Goal: Task Accomplishment & Management: Manage account settings

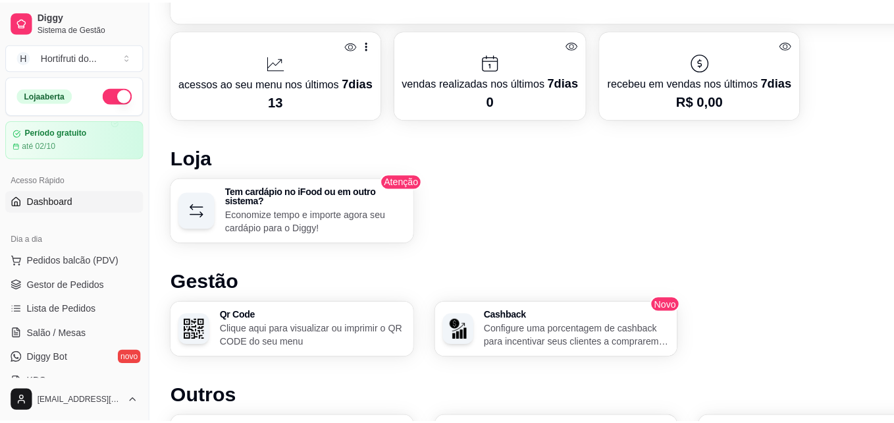
scroll to position [563, 0]
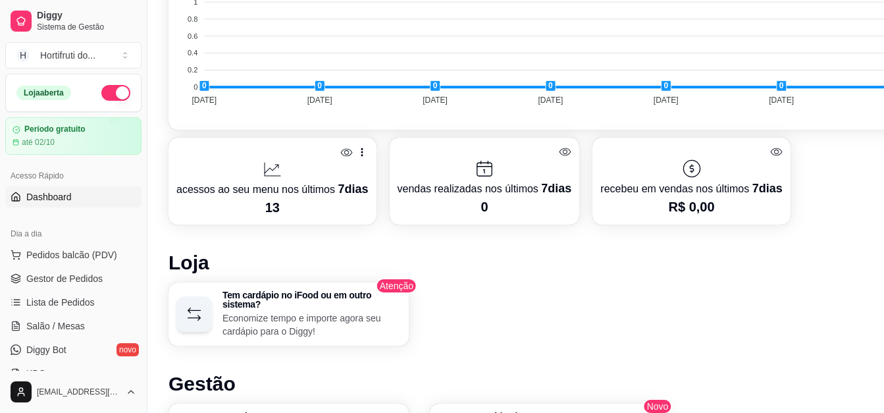
click at [315, 192] on p "acessos ao seu menu nos últimos 7 dias" at bounding box center [272, 189] width 192 height 18
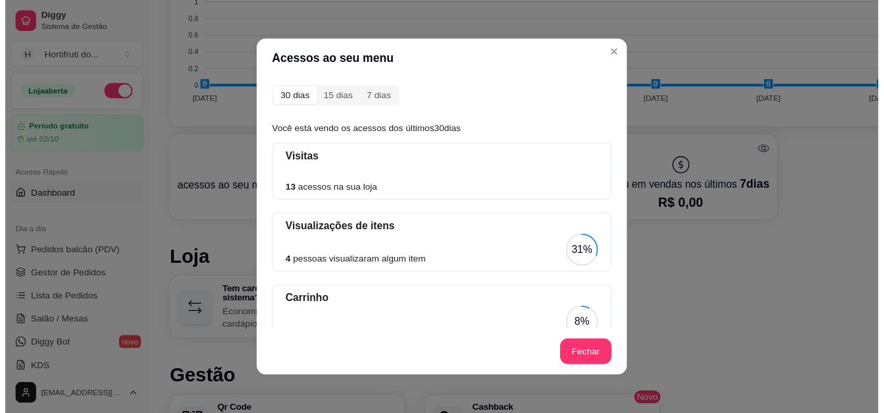
scroll to position [0, 0]
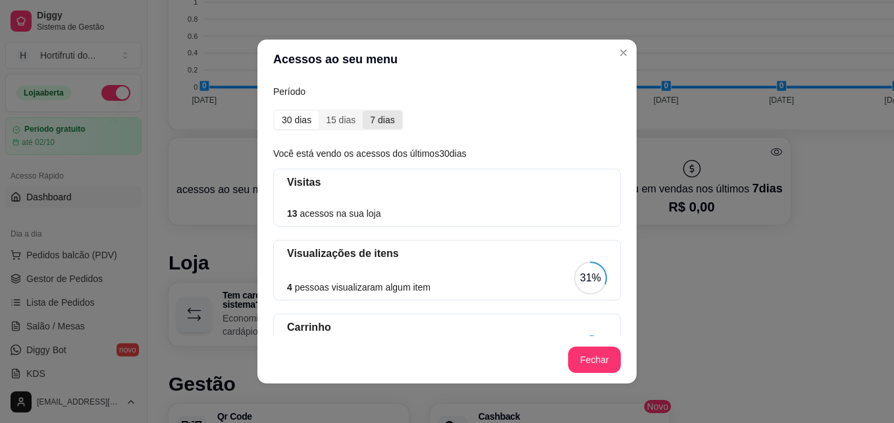
click at [379, 115] on div "7 dias" at bounding box center [382, 120] width 39 height 18
click at [363, 111] on input "7 dias" at bounding box center [363, 111] width 0 height 0
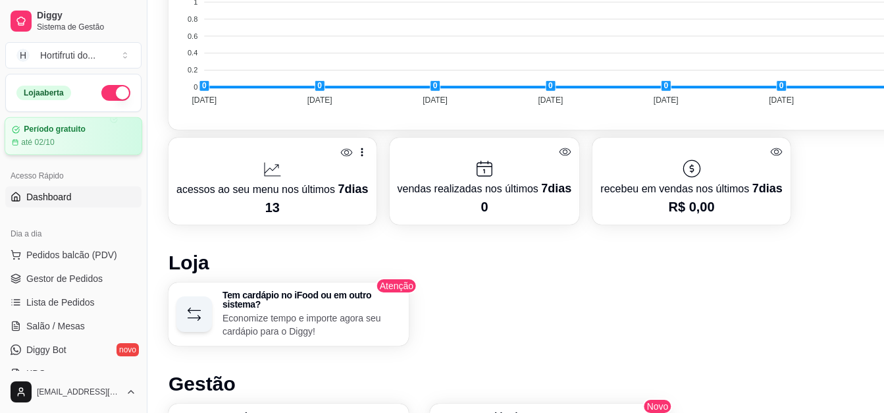
click at [36, 142] on article "até 02/10" at bounding box center [38, 142] width 34 height 11
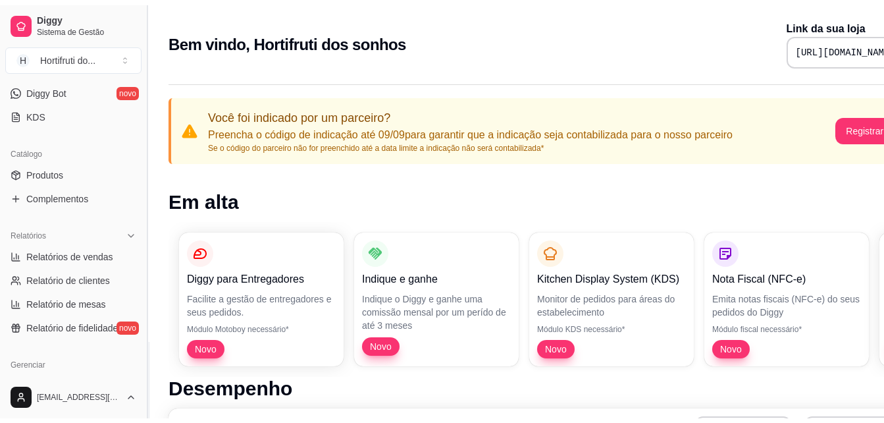
scroll to position [265, 0]
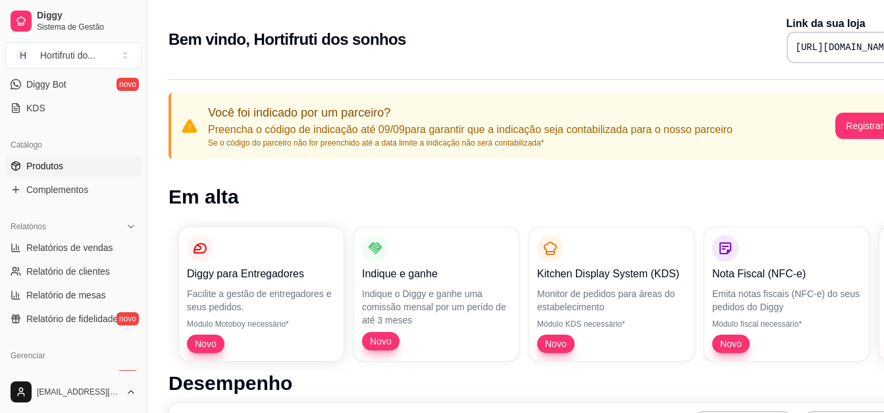
click at [41, 161] on span "Produtos" at bounding box center [44, 165] width 37 height 13
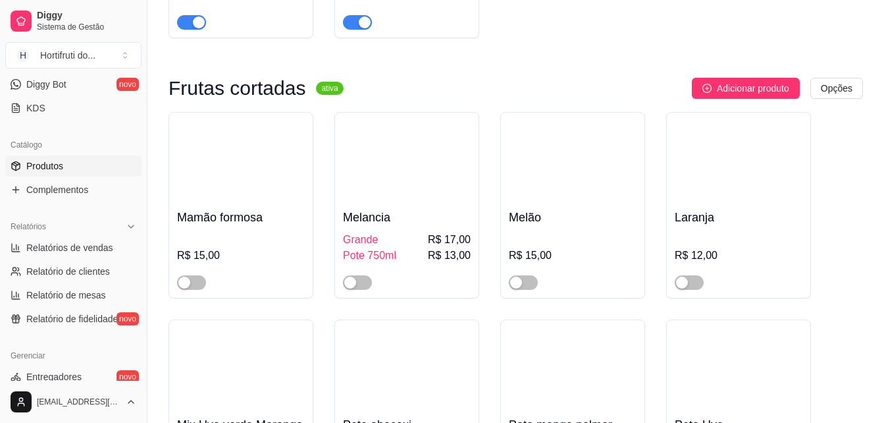
scroll to position [1285, 0]
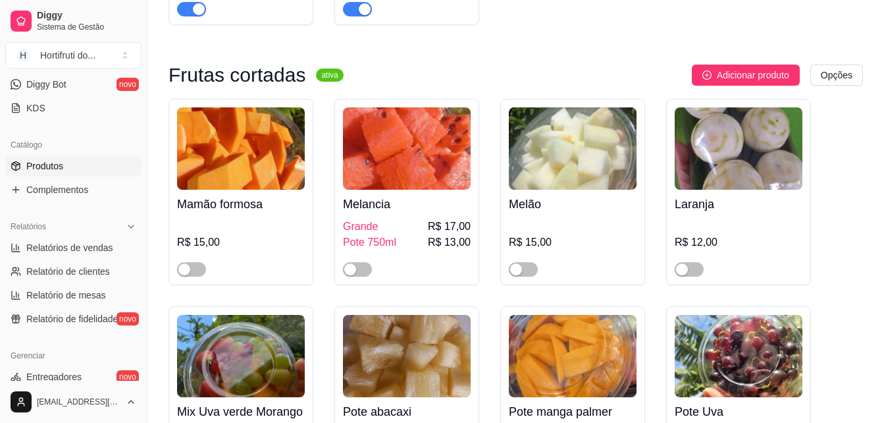
click at [247, 156] on img at bounding box center [241, 148] width 128 height 82
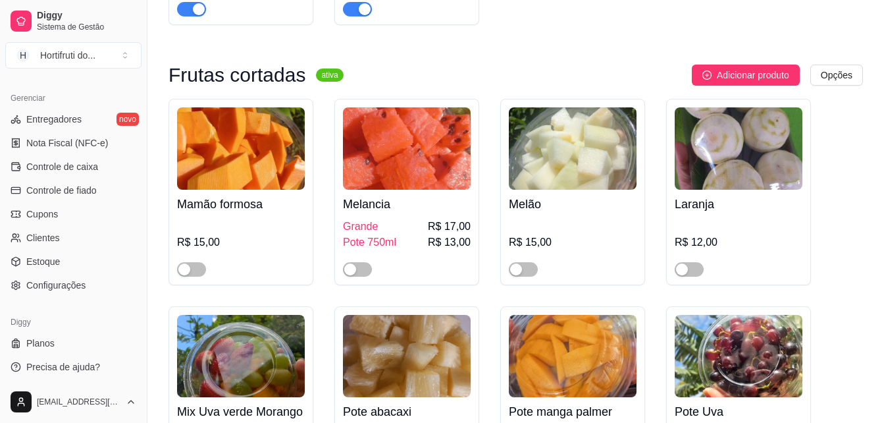
scroll to position [525, 0]
click at [66, 280] on span "Configurações" at bounding box center [55, 282] width 59 height 13
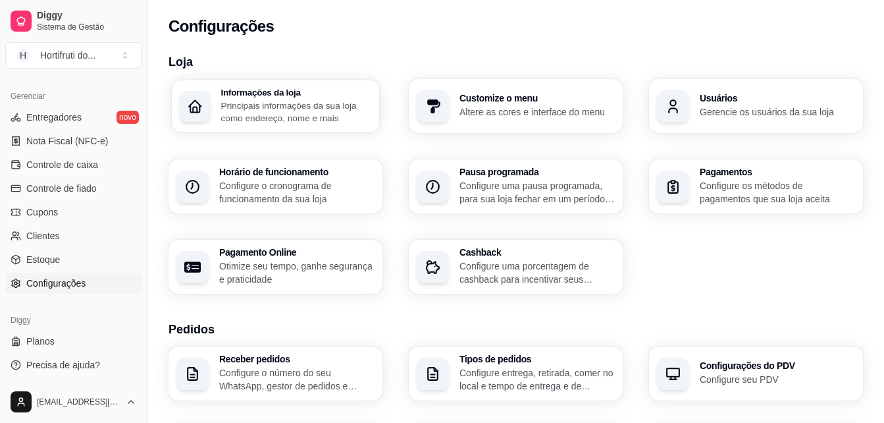
click at [274, 111] on p "Principais informações da sua loja como endereço, nome e mais" at bounding box center [296, 112] width 151 height 26
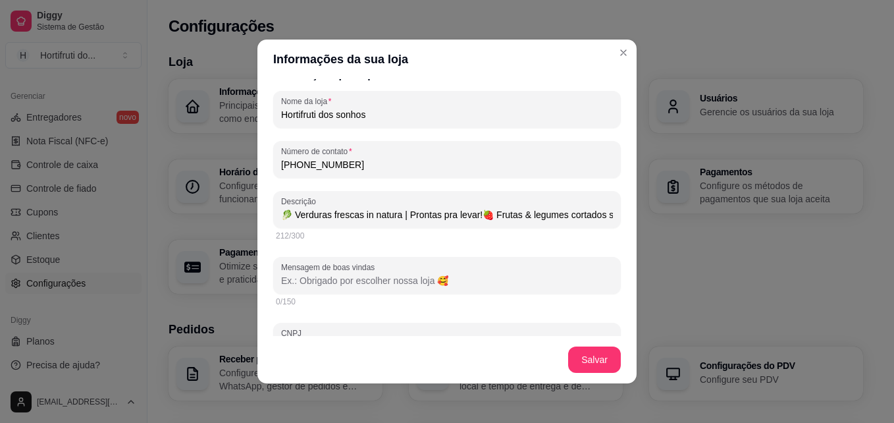
scroll to position [225, 0]
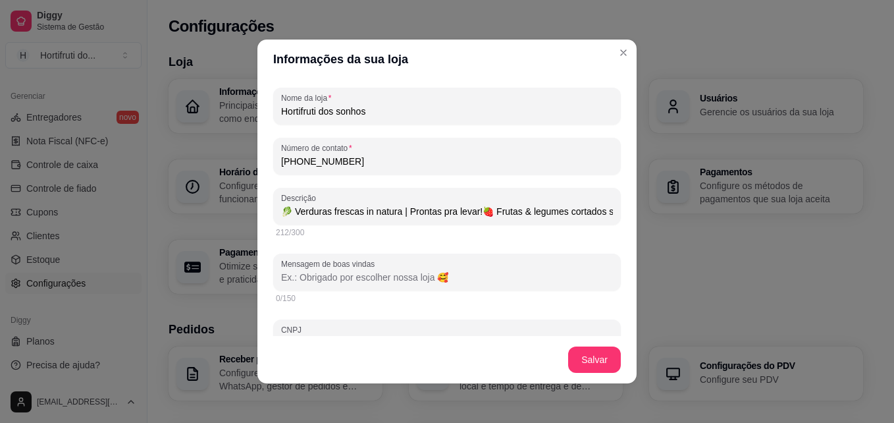
click at [340, 272] on input "Mensagem de boas vindas" at bounding box center [447, 276] width 332 height 13
paste input "Olá! 😊 Temos uma loja física onde você pode encontrar produtos in natura dispon…"
type input "🥬 Verduras frescas in natura | Prontas pra levar!🍓 Frutas & legumes cortados so…"
type input "Olá! 😊 Temos uma loja física onde você pode encontrar produtos in natura dispon…"
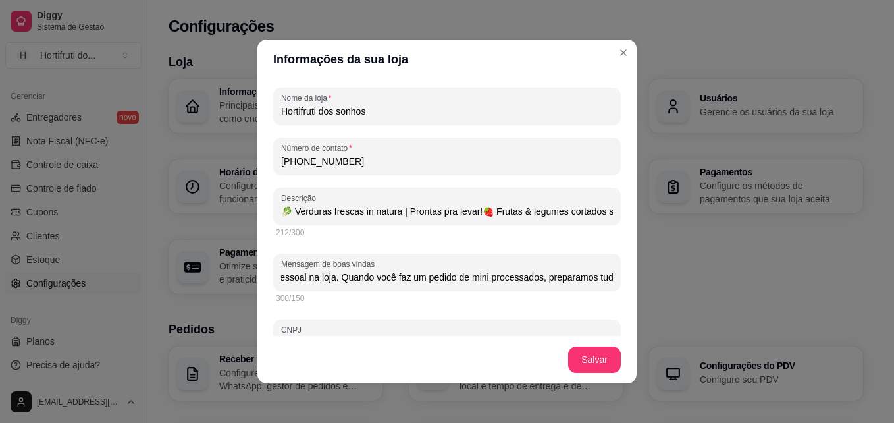
click at [418, 279] on input "Olá! 😊 Temos uma loja física onde você pode encontrar produtos in natura dispon…" at bounding box center [447, 276] width 332 height 13
drag, startPoint x: 418, startPoint y: 279, endPoint x: 514, endPoint y: 265, distance: 97.1
click at [514, 265] on div "Olá! 😊 Temos uma loja física onde você pode encontrar produtos in natura dispon…" at bounding box center [447, 272] width 332 height 26
click at [575, 277] on input "Olá! 😊 Temos uma loja física onde você pode encontrar produtos in natura dispon…" at bounding box center [447, 276] width 332 height 13
drag, startPoint x: 575, startPoint y: 277, endPoint x: 715, endPoint y: 266, distance: 140.6
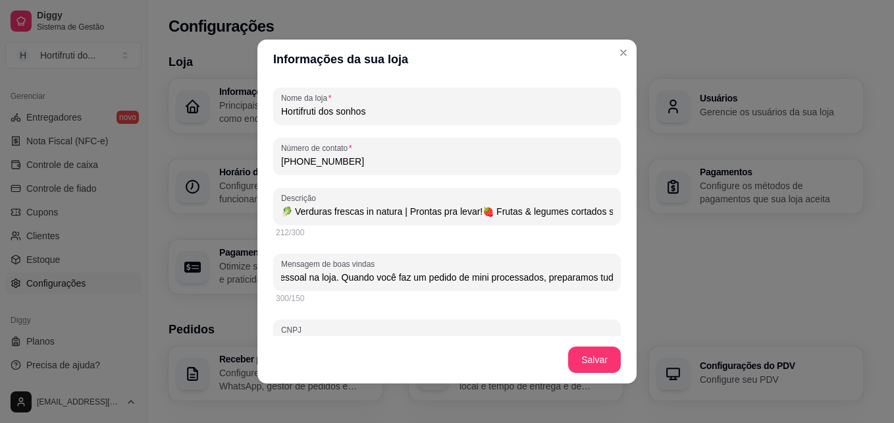
click at [715, 266] on div "Informações da sua loja Informações principais Nome da loja Hortifruti dos sonh…" at bounding box center [447, 211] width 894 height 423
type input "🥬 Verduras frescas in natura | Prontas pra levar!🍓 Frutas & legumes cortados so…"
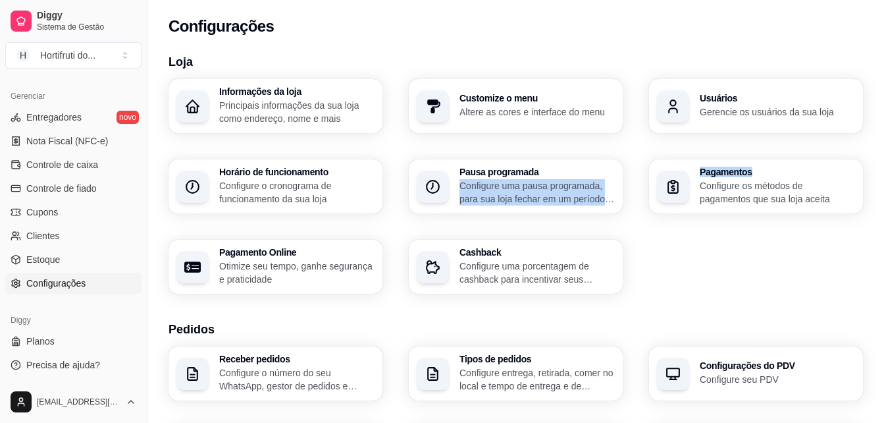
drag, startPoint x: 634, startPoint y: 172, endPoint x: 636, endPoint y: 184, distance: 11.3
click at [636, 184] on div "Informações da loja Principais informações da sua loja como endereço, nome e ma…" at bounding box center [515, 186] width 694 height 215
click at [276, 102] on p "Principais informações da sua loja como endereço, nome e mais" at bounding box center [296, 112] width 151 height 26
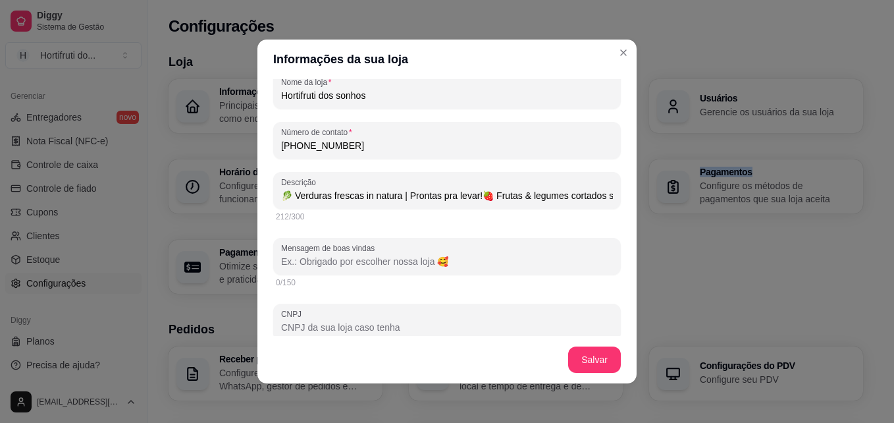
scroll to position [244, 0]
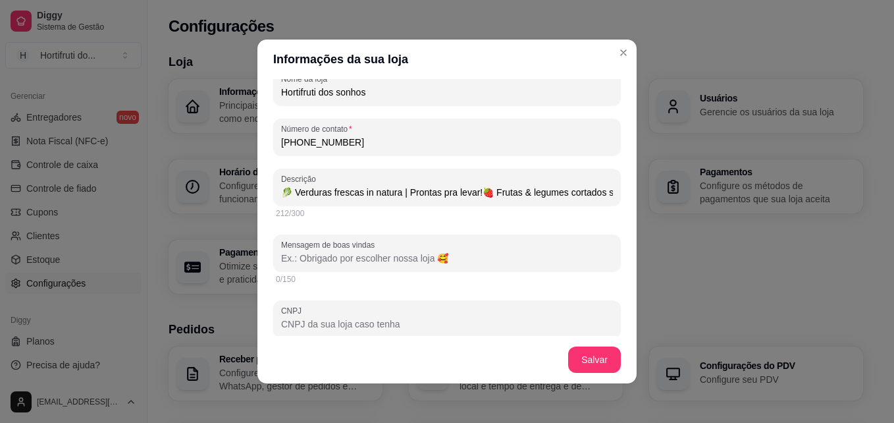
click at [322, 186] on input "🥬 Verduras frescas in natura | Prontas pra levar!🍓 Frutas & legumes cortados so…" at bounding box center [447, 192] width 332 height 13
click at [578, 192] on input "🥬 Verduras frescas in natura | Prontas pra levar!🍓 Frutas & legumes cortados so…" at bounding box center [447, 192] width 332 height 13
drag, startPoint x: 598, startPoint y: 191, endPoint x: 165, endPoint y: 184, distance: 432.4
click at [165, 184] on div "Informações da sua loja Informações principais Nome da loja Hortifruti dos sonh…" at bounding box center [447, 211] width 894 height 423
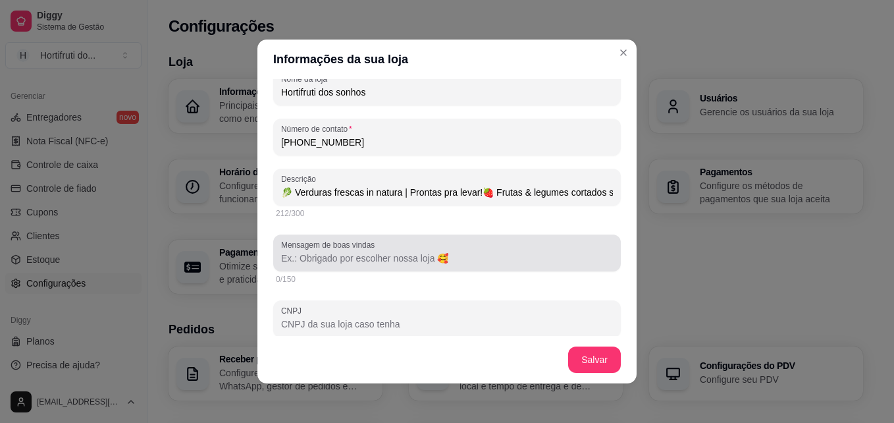
click at [359, 252] on input "Mensagem de boas vindas" at bounding box center [447, 257] width 332 height 13
click at [293, 265] on div at bounding box center [447, 253] width 332 height 26
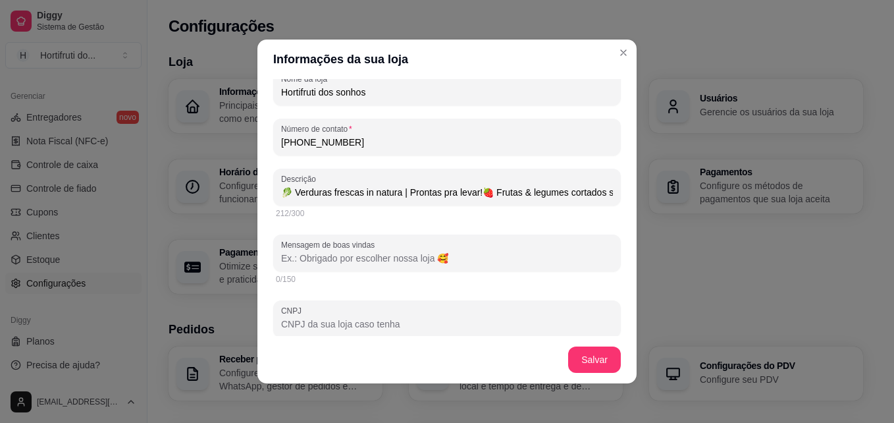
paste input "Olá! 😊 Temos uma loja física onde você pode encontrar produtos in natura dispon…"
type input "🥬 Verduras frescas in natura | Prontas pra levar!🍓 Frutas & legumes cortados so…"
click at [529, 253] on input "Olá! 😊 Temos uma loja física onde você pode encontrar produtos in natura dispon…" at bounding box center [447, 257] width 332 height 13
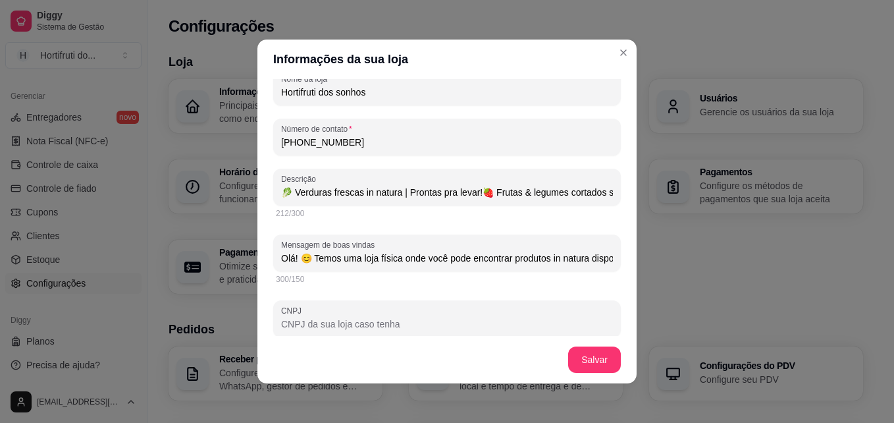
drag, startPoint x: 529, startPoint y: 253, endPoint x: 217, endPoint y: 248, distance: 312.6
click at [217, 248] on div "Informações da sua loja Informações principais Nome da loja Hortifruti dos sonh…" at bounding box center [447, 211] width 894 height 423
type input "Olá! 😊 Temos uma loja física onde você pode encontrar produtos in natura dispon…"
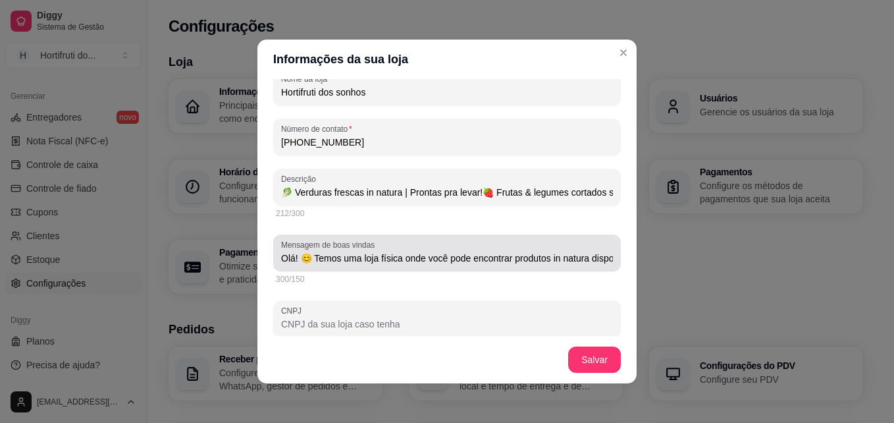
click at [556, 245] on div "Olá! 😊 Temos uma loja física onde você pode encontrar produtos in natura dispon…" at bounding box center [447, 253] width 332 height 26
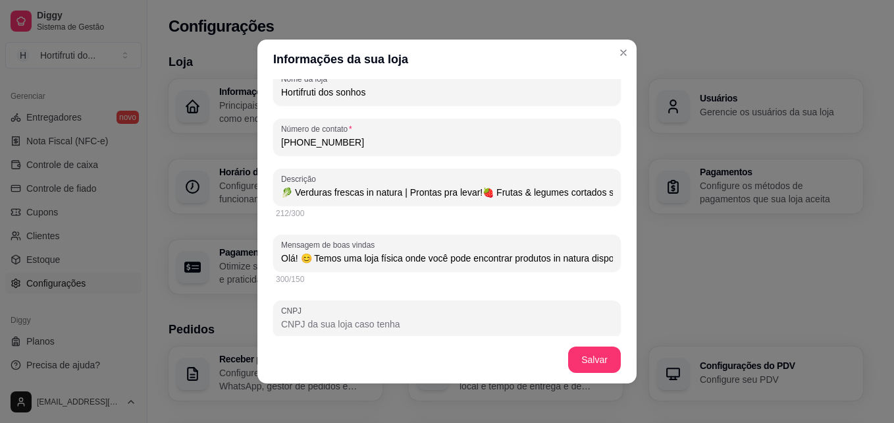
click at [591, 255] on input "Olá! 😊 Temos uma loja física onde você pode encontrar produtos in natura dispon…" at bounding box center [447, 257] width 332 height 13
drag, startPoint x: 301, startPoint y: 256, endPoint x: 642, endPoint y: 279, distance: 341.7
click at [642, 279] on div "Informações da sua loja Informações principais Nome da loja Hortifruti dos sonh…" at bounding box center [447, 211] width 894 height 423
type input "🥬 Verduras frescas in natura | Prontas pra levar!🍓 Frutas & legumes cortados so…"
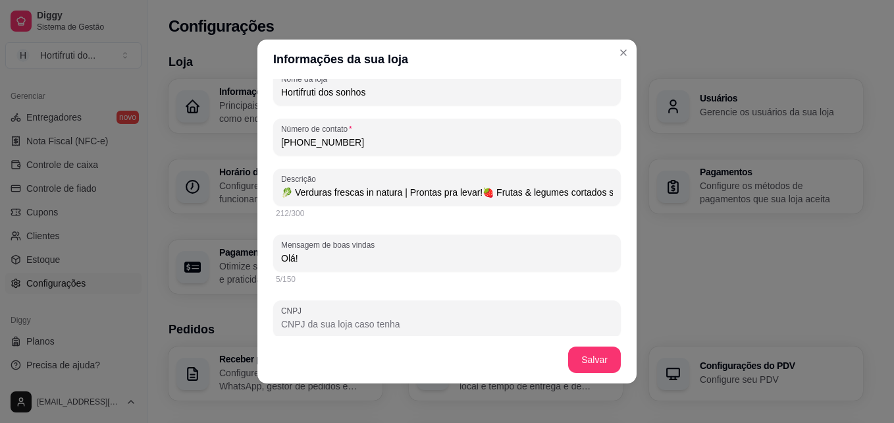
scroll to position [0, 0]
type input "Olá!"
paste input "Os nossos produtos mini processados, são feitos sob encomenda e não estão dispo…"
type input "🥬 Verduras frescas in natura | Prontas pra levar!🍓 Frutas & legumes cortados so…"
type input "Olá! Os nossos produtos mini processados, são feitos sob encomenda e não estão …"
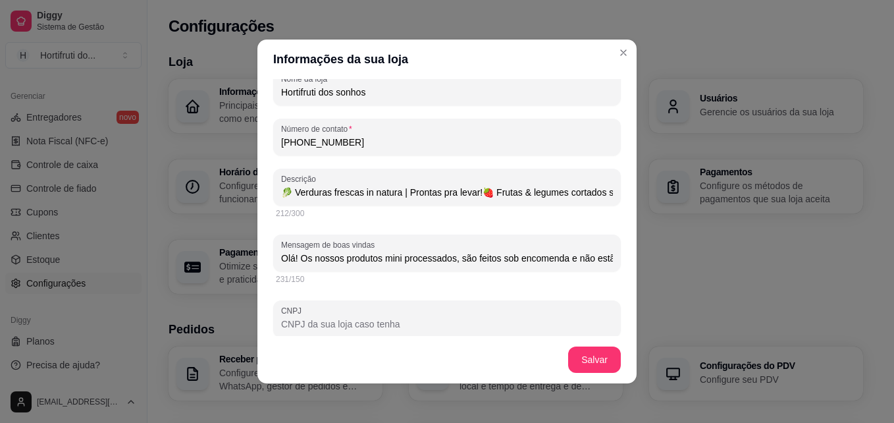
scroll to position [0, 659]
click at [383, 252] on input "Olá! Os nossos produtos mini processados, são feitos sob encomenda e não estão …" at bounding box center [447, 257] width 332 height 13
drag, startPoint x: 383, startPoint y: 252, endPoint x: 751, endPoint y: 248, distance: 367.9
click at [751, 248] on div "Informações da sua loja Informações principais Nome da loja Hortifruti dos sonh…" at bounding box center [447, 211] width 894 height 423
type input "🥬 Verduras frescas in natura | Prontas pra levar!🍓 Frutas & legumes cortados so…"
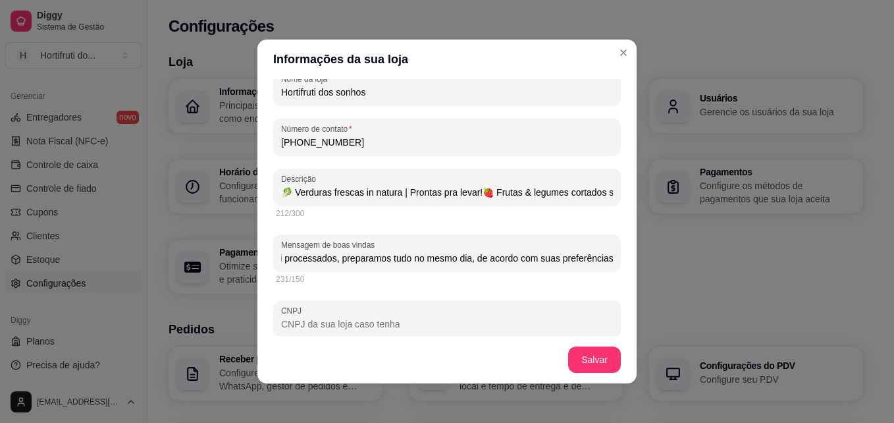
type input "Olá! Os nossos produtos mini processados, são feitos sob encomenda e não estão …"
click at [468, 263] on input "Olá! Os nossos produtos mini processados, são feitos sob encomenda e não estão …" at bounding box center [447, 257] width 332 height 13
drag, startPoint x: 573, startPoint y: 259, endPoint x: 750, endPoint y: 249, distance: 176.6
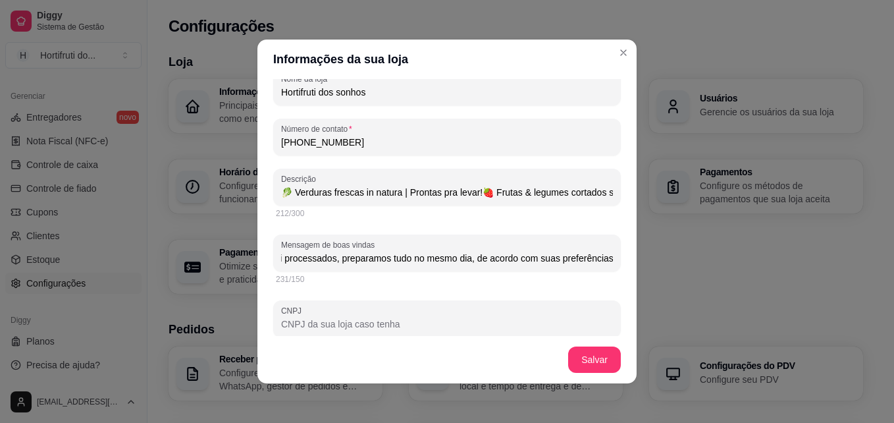
click at [750, 249] on div "Informações da sua loja Informações principais Nome da loja Hortifruti dos sonh…" at bounding box center [447, 211] width 894 height 423
click at [595, 256] on input "Olá! Os nossos produtos mini processados, são feitos sob encomenda e não estão …" at bounding box center [447, 257] width 332 height 13
paste input "você pode escolher o tipo de corte, a quantidade por pacote ou pote,"
type input "🥬 Verduras frescas in natura | Prontas pra levar!🍓 Frutas & legumes cortados so…"
type input "Olá! Os nossos produtos mini processados, são feitos sob encomenda e não estão …"
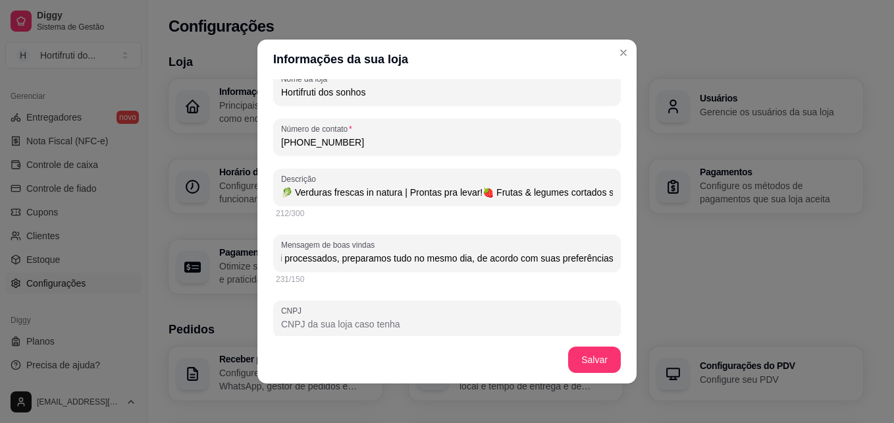
scroll to position [0, 942]
click at [311, 253] on input "Olá! Os nossos produtos mini processados, são feitos sob encomenda e não estão …" at bounding box center [447, 257] width 332 height 13
click at [597, 257] on input "Olá! Os nossos produtos mini processados, são feitos sob encomenda e não estão …" at bounding box center [447, 257] width 332 height 13
drag, startPoint x: 597, startPoint y: 257, endPoint x: 307, endPoint y: 255, distance: 290.2
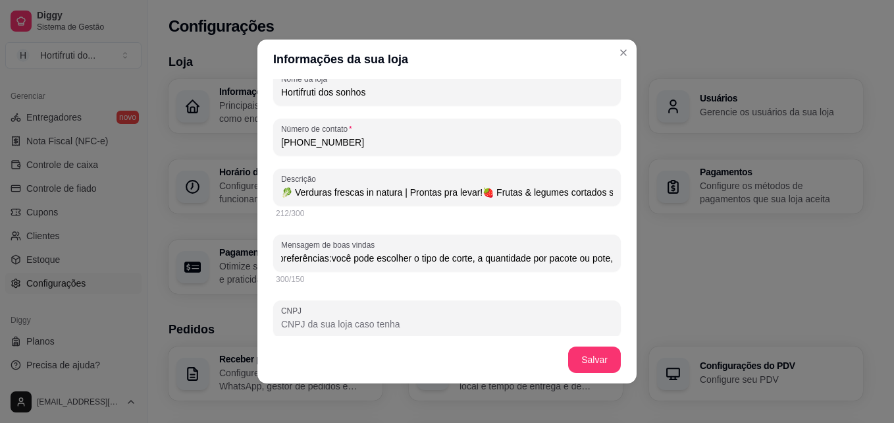
click at [307, 255] on input "Olá! Os nossos produtos mini processados, são feitos sob encomenda e não estão …" at bounding box center [447, 257] width 332 height 13
type input "🥬 Verduras frescas in natura | Prontas pra levar!🍓 Frutas & legumes cortados so…"
type input "Olá! Os nossos produtos mini processados, são feitos sob encomenda e não estão …"
type input "🥬 Verduras frescas in natura | Prontas pra levar!🍓 Frutas & legumes cortados so…"
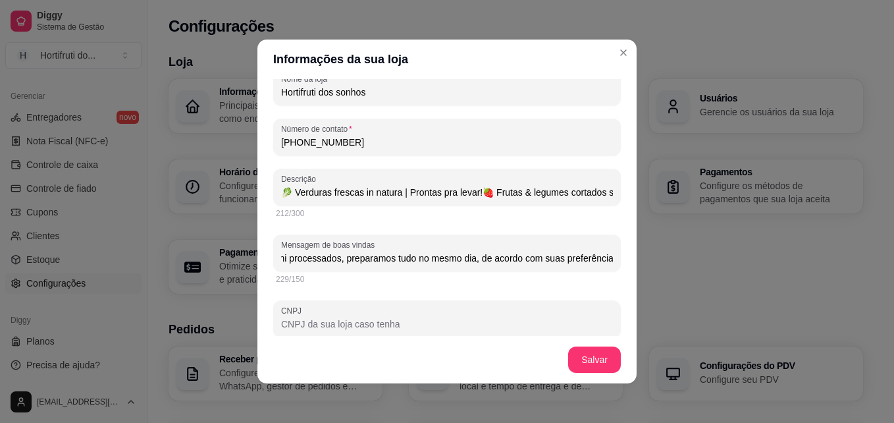
type input "Olá! Os nossos produtos mini processados, são feitos sob encomenda e não estão …"
click at [548, 254] on input "Olá! Os nossos produtos mini processados, são feitos sob encomenda e não estão …" at bounding box center [447, 257] width 332 height 13
type input "🥬 Verduras frescas in natura | Prontas pra levar!🍓 Frutas & legumes cortados so…"
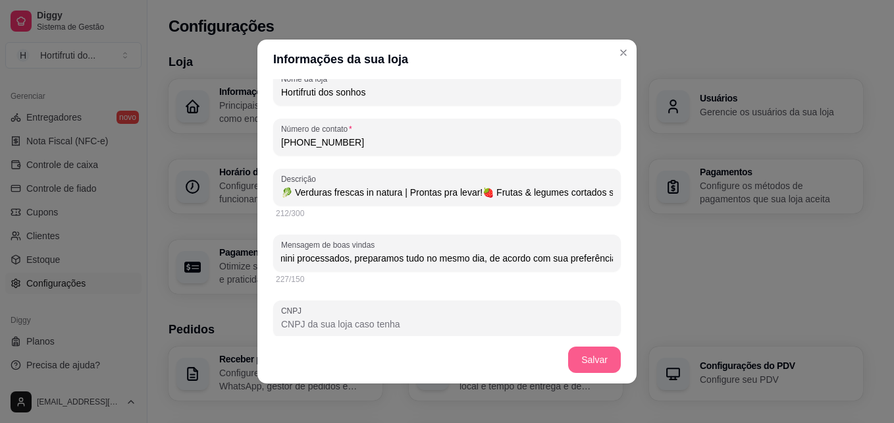
type input "Olá! Os nossos produtos mini processados, são feitos sob encomenda e não estão …"
type input "🥬 Verduras frescas in natura | Prontas pra levar!🍓 Frutas & legumes cortados so…"
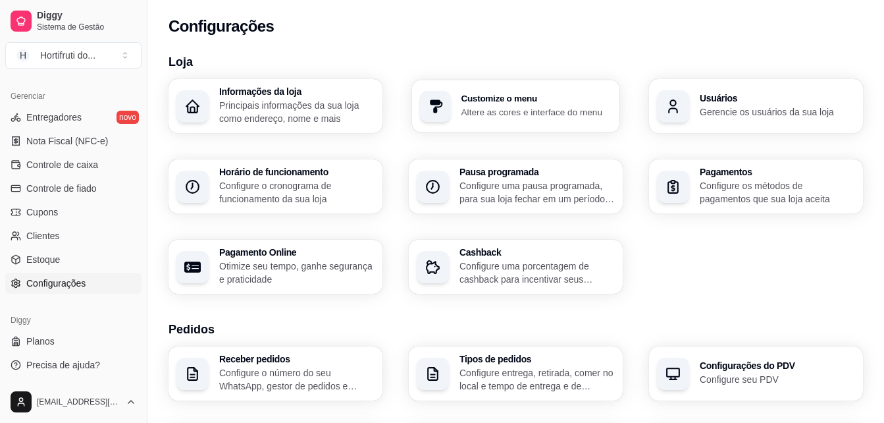
click at [502, 102] on h3 "Customize o menu" at bounding box center [536, 98] width 151 height 9
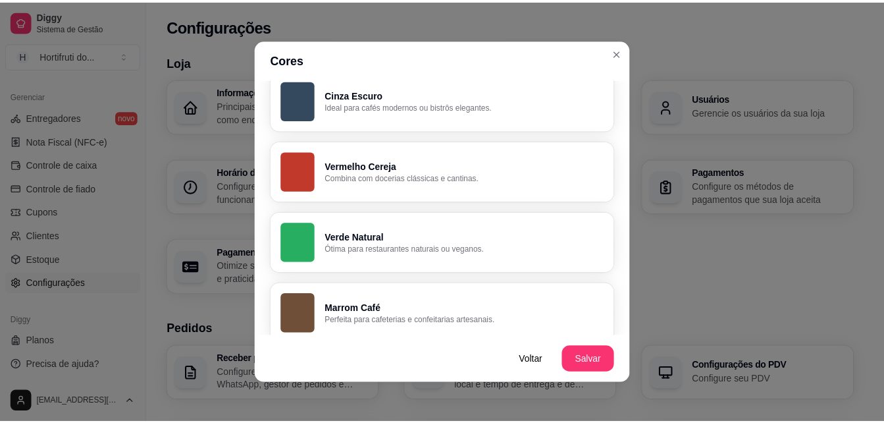
scroll to position [280, 0]
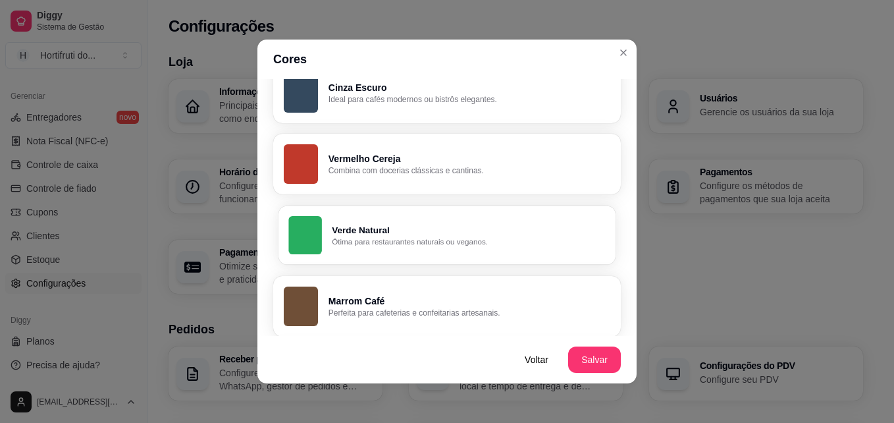
click at [336, 238] on p "Ótima para restaurantes naturais ou veganos." at bounding box center [468, 241] width 273 height 11
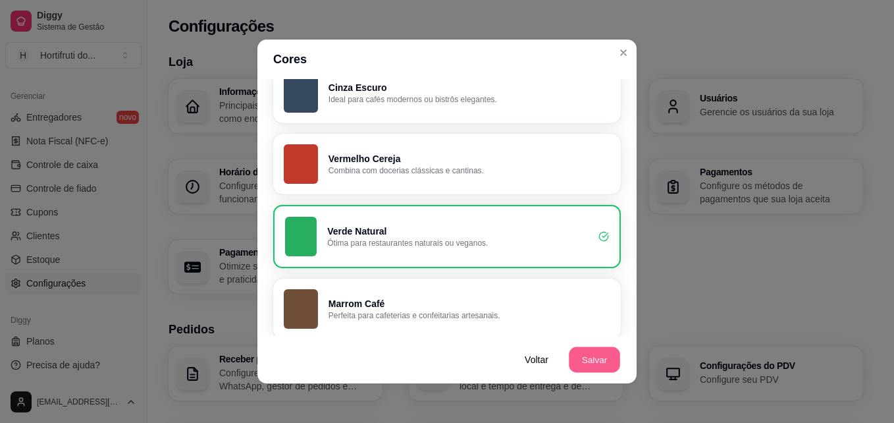
click at [580, 361] on button "Salvar" at bounding box center [594, 360] width 51 height 26
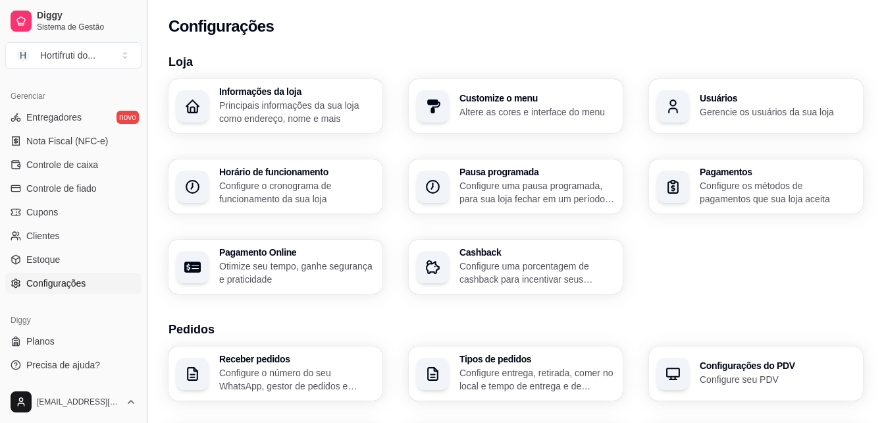
click at [141, 294] on button "Toggle Sidebar" at bounding box center [146, 211] width 11 height 423
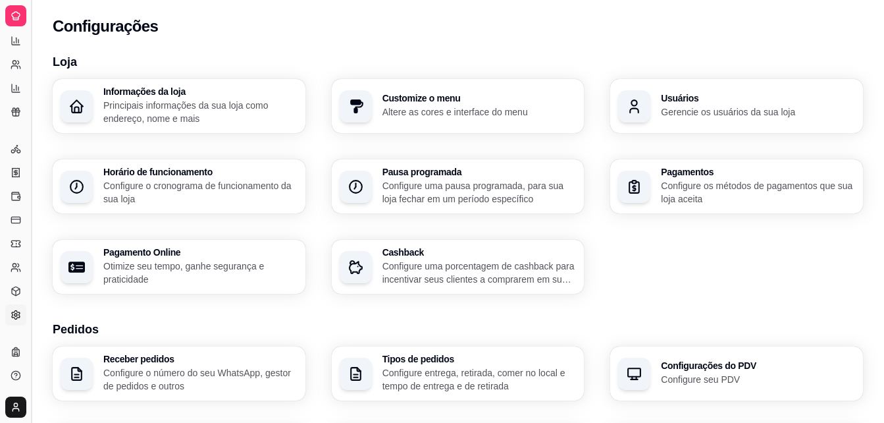
scroll to position [259, 0]
click at [10, 317] on link "Configurações" at bounding box center [15, 314] width 21 height 21
click at [29, 252] on button "Toggle Sidebar" at bounding box center [31, 211] width 11 height 423
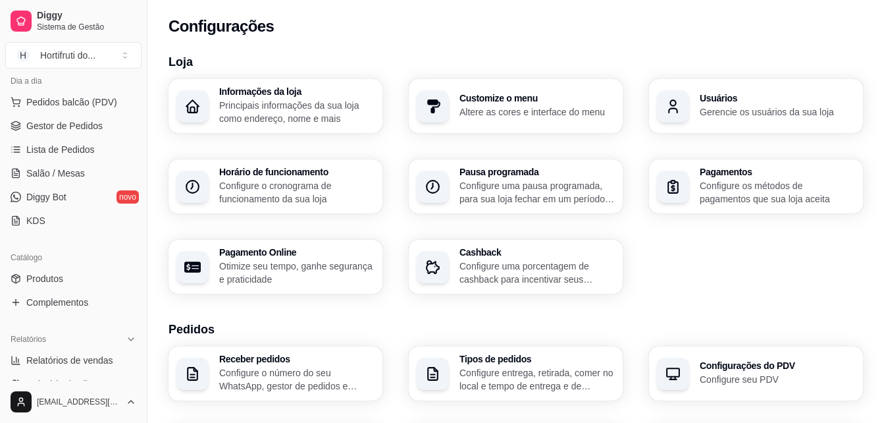
scroll to position [178, 0]
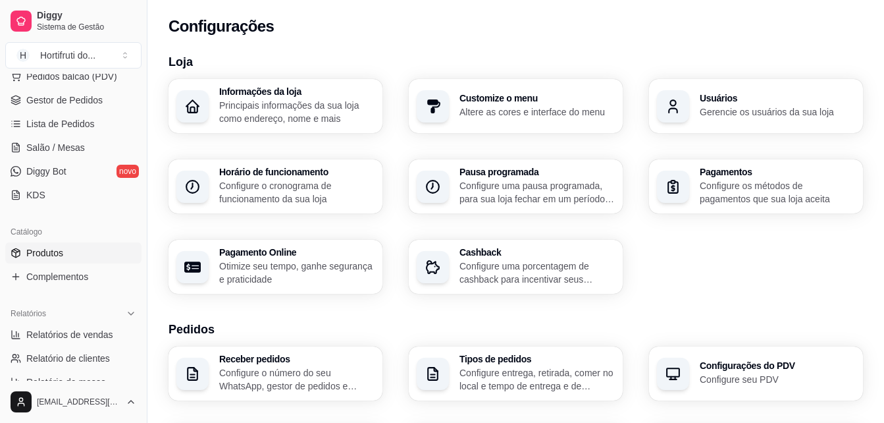
click at [53, 248] on span "Produtos" at bounding box center [44, 252] width 37 height 13
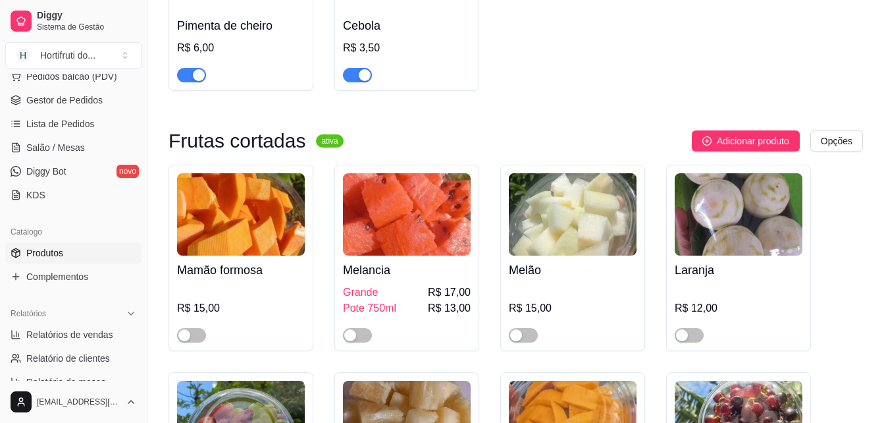
scroll to position [1245, 0]
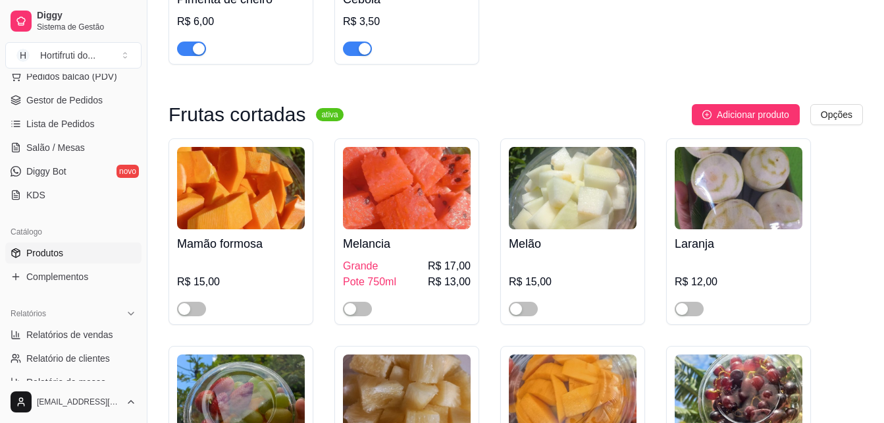
click at [228, 217] on img at bounding box center [241, 188] width 128 height 82
click at [547, 197] on img at bounding box center [573, 188] width 128 height 82
click at [735, 204] on img at bounding box center [739, 188] width 128 height 82
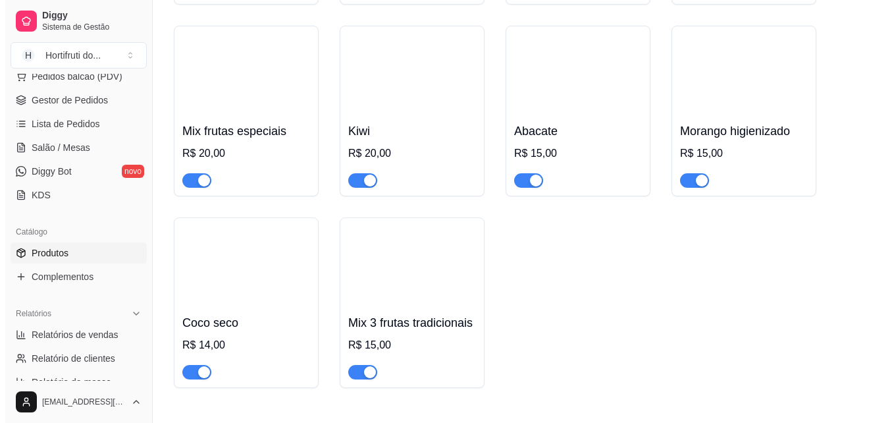
scroll to position [1377, 0]
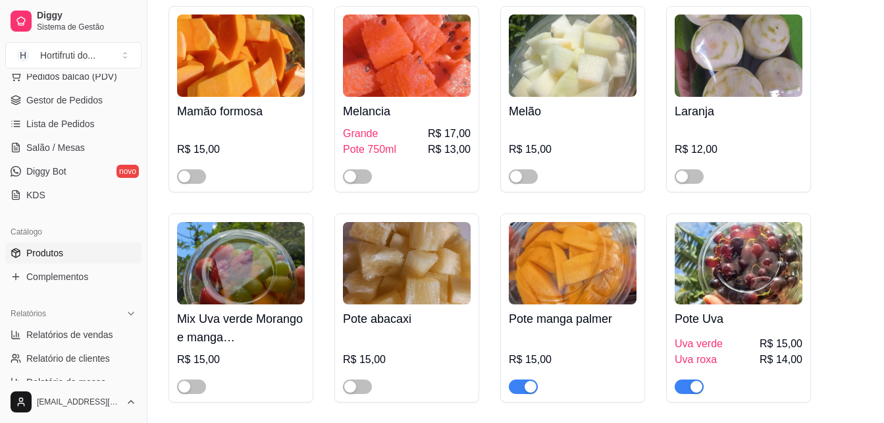
click at [396, 275] on img at bounding box center [407, 263] width 128 height 82
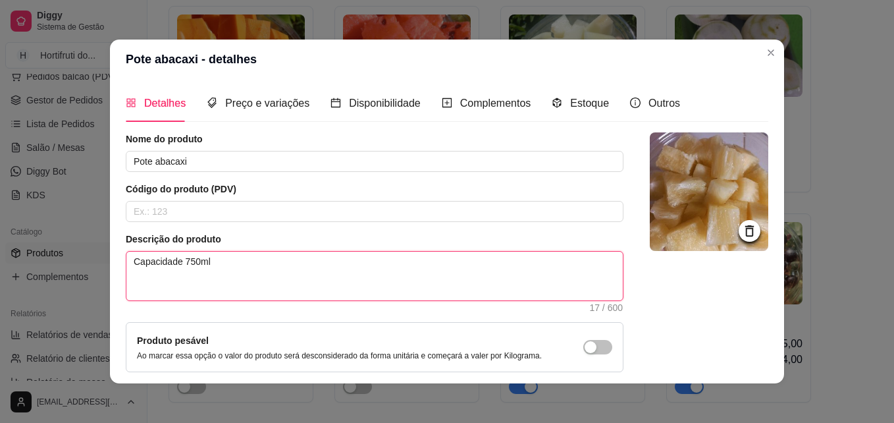
click at [222, 259] on textarea "Capacidade 750ml" at bounding box center [374, 275] width 496 height 49
type textarea "Capacidade 750ml n"
type textarea "Capacidade 750ml ne"
type textarea "Capacidade 750ml ned"
type textarea "Capacidade 750ml ne"
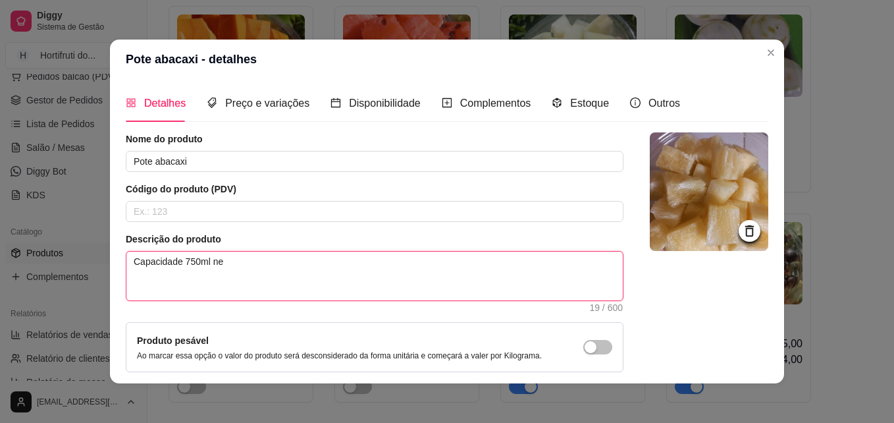
type textarea "Capacidade 750ml n"
type textarea "Capacidade 750ml"
type textarea "Capacidade 750ml P"
type textarea "Capacidade 750ml Pe"
type textarea "Capacidade 750ml Pes"
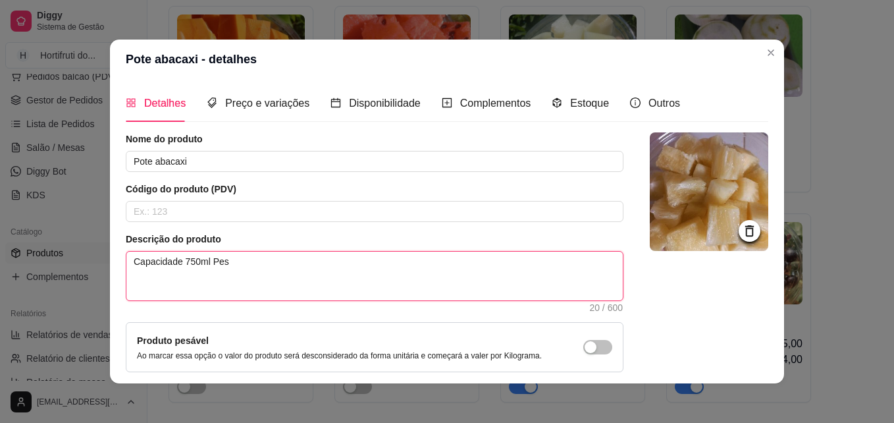
type textarea "Capacidade 750ml Peso"
type textarea "Capacidade 750ml Peso v"
type textarea "Capacidade 750ml Peso va"
type textarea "Capacidade 750ml Peso var"
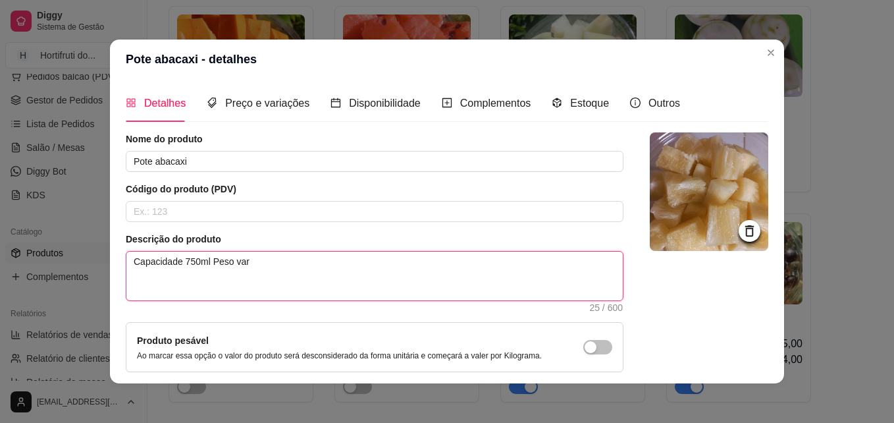
type textarea "Capacidade 750ml Peso vari"
type textarea "Capacidade 750ml Peso varia"
type textarea "Capacidade 750ml Peso varia d"
type textarea "Capacidade 750ml Peso varia de"
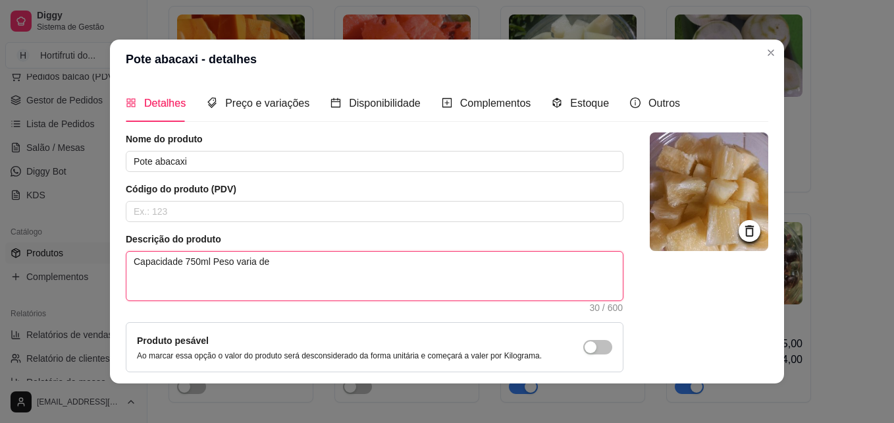
type textarea "Capacidade 750ml Peso varia de"
type textarea "Capacidade 750ml Peso varia de 4"
type textarea "Capacidade 750ml Peso varia de 45"
type textarea "Capacidade 750ml Peso varia de 450"
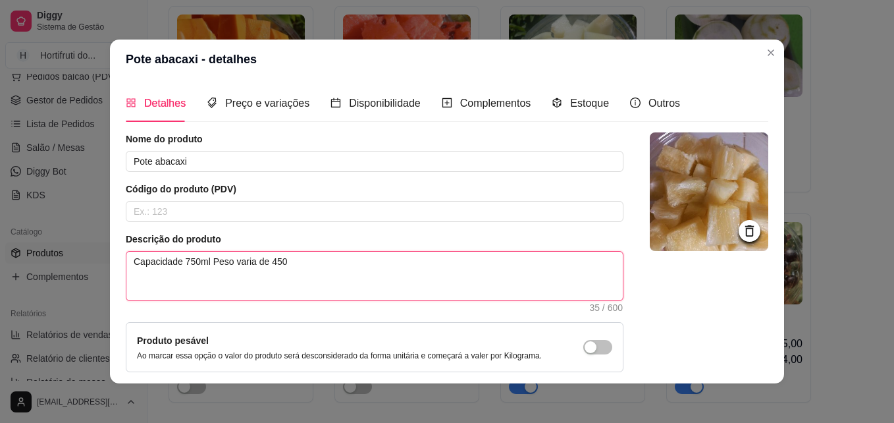
type textarea "Capacidade 750ml Peso varia de 450 a"
type textarea "Capacidade 750ml Peso varia de 450 a 5"
type textarea "Capacidade 750ml Peso varia de 450 a 55"
type textarea "Capacidade 750ml Peso varia de 450 a 550"
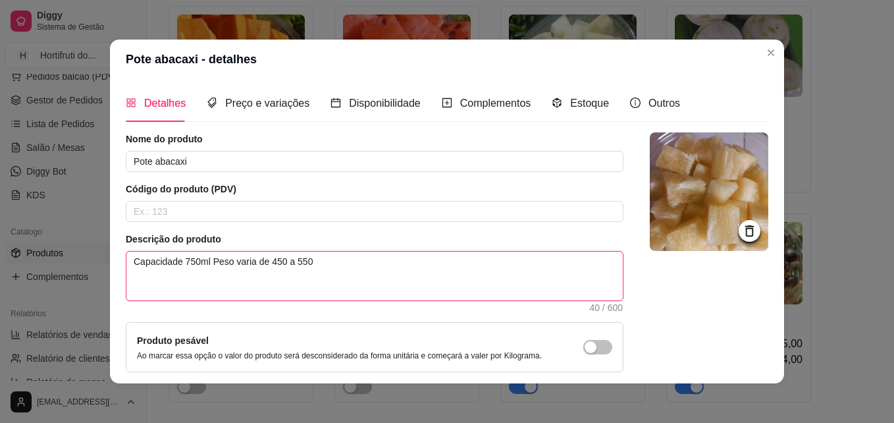
type textarea "Capacidade 750ml Peso varia de 450 a 550g"
paste textarea "Pote de Abacaxi Abacaxi maduro, docinho e cortado na hora. Refrescante, rico em…"
type textarea "Capacidade 750ml Peso varia de 450 a 550g Pote de Abacaxi Abacaxi maduro, docin…"
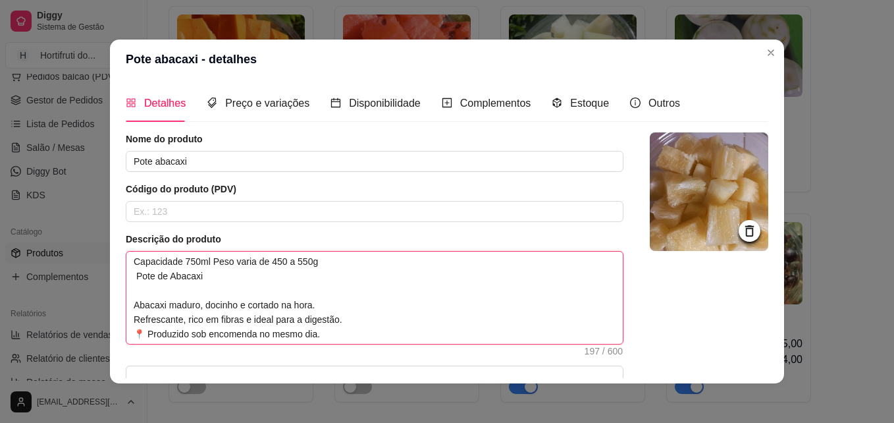
click at [128, 288] on textarea "Capacidade 750ml Peso varia de 450 a 550g Pote de Abacaxi Abacaxi maduro, docin…" at bounding box center [374, 297] width 496 height 92
type textarea "Capacidade 750ml Peso varia de 450 a 550g Pote de Abacaxi Abacaxi maduro, docin…"
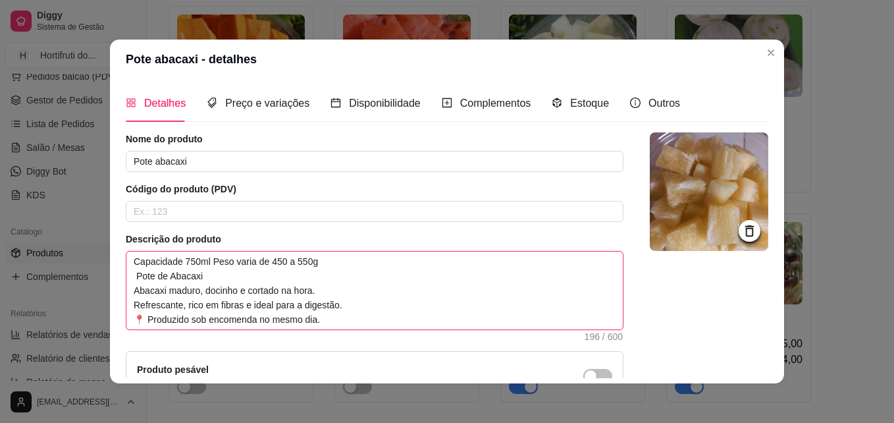
type textarea "Capacidade 750ml Peso varia de 450 a 550g Pote de Abacax Abacaxi maduro, docinh…"
type textarea "Capacidade 750ml Peso varia de 450 a 550g Pote de Abaca Abacaxi maduro, docinho…"
type textarea "Capacidade 750ml Peso varia de 450 a 550g Pote de Abac Abacaxi maduro, docinho …"
type textarea "Capacidade 750ml Peso varia de 450 a 550g Pote de Aba Abacaxi maduro, docinho e…"
type textarea "Capacidade 750ml Peso varia de 450 a 550g Pote de Ab Abacaxi maduro, docinho e …"
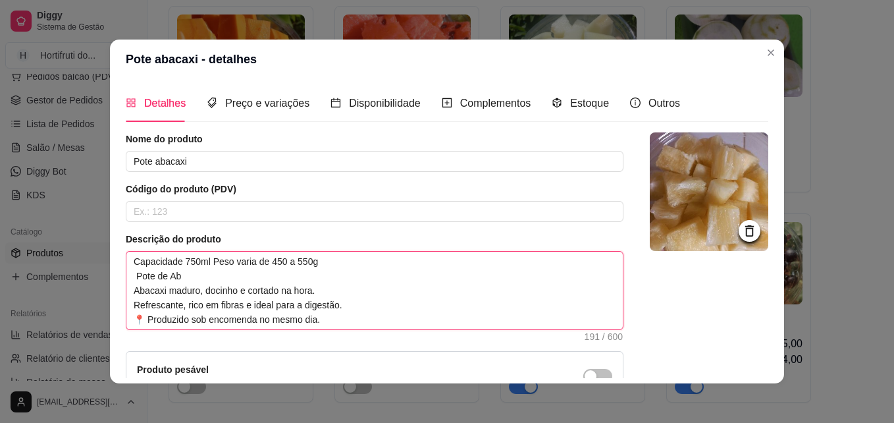
type textarea "Capacidade 750ml Peso varia de 450 a 550g Pote de A Abacaxi maduro, docinho e c…"
type textarea "Capacidade 750ml Peso varia de 450 a 550g Pote de Abacaxi maduro, docinho e cor…"
type textarea "Capacidade 750ml Peso varia de 450 a 550g Pote d Abacaxi maduro, docinho e cort…"
type textarea "Capacidade 750ml Peso varia de 450 a 550g Pote Abacaxi maduro, docinho e cortad…"
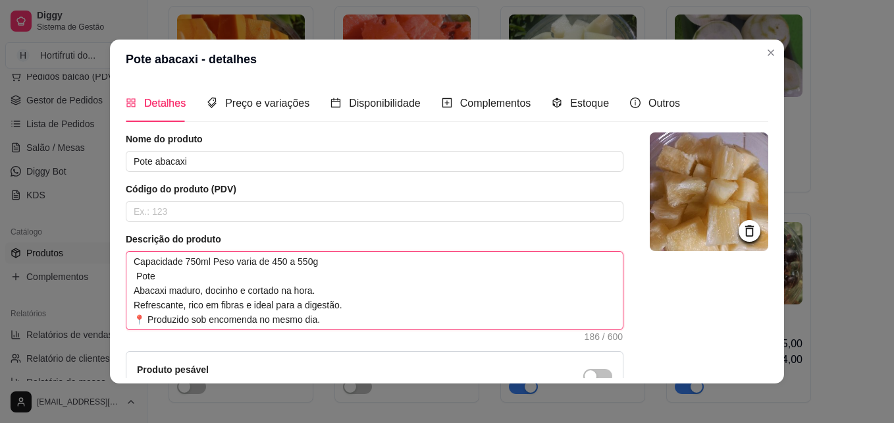
type textarea "Capacidade 750ml Peso varia de 450 a 550g Pote Abacaxi maduro, docinho e cortad…"
type textarea "Capacidade 750ml Peso varia de 450 a 550g Pot Abacaxi maduro, docinho e cortado…"
type textarea "Capacidade 750ml Peso varia de 450 a 550g Po Abacaxi maduro, docinho e cortado …"
type textarea "Capacidade 750ml Peso varia de 450 a 550g P Abacaxi maduro, docinho e cortado n…"
type textarea "Capacidade 750ml Peso varia de 450 a 550g Abacaxi maduro, docinho e cortado na …"
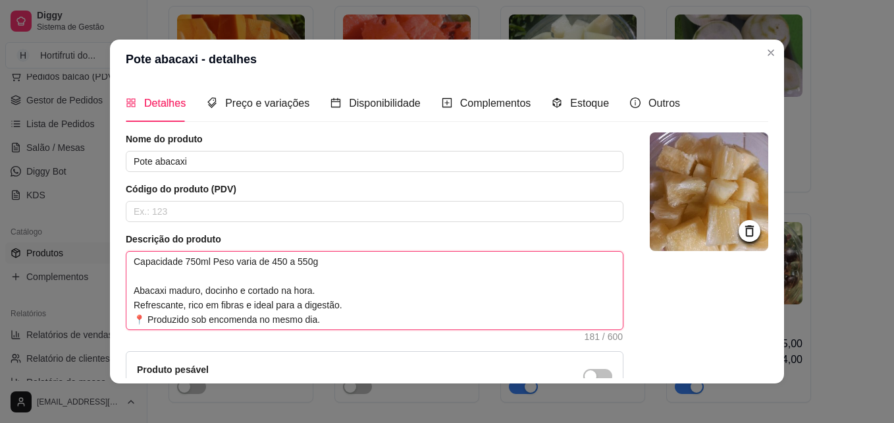
type textarea "Capacidade 750ml Peso varia de 450 a 550g Abacaxi maduro, docinho e cortado na …"
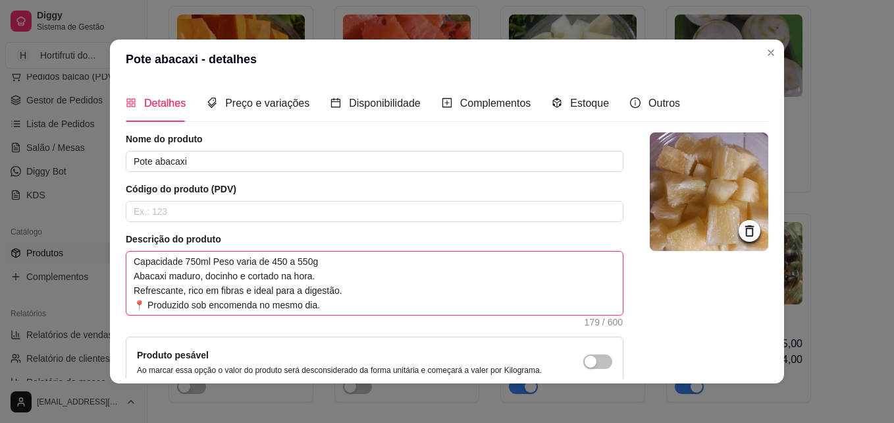
click at [328, 301] on textarea "Capacidade 750ml Peso varia de 450 a 550g Abacaxi maduro, docinho e cortado na …" at bounding box center [374, 282] width 496 height 63
type textarea "Capacidade 750ml Peso varia de 450 a 550g Abacaxi maduro, docinho e cortado na …"
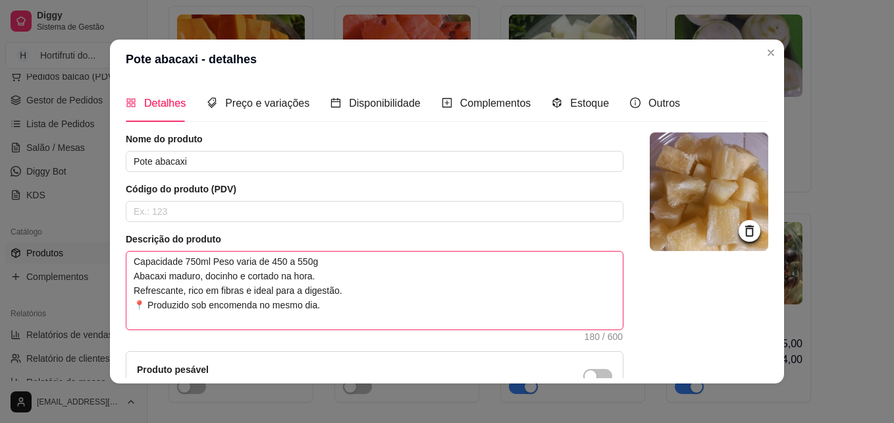
type textarea "Capacidade 750ml Peso varia de 450 a 550g Abacaxi maduro, docinho e cortado na …"
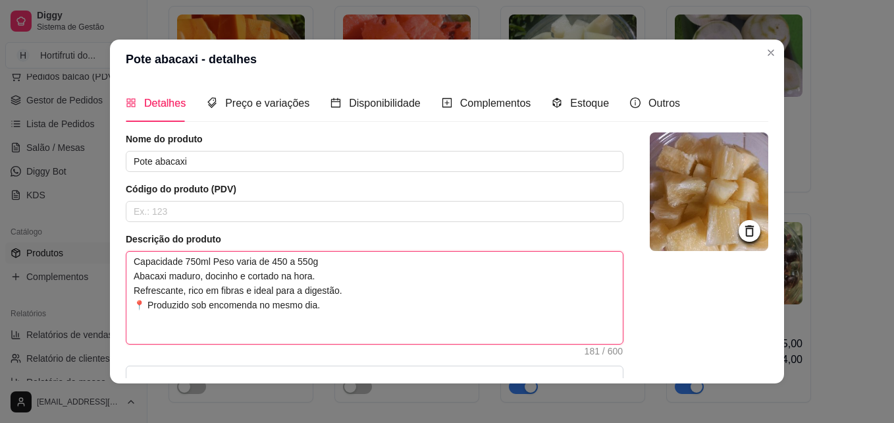
type textarea "Capacidade 750ml Peso varia de 450 a 550g Abacaxi maduro, docinho e cortado na …"
paste textarea "Validade: Consuma em até 5 a 7 dias para garantir frescura"
type textarea "Capacidade 750ml Peso varia de 450 a 550g Abacaxi maduro, docinho e cortado na …"
click at [242, 330] on textarea "Capacidade 750ml Peso varia de 450 a 550g Abacaxi maduro, docinho e cortado na …" at bounding box center [374, 297] width 496 height 92
type textarea "Capacidade 750ml Peso varia de 450 a 550g Abacaxi maduro, docinho e cortado na …"
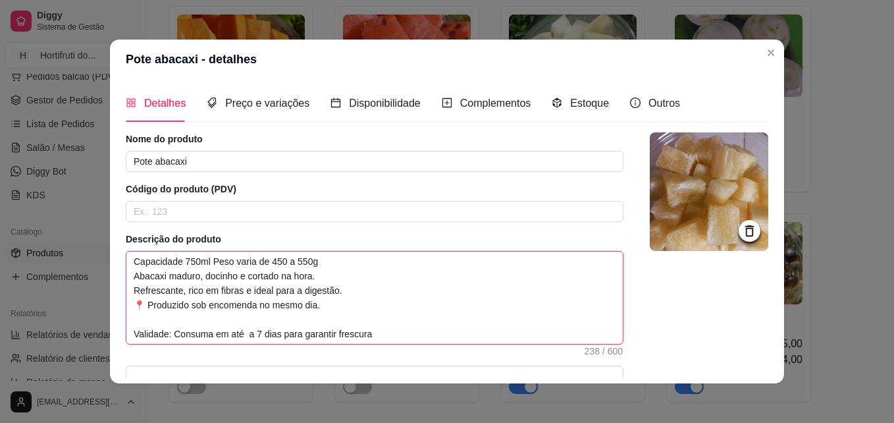
type textarea "Capacidade 750ml Peso varia de 450 a 550g Abacaxi maduro, docinho e cortado na …"
click at [261, 328] on textarea "Capacidade 750ml Peso varia de 450 a 550g Abacaxi maduro, docinho e cortado na …" at bounding box center [374, 297] width 496 height 92
type textarea "Capacidade 750ml Peso varia de 450 a 550g Abacaxi maduro, docinho e cortado na …"
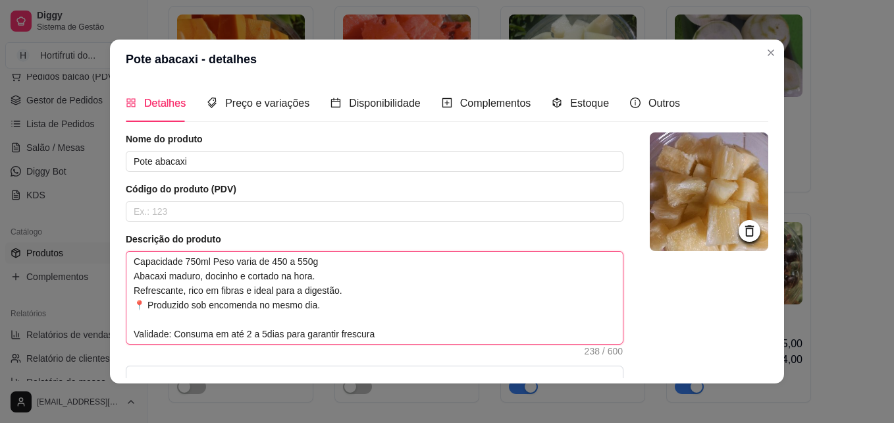
type textarea "Capacidade 750ml Peso varia de 450 a 550g Abacaxi maduro, docinho e cortado na …"
click at [372, 334] on textarea "Capacidade 750ml Peso varia de 450 a 550g Abacaxi maduro, docinho e cortado na …" at bounding box center [374, 297] width 496 height 92
type textarea "Capacidade 750ml Peso varia de 450 a 550g Abacaxi maduro, docinho e cortado na …"
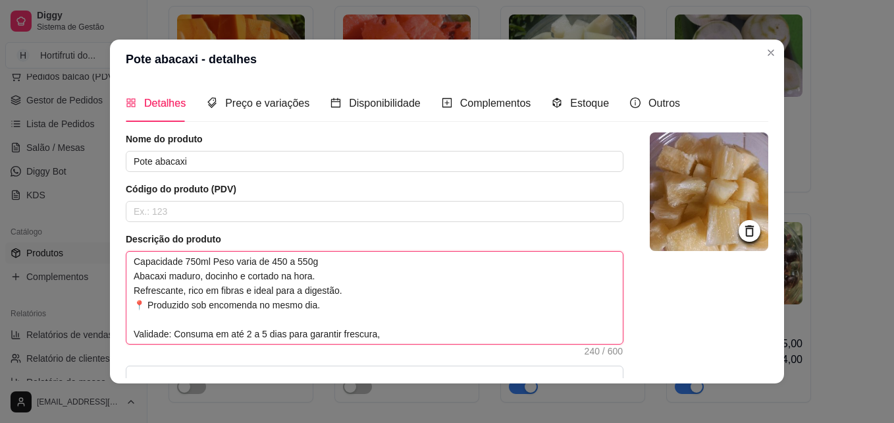
type textarea "Capacidade 750ml Peso varia de 450 a 550g Abacaxi maduro, docinho e cortado na …"
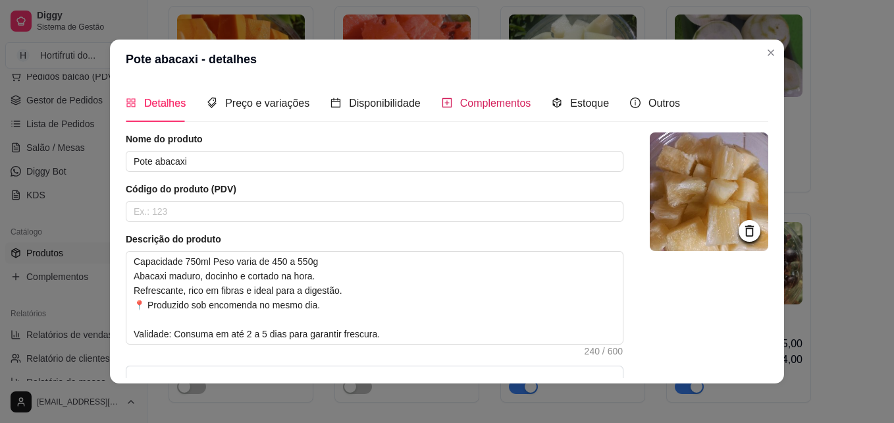
click at [484, 98] on span "Complementos" at bounding box center [495, 102] width 71 height 11
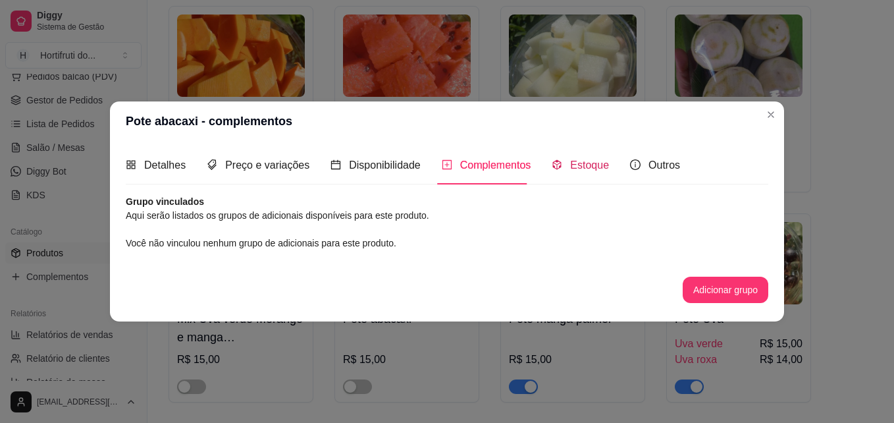
click at [570, 167] on span "Estoque" at bounding box center [589, 164] width 39 height 11
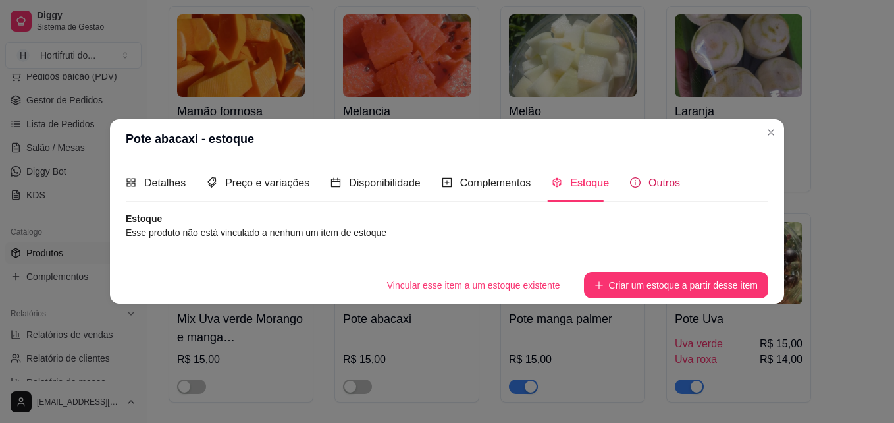
click at [659, 177] on span "Outros" at bounding box center [664, 182] width 32 height 11
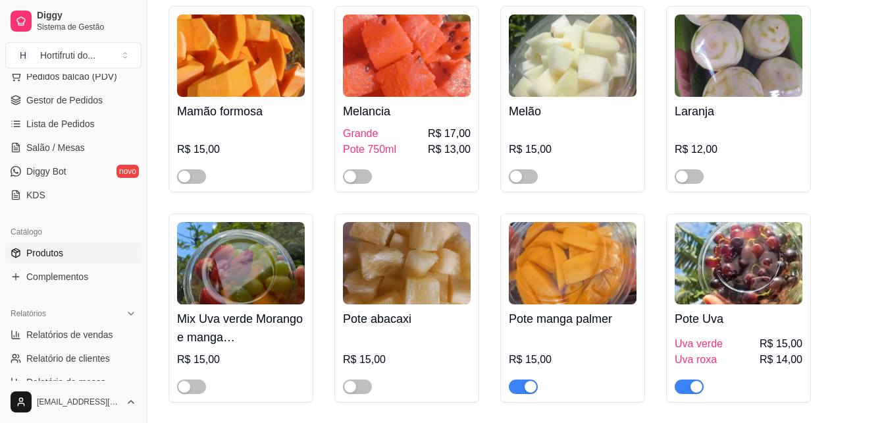
click at [419, 276] on img at bounding box center [407, 263] width 128 height 82
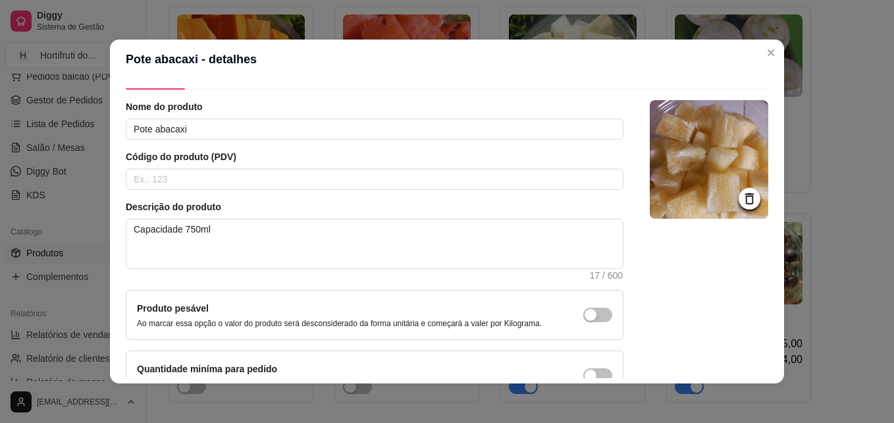
scroll to position [0, 0]
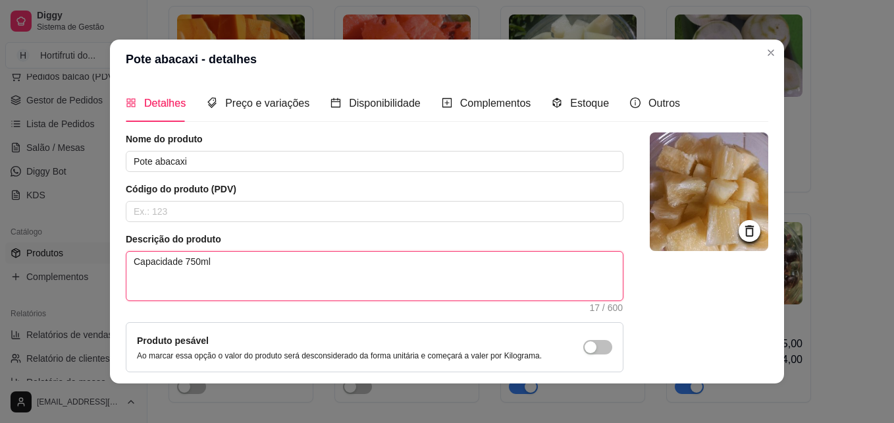
click at [232, 257] on textarea "Capacidade 750ml" at bounding box center [374, 275] width 496 height 49
type textarea "Capacidade 750ml m"
type textarea "Capacidade 750ml"
type textarea "Capacidade 750ml p"
type textarea "Capacidade 750ml pe"
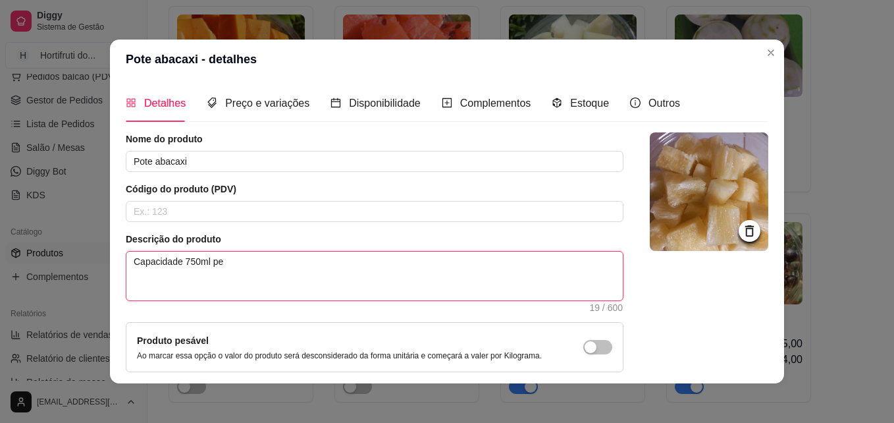
type textarea "Capacidade 750ml pes"
type textarea "Capacidade 750ml pesa"
type textarea "Capacidade 750ml pesam"
type textarea "Capacidade 750ml pesame"
type textarea "Capacidade 750ml pesamed"
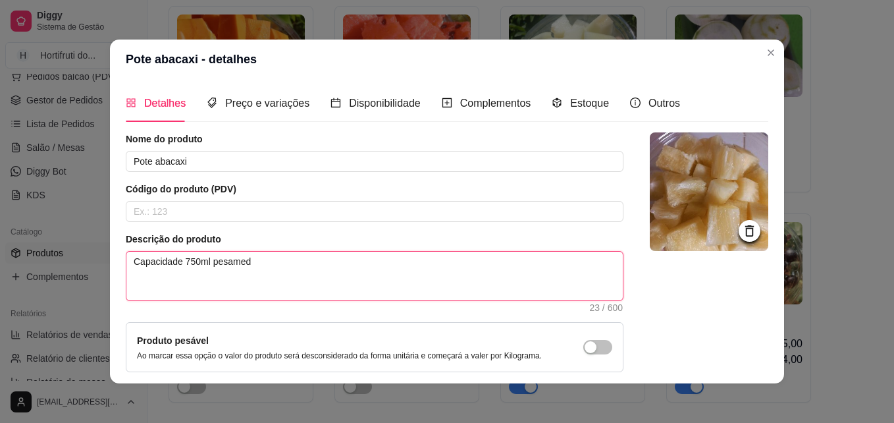
type textarea "Capacidade 750ml pesamedi"
type textarea "Capacidade 750ml pesamedio"
type textarea "Capacidade 750ml pesamedio d"
type textarea "Capacidade 750ml pesamedio de"
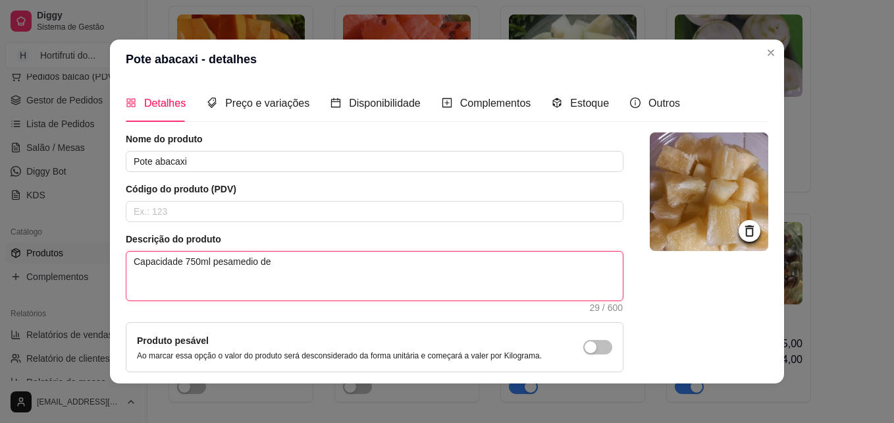
drag, startPoint x: 275, startPoint y: 260, endPoint x: 0, endPoint y: 257, distance: 275.1
type textarea "E"
type textarea "Em"
type textarea "Emb"
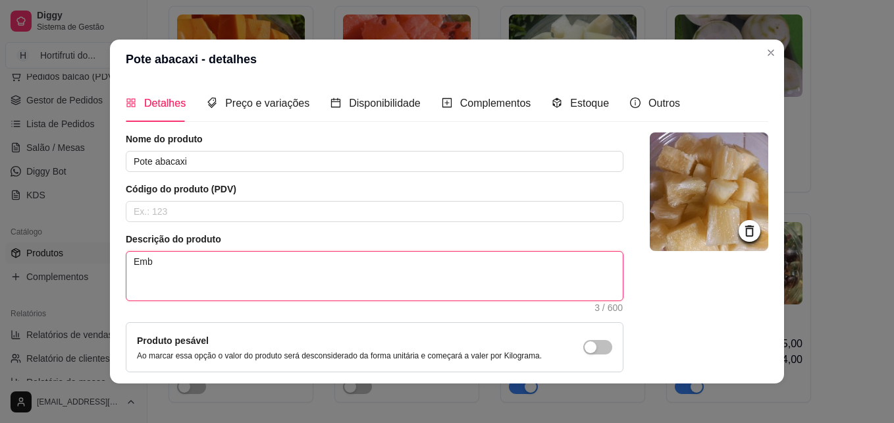
type textarea "Emba"
type textarea "Embal"
type textarea "Embala"
type textarea "Embalag"
type textarea "Embalage"
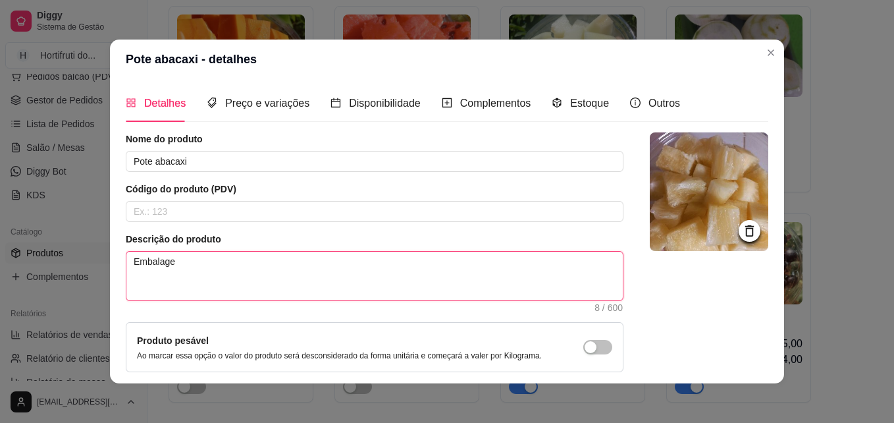
type textarea "Embalagem"
click at [298, 258] on textarea "Embalagem capacidade de 750ml peso medio de 450 a 550g" at bounding box center [374, 275] width 496 height 49
drag, startPoint x: 298, startPoint y: 258, endPoint x: 304, endPoint y: 265, distance: 8.9
click at [304, 265] on textarea "Embalagem capacidade de 750ml peso medio de 450 a 550g" at bounding box center [374, 275] width 496 height 49
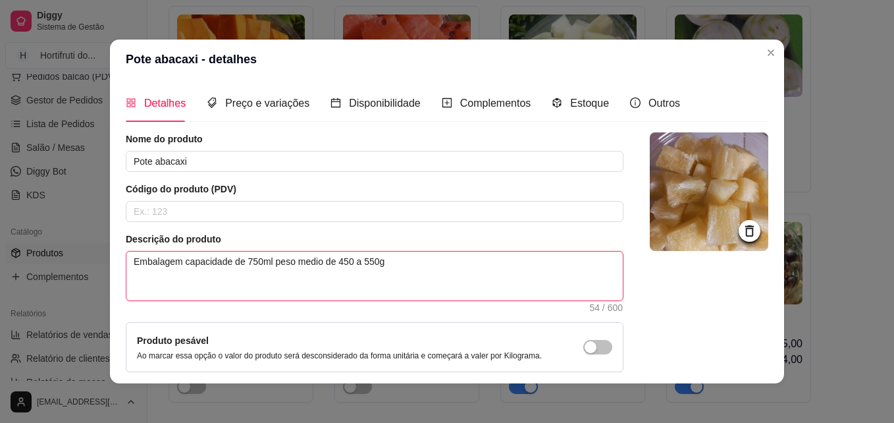
click at [299, 265] on textarea "Embalagem capacidade de 750ml peso medio de 450 a 550g" at bounding box center [374, 275] width 496 height 49
click at [305, 256] on textarea "Embalagem capacidade de 750ml peso medio de 450 a 550g" at bounding box center [374, 275] width 496 height 49
click at [412, 256] on textarea "Embalagem capacidade de 750ml peso médio de 450 a 550g" at bounding box center [374, 275] width 496 height 49
paste textarea "Validade: Consuma em até 5 a 7 dias para garantir frescura"
click at [240, 287] on textarea "Embalagem capacidade de 750ml peso médio de 450 a 550g Validade: Consuma em até…" at bounding box center [374, 275] width 496 height 49
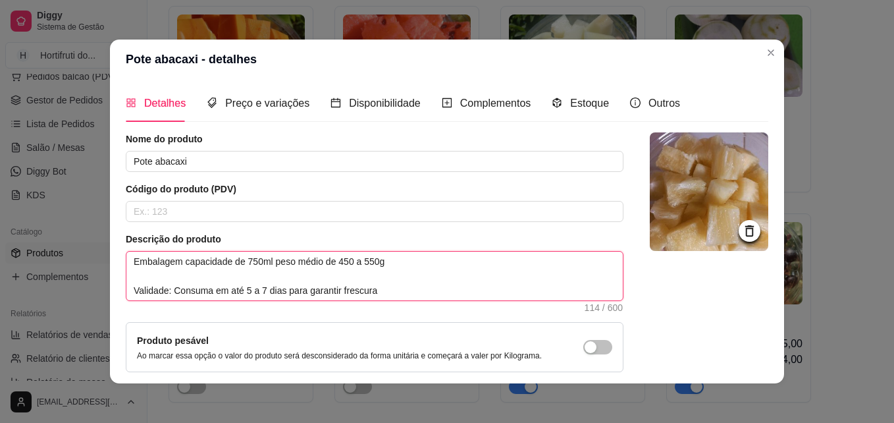
click at [245, 289] on textarea "Embalagem capacidade de 750ml peso médio de 450 a 550g Validade: Consuma em até…" at bounding box center [374, 275] width 496 height 49
click at [222, 289] on textarea "Embalagem capacidade de 750ml peso médio de 450 a 550g Validade: Consuma em até…" at bounding box center [374, 275] width 496 height 49
click at [265, 289] on textarea "Embalagem capacidade de 750ml peso médio de 450 a 550g Validade: Consuma em 2 a…" at bounding box center [374, 275] width 496 height 49
click at [373, 293] on textarea "Embalagem capacidade de 750ml peso médio de 450 a 550g Validade: Consuma em 2 a…" at bounding box center [374, 275] width 496 height 49
click at [392, 259] on textarea "Embalagem capacidade de 750ml peso médio de 450 a 550g Validade: Consuma em 2 a…" at bounding box center [374, 275] width 496 height 49
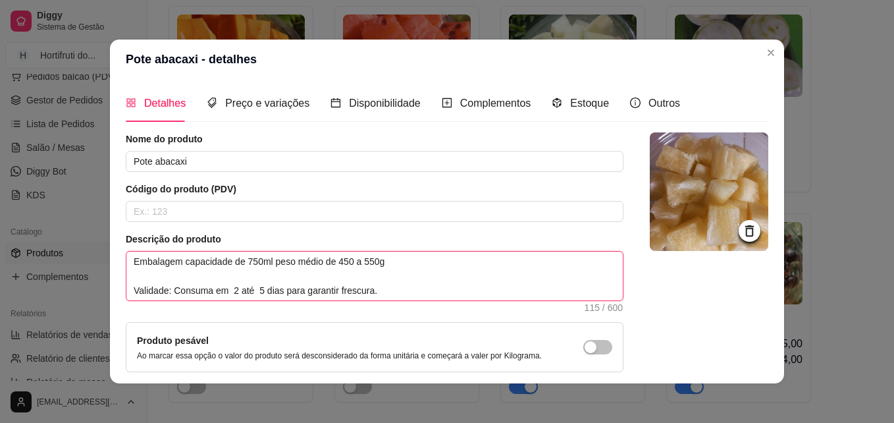
click at [384, 296] on textarea "Embalagem capacidade de 750ml peso médio de 450 a 550g Validade: Consuma em 2 a…" at bounding box center [374, 275] width 496 height 49
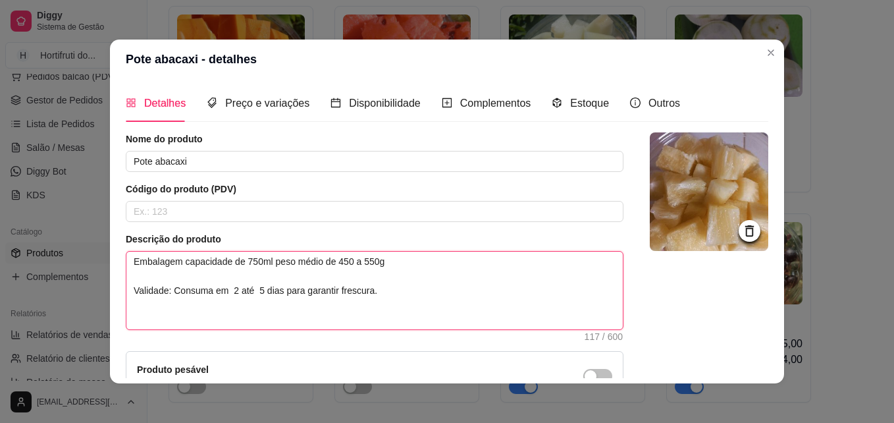
paste textarea "Pote de Abacaxi Abacaxi maduro, docinho e cortado na hora. Refrescante, rico em…"
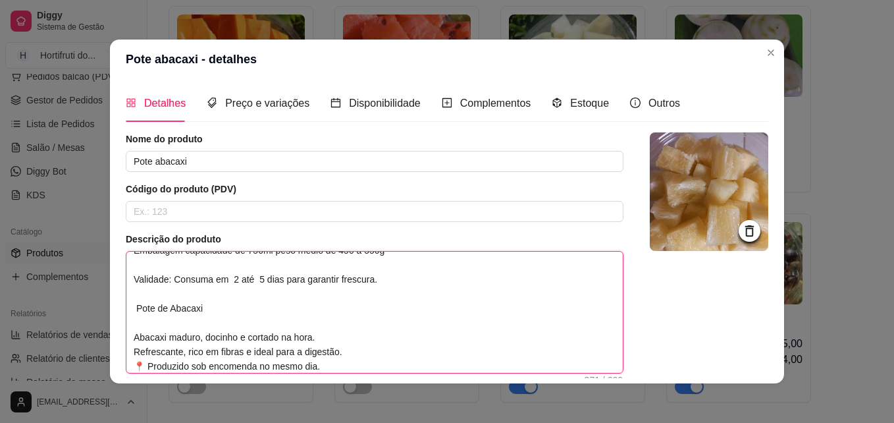
click at [126, 320] on textarea "Embalagem capacidade de 750ml peso médio de 450 a 550g Validade: Consuma em 2 a…" at bounding box center [374, 311] width 496 height 121
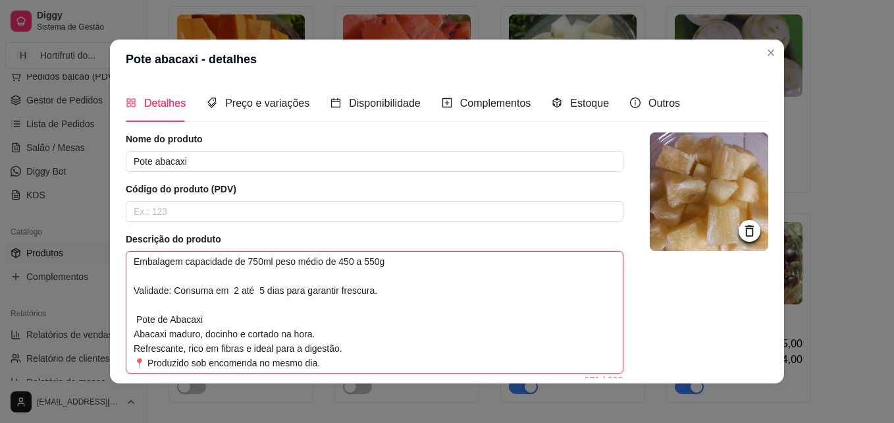
scroll to position [0, 0]
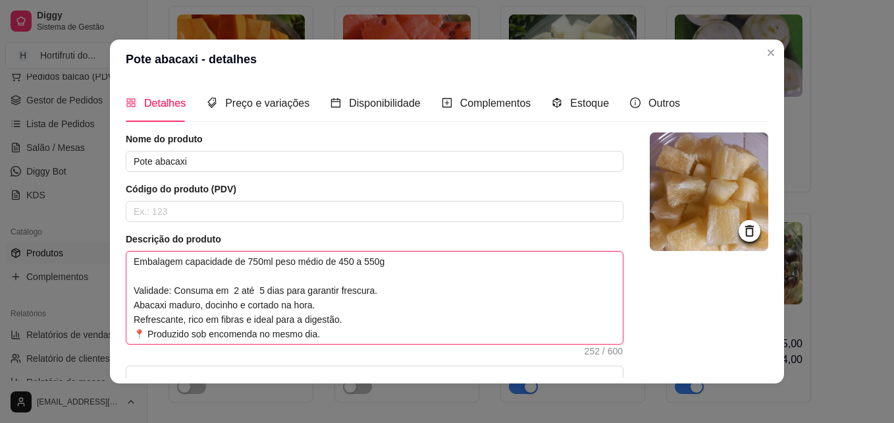
click at [129, 277] on textarea "Embalagem capacidade de 750ml peso médio de 450 a 550g Validade: Consuma em 2 a…" at bounding box center [374, 297] width 496 height 92
click at [374, 291] on textarea "Embalagem capacidade de 750ml peso médio de 450 a 550g Validade: Consuma em 2 a…" at bounding box center [374, 297] width 496 height 92
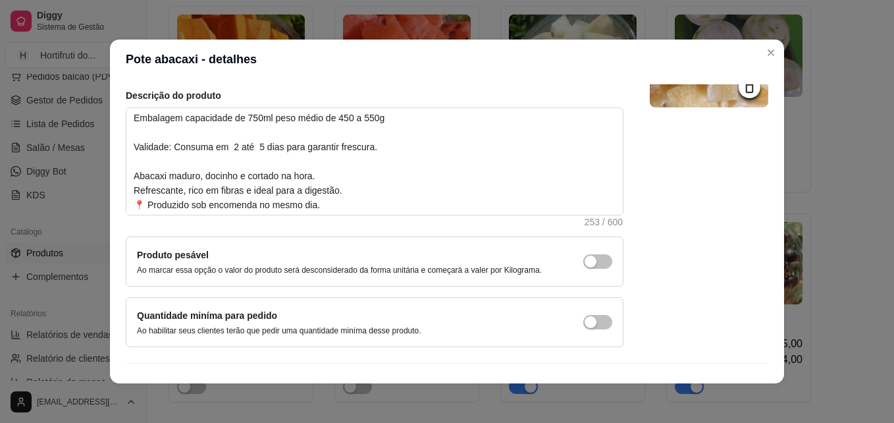
scroll to position [171, 0]
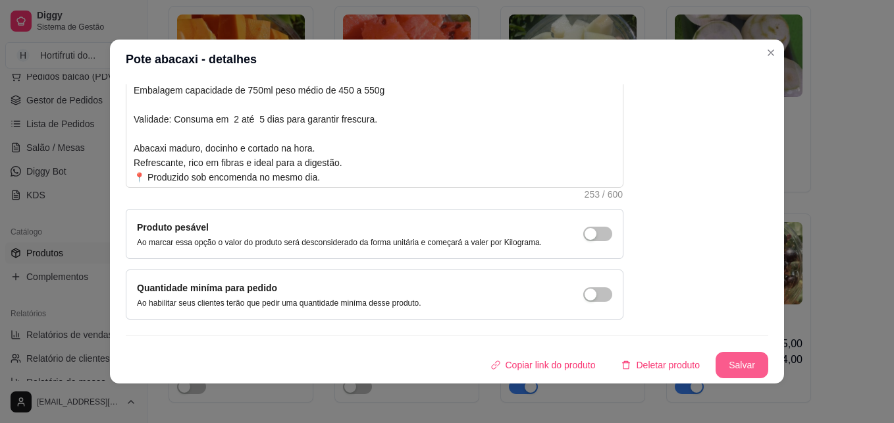
click at [727, 365] on button "Salvar" at bounding box center [741, 364] width 53 height 26
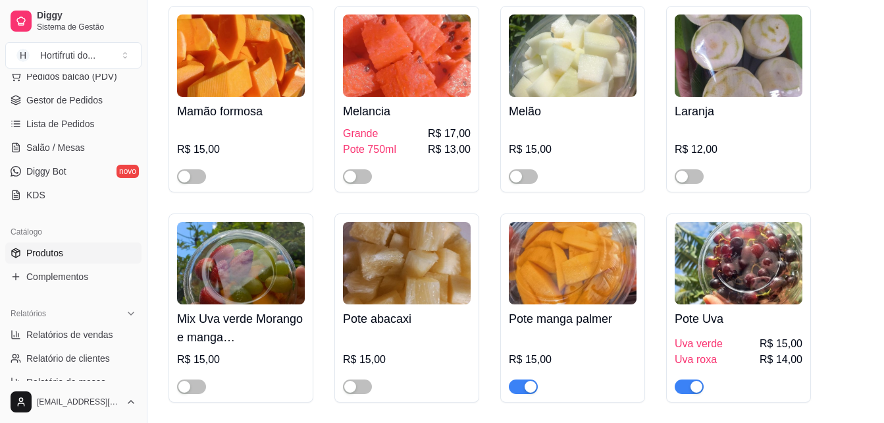
click at [566, 295] on img at bounding box center [573, 263] width 128 height 82
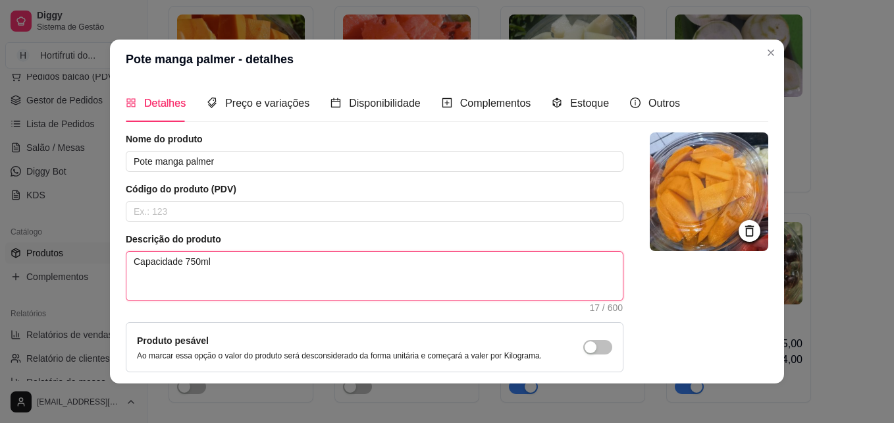
click at [224, 262] on textarea "Capacidade 750ml" at bounding box center [374, 275] width 496 height 49
paste textarea "Manga docinha, firme e sem fiapos, cortada na hora. Perfeita para um lanche nut…"
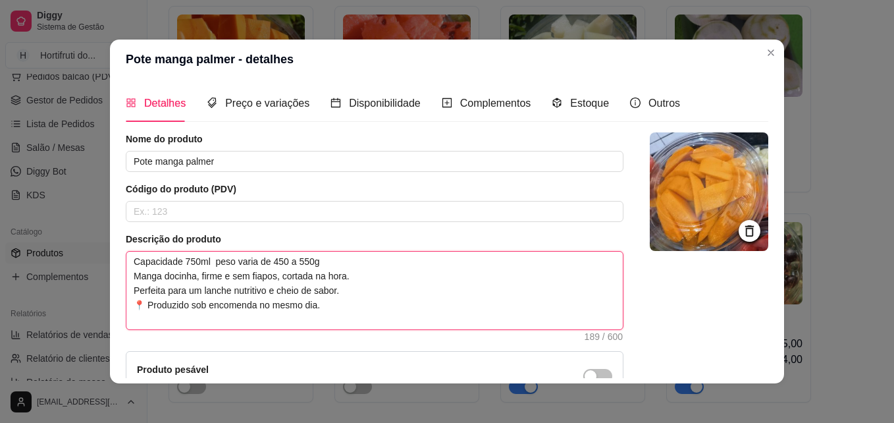
click at [328, 299] on textarea "Capacidade 750ml peso varia de 450 a 550g Manga docinha, firme e sem fiapos, co…" at bounding box center [374, 290] width 496 height 78
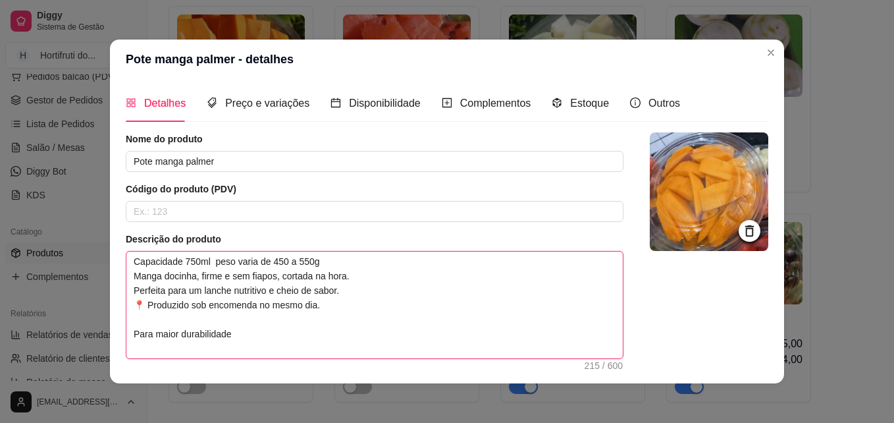
paste textarea "Mantenha na parte mais fria da geladeira, geralmente na prateleira superior ou …"
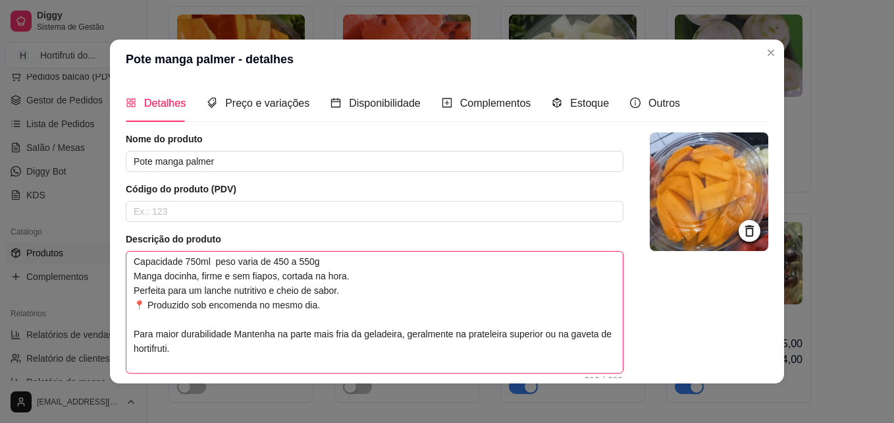
paste textarea "A manga cortada geralmente dura de 2 a 3 dias na geladeira, se estiver bem arma…"
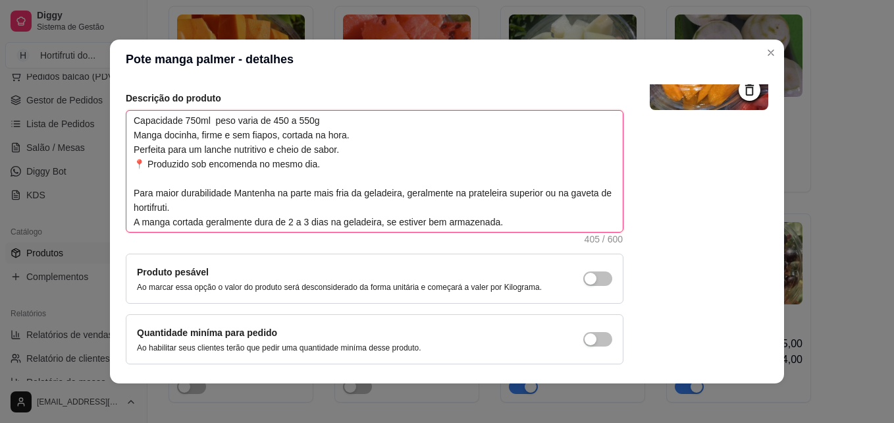
scroll to position [168, 0]
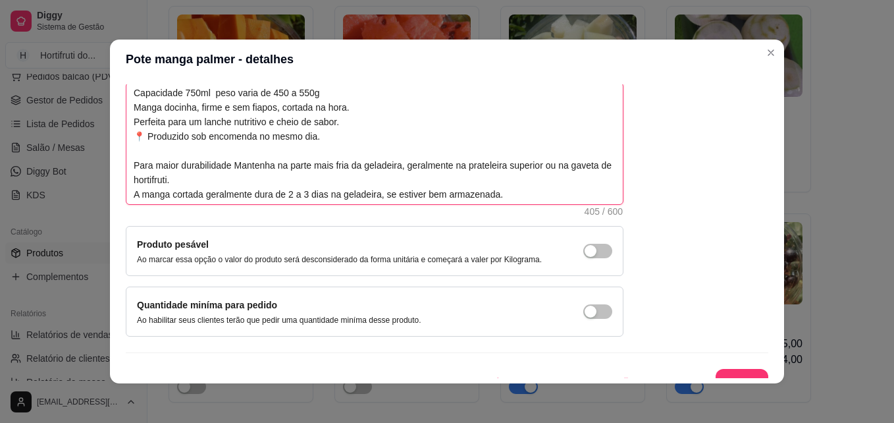
drag, startPoint x: 128, startPoint y: 259, endPoint x: 591, endPoint y: 174, distance: 471.0
click at [591, 174] on textarea "Capacidade 750ml peso varia de 450 a 550g Manga docinha, firme e sem fiapos, co…" at bounding box center [374, 143] width 496 height 121
drag, startPoint x: 507, startPoint y: 175, endPoint x: 471, endPoint y: 100, distance: 83.3
click at [471, 100] on textarea "Capacidade 750ml peso varia de 450 a 550g Manga docinha, firme e sem fiapos, co…" at bounding box center [374, 143] width 496 height 121
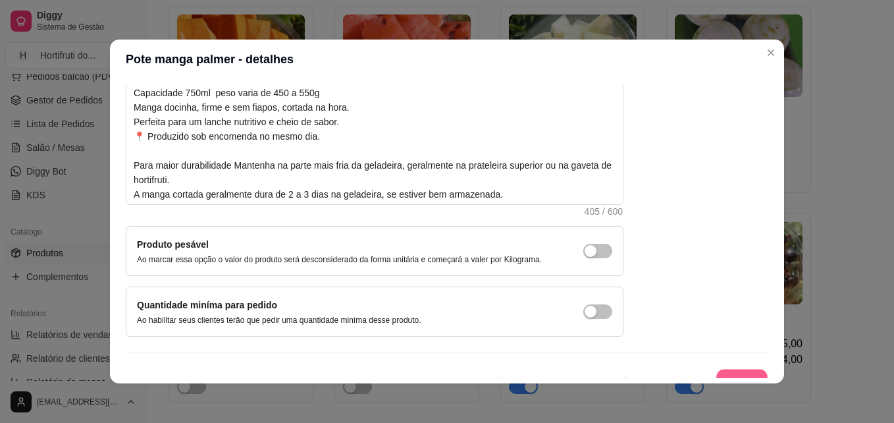
click at [716, 374] on button "Salvar" at bounding box center [741, 382] width 51 height 26
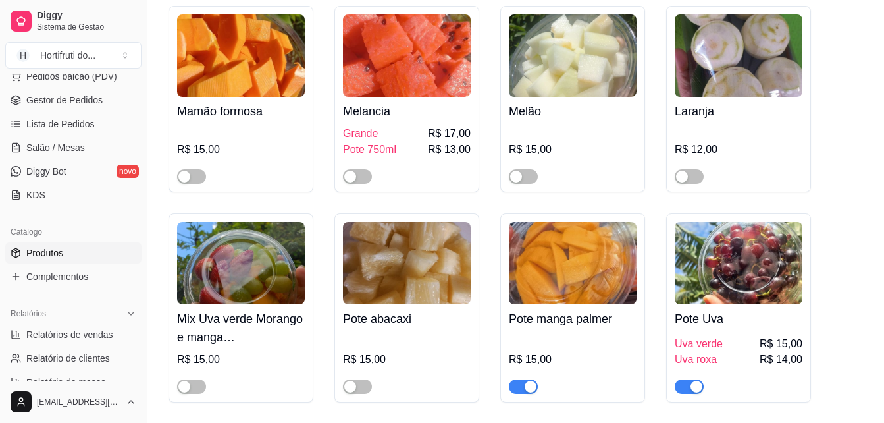
click at [571, 286] on img at bounding box center [573, 263] width 128 height 82
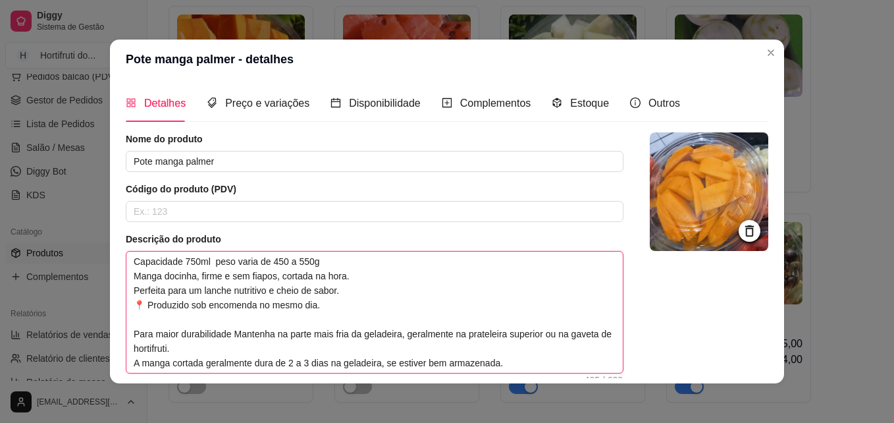
scroll to position [0, 0]
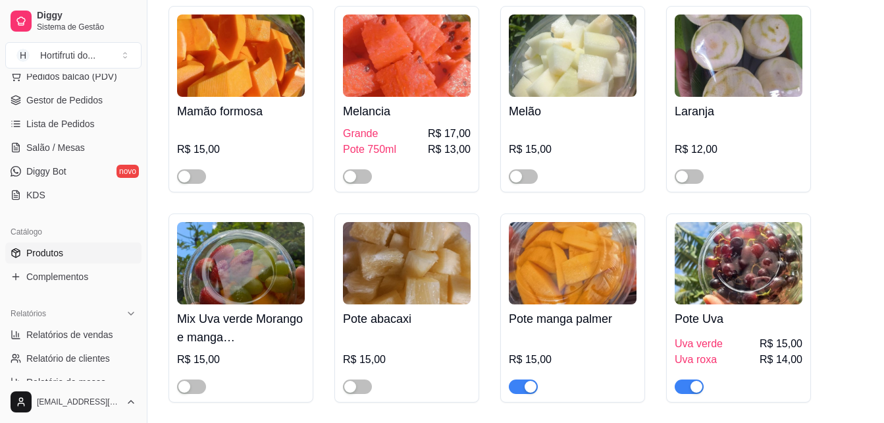
click at [720, 295] on img at bounding box center [739, 263] width 128 height 82
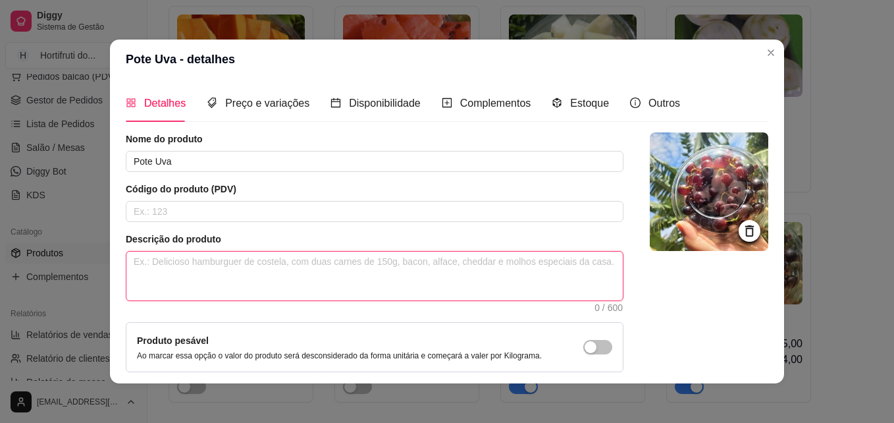
click at [176, 269] on textarea at bounding box center [374, 275] width 496 height 49
paste textarea "A manga cortada geralmente dura de 2 a 3 dias na geladeira, se estiver bem arma…"
paste textarea "Uvas frescas, lavadas e prontas para o consumo. Doces, crocantes e sem sementes"
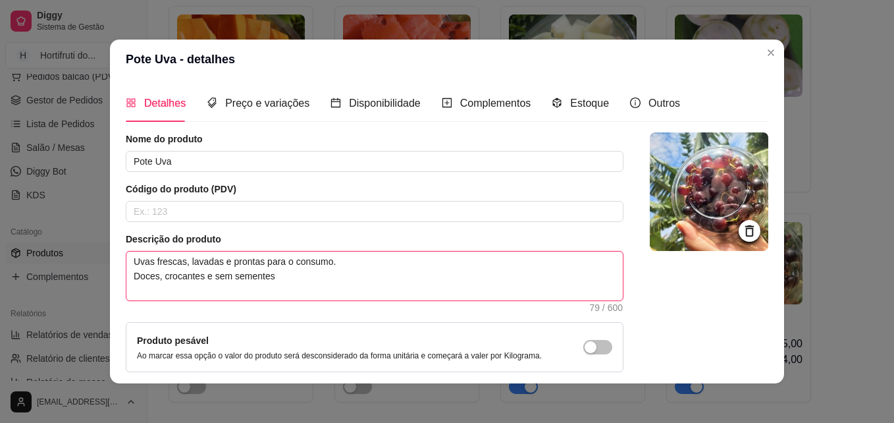
click at [270, 269] on textarea "Uvas frescas, lavadas e prontas para o consumo. Doces, crocantes e sem sementes" at bounding box center [374, 275] width 496 height 49
click at [276, 274] on textarea "Uvas frescas, lavadas e prontas para o consumo. Doces, crocantes e sem sementes" at bounding box center [374, 275] width 496 height 49
paste textarea "Uvas frescas, lavadas e prontas para o consumo. Doces, crocantes e sem sementes"
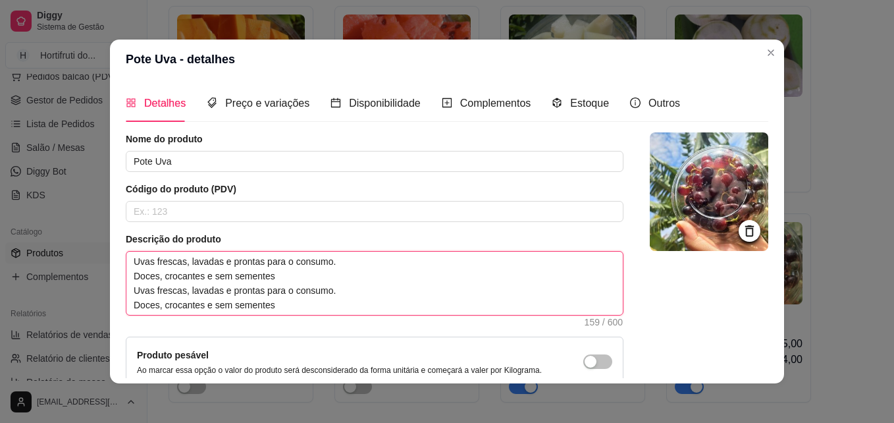
drag, startPoint x: 280, startPoint y: 305, endPoint x: 118, endPoint y: 289, distance: 162.0
click at [118, 289] on div "Detalhes Preço e variações Disponibilidade Complementos Estoque Outros Nome do …" at bounding box center [447, 231] width 674 height 304
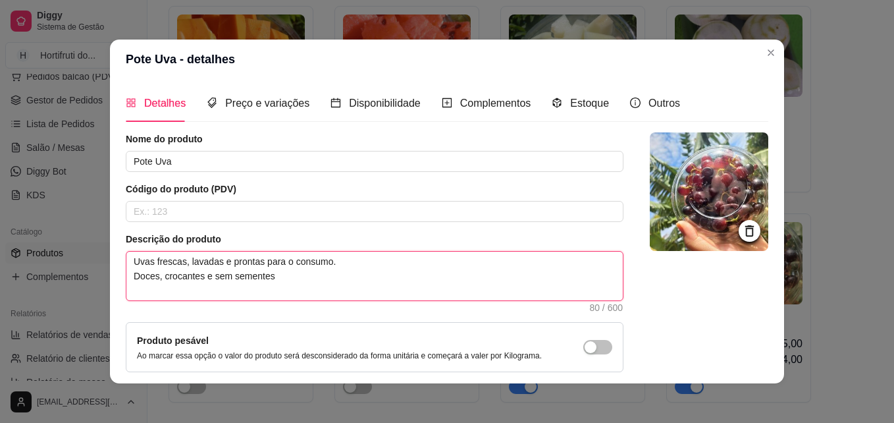
paste textarea "Armazene na parte mais fria da geladeira, geralmente na gaveta de hortifruti ou…"
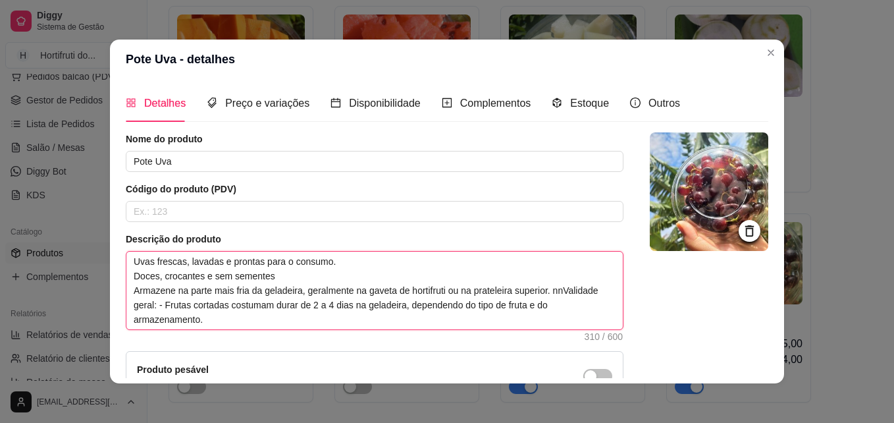
click at [223, 255] on textarea "Uvas frescas, lavadas e prontas para o consumo. Doces, crocantes e sem sementes…" at bounding box center [374, 290] width 496 height 78
click at [546, 290] on textarea "Uvas frescas, lavadas e prontas para o consumo. Doces, crocantes e sem sementes…" at bounding box center [374, 290] width 496 height 78
drag, startPoint x: 202, startPoint y: 305, endPoint x: 95, endPoint y: 311, distance: 106.8
click at [95, 311] on div "Pote Uva - detalhes Detalhes Preço e variações Disponibilidade Complementos Est…" at bounding box center [447, 211] width 894 height 423
click at [241, 317] on textarea "Uvas frescas, lavadas e prontas para o consumo. Doces, crocantes e sem sementes…" at bounding box center [374, 290] width 496 height 78
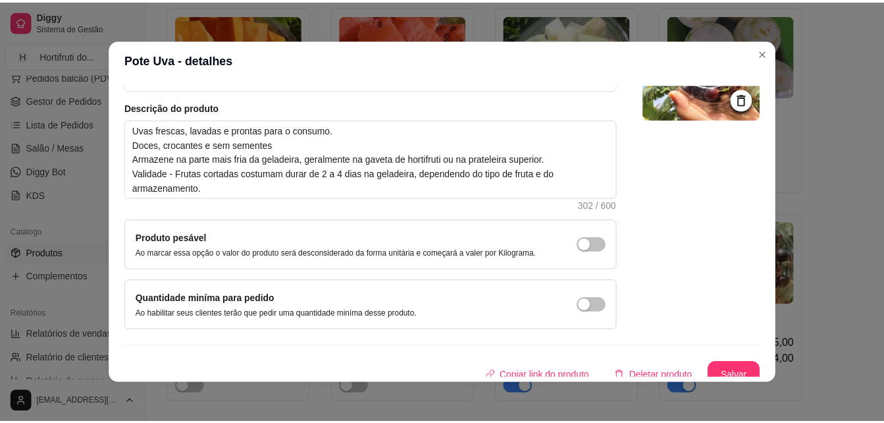
scroll to position [142, 0]
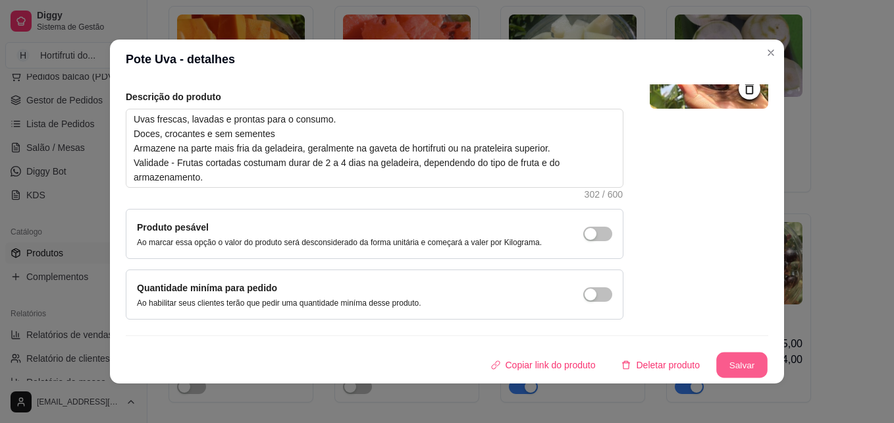
click at [721, 362] on button "Salvar" at bounding box center [741, 365] width 51 height 26
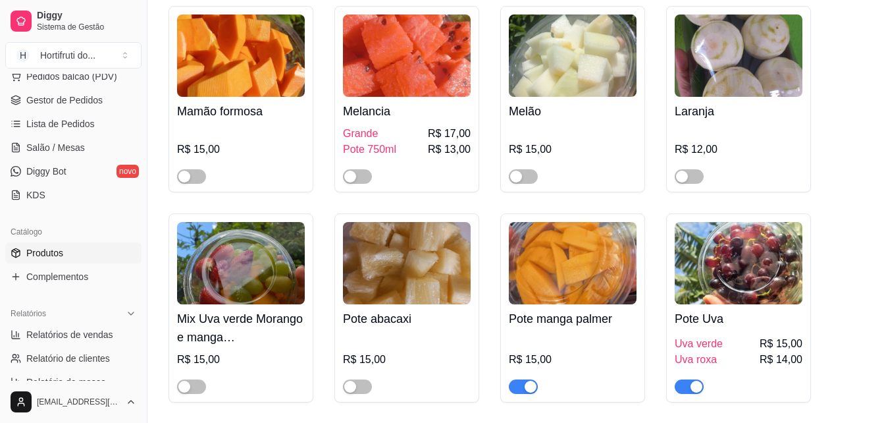
click at [567, 87] on img at bounding box center [573, 55] width 128 height 82
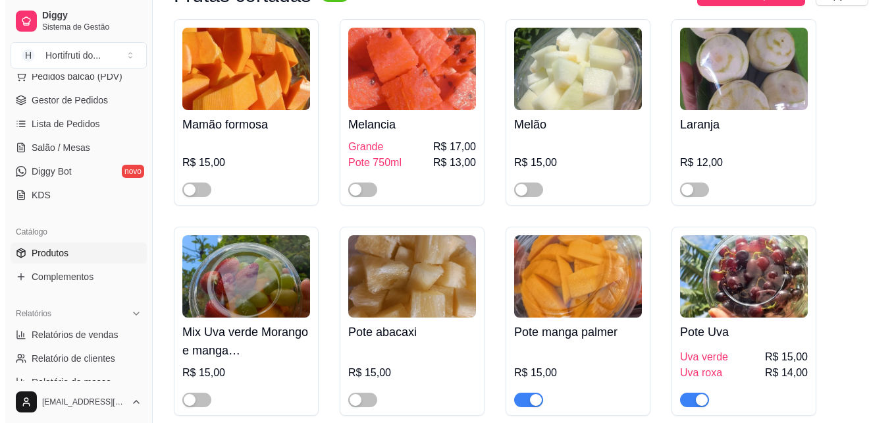
scroll to position [1325, 0]
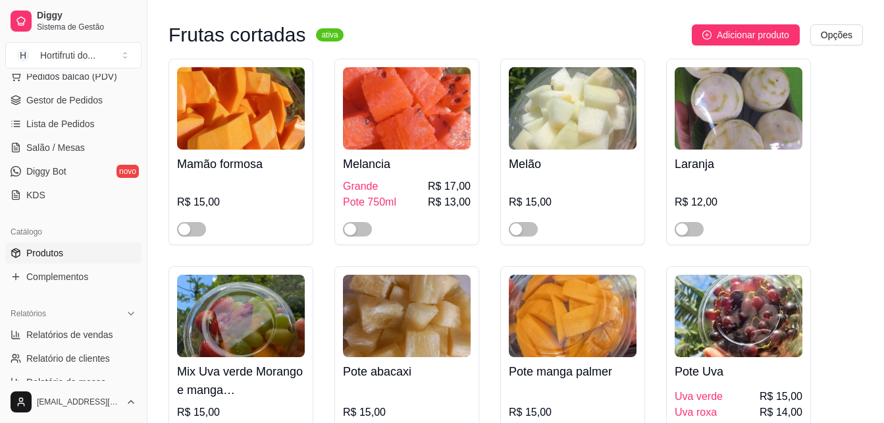
click at [414, 114] on img at bounding box center [407, 108] width 128 height 82
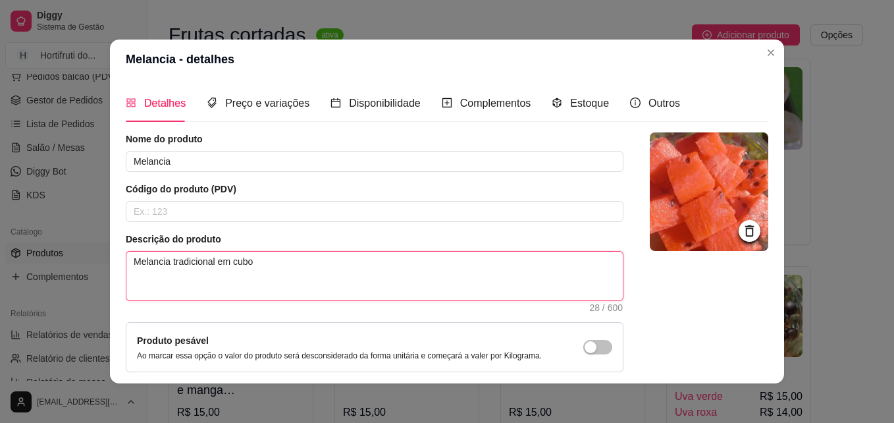
click at [278, 260] on textarea "Melancia tradicional em cubo" at bounding box center [374, 275] width 496 height 49
paste textarea "[21:33[DATE]] [PHONE_NUMBER]: como armazenar frutas Armazene as frutas cortadas…"
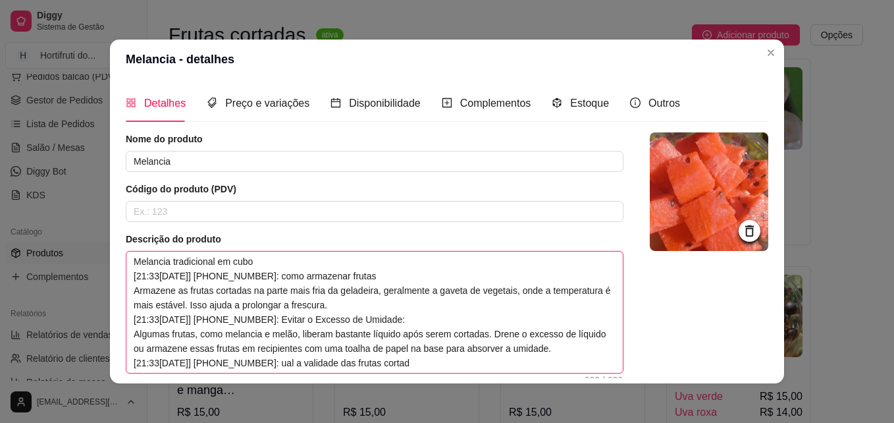
drag, startPoint x: 287, startPoint y: 274, endPoint x: 131, endPoint y: 272, distance: 156.0
click at [131, 272] on textarea "Melancia tradicional em cubo [21:33[DATE]] [PHONE_NUMBER]: como armazenar fruta…" at bounding box center [374, 311] width 496 height 121
click at [248, 274] on textarea "Melancia tradicional em cubo como armazenar frutas Armazene as frutas cortadas …" at bounding box center [374, 311] width 496 height 121
click at [136, 273] on textarea "Melancia tradicional em cubo como armazenar frutas ? Armazene as frutas cortada…" at bounding box center [374, 311] width 496 height 121
drag, startPoint x: 242, startPoint y: 271, endPoint x: 121, endPoint y: 278, distance: 121.3
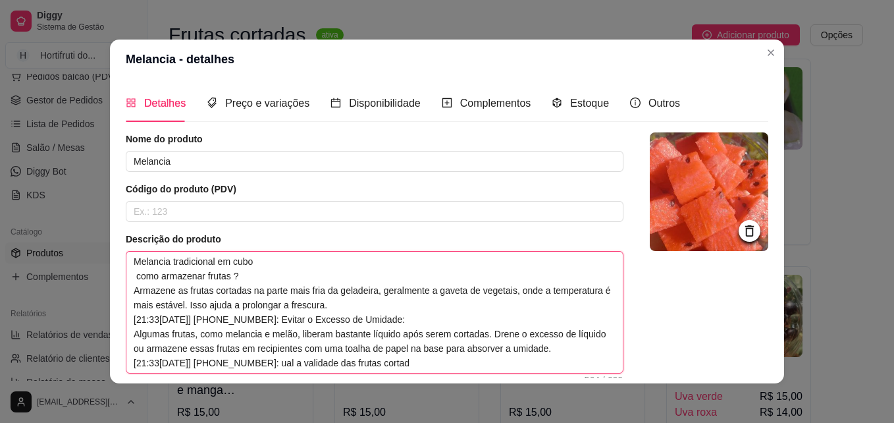
click at [126, 278] on textarea "Melancia tradicional em cubo como armazenar frutas ? Armazene as frutas cortada…" at bounding box center [374, 311] width 496 height 121
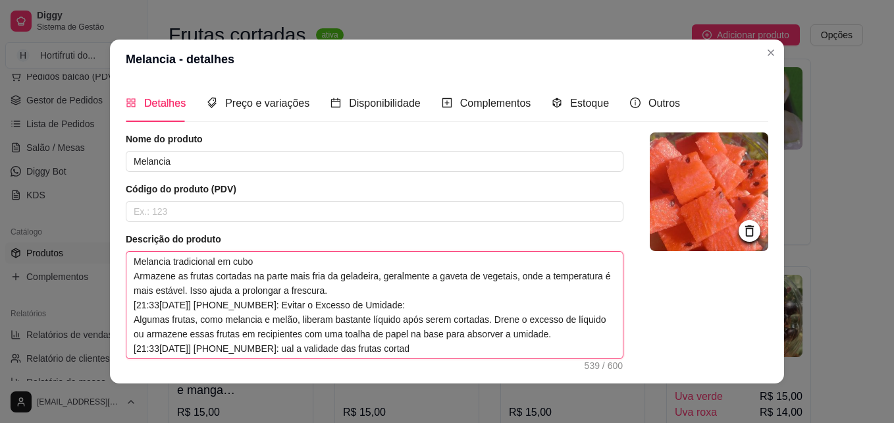
drag, startPoint x: 287, startPoint y: 302, endPoint x: 125, endPoint y: 301, distance: 161.9
click at [126, 301] on textarea "Melancia tradicional em cubo Armazene as frutas cortadas na parte mais fria da …" at bounding box center [374, 304] width 496 height 107
drag, startPoint x: 429, startPoint y: 351, endPoint x: 124, endPoint y: 355, distance: 304.7
click at [126, 355] on textarea "Melancia tradicional em cubo Armazene as frutas cortadas na parte mais fria da …" at bounding box center [374, 304] width 496 height 107
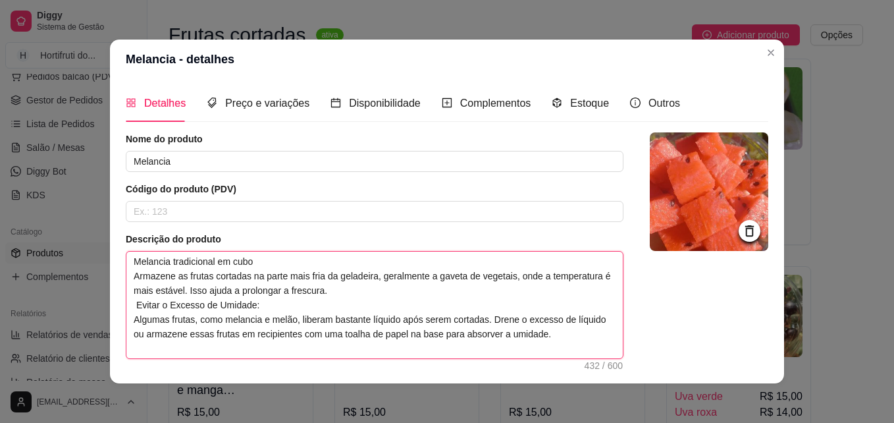
paste textarea "Manter a Temperatura Consistente: Evite deixar as frutas cortadas fora da gelad…"
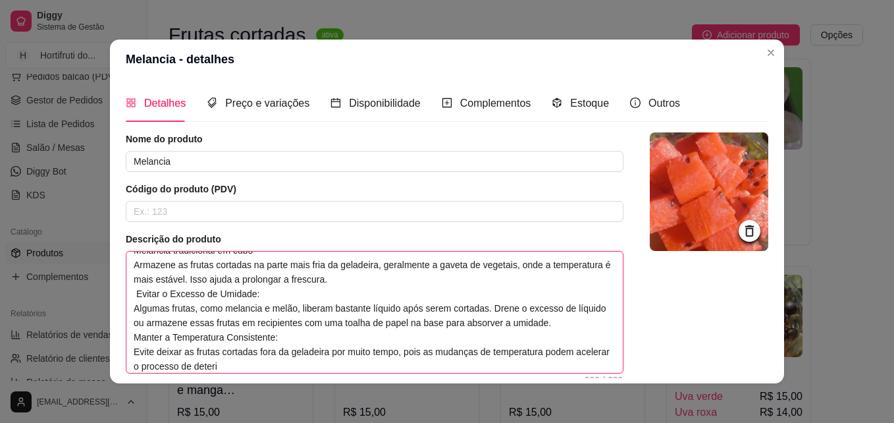
drag, startPoint x: 282, startPoint y: 338, endPoint x: 128, endPoint y: 332, distance: 154.1
click at [128, 332] on textarea "Melancia tradicional em cubo Armazene as frutas cortadas na parte mais fria da …" at bounding box center [374, 311] width 496 height 121
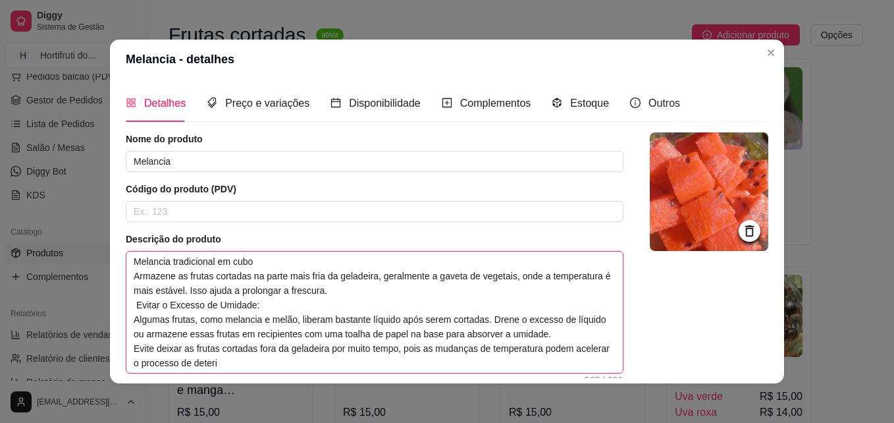
scroll to position [0, 0]
click at [264, 357] on textarea "Melancia tradicional em cubo Armazene as frutas cortadas na parte mais fria da …" at bounding box center [374, 311] width 496 height 121
paste textarea "terioração."
click at [207, 363] on textarea "Melancia tradicional em cubo Armazene as frutas cortadas na parte mais fria da …" at bounding box center [374, 311] width 496 height 121
click at [317, 359] on textarea "Melancia tradicional em cubo Armazene as frutas cortadas na parte mais fria da …" at bounding box center [374, 311] width 496 height 121
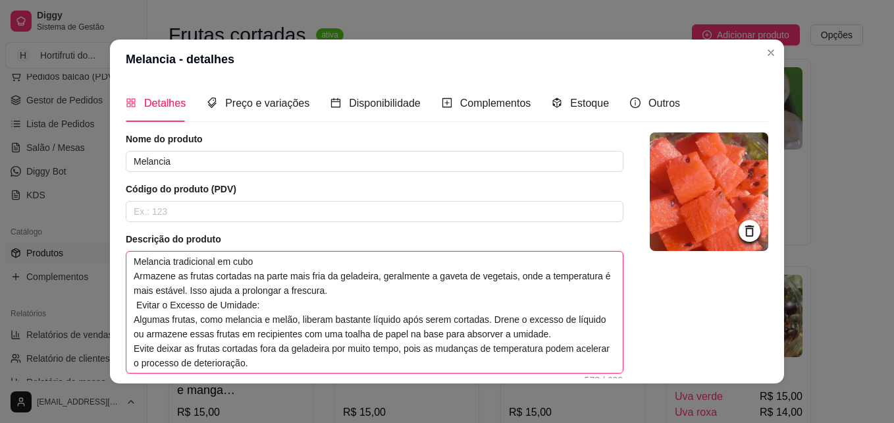
click at [280, 259] on textarea "Melancia tradicional em cubo Armazene as frutas cortadas na parte mais fria da …" at bounding box center [374, 311] width 496 height 121
click at [264, 259] on textarea "Melancia tradicional em cubo Armazene as frutas cortadas na parte mais fria da …" at bounding box center [374, 311] width 496 height 121
drag, startPoint x: 264, startPoint y: 259, endPoint x: -1, endPoint y: 267, distance: 265.3
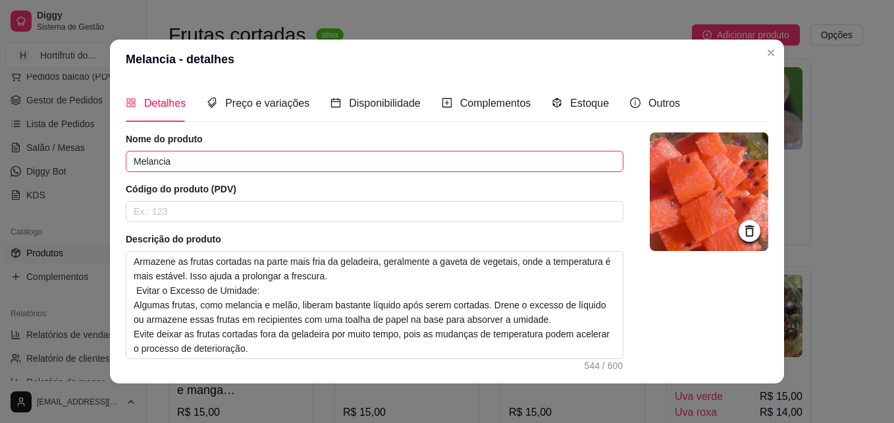
click at [183, 157] on input "Melancia" at bounding box center [375, 161] width 498 height 21
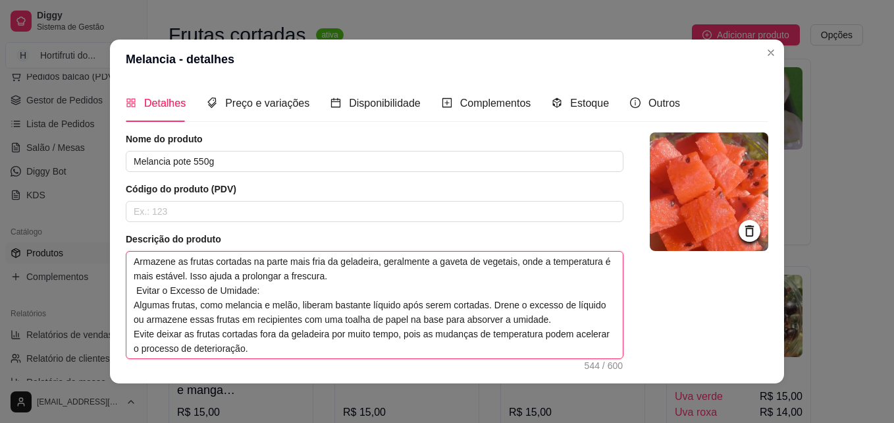
click at [127, 262] on textarea "Armazene as frutas cortadas na parte mais fria da geladeira, geralmente a gavet…" at bounding box center [374, 304] width 496 height 107
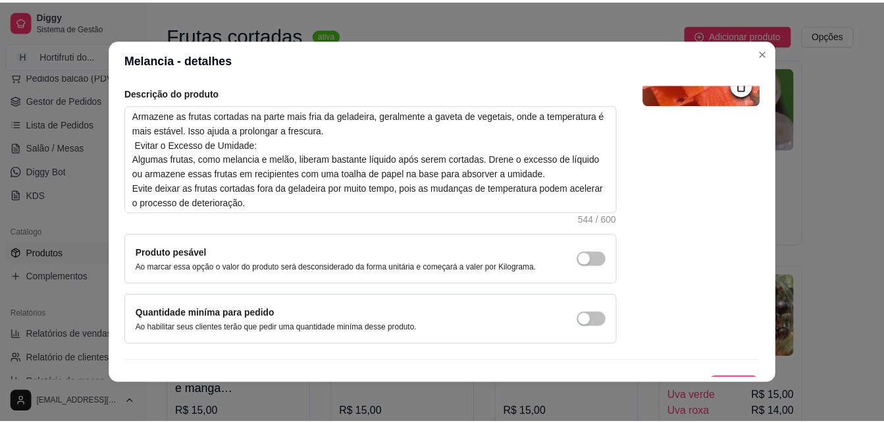
scroll to position [171, 0]
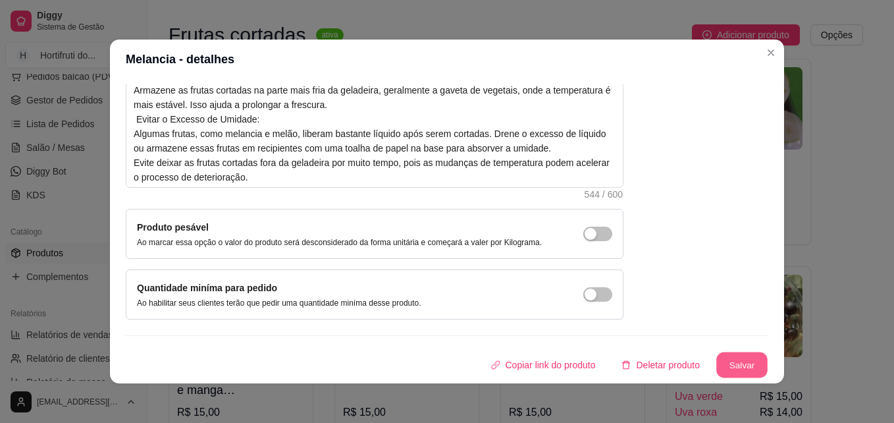
click at [724, 363] on button "Salvar" at bounding box center [741, 365] width 51 height 26
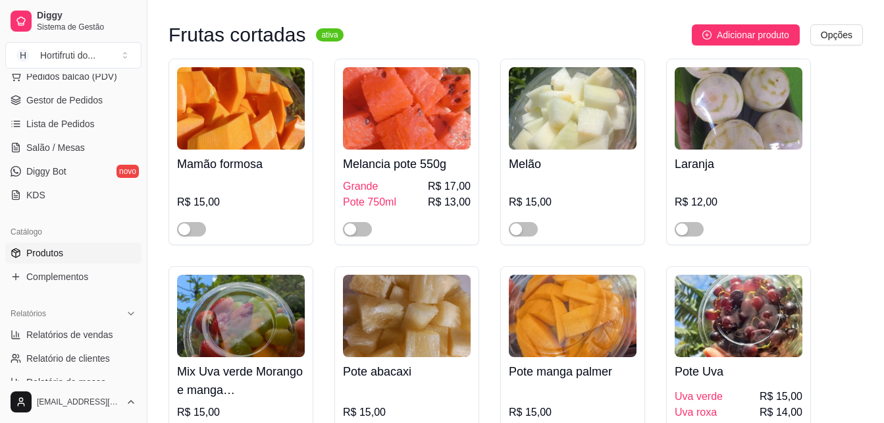
click at [415, 140] on img at bounding box center [407, 108] width 128 height 82
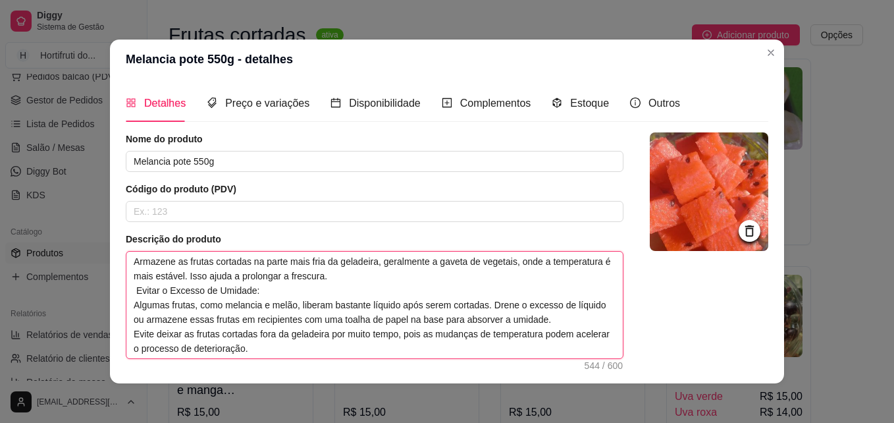
drag, startPoint x: 125, startPoint y: 261, endPoint x: 265, endPoint y: 344, distance: 162.3
click at [265, 344] on textarea "Armazene as frutas cortadas na parte mais fria da geladeira, geralmente a gavet…" at bounding box center [374, 304] width 496 height 107
drag, startPoint x: 124, startPoint y: 261, endPoint x: 271, endPoint y: 355, distance: 174.9
click at [271, 355] on textarea "Armazene as frutas cortadas na parte mais fria da geladeira, geralmente a gavet…" at bounding box center [374, 304] width 496 height 107
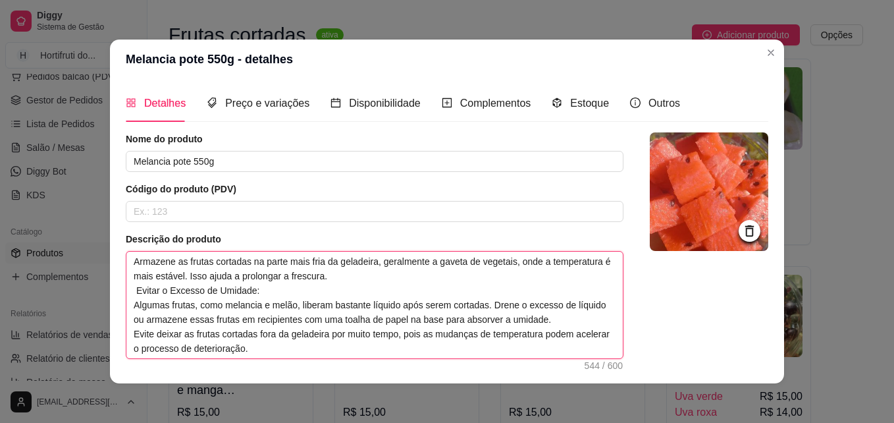
click at [278, 340] on textarea "Armazene as frutas cortadas na parte mais fria da geladeira, geralmente a gavet…" at bounding box center [374, 304] width 496 height 107
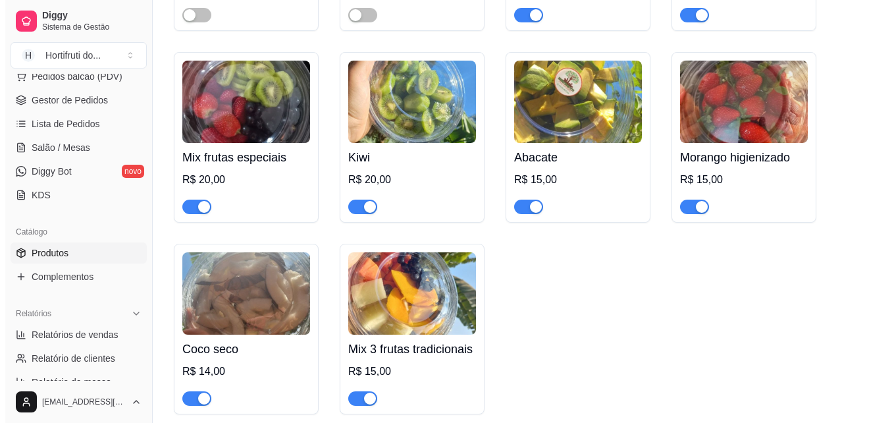
scroll to position [1762, 0]
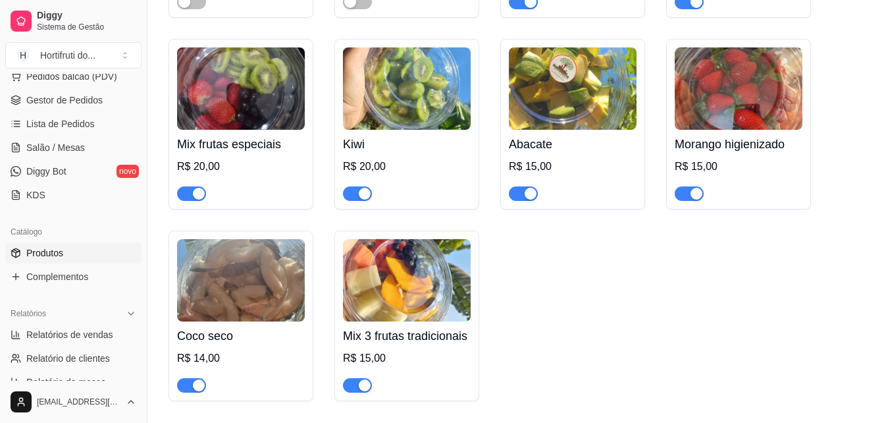
click at [392, 102] on img at bounding box center [407, 88] width 128 height 82
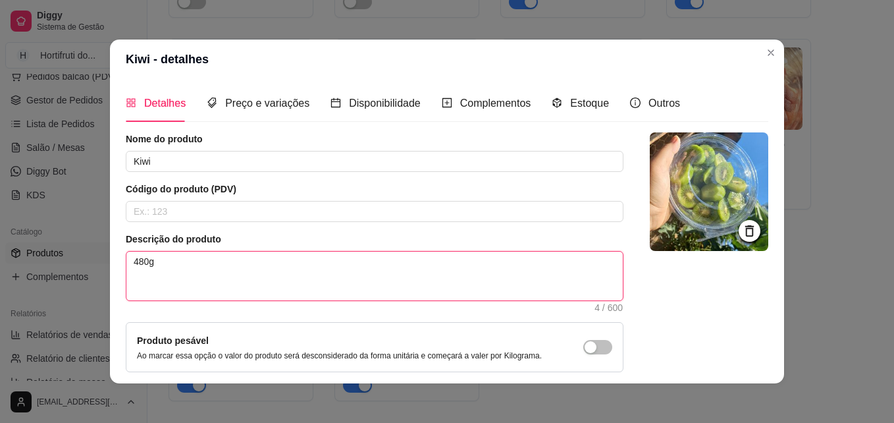
click at [222, 263] on textarea "480g" at bounding box center [374, 275] width 496 height 49
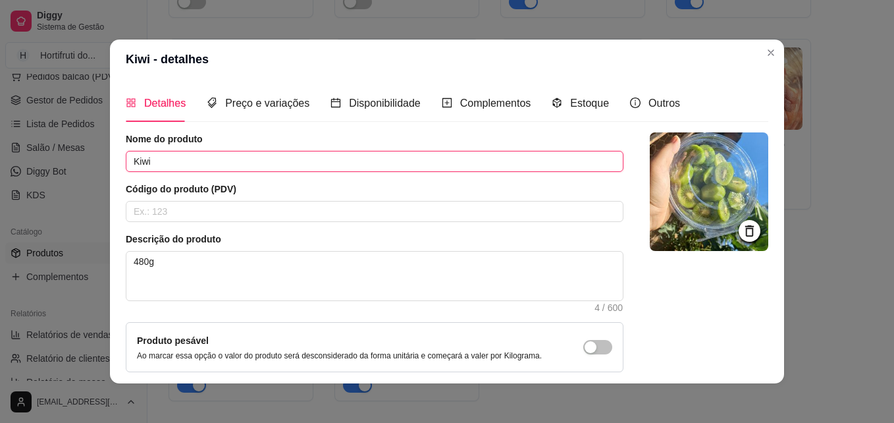
click at [188, 161] on input "Kiwi" at bounding box center [375, 161] width 498 height 21
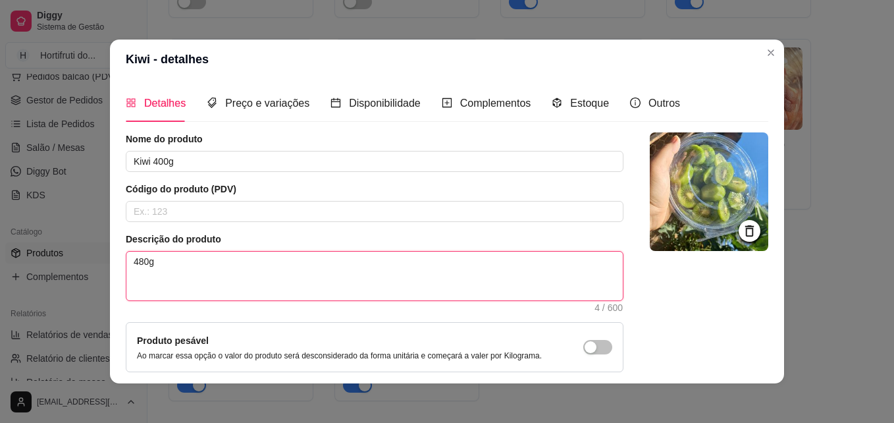
drag, startPoint x: 168, startPoint y: 262, endPoint x: -3, endPoint y: 251, distance: 170.8
paste textarea "terioração."
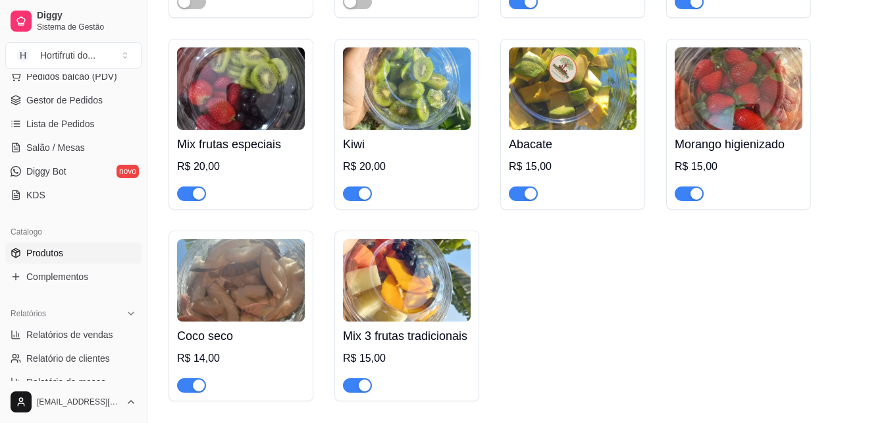
click at [414, 99] on img at bounding box center [407, 88] width 128 height 82
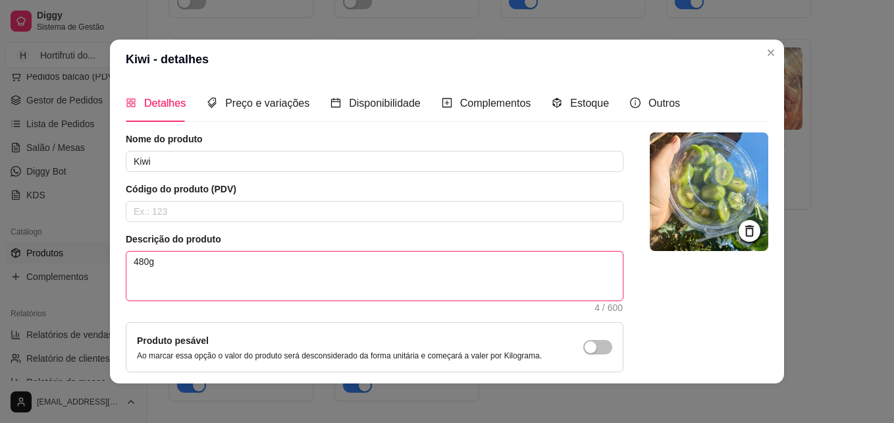
click at [183, 265] on textarea "480g" at bounding box center [374, 275] width 496 height 49
paste textarea "terioração."
paste textarea "Armazene as frutas cortadas na parte mais fria da geladeira, geralmente a gavet…"
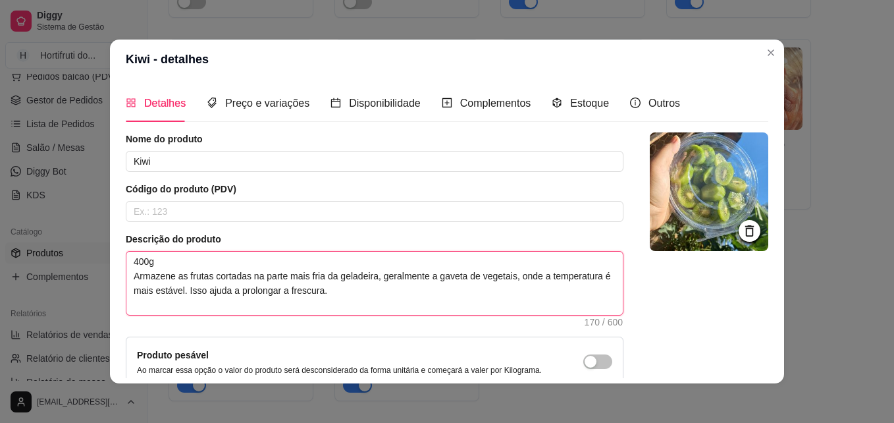
paste textarea "Validade: Frutas cortadas geralmente permanecem frescas por 2 a 4 dias na gelad…"
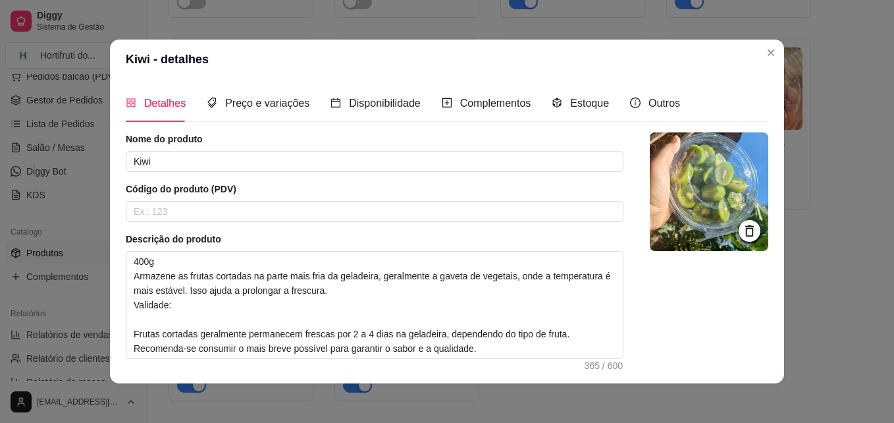
click at [306, 234] on article "Descrição do produto" at bounding box center [375, 238] width 498 height 13
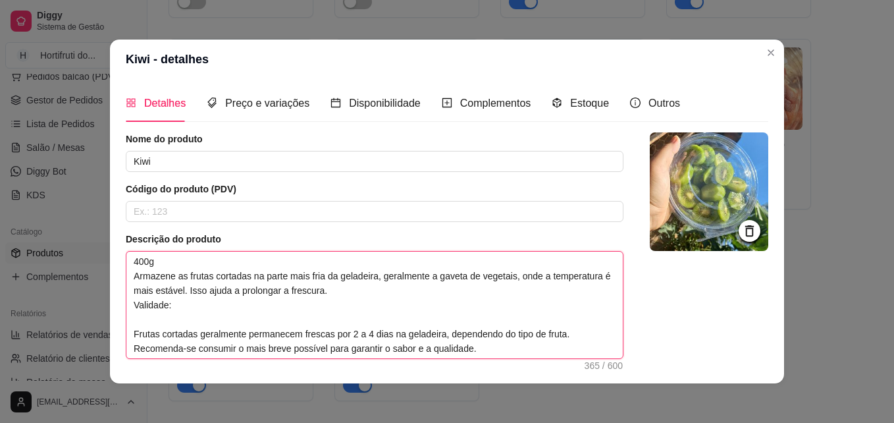
drag, startPoint x: 495, startPoint y: 347, endPoint x: 127, endPoint y: 278, distance: 374.3
click at [127, 278] on textarea "400g Armazene as frutas cortadas na parte mais fria da geladeira, geralmente a …" at bounding box center [374, 304] width 496 height 107
click at [126, 261] on textarea "400g Armazene as frutas cortadas na parte mais fria da geladeira, geralmente a …" at bounding box center [374, 304] width 496 height 107
drag, startPoint x: 124, startPoint y: 257, endPoint x: 488, endPoint y: 349, distance: 376.1
click at [488, 349] on textarea "Peso: 400g Armazene as frutas cortadas na parte mais fria da geladeira, geralme…" at bounding box center [374, 304] width 496 height 107
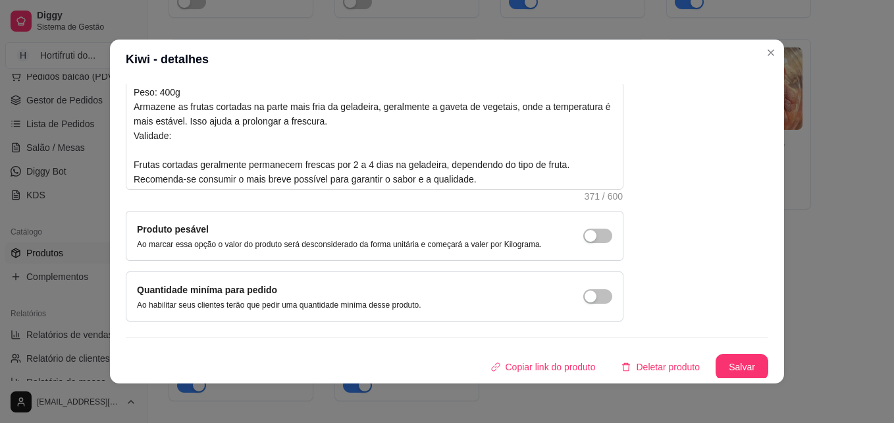
scroll to position [171, 0]
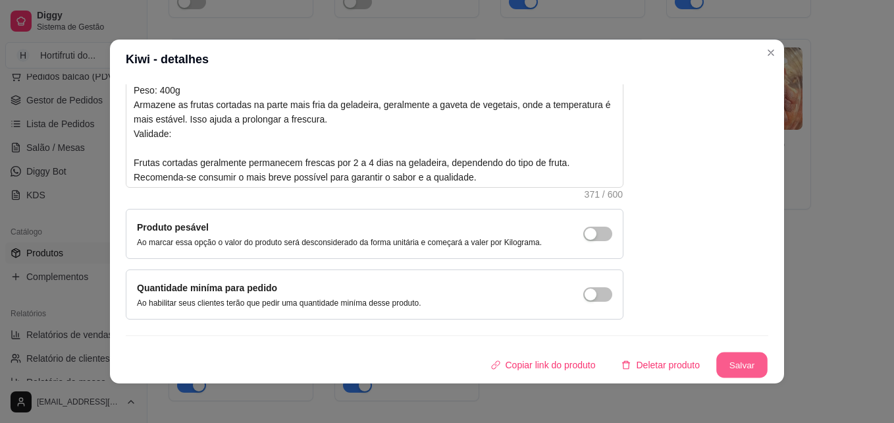
click at [719, 359] on button "Salvar" at bounding box center [741, 365] width 51 height 26
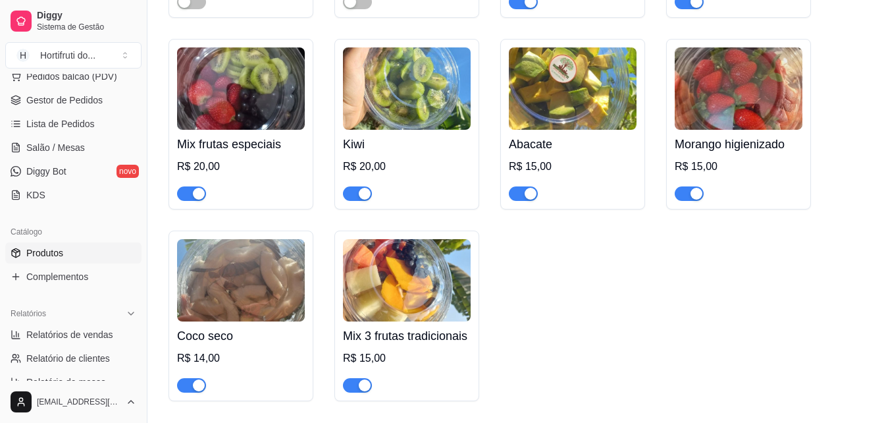
click at [570, 115] on img at bounding box center [573, 88] width 128 height 82
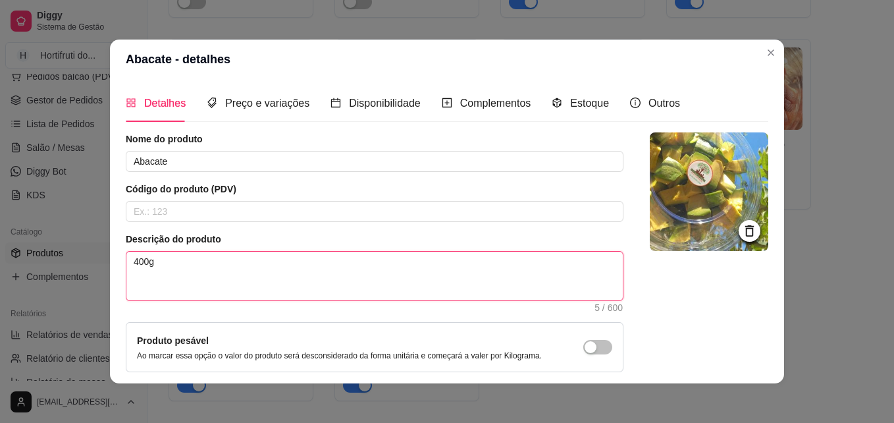
click at [195, 268] on textarea "400g" at bounding box center [374, 275] width 496 height 49
paste textarea "Peso: 400g Armazene as frutas cortadas na parte mais fria da geladeira, geralme…"
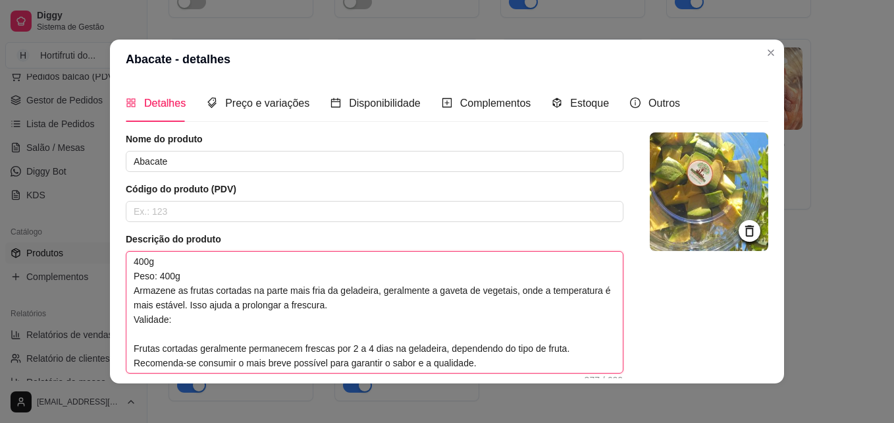
click at [328, 304] on textarea "400g Peso: 400g Armazene as frutas cortadas na parte mais fria da geladeira, ge…" at bounding box center [374, 311] width 496 height 121
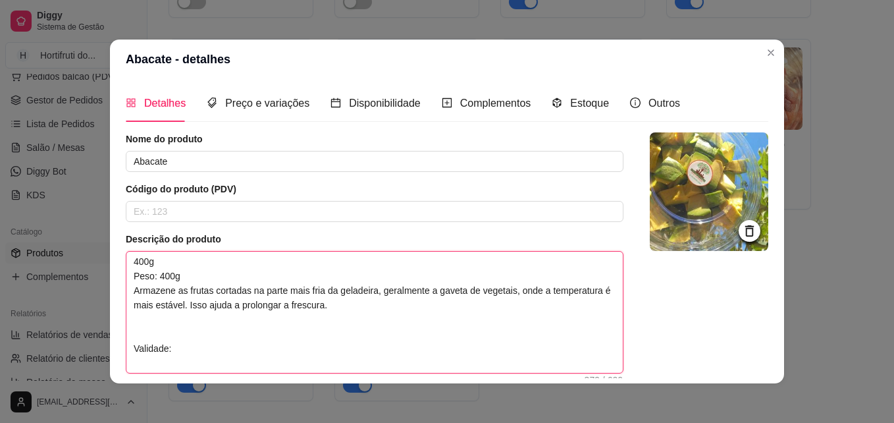
click at [137, 319] on textarea "400g Peso: 400g Armazene as frutas cortadas na parte mais fria da geladeira, ge…" at bounding box center [374, 311] width 496 height 121
click at [189, 346] on textarea "400g Peso: 400g Armazene as frutas cortadas na parte mais fria da geladeira, ge…" at bounding box center [374, 311] width 496 height 121
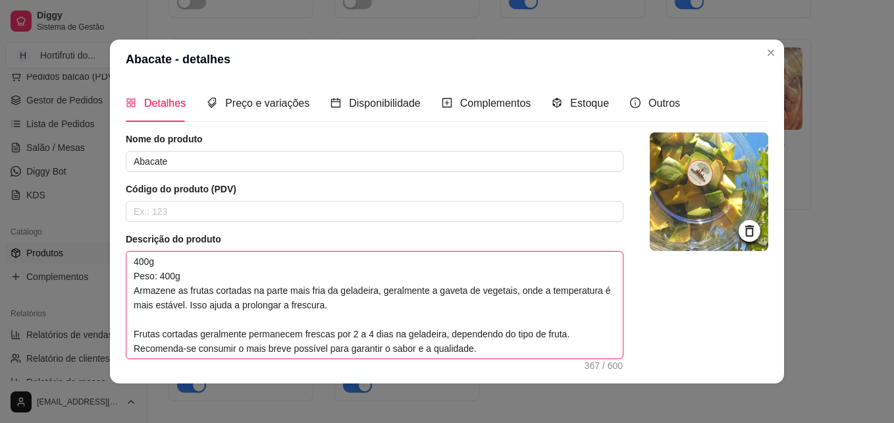
click at [480, 347] on textarea "400g Peso: 400g Armazene as frutas cortadas na parte mais fria da geladeira, ge…" at bounding box center [374, 304] width 496 height 107
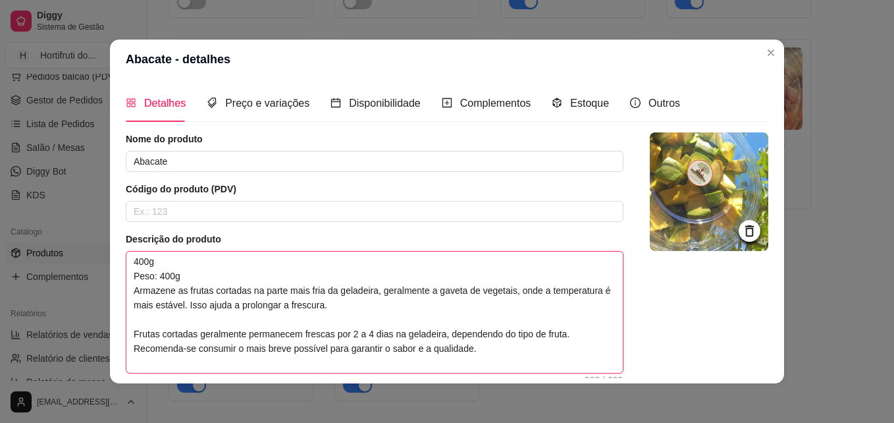
click at [490, 340] on textarea "400g Peso: 400g Armazene as frutas cortadas na parte mais fria da geladeira, ge…" at bounding box center [374, 311] width 496 height 121
click at [489, 347] on textarea "400g Peso: 400g Armazene as frutas cortadas na parte mais fria da geladeira, ge…" at bounding box center [374, 311] width 496 height 121
paste textarea "o abacate é rico em gorduras boas, como as monoinsaturadas, que ajudam a melhor…"
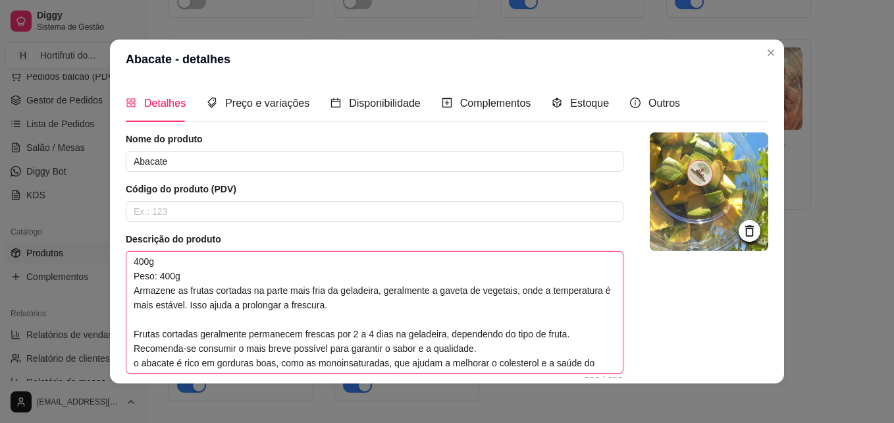
scroll to position [26, 0]
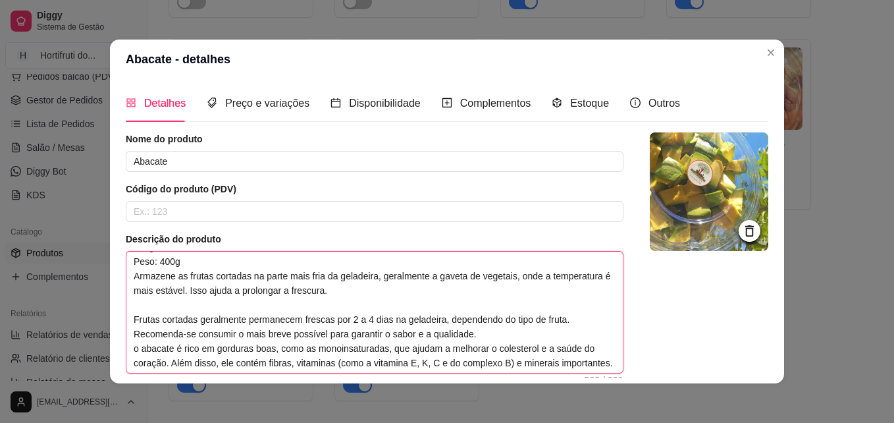
click at [482, 322] on textarea "400g Peso: 400g Armazene as frutas cortadas na parte mais fria da geladeira, ge…" at bounding box center [374, 311] width 496 height 121
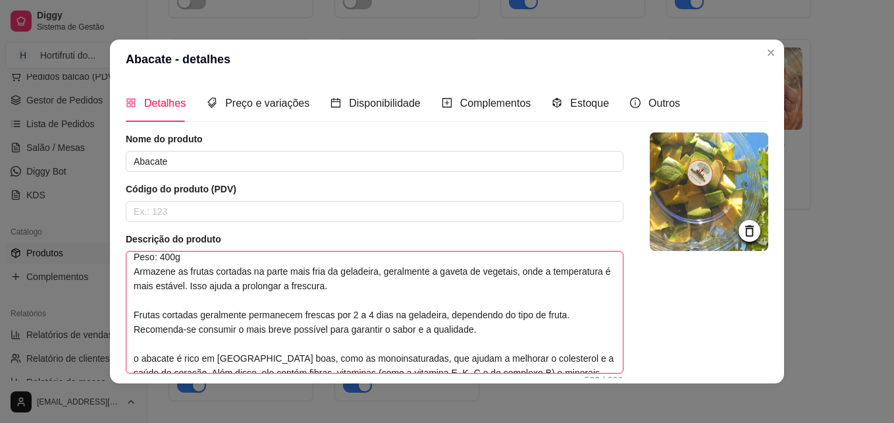
scroll to position [0, 0]
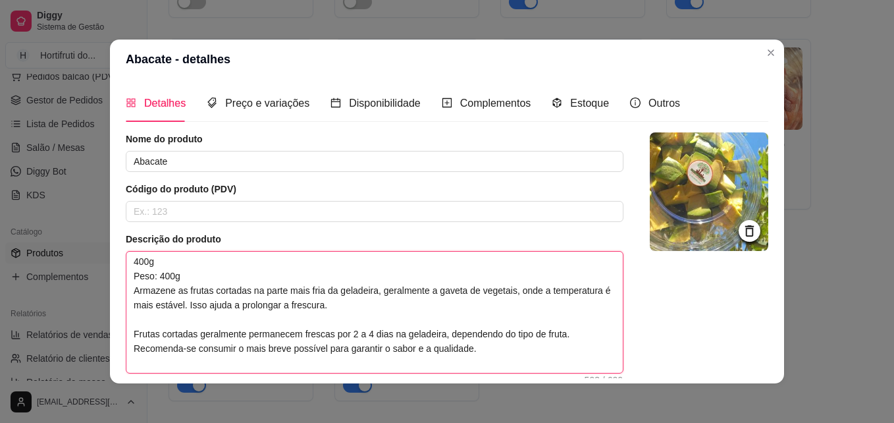
click at [166, 257] on textarea "400g Peso: 400g Armazene as frutas cortadas na parte mais fria da geladeira, ge…" at bounding box center [374, 311] width 496 height 121
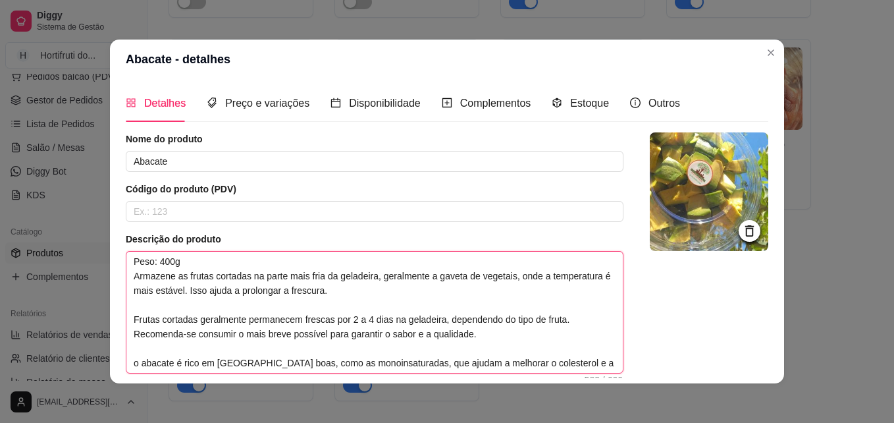
drag, startPoint x: 130, startPoint y: 276, endPoint x: 578, endPoint y: 342, distance: 452.2
click at [578, 342] on textarea "Peso: 400g Armazene as frutas cortadas na parte mais fria da geladeira, geralme…" at bounding box center [374, 311] width 496 height 121
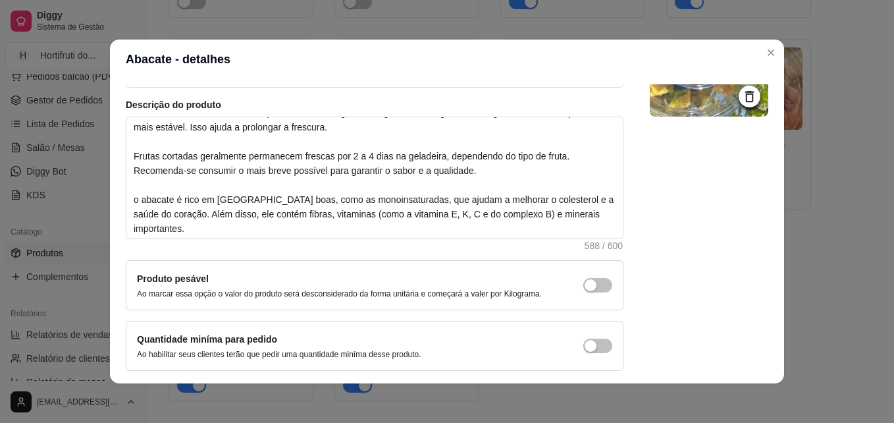
scroll to position [186, 0]
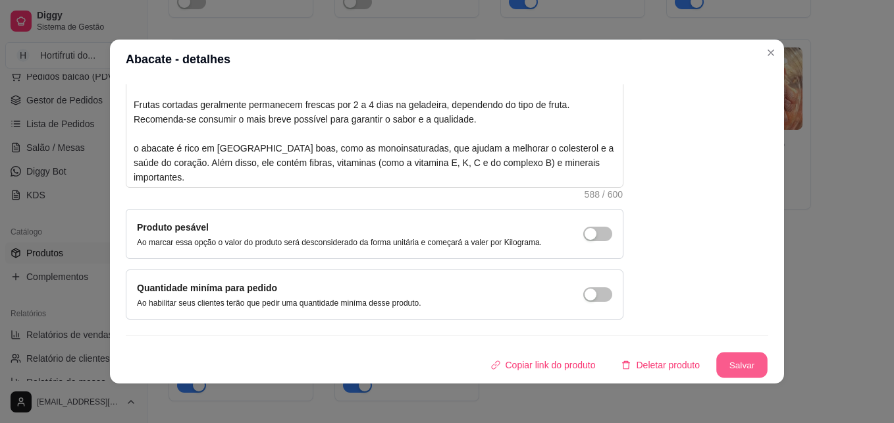
click at [716, 363] on button "Salvar" at bounding box center [741, 365] width 51 height 26
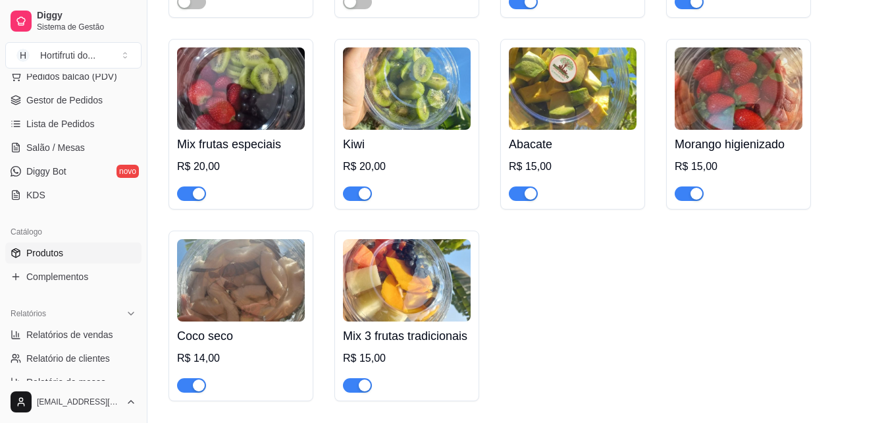
click at [718, 113] on img at bounding box center [739, 88] width 128 height 82
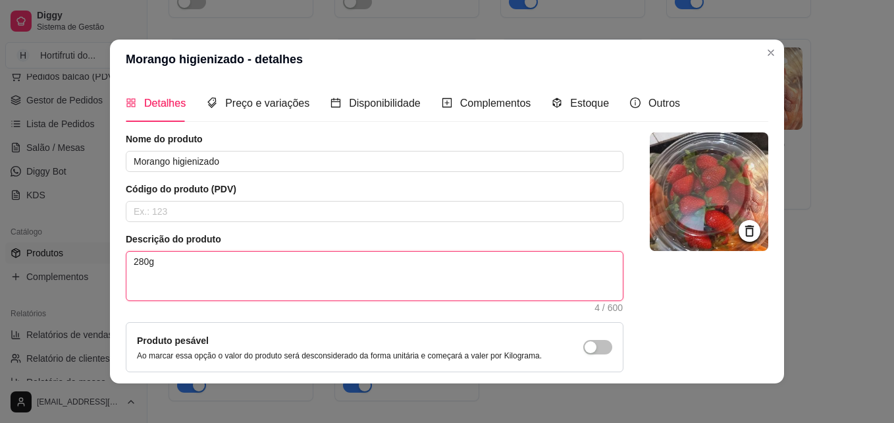
click at [196, 267] on textarea "280g" at bounding box center [374, 275] width 496 height 49
drag, startPoint x: 193, startPoint y: 255, endPoint x: 0, endPoint y: 251, distance: 193.5
paste textarea "Peso: 400g Armazene as frutas cortadas na parte mais fria da geladeira, geralme…"
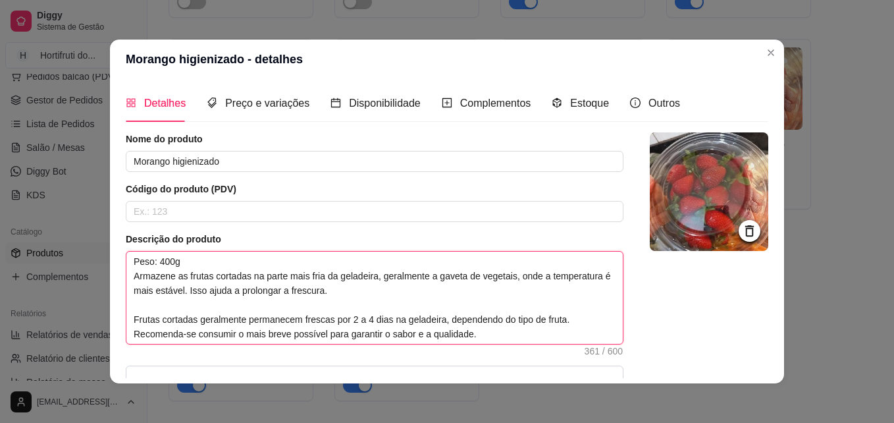
click at [159, 256] on textarea "Peso: 400g Armazene as frutas cortadas na parte mais fria da geladeira, geralme…" at bounding box center [374, 297] width 496 height 92
click at [334, 290] on textarea "Peso: 200g Armazene as frutas cortadas na parte mais fria da geladeira, geralme…" at bounding box center [374, 297] width 496 height 92
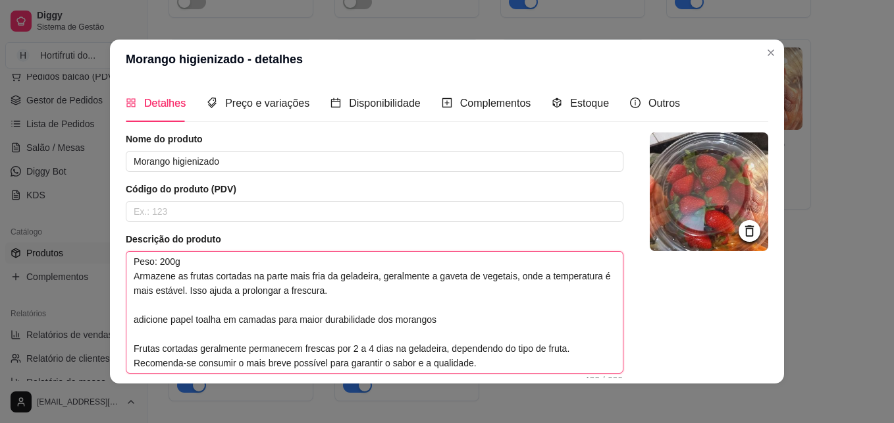
click at [131, 319] on textarea "Peso: 200g Armazene as frutas cortadas na parte mais fria da geladeira, geralme…" at bounding box center [374, 311] width 496 height 121
click at [133, 319] on textarea "Peso: 200g Armazene as frutas cortadas na parte mais fria da geladeira, geralme…" at bounding box center [374, 311] width 496 height 121
click at [434, 308] on textarea "Peso: 200g Armazene as frutas cortadas na parte mais fria da geladeira, geralme…" at bounding box center [374, 311] width 496 height 121
click at [434, 320] on textarea "Peso: 200g Armazene as frutas cortadas na parte mais fria da geladeira, geralme…" at bounding box center [374, 311] width 496 height 121
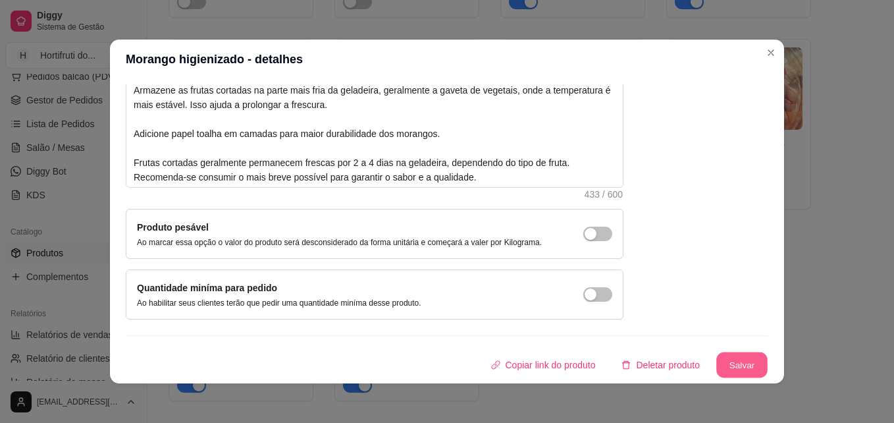
click at [722, 364] on button "Salvar" at bounding box center [741, 365] width 51 height 26
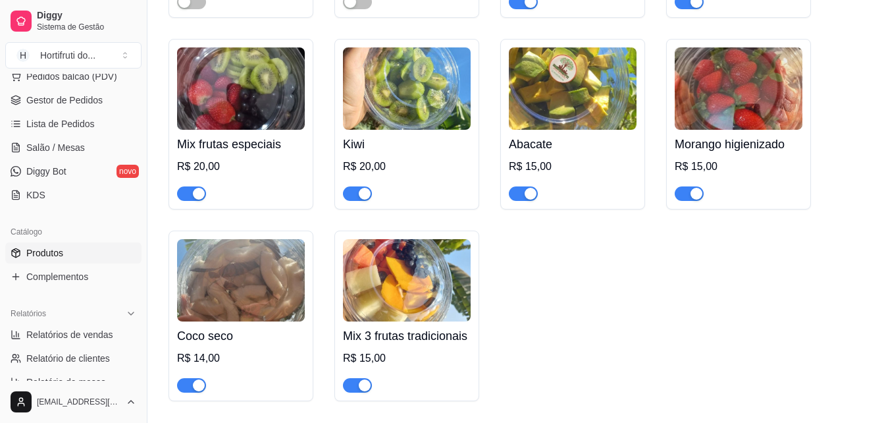
click at [249, 319] on img at bounding box center [241, 280] width 128 height 82
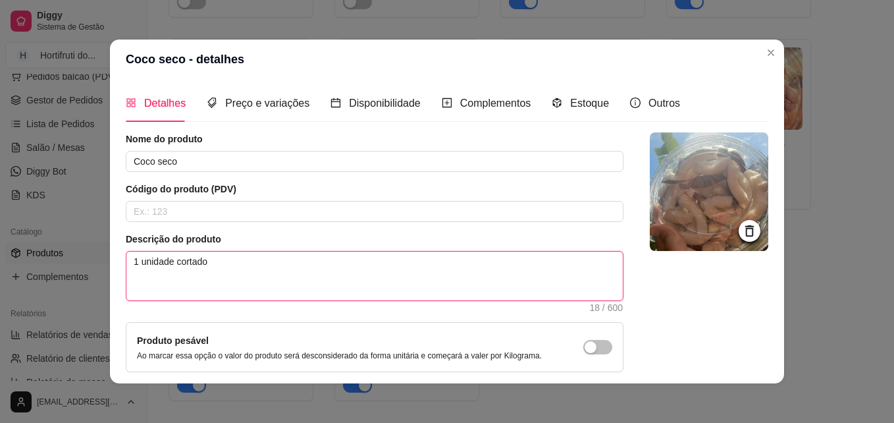
click at [218, 260] on textarea "1 unidade cortado" at bounding box center [374, 275] width 496 height 49
paste textarea "Peso: 400g Armazene as frutas cortadas na parte mais fria da geladeira, geralme…"
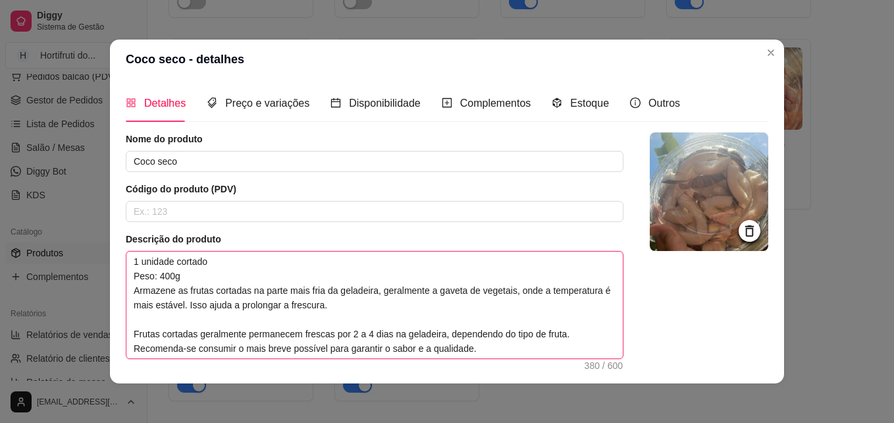
drag, startPoint x: 190, startPoint y: 270, endPoint x: 120, endPoint y: 271, distance: 70.4
click at [120, 271] on div "Detalhes Preço e variações Disponibilidade Complementos Estoque Outros Nome do …" at bounding box center [447, 231] width 674 height 304
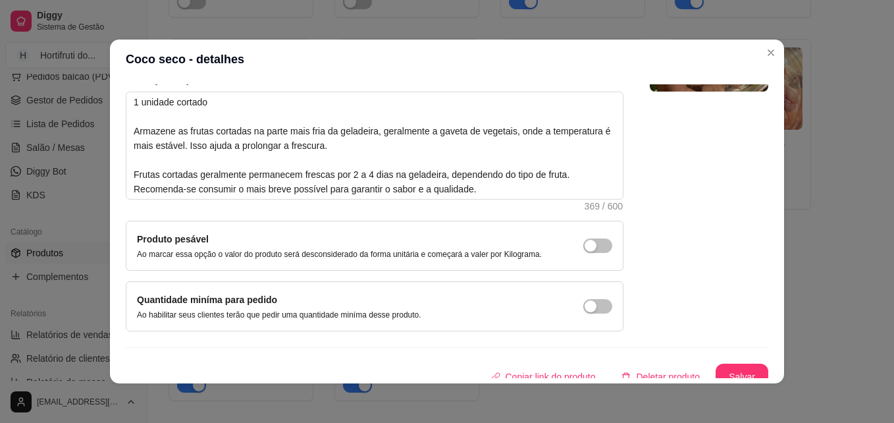
scroll to position [171, 0]
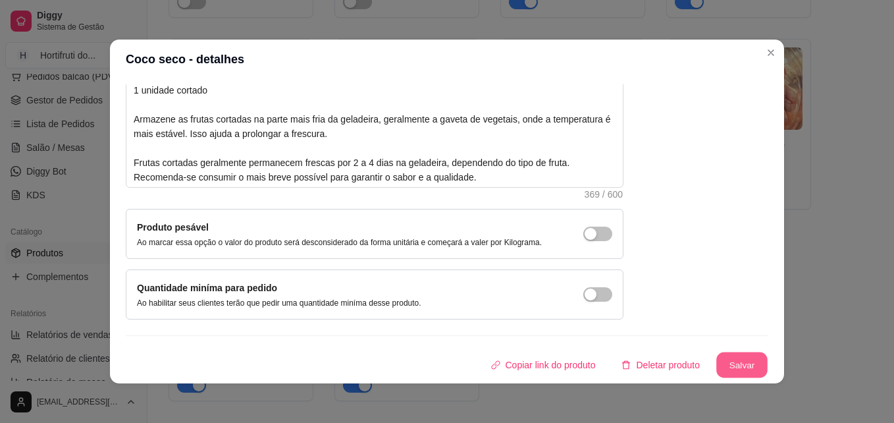
click at [723, 359] on button "Salvar" at bounding box center [741, 365] width 51 height 26
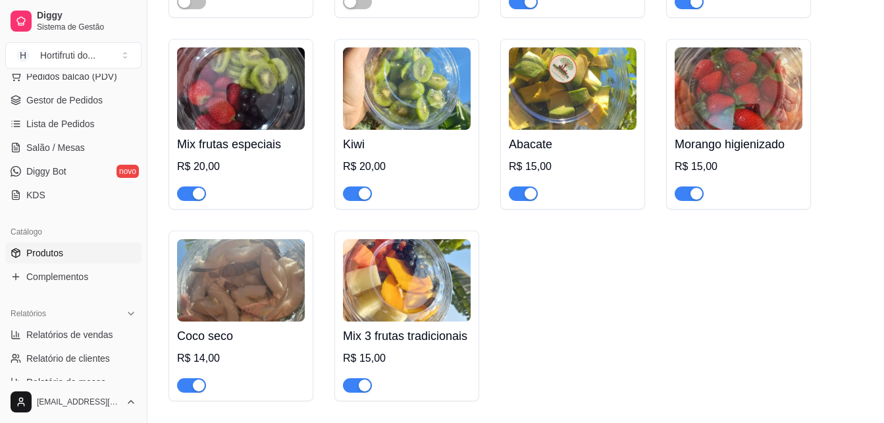
click at [404, 305] on img at bounding box center [407, 280] width 128 height 82
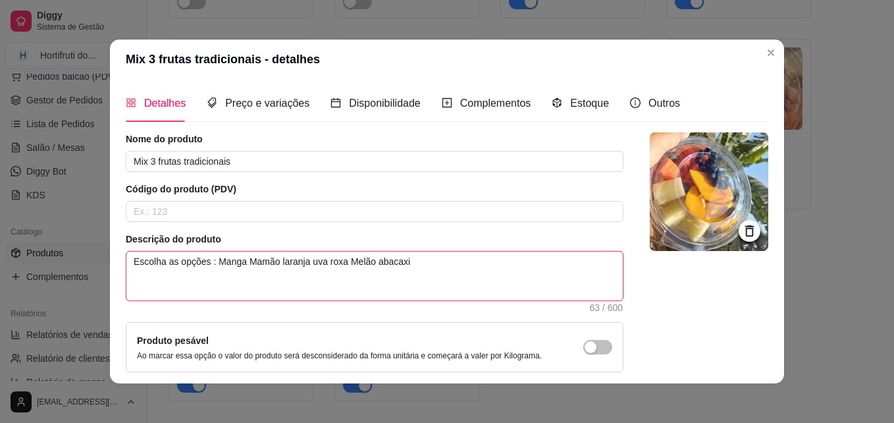
click at [429, 261] on textarea "Escolha as opções : Manga Mamão laranja uva roxa Melão abacaxi" at bounding box center [374, 275] width 496 height 49
paste textarea "Peso: 400g Armazene as frutas cortadas na parte mais fria da geladeira, geralme…"
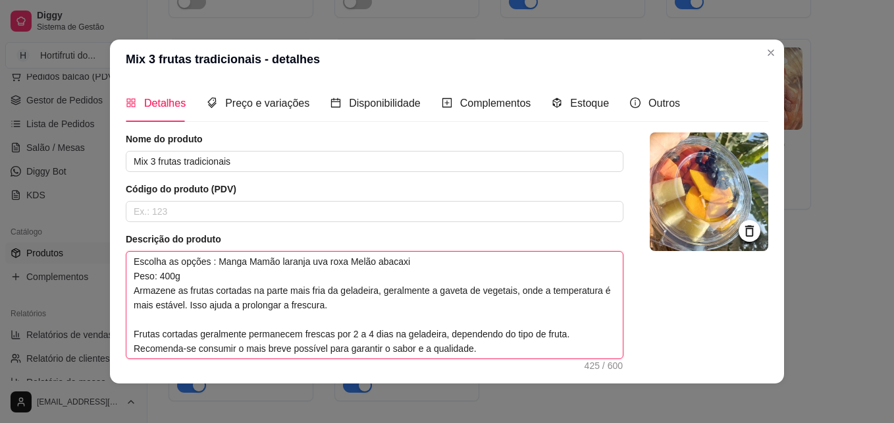
drag, startPoint x: 478, startPoint y: 349, endPoint x: 122, endPoint y: 326, distance: 357.4
click at [126, 326] on textarea "Escolha as opções : Manga Mamão laranja uva roxa Melão abacaxi Peso: 400g Armaz…" at bounding box center [374, 304] width 496 height 107
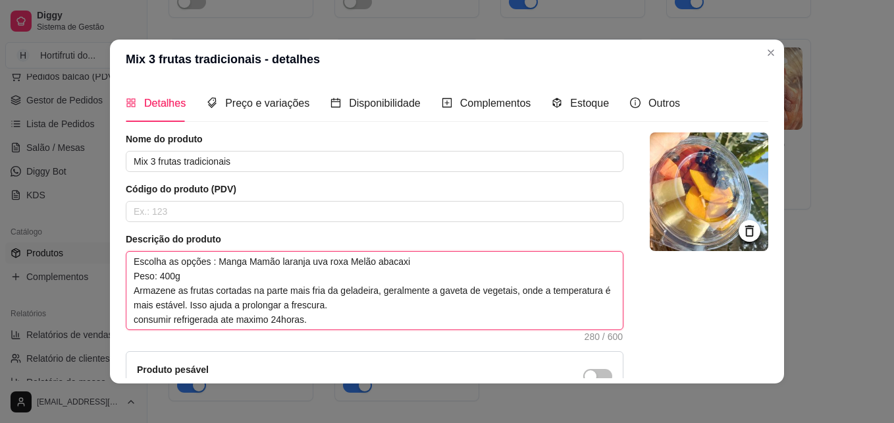
click at [135, 320] on textarea "Escolha as opções : Manga Mamão laranja uva roxa Melão abacaxi Peso: 400g Armaz…" at bounding box center [374, 290] width 496 height 78
click at [249, 320] on textarea "Escolha as opções : Manga Mamão laranja uva roxa Melão abacaxi Peso: 400g Armaz…" at bounding box center [374, 290] width 496 height 78
click at [251, 320] on textarea "Escolha as opções : Manga Mamão laranja uva roxa Melão abacaxi Peso: 400g Armaz…" at bounding box center [374, 290] width 496 height 78
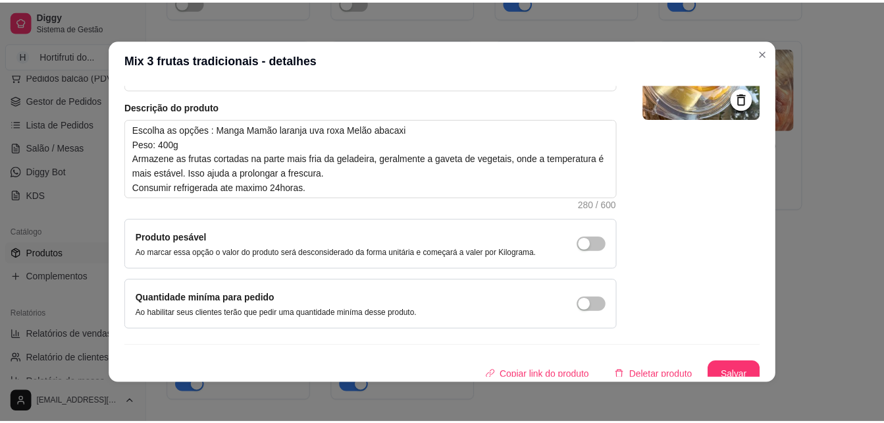
scroll to position [142, 0]
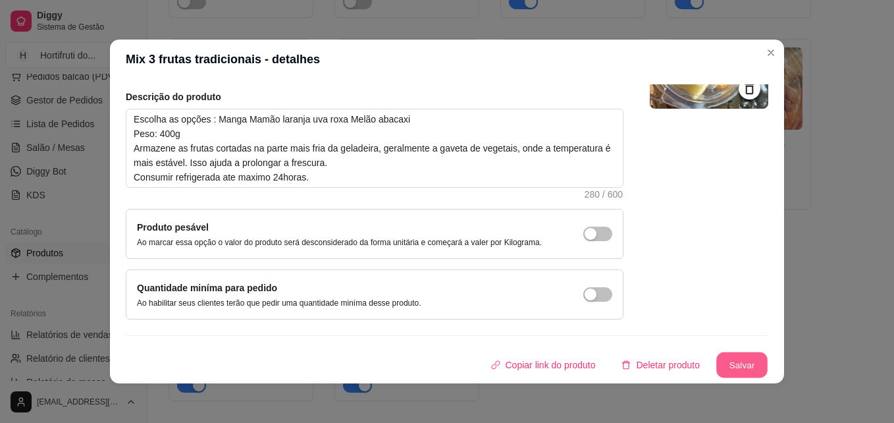
click at [716, 359] on button "Salvar" at bounding box center [741, 365] width 51 height 26
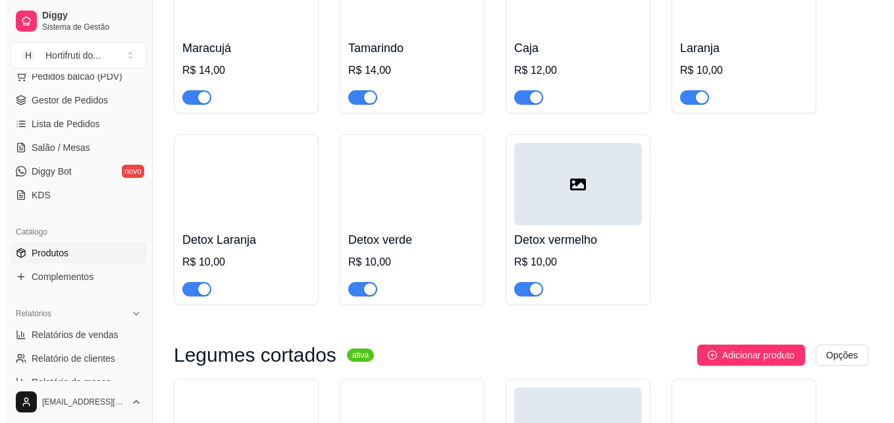
scroll to position [5152, 0]
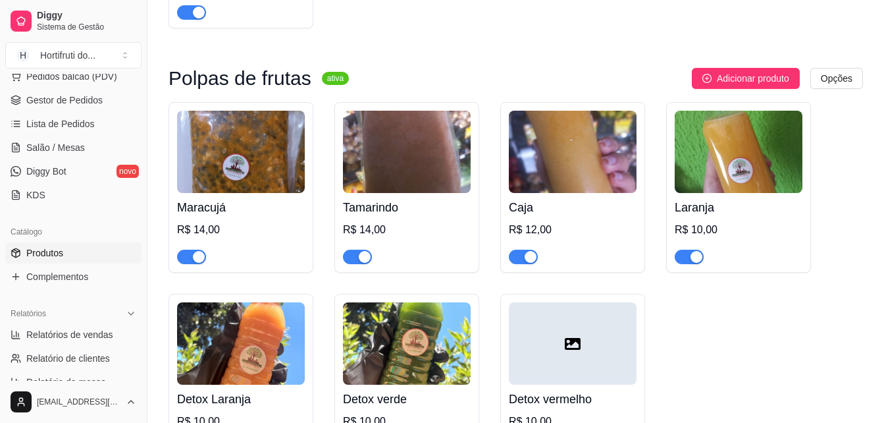
click at [552, 193] on img at bounding box center [573, 152] width 128 height 82
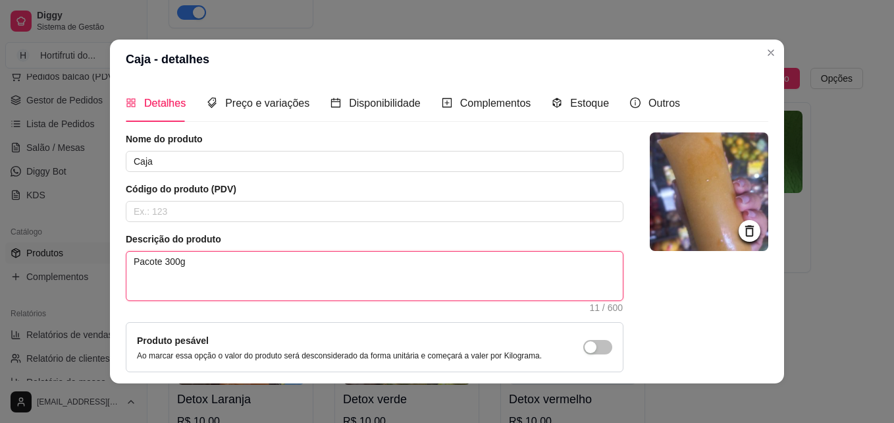
click at [134, 278] on textarea "Pacote 300g" at bounding box center [374, 275] width 496 height 49
click at [192, 260] on textarea "Pacote 300g" at bounding box center [374, 275] width 496 height 49
paste textarea "Polpa de Cajá Fruta típica do Nordeste, sabor levemente ácido e refrescante. Ex…"
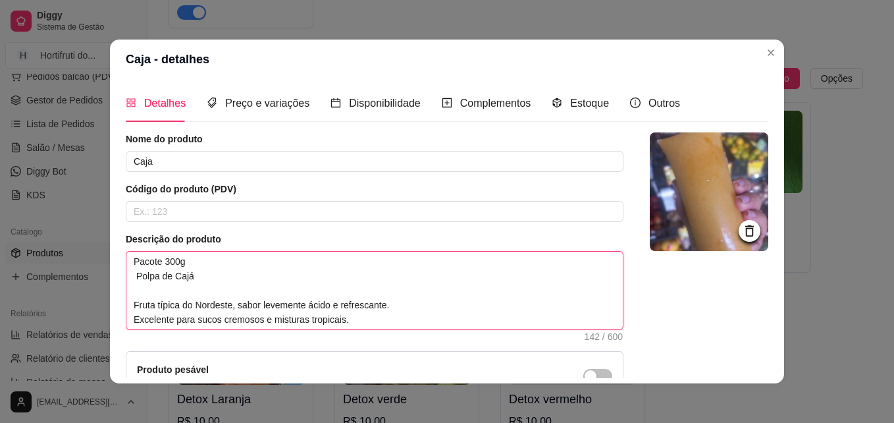
click at [128, 293] on textarea "Pacote 300g Polpa de Cajá Fruta típica do Nordeste, sabor levemente ácido e ref…" at bounding box center [374, 290] width 496 height 78
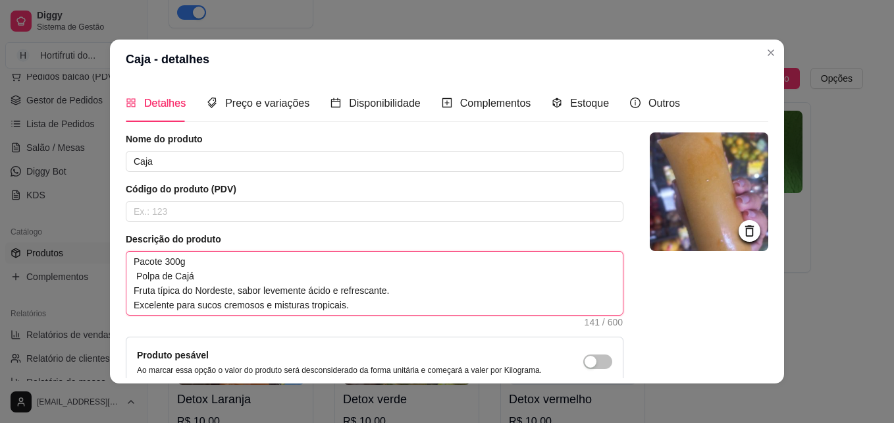
drag, startPoint x: 198, startPoint y: 279, endPoint x: 119, endPoint y: 277, distance: 79.0
click at [119, 277] on div "Detalhes Preço e variações Disponibilidade Complementos Estoque Outros Nome do …" at bounding box center [447, 231] width 674 height 304
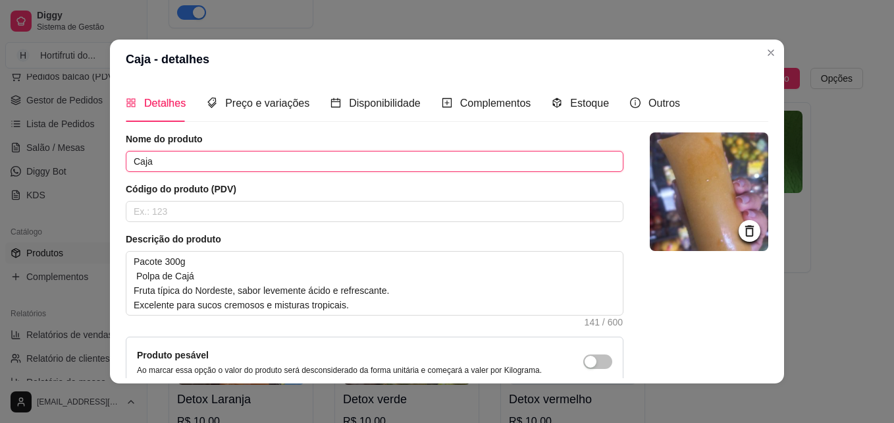
click at [187, 155] on input "Caja" at bounding box center [375, 161] width 498 height 21
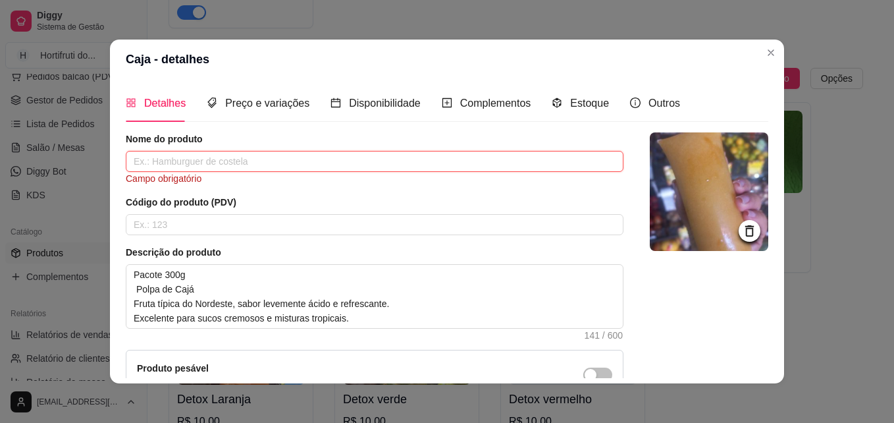
paste input "Polpa de Cajá"
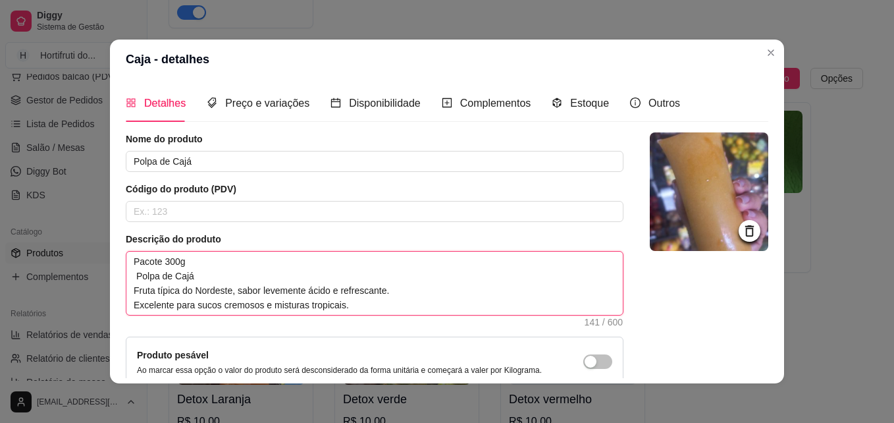
drag, startPoint x: 193, startPoint y: 276, endPoint x: 124, endPoint y: 278, distance: 69.8
click at [126, 278] on textarea "Pacote 300g Polpa de Cajá Fruta típica do Nordeste, sabor levemente ácido e ref…" at bounding box center [374, 282] width 496 height 63
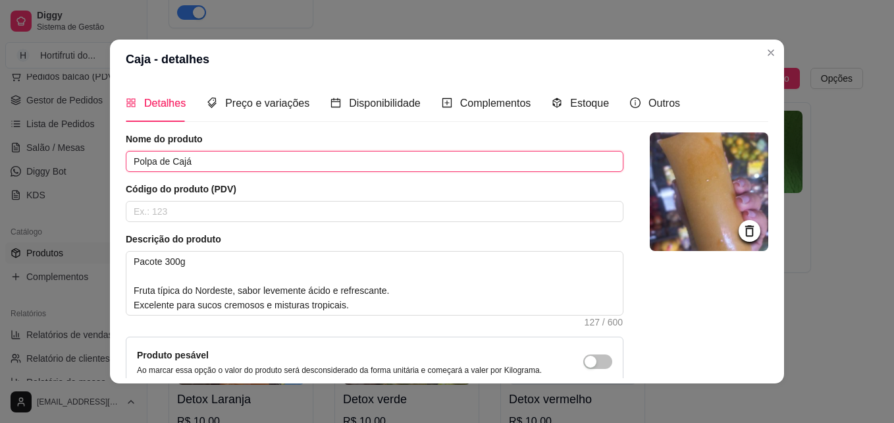
click at [211, 163] on input "Polpa de Cajá" at bounding box center [375, 161] width 498 height 21
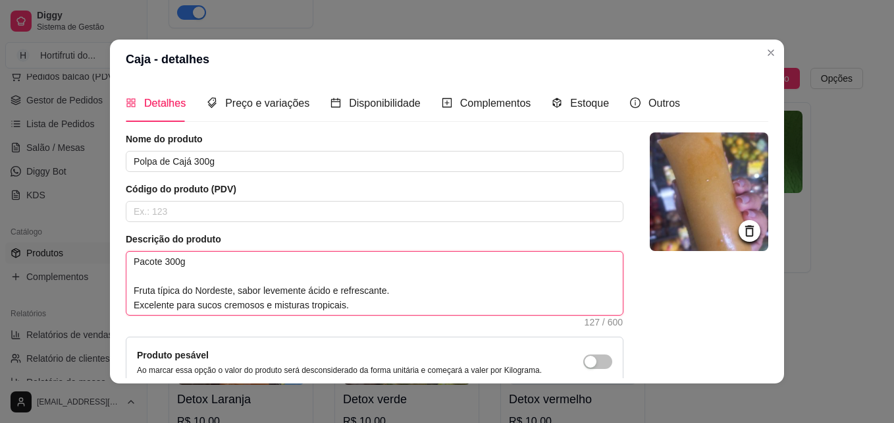
click at [147, 278] on textarea "Pacote 300g Fruta típica do Nordeste, sabor levemente ácido e refrescante. Exce…" at bounding box center [374, 282] width 496 height 63
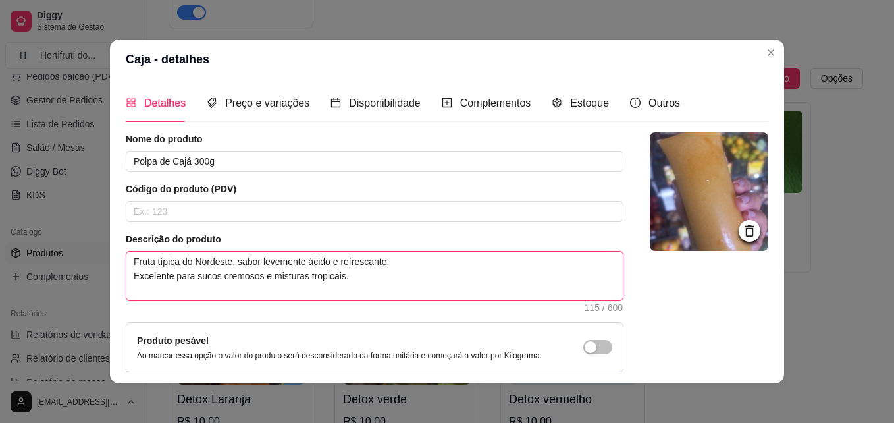
click at [336, 283] on textarea "Fruta típica do Nordeste, sabor levemente ácido e refrescante. Excelente para s…" at bounding box center [374, 275] width 496 height 49
click at [343, 286] on textarea "Fruta típica do Nordeste, sabor levemente ácido e refrescante. Excelente para s…" at bounding box center [374, 275] width 496 height 49
click at [126, 267] on textarea "Fruta típica do Nordeste, sabor levemente ácido e refrescante. Excelente para s…" at bounding box center [374, 275] width 496 height 49
click at [128, 274] on textarea "Fruta típica do Nordeste, sabor levemente ácido e refrescante. Excelente para s…" at bounding box center [374, 275] width 496 height 49
click at [350, 273] on textarea "Fruta típica do Nordeste, sabor levemente ácido e refrescante. Excelente para s…" at bounding box center [374, 275] width 496 height 49
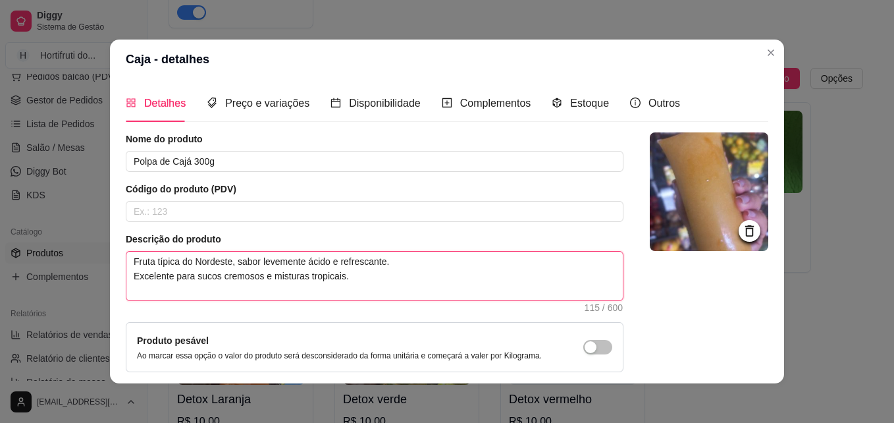
paste textarea "100% fruta | Sem açúcar | Sem conservantes Perfeitas para sucos, smoothies, sob…"
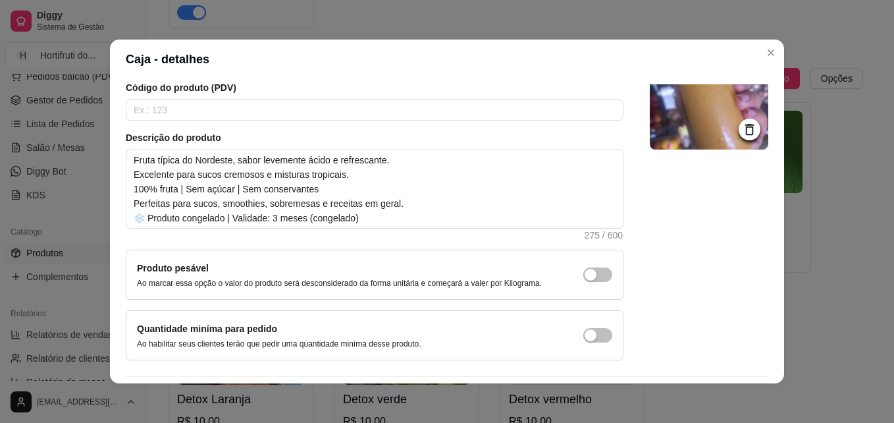
scroll to position [142, 0]
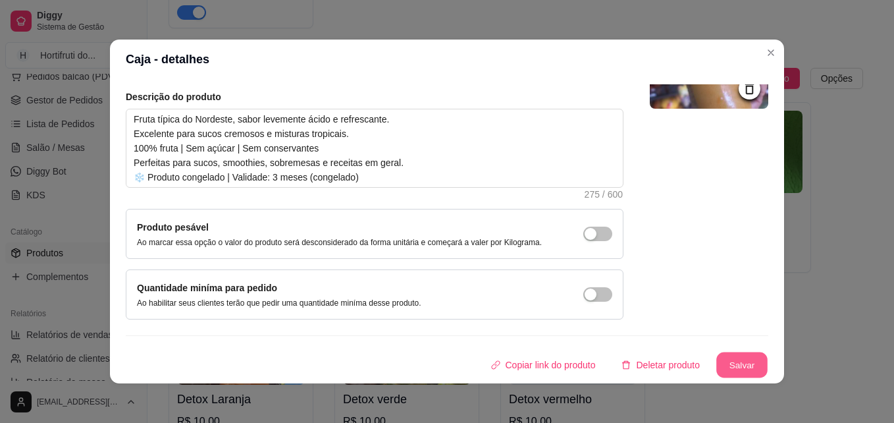
click at [729, 357] on button "Salvar" at bounding box center [741, 365] width 51 height 26
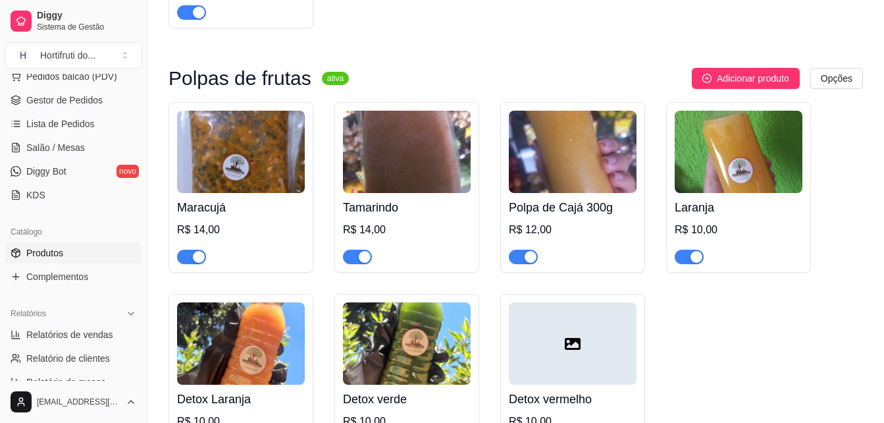
click at [272, 193] on img at bounding box center [241, 152] width 128 height 82
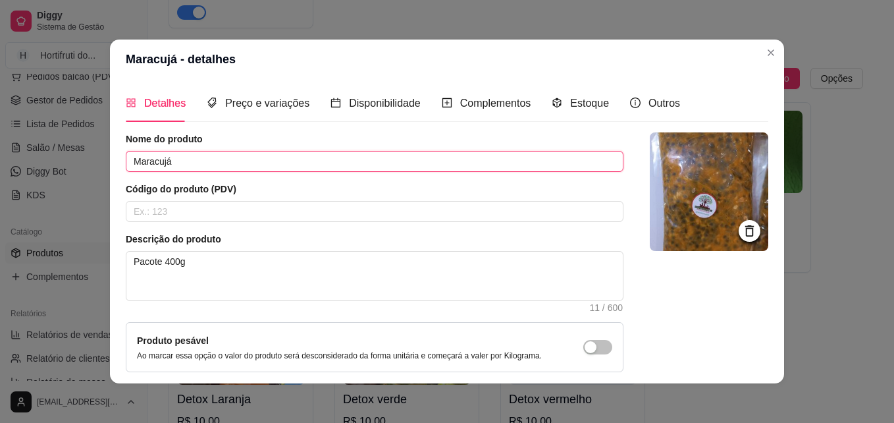
click at [213, 156] on input "Maracujá" at bounding box center [375, 161] width 498 height 21
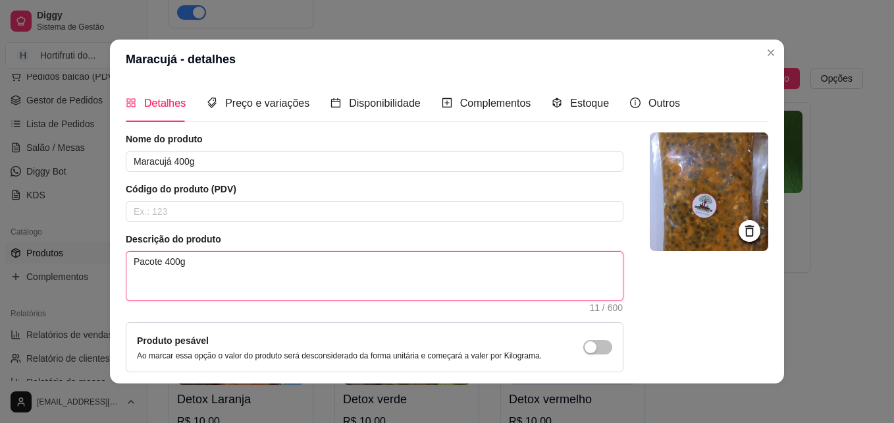
drag, startPoint x: 220, startPoint y: 270, endPoint x: 0, endPoint y: 232, distance: 223.7
paste textarea "100% fruta | Sem açúcar | Sem conservantes Perfeitas para sucos, smoothies, sob…"
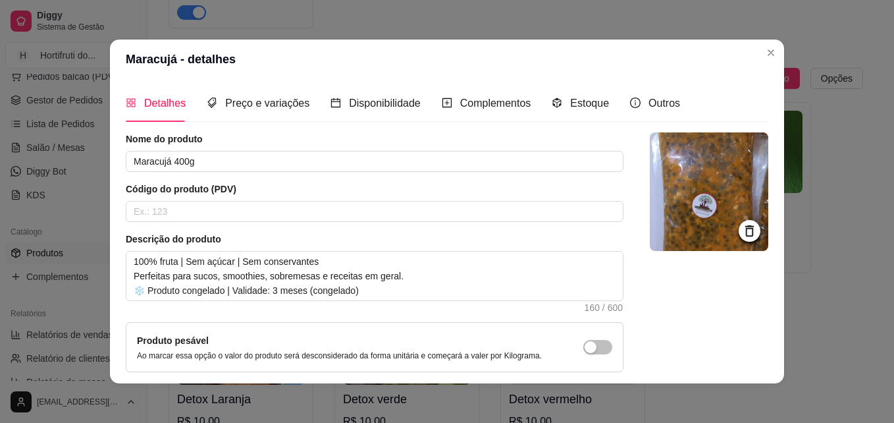
scroll to position [113, 0]
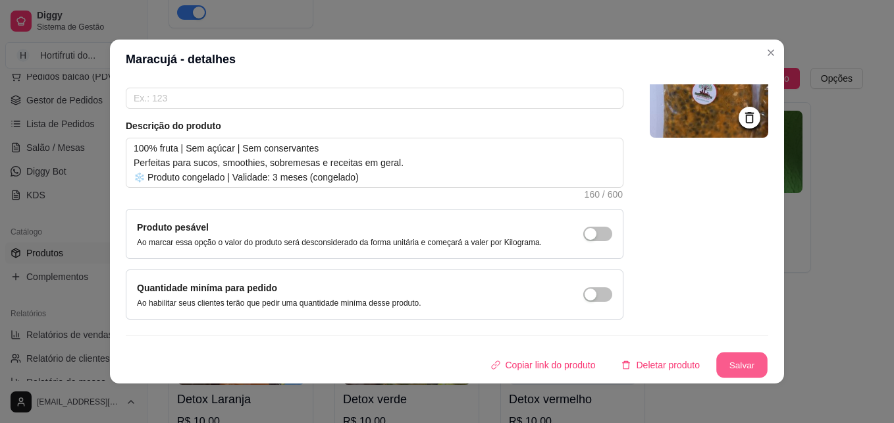
click at [725, 365] on button "Salvar" at bounding box center [741, 365] width 51 height 26
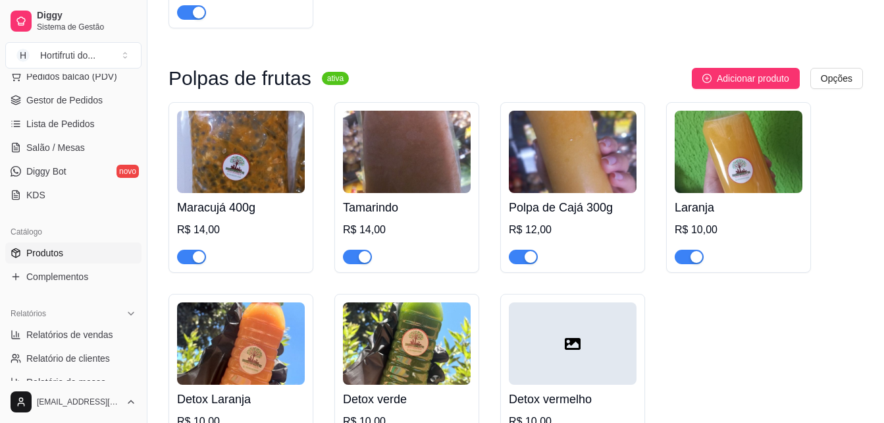
click at [423, 193] on img at bounding box center [407, 152] width 128 height 82
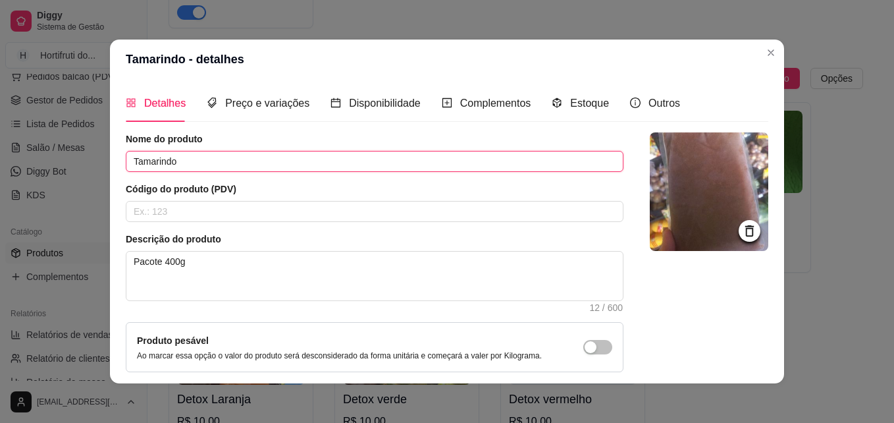
click at [232, 160] on input "Tamarindo" at bounding box center [375, 161] width 498 height 21
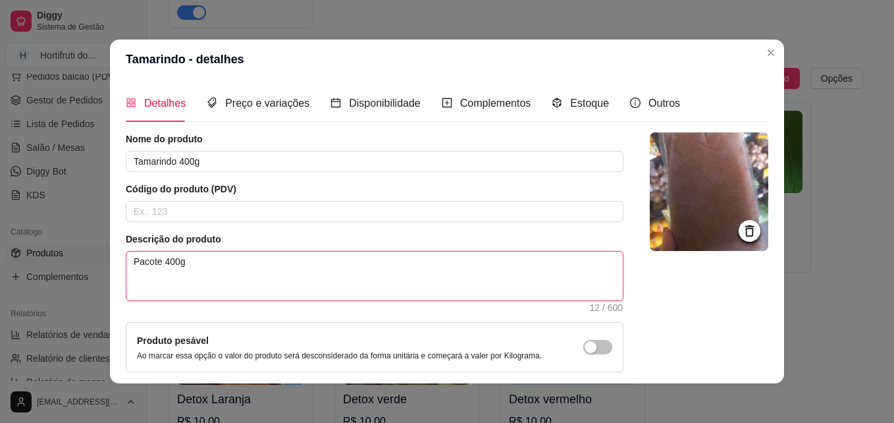
click at [211, 258] on textarea "Pacote 400g" at bounding box center [374, 275] width 496 height 49
drag, startPoint x: 201, startPoint y: 267, endPoint x: -3, endPoint y: 235, distance: 206.4
paste textarea "100% fruta | Sem açúcar | Sem conservantes Perfeitas para sucos, smoothies, sob…"
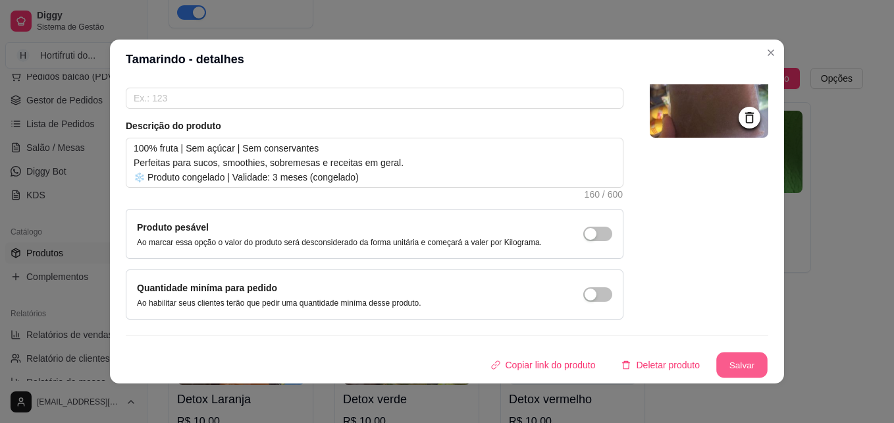
click at [726, 365] on button "Salvar" at bounding box center [741, 365] width 51 height 26
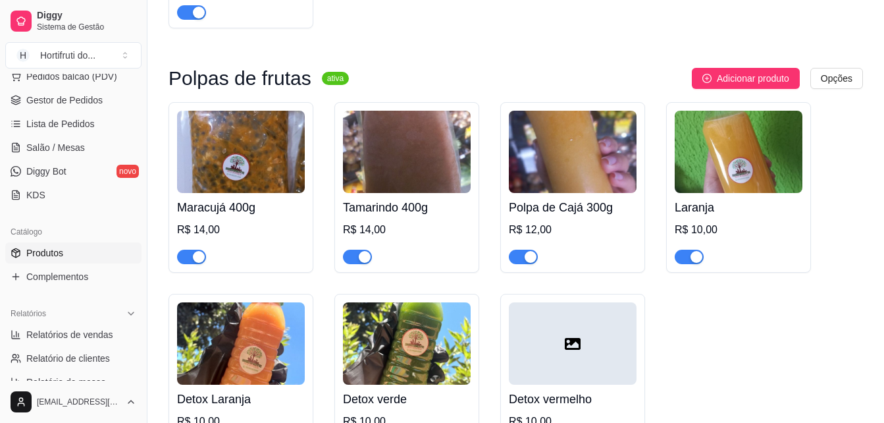
click at [714, 191] on img at bounding box center [739, 152] width 128 height 82
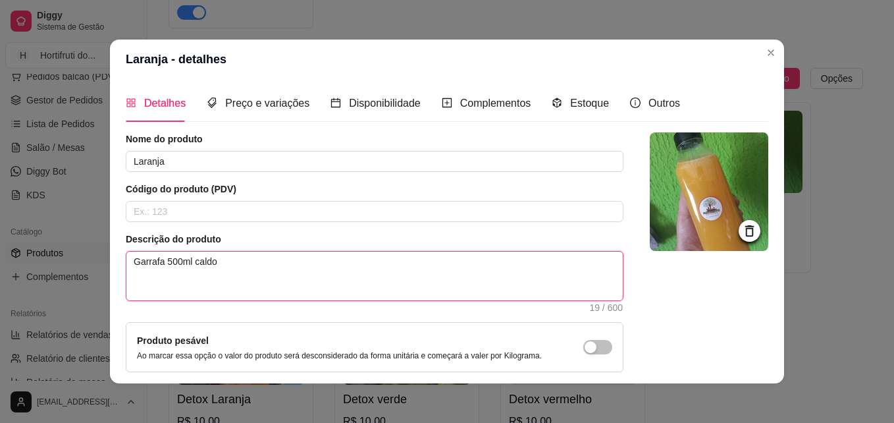
click at [239, 263] on textarea "Garrafa 500ml caldo" at bounding box center [374, 275] width 496 height 49
paste textarea "100% fruta | Sem açúcar | Sem conservantes Perfeitas para sucos, smoothies, sob…"
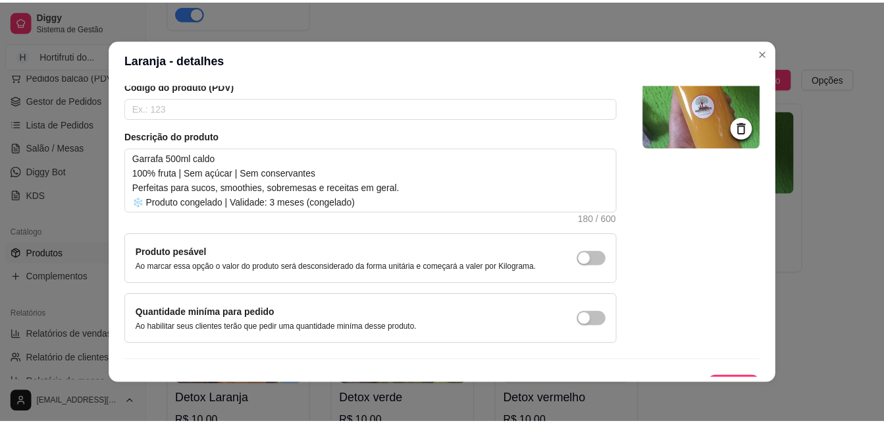
scroll to position [128, 0]
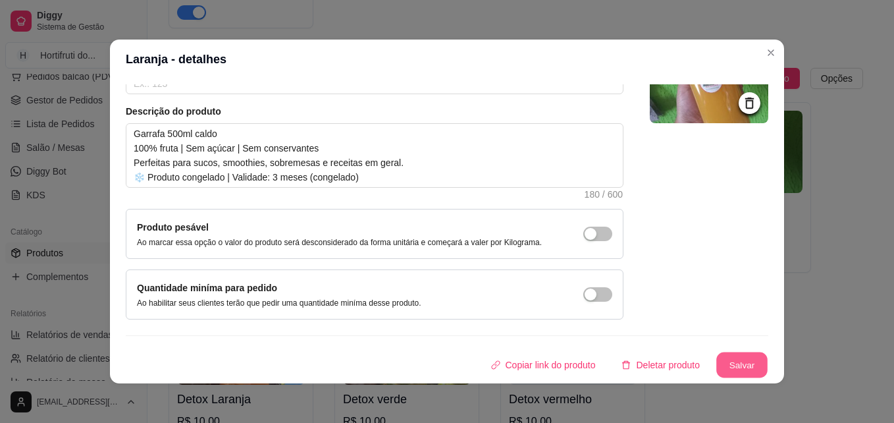
click at [716, 362] on button "Salvar" at bounding box center [741, 365] width 51 height 26
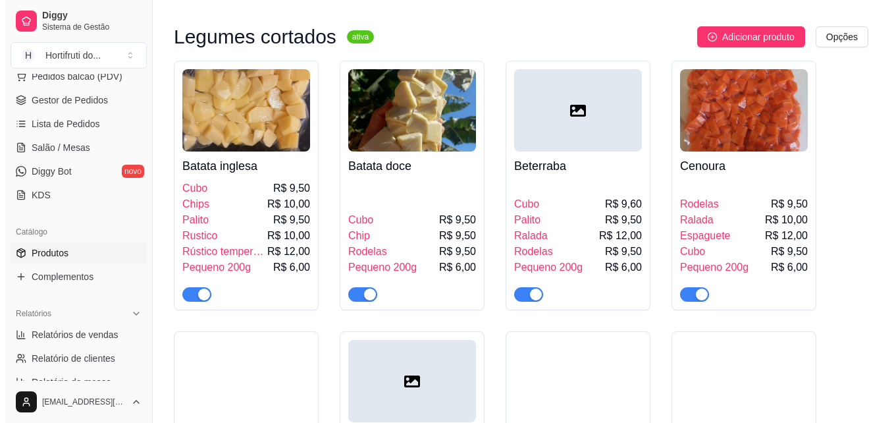
scroll to position [5656, 0]
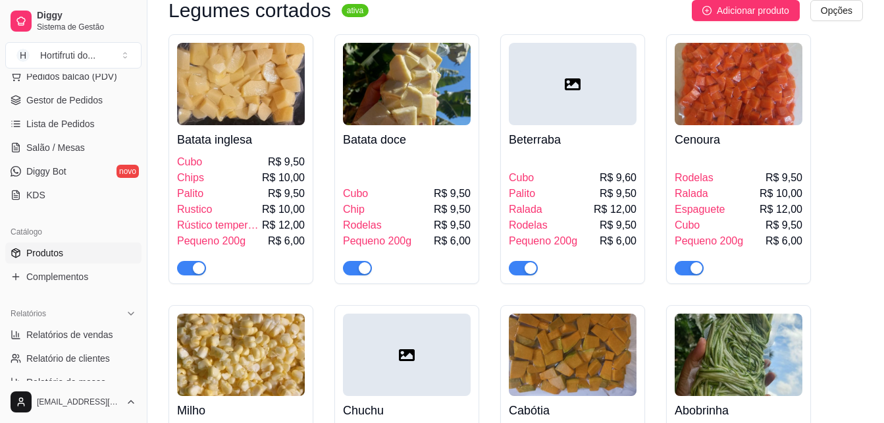
click at [410, 125] on img at bounding box center [407, 84] width 128 height 82
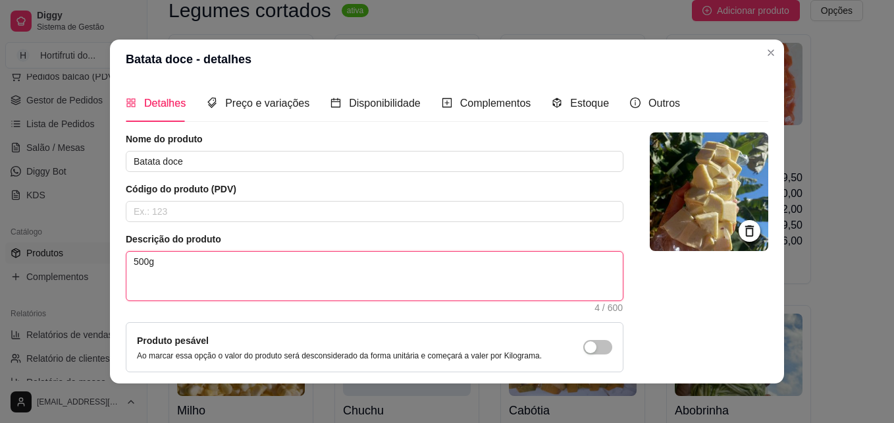
click at [198, 261] on textarea "500g" at bounding box center [374, 275] width 496 height 49
paste textarea "Validade: 20 dias quando mantido congelado. Dicas de armazenamento dos meus pro…"
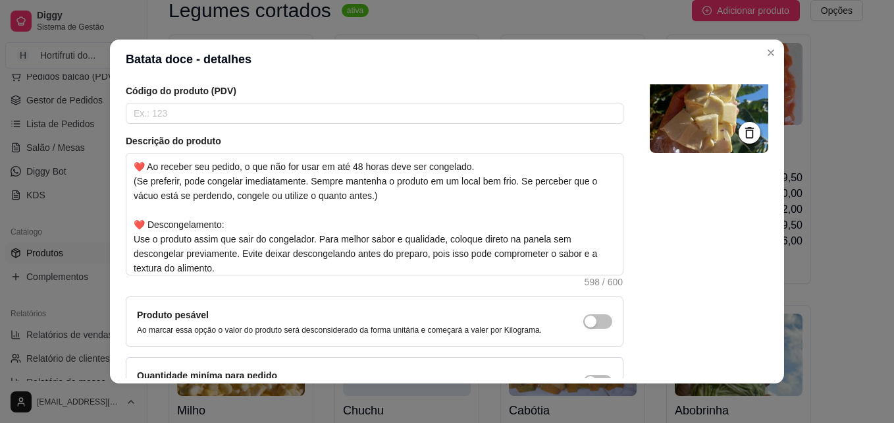
scroll to position [100, 0]
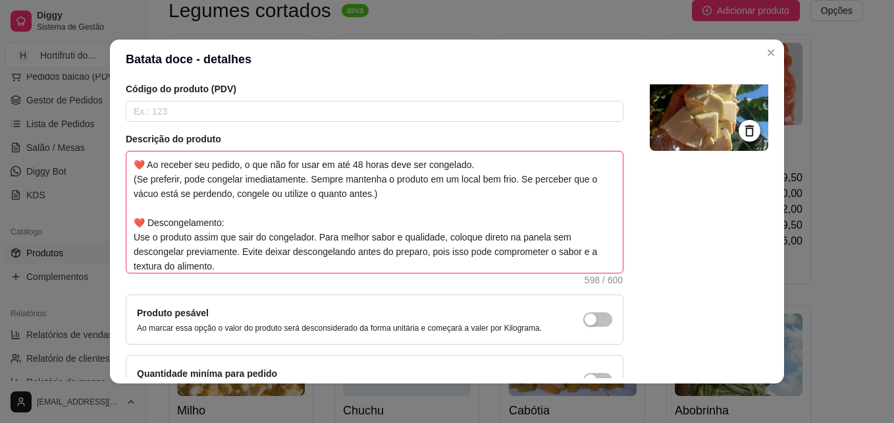
click at [259, 259] on textarea "500g Validade: 20 dias quando mantido congelado. Dicas de armazenamento dos meu…" at bounding box center [374, 211] width 496 height 121
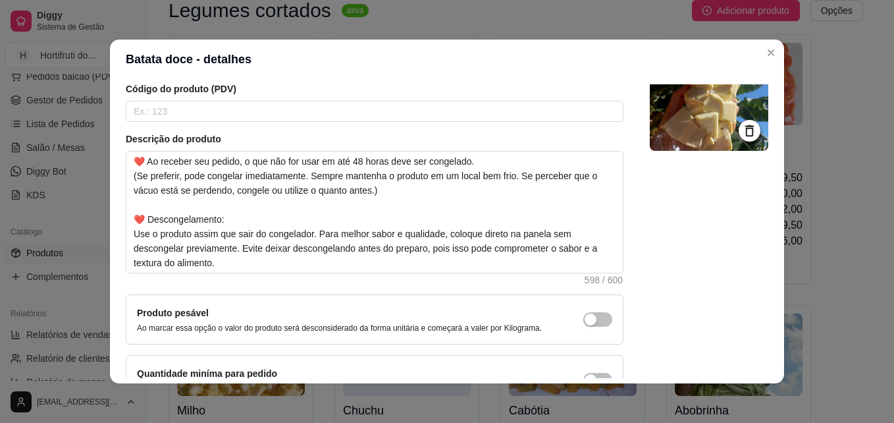
scroll to position [186, 0]
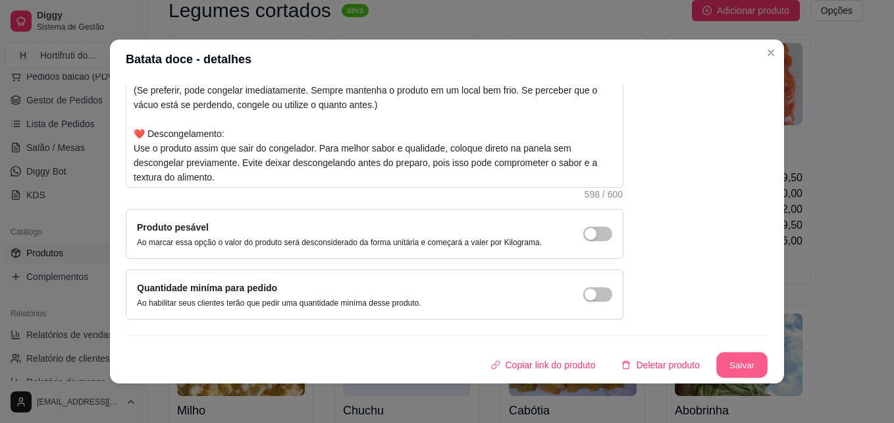
click at [718, 354] on button "Salvar" at bounding box center [741, 365] width 51 height 26
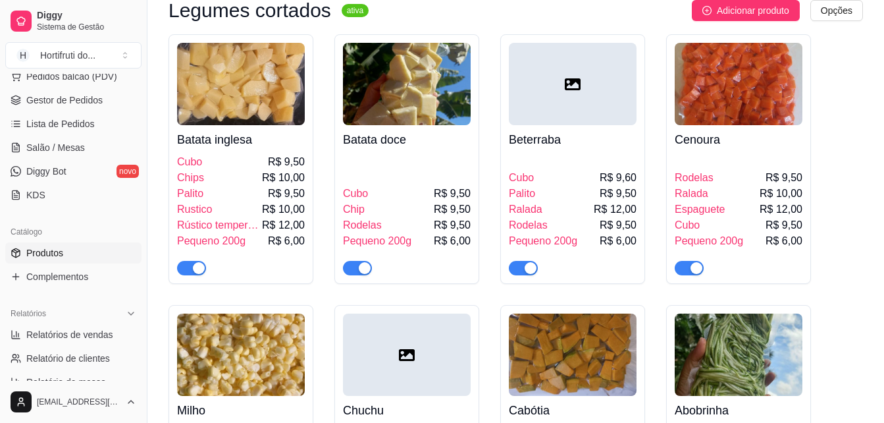
click at [711, 125] on img at bounding box center [739, 84] width 128 height 82
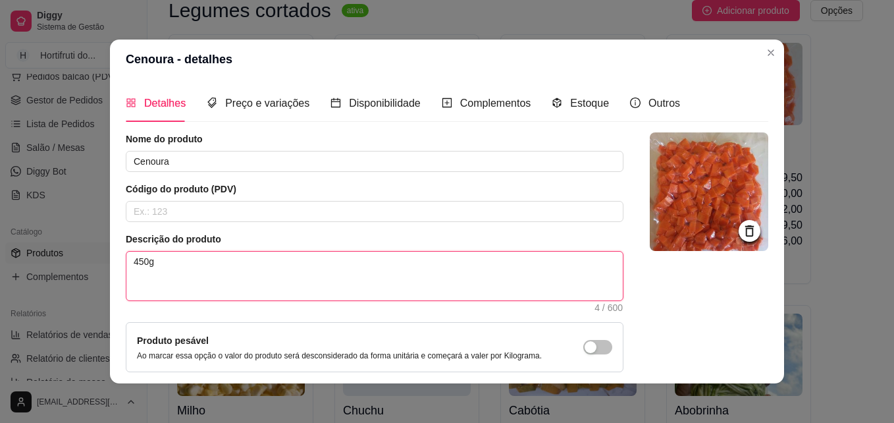
click at [182, 273] on textarea "450g" at bounding box center [374, 275] width 496 height 49
paste textarea "Validade: 20 dias quando mantido congelado. Dicas de armazenamento dos meus pro…"
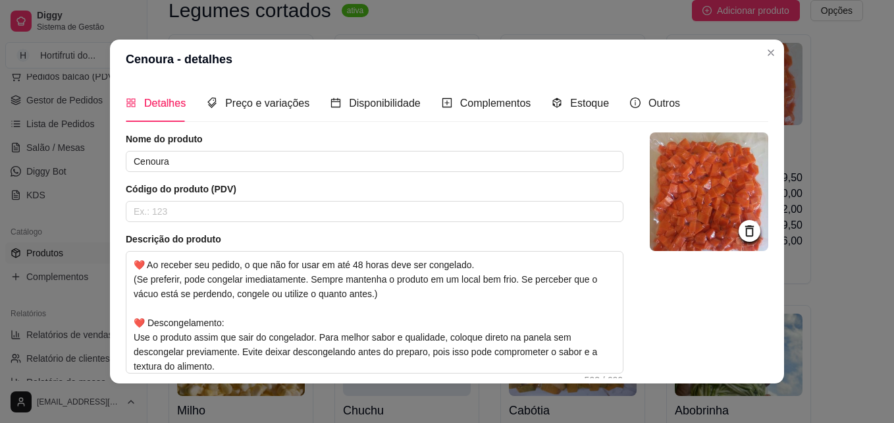
scroll to position [181, 0]
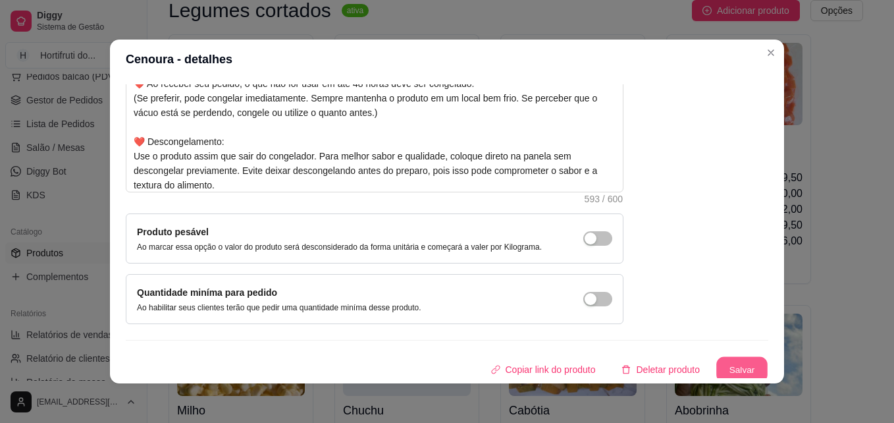
click at [716, 366] on button "Salvar" at bounding box center [741, 370] width 51 height 26
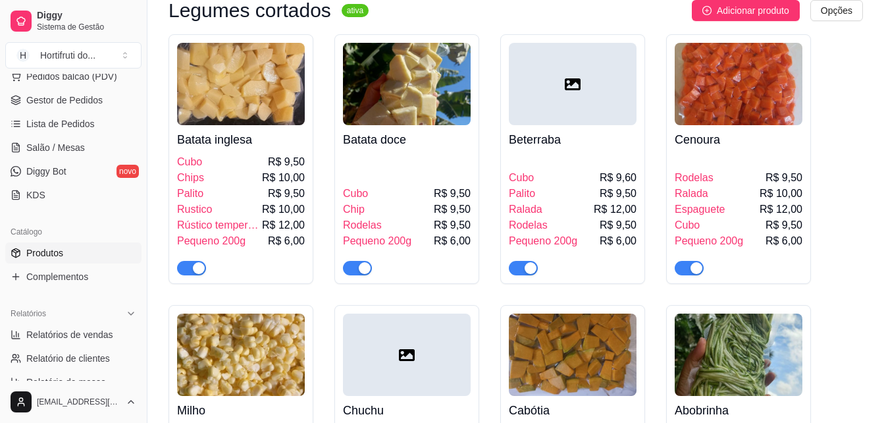
click at [252, 390] on img at bounding box center [241, 354] width 128 height 82
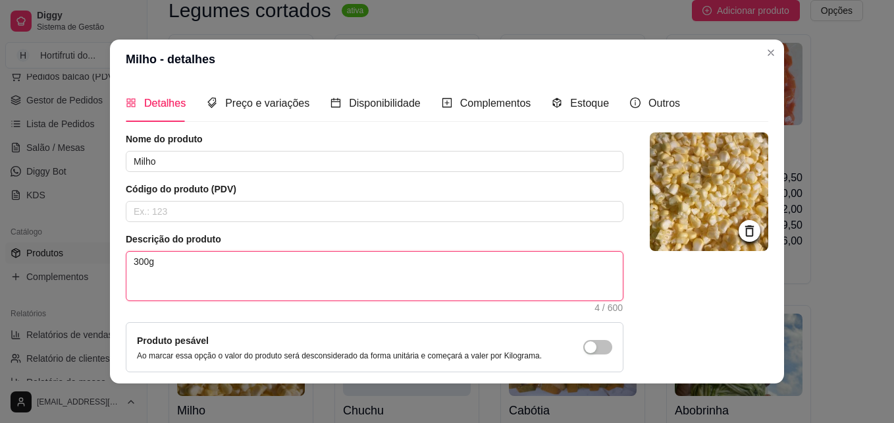
click at [284, 282] on textarea "300g" at bounding box center [374, 275] width 496 height 49
paste textarea "Validade: 20 dias quando mantido congelado. Dicas de armazenamento dos meus pro…"
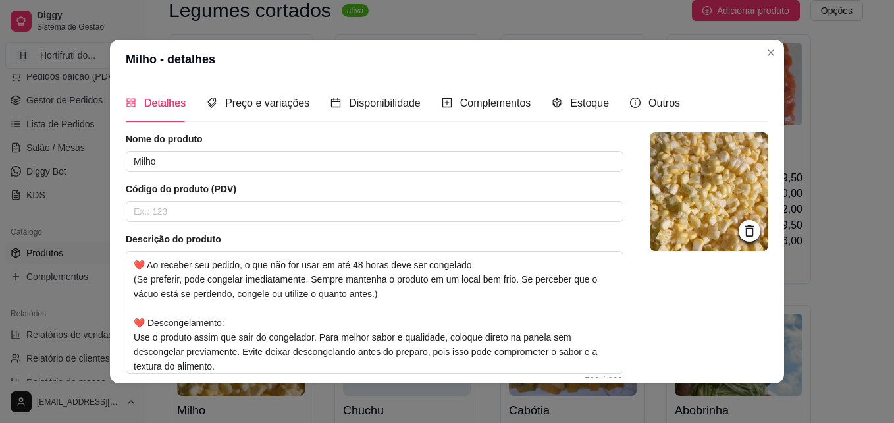
scroll to position [186, 0]
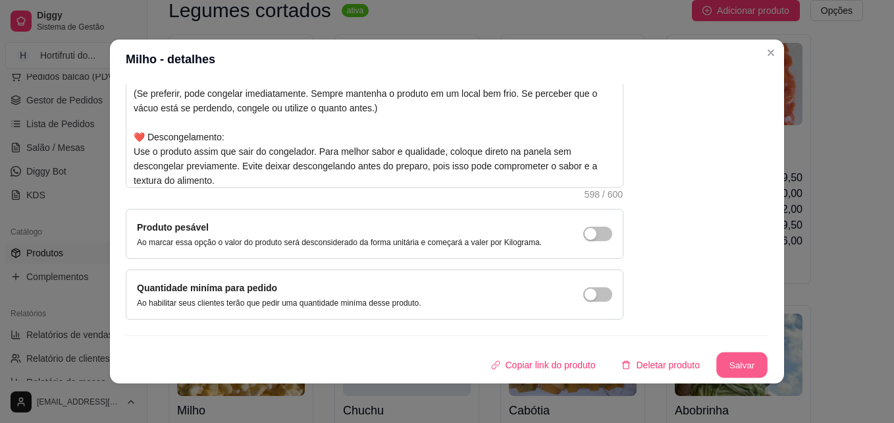
click at [719, 365] on button "Salvar" at bounding box center [741, 365] width 51 height 26
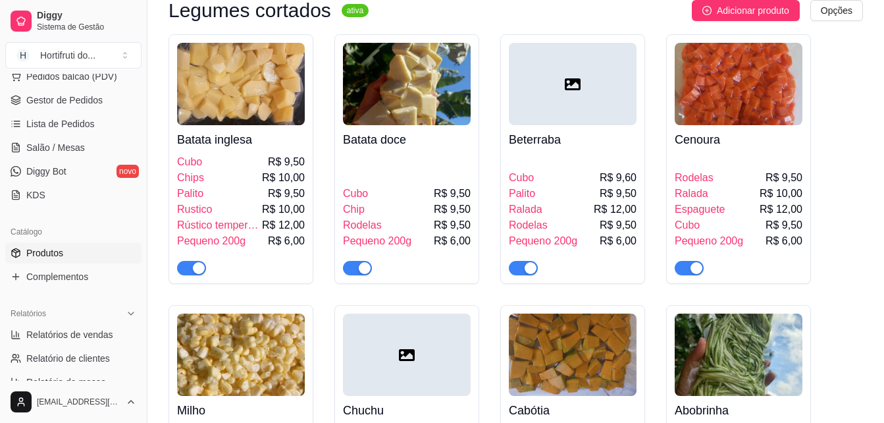
click at [426, 396] on div at bounding box center [407, 354] width 128 height 82
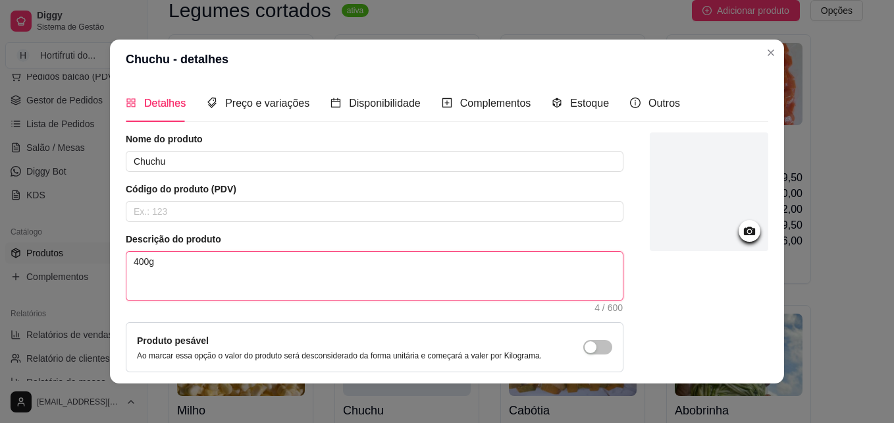
click at [266, 279] on textarea "400g" at bounding box center [374, 275] width 496 height 49
paste textarea "Validade: 20 dias quando mantido congelado. Dicas de armazenamento dos meus pro…"
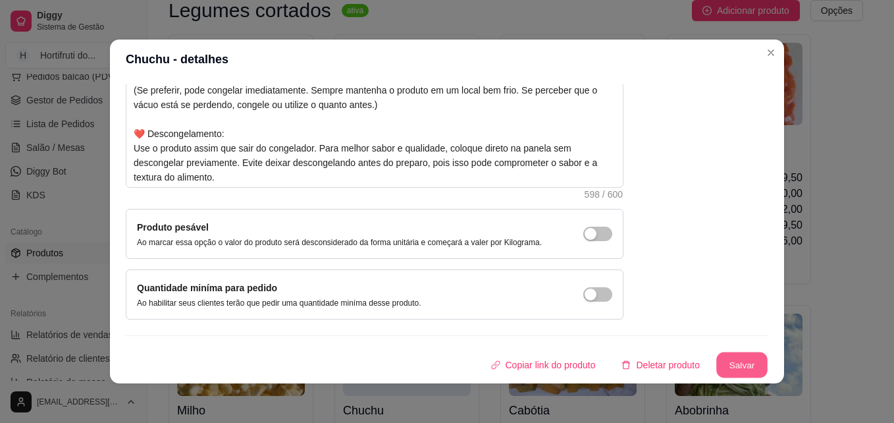
click at [727, 366] on button "Salvar" at bounding box center [741, 365] width 51 height 26
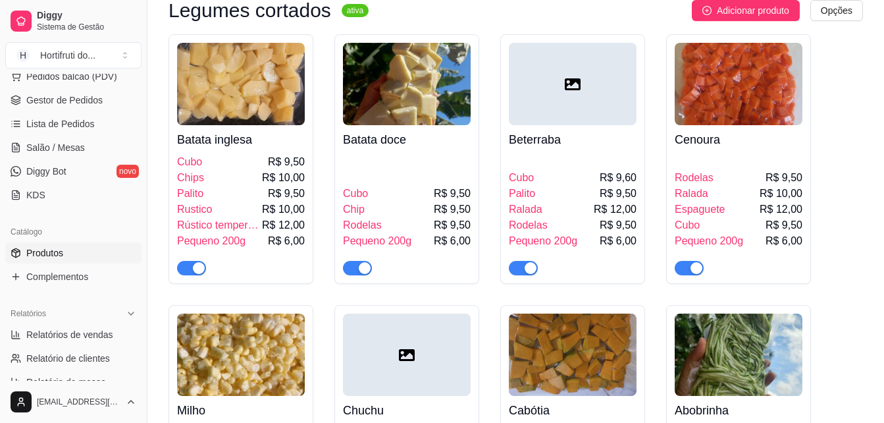
click at [588, 396] on img at bounding box center [573, 354] width 128 height 82
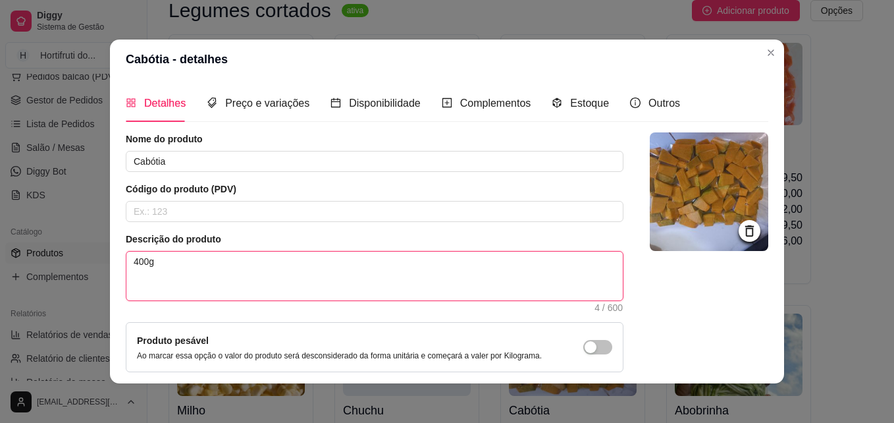
click at [302, 263] on textarea "400g" at bounding box center [374, 275] width 496 height 49
paste textarea "Validade: 20 dias quando mantido congelado. Dicas de armazenamento dos meus pro…"
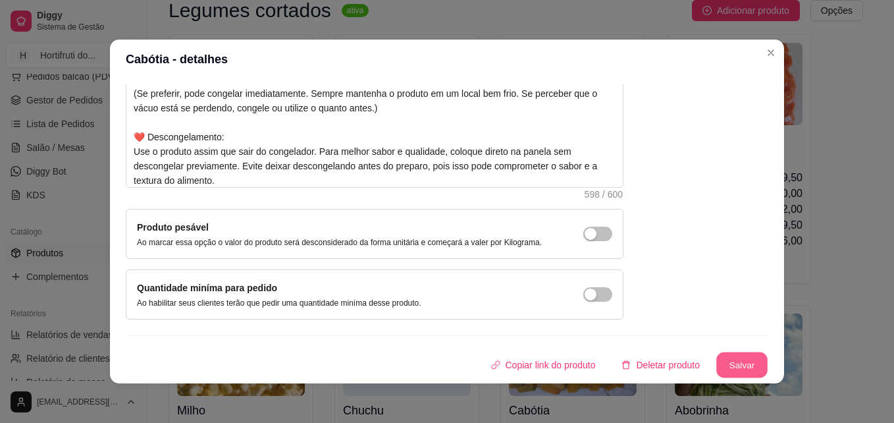
click at [728, 363] on button "Salvar" at bounding box center [741, 365] width 51 height 26
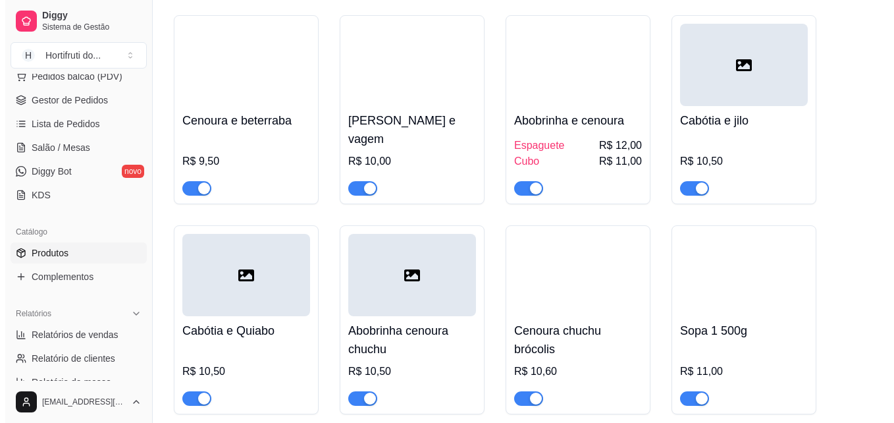
scroll to position [6914, 0]
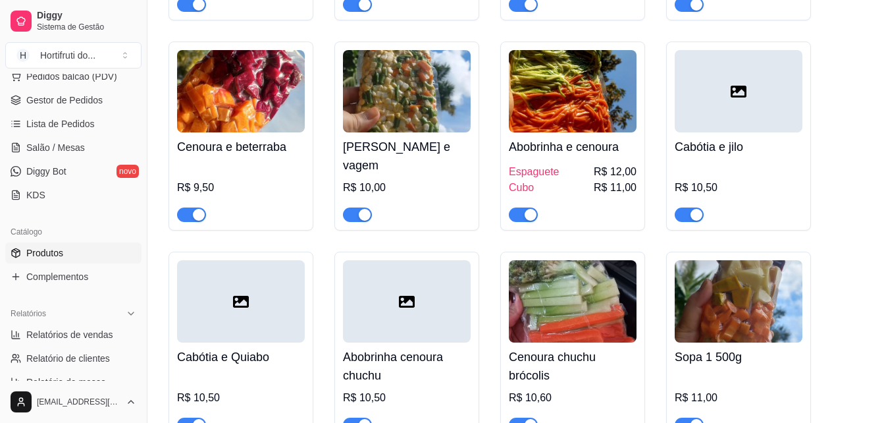
click at [540, 132] on img at bounding box center [573, 91] width 128 height 82
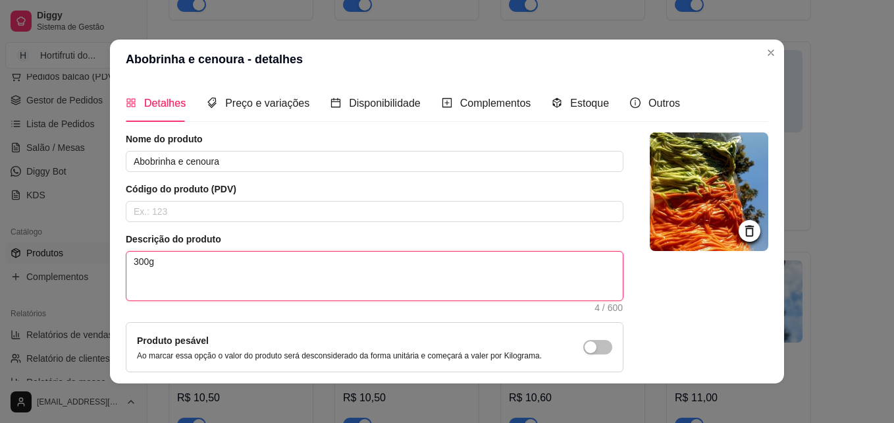
click at [188, 264] on textarea "300g" at bounding box center [374, 275] width 496 height 49
paste textarea "Validade: 20 dias quando mantido congelado. Dicas de armazenamento dos meus pro…"
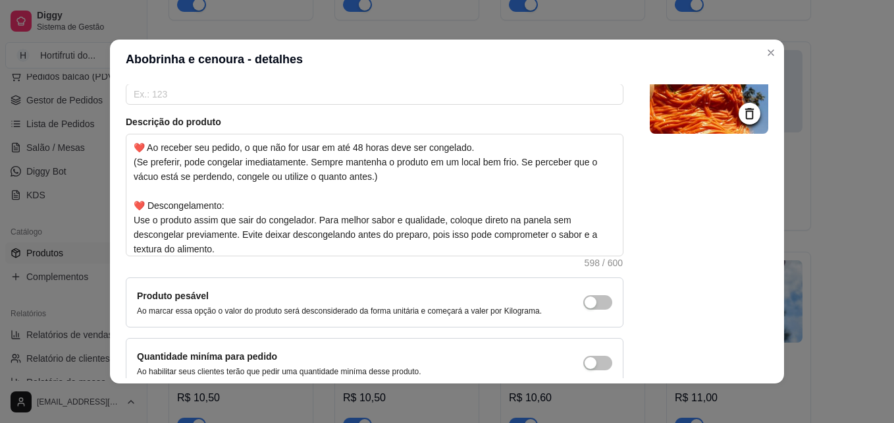
scroll to position [168, 0]
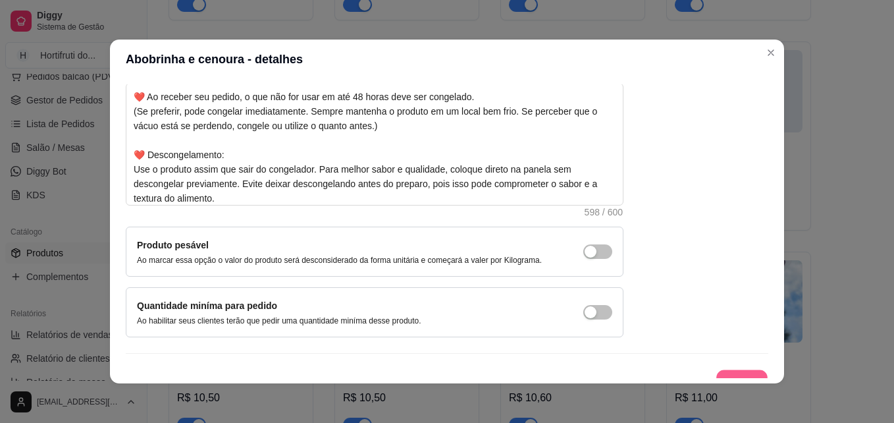
click at [727, 370] on button "Salvar" at bounding box center [741, 383] width 51 height 26
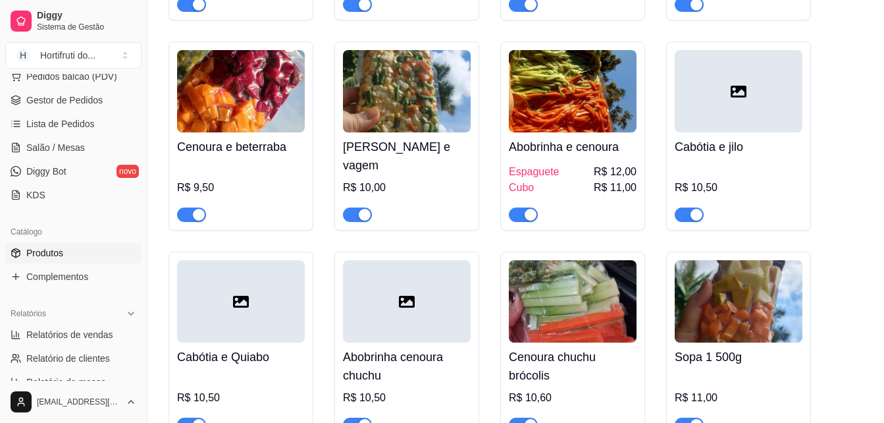
click at [736, 342] on img at bounding box center [739, 301] width 128 height 82
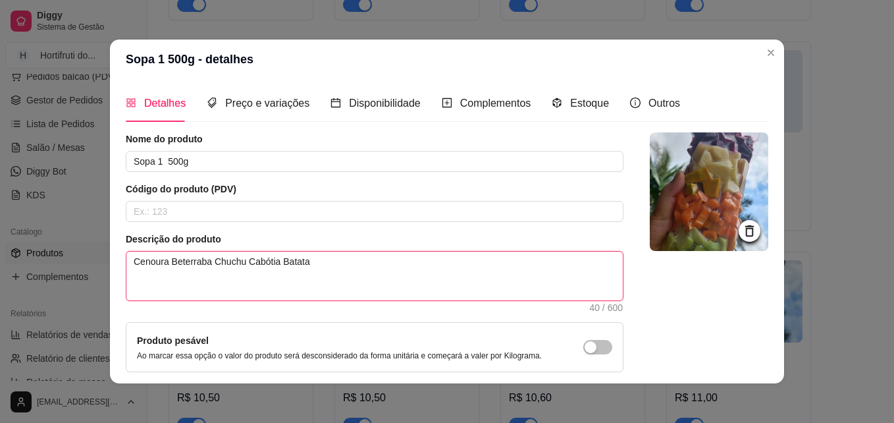
click at [404, 253] on textarea "Cenoura Beterraba Chuchu Cabótia Batata" at bounding box center [374, 275] width 496 height 49
paste textarea "Validade: 20 dias quando mantido congelado. Dicas de armazenamento dos meus pro…"
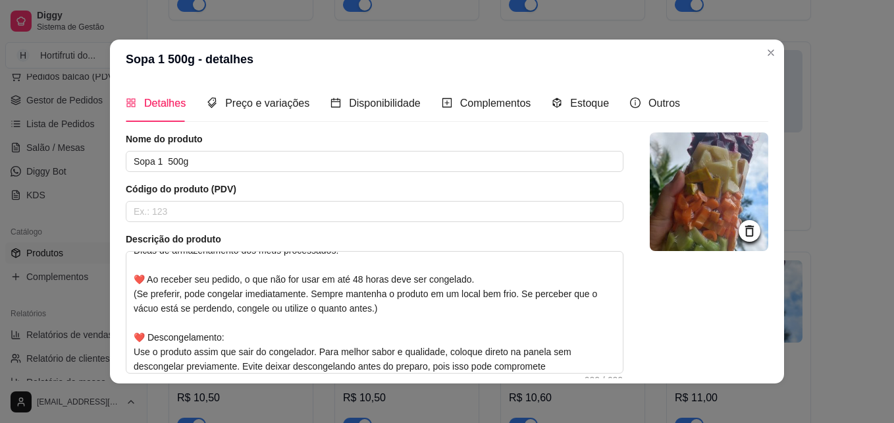
scroll to position [186, 0]
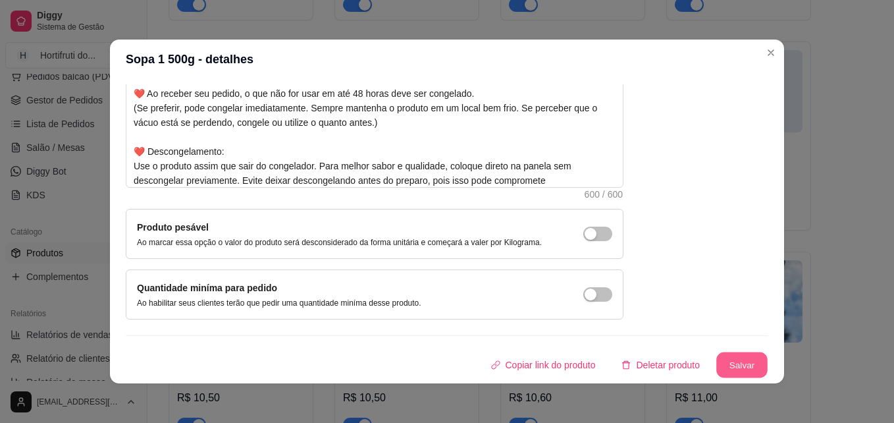
click at [719, 358] on button "Salvar" at bounding box center [741, 365] width 51 height 26
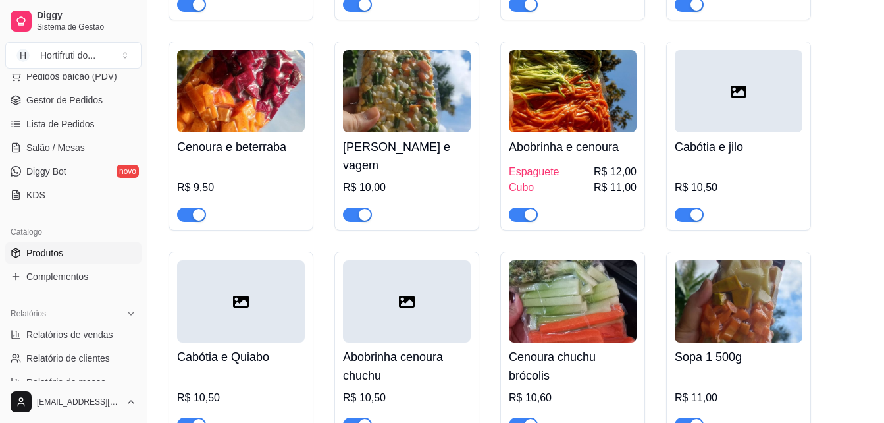
click at [572, 315] on img at bounding box center [573, 301] width 128 height 82
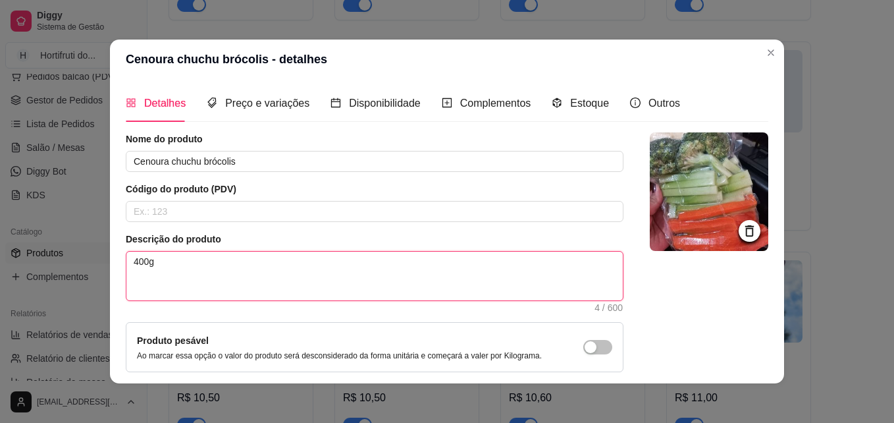
click at [399, 275] on textarea "400g" at bounding box center [374, 275] width 496 height 49
paste textarea "Validade: 20 dias quando mantido congelado. Dicas de armazenamento dos meus pro…"
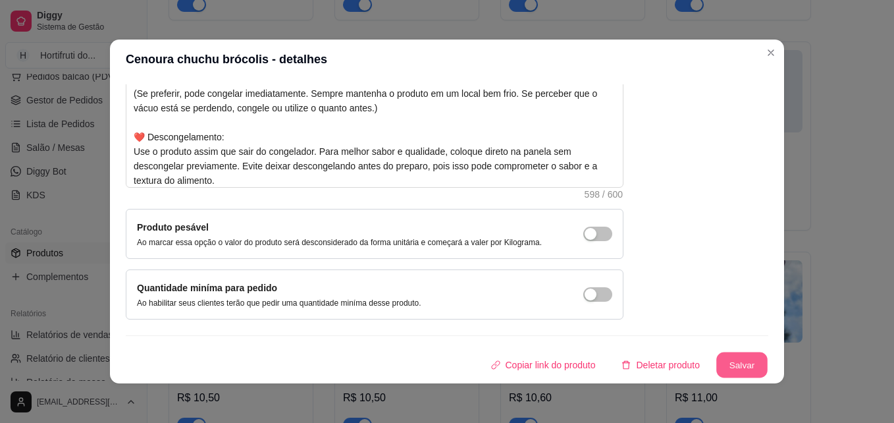
click at [718, 367] on button "Salvar" at bounding box center [741, 365] width 51 height 26
click at [731, 362] on button "Salvar" at bounding box center [741, 364] width 53 height 26
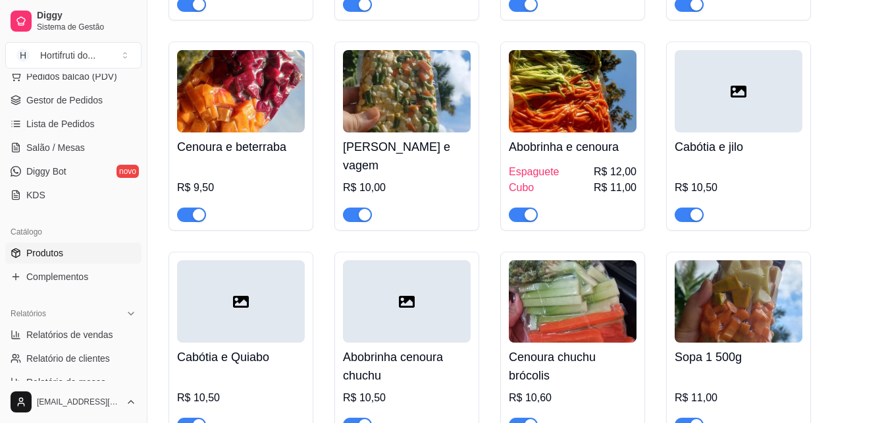
click at [729, 332] on img at bounding box center [739, 301] width 128 height 82
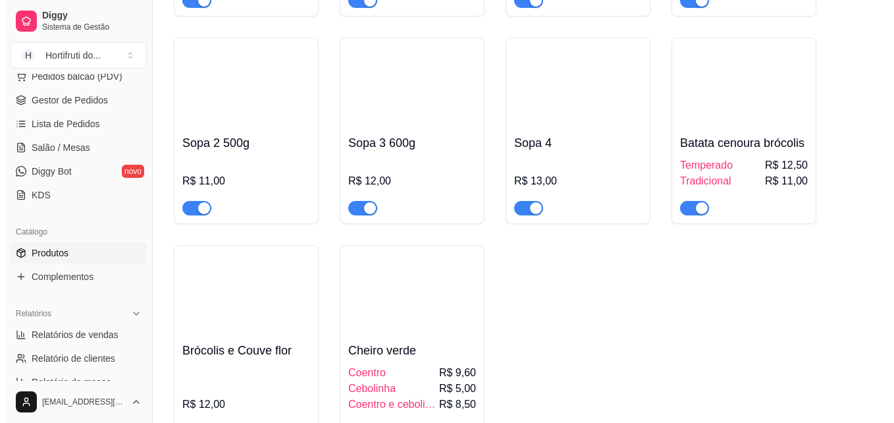
scroll to position [7364, 0]
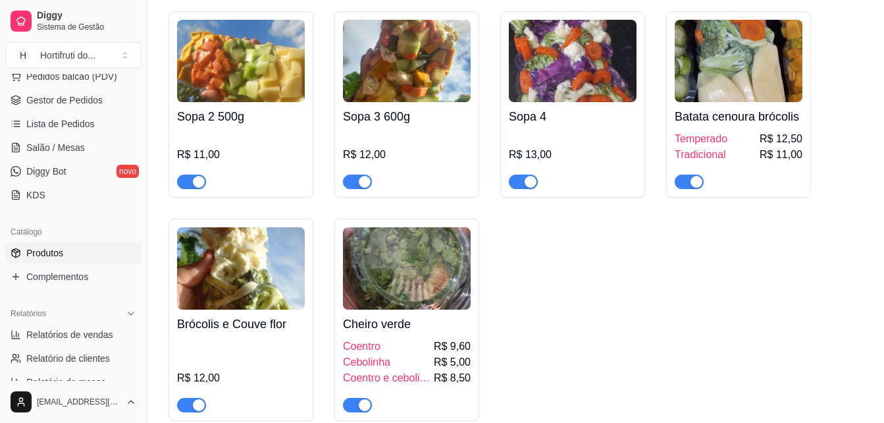
click at [417, 102] on img at bounding box center [407, 61] width 128 height 82
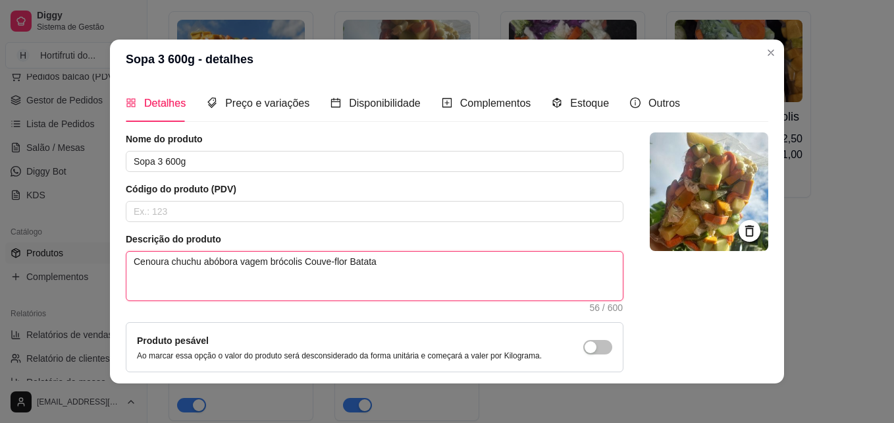
click at [398, 258] on textarea "Cenoura chuchu abóbora vagem brócolis Couve-flor Batata" at bounding box center [374, 275] width 496 height 49
paste textarea "Validade: 20 dias quando mantido congelado. Dicas de armazenamento dos meus pro…"
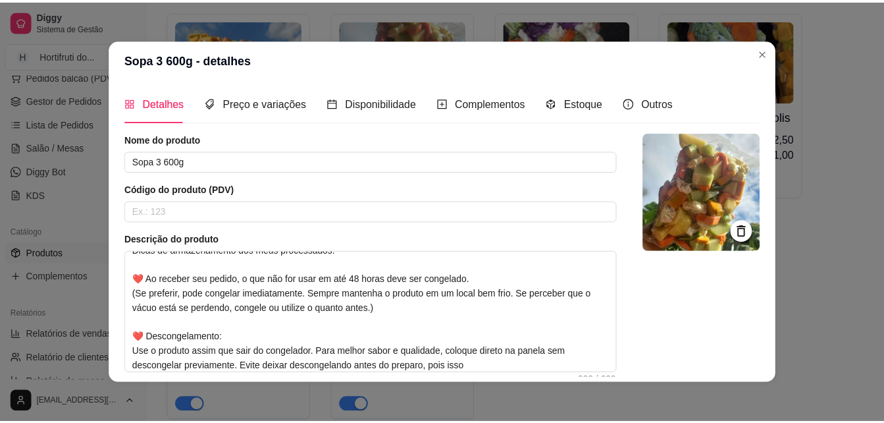
scroll to position [186, 0]
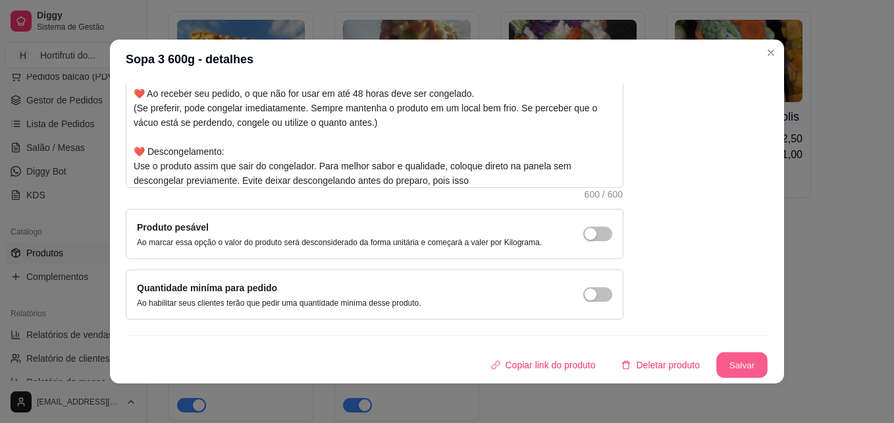
click at [723, 359] on button "Salvar" at bounding box center [741, 365] width 51 height 26
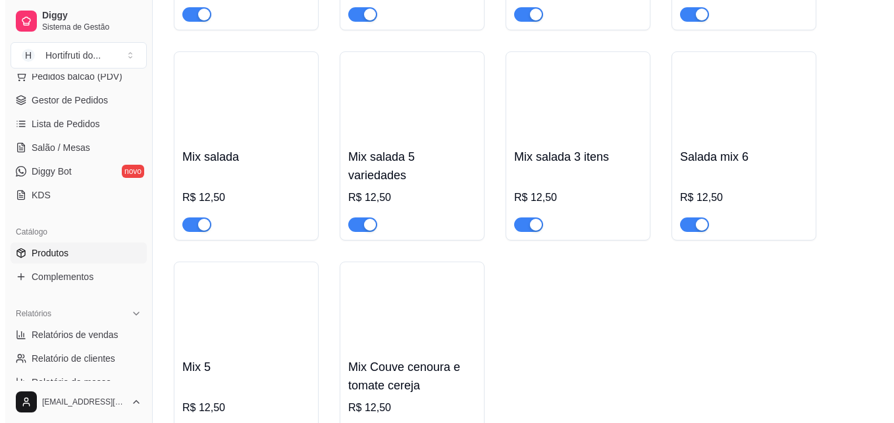
scroll to position [3298, 0]
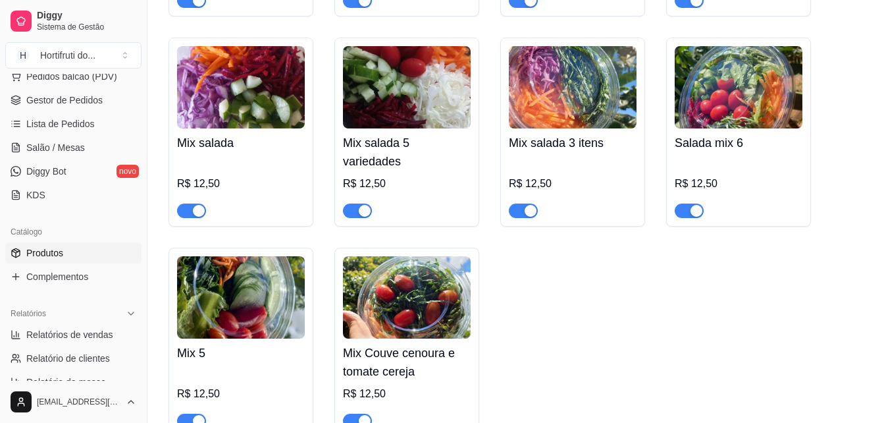
click at [548, 98] on img at bounding box center [573, 87] width 128 height 82
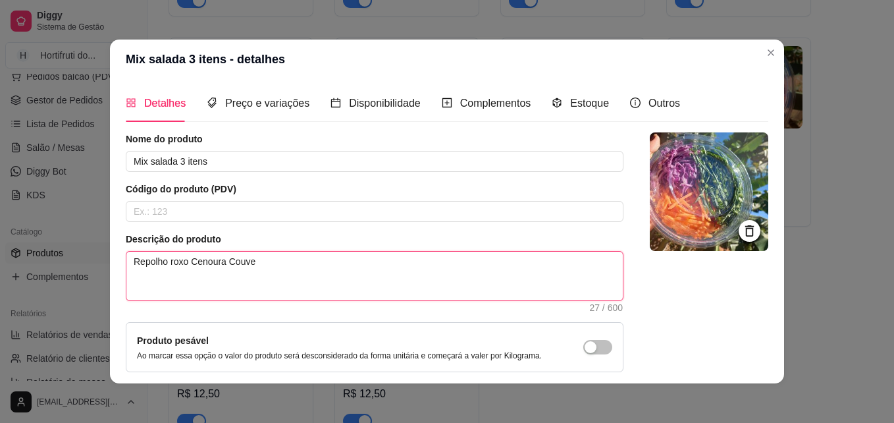
click at [282, 270] on textarea "Repolho roxo Cenoura Couve" at bounding box center [374, 275] width 496 height 49
paste textarea "Consuma em Tempo Hábil: Mesmo com os melhores métodos de armazenamento, a salad…"
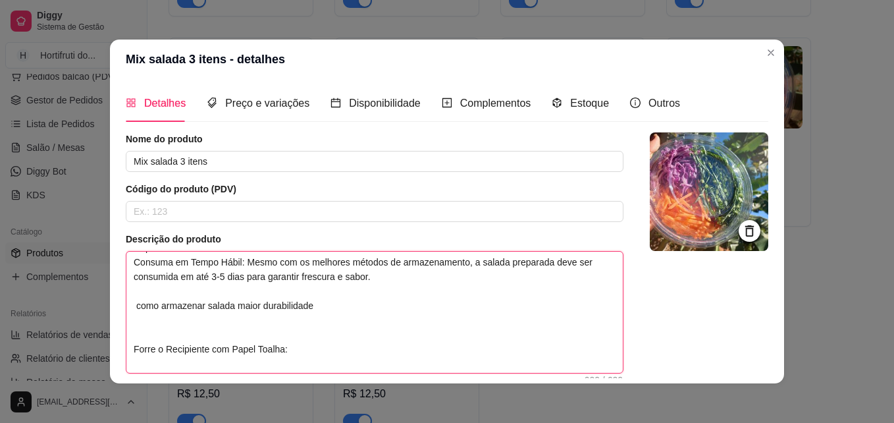
scroll to position [0, 0]
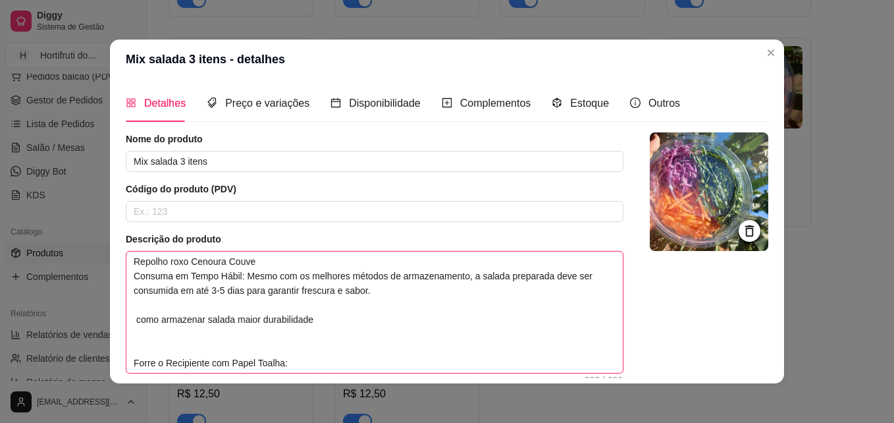
click at [135, 320] on textarea "Repolho roxo Cenoura Couve Consuma em Tempo Hábil: Mesmo com os melhores método…" at bounding box center [374, 311] width 496 height 121
click at [325, 314] on textarea "Repolho roxo Cenoura Couve Consuma em Tempo Hábil: Mesmo com os melhores método…" at bounding box center [374, 311] width 496 height 121
click at [134, 344] on textarea "Repolho roxo Cenoura Couve Consuma em Tempo Hábil: Mesmo com os melhores método…" at bounding box center [374, 311] width 496 height 121
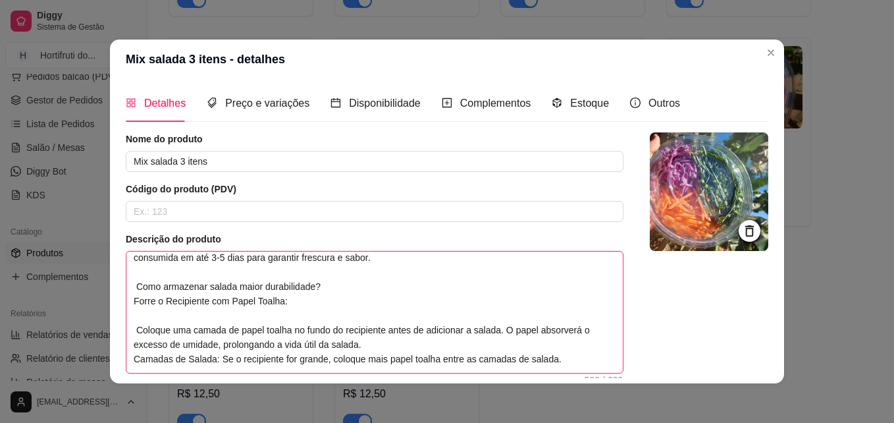
scroll to position [32, 0]
drag, startPoint x: 304, startPoint y: 299, endPoint x: 122, endPoint y: 299, distance: 181.6
click at [126, 299] on textarea "Repolho roxo Cenoura Couve Consuma em Tempo Hábil: Mesmo com os melhores método…" at bounding box center [374, 311] width 496 height 121
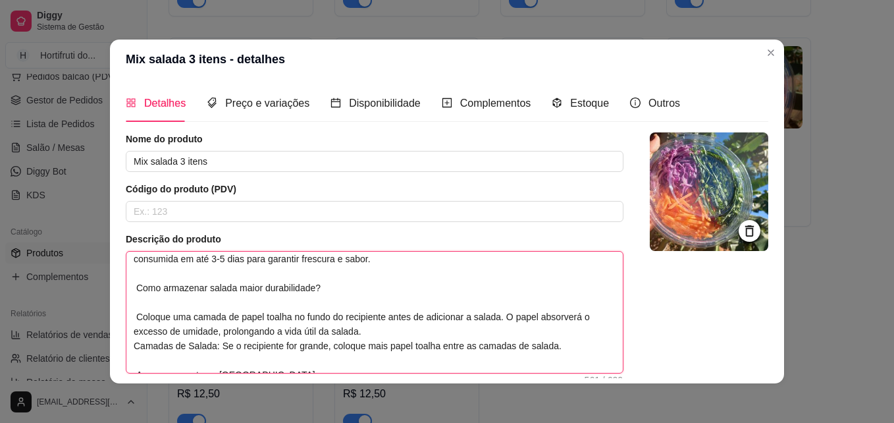
click at [129, 309] on textarea "Repolho roxo Cenoura Couve Consuma em Tempo Hábil: Mesmo com os melhores método…" at bounding box center [374, 311] width 496 height 121
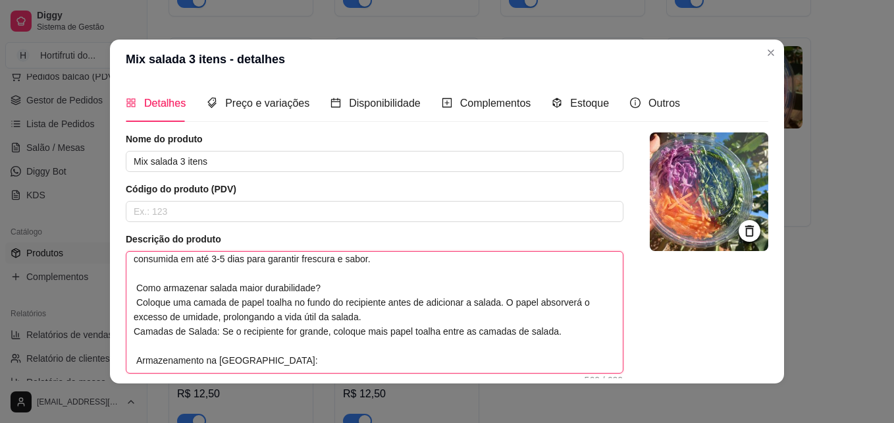
click at [356, 319] on textarea "Repolho roxo Cenoura Couve Consuma em Tempo Hábil: Mesmo com os melhores método…" at bounding box center [374, 311] width 496 height 121
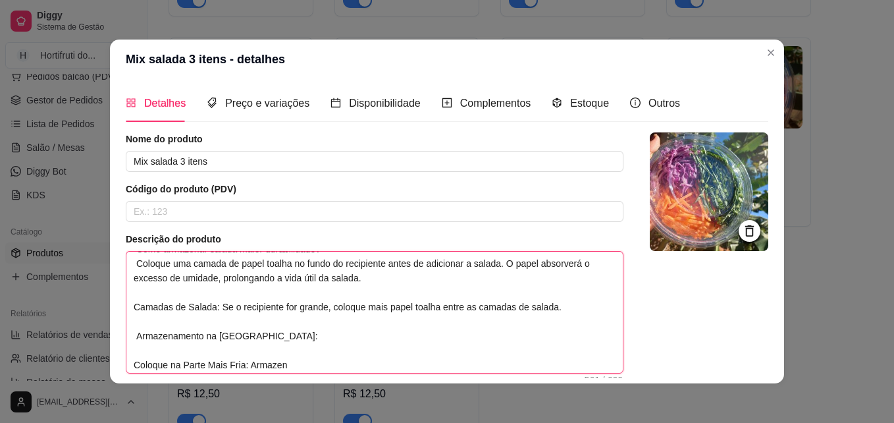
scroll to position [72, 0]
drag, startPoint x: 551, startPoint y: 307, endPoint x: 118, endPoint y: 292, distance: 433.3
click at [118, 292] on div "Detalhes Preço e variações Disponibilidade Complementos Estoque Outros Nome do …" at bounding box center [447, 231] width 674 height 304
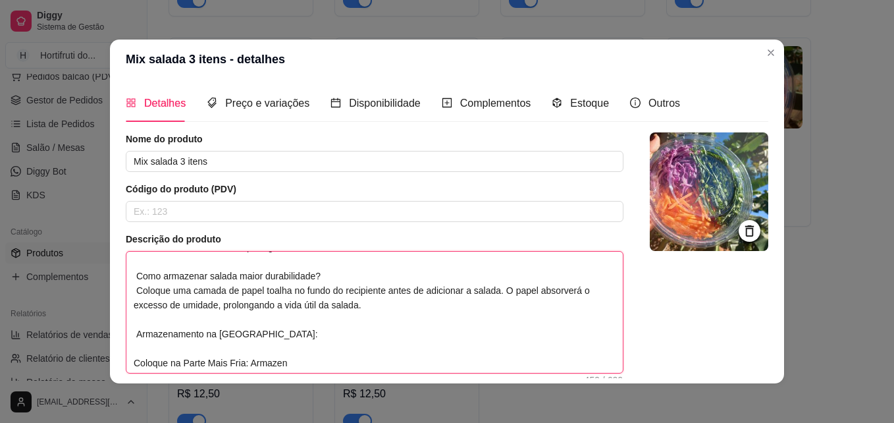
scroll to position [13, 0]
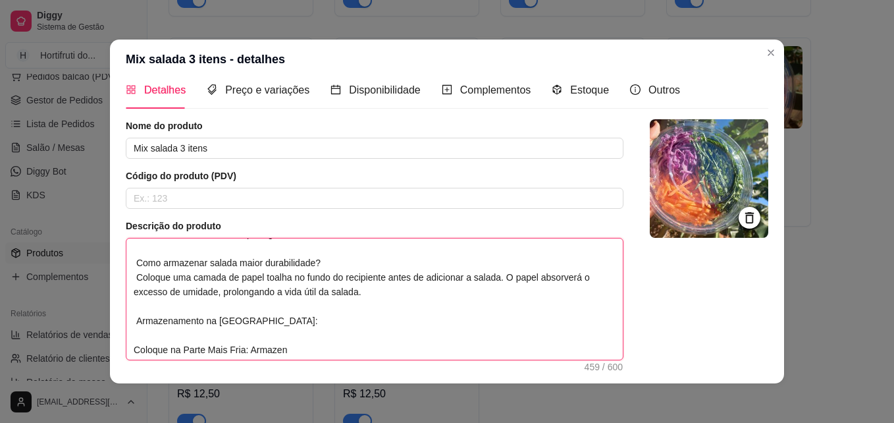
drag, startPoint x: 301, startPoint y: 366, endPoint x: 107, endPoint y: 313, distance: 200.5
click at [110, 313] on div "Detalhes Preço e variações Disponibilidade Complementos Estoque Outros Nome do …" at bounding box center [447, 231] width 674 height 304
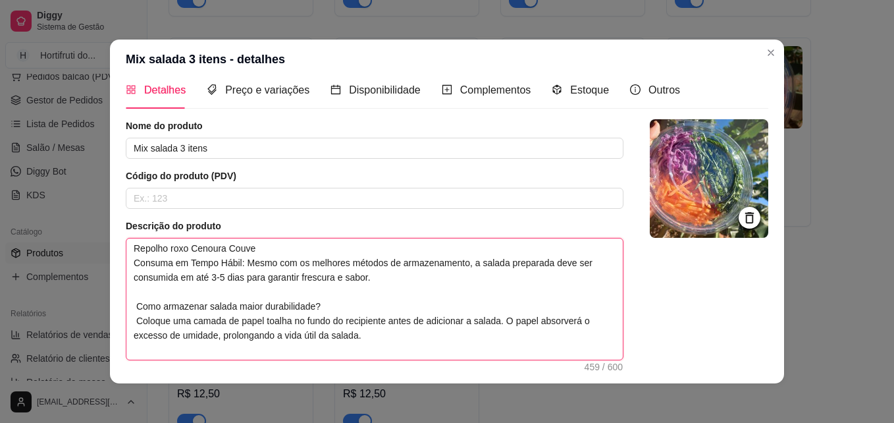
scroll to position [0, 0]
click at [371, 334] on textarea "Repolho roxo Cenoura Couve Consuma em Tempo Hábil: Mesmo com os melhores método…" at bounding box center [374, 298] width 496 height 121
paste textarea "Armazene a salada na parte mais fria da geladeira, geralmente a gaveta de veget…"
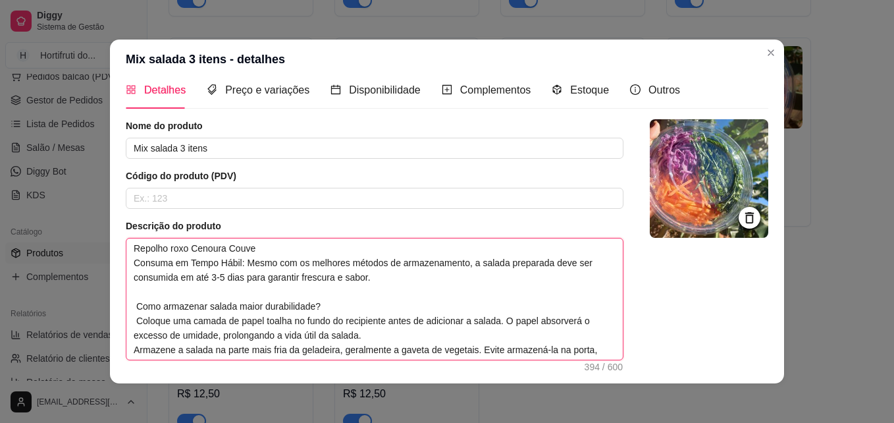
scroll to position [26, 0]
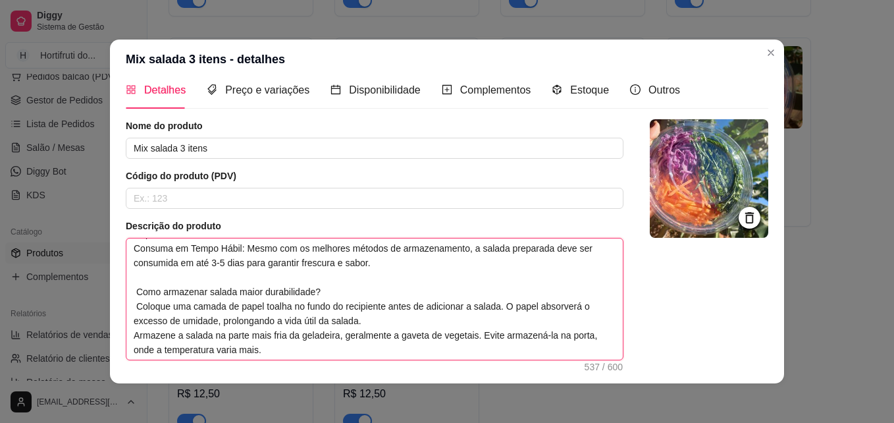
click at [371, 334] on textarea "Repolho roxo Cenoura Couve Consuma em Tempo Hábil: Mesmo com os melhores método…" at bounding box center [374, 298] width 496 height 121
click at [299, 342] on textarea "Repolho roxo Cenoura Couve Consuma em Tempo Hábil: Mesmo com os melhores método…" at bounding box center [374, 298] width 496 height 121
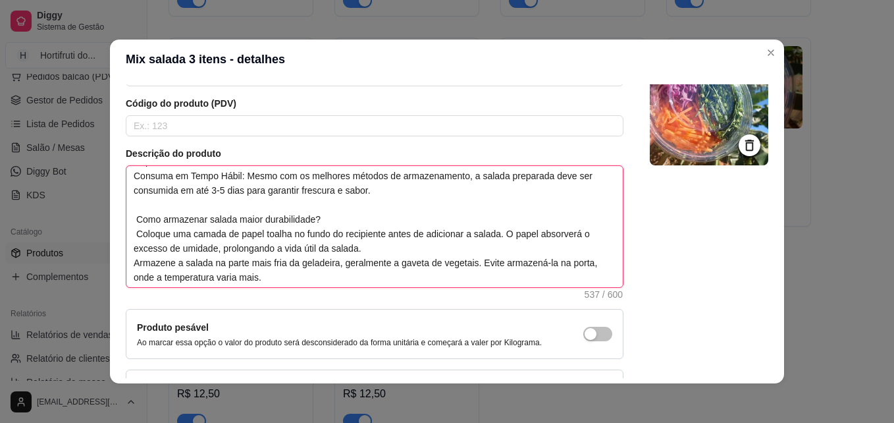
scroll to position [186, 0]
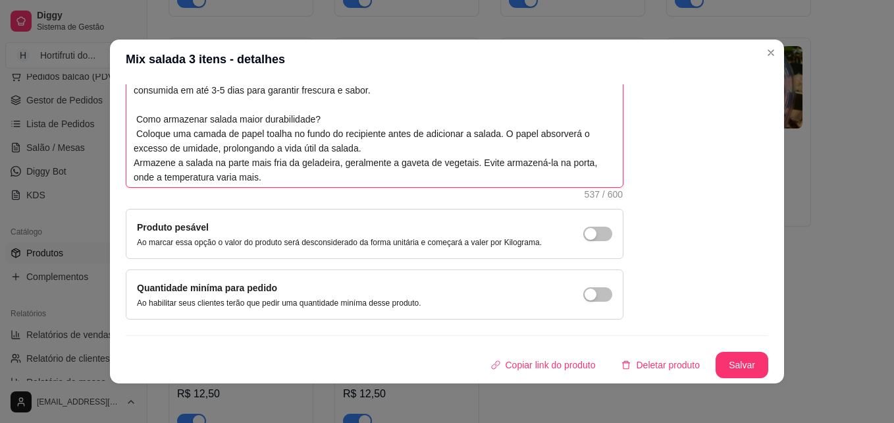
drag, startPoint x: 129, startPoint y: 259, endPoint x: 249, endPoint y: 188, distance: 139.3
click at [249, 188] on div "Descrição do produto Repolho roxo Cenoura Couve Consuma em Tempo Hábil: Mesmo c…" at bounding box center [375, 122] width 498 height 151
click at [732, 363] on button "Salvar" at bounding box center [741, 365] width 51 height 26
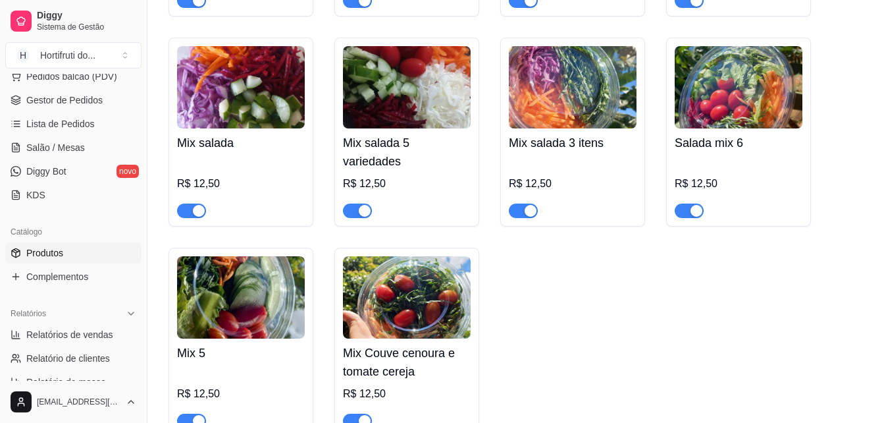
click at [252, 128] on img at bounding box center [241, 87] width 128 height 82
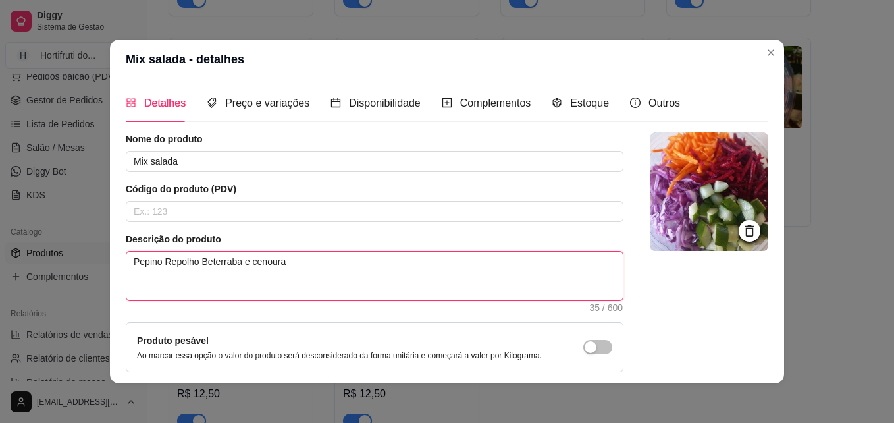
click at [321, 255] on textarea "Pepino Repolho Beterraba e cenoura" at bounding box center [374, 275] width 496 height 49
paste textarea "Consuma em Tempo Hábil: Mesmo com os melhores métodos de armazenamento, a salad…"
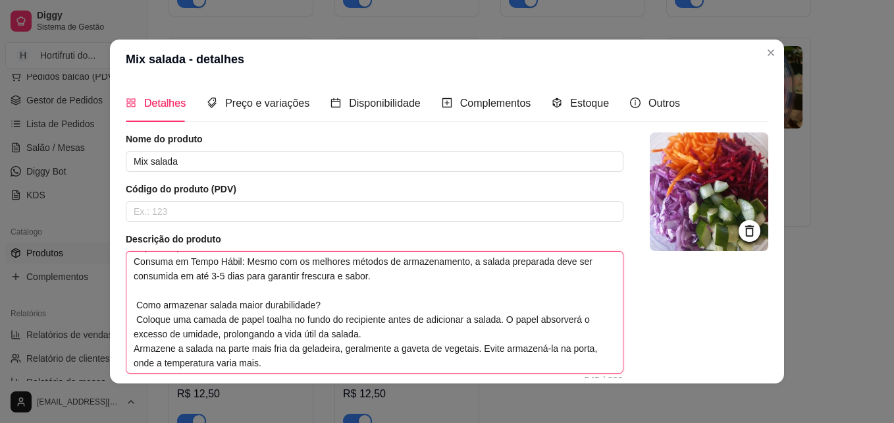
scroll to position [3, 0]
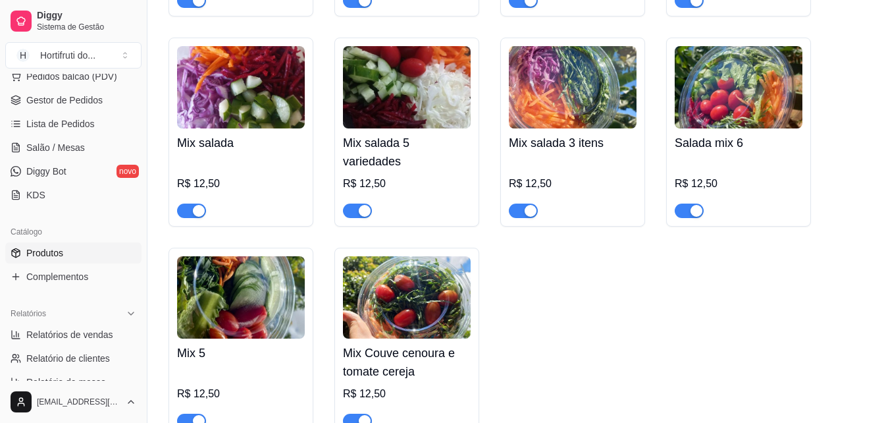
click at [261, 121] on img at bounding box center [241, 87] width 128 height 82
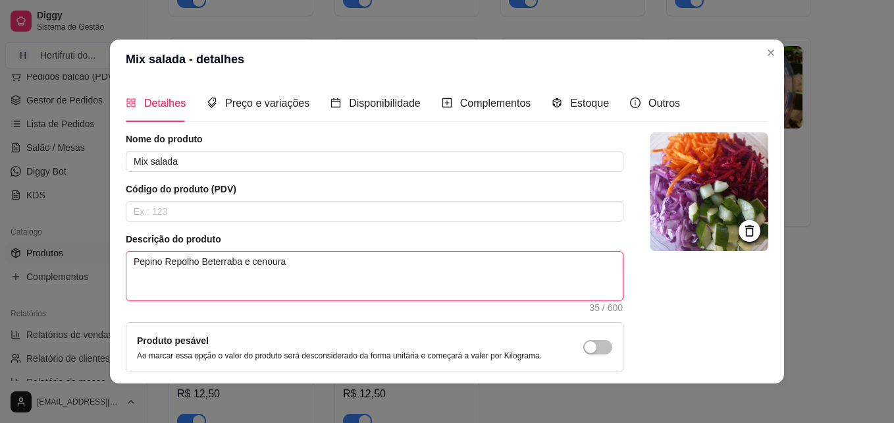
click at [305, 270] on textarea "Pepino Repolho Beterraba e cenoura" at bounding box center [374, 275] width 496 height 49
paste textarea "Consuma em Tempo Hábil: Mesmo com os melhores métodos de armazenamento, a salad…"
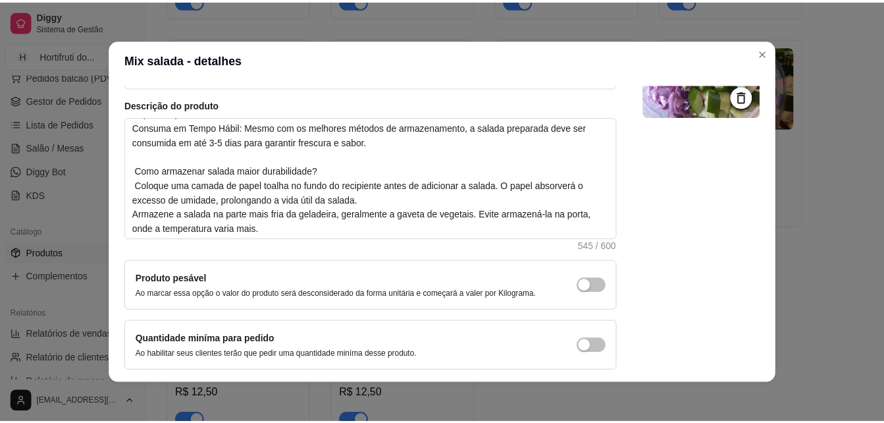
scroll to position [186, 0]
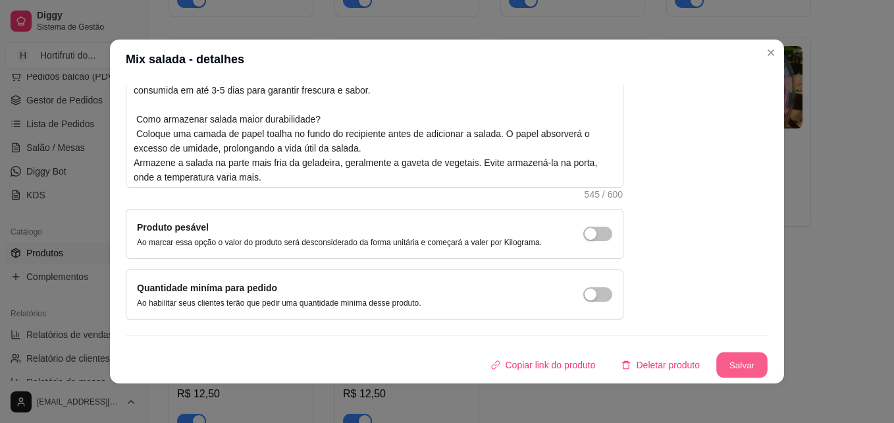
click at [717, 359] on button "Salvar" at bounding box center [741, 365] width 51 height 26
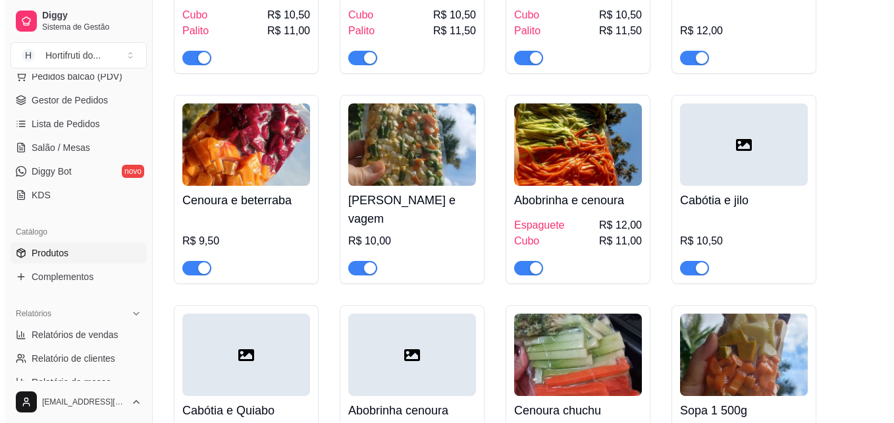
scroll to position [6914, 0]
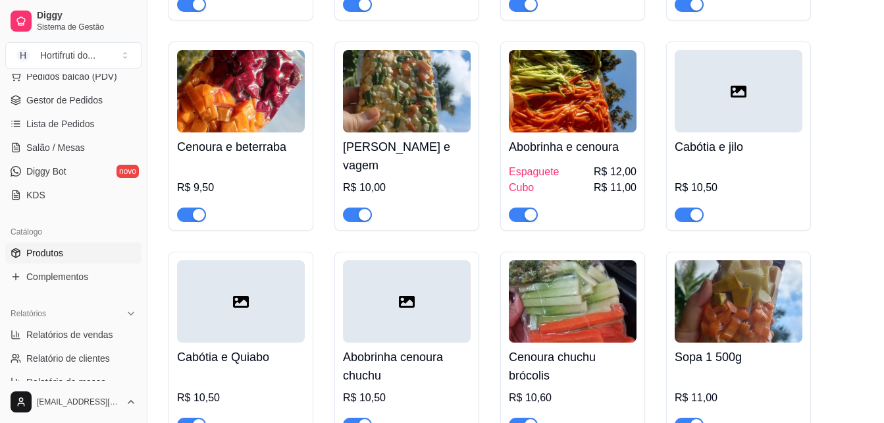
click at [380, 132] on img at bounding box center [407, 91] width 128 height 82
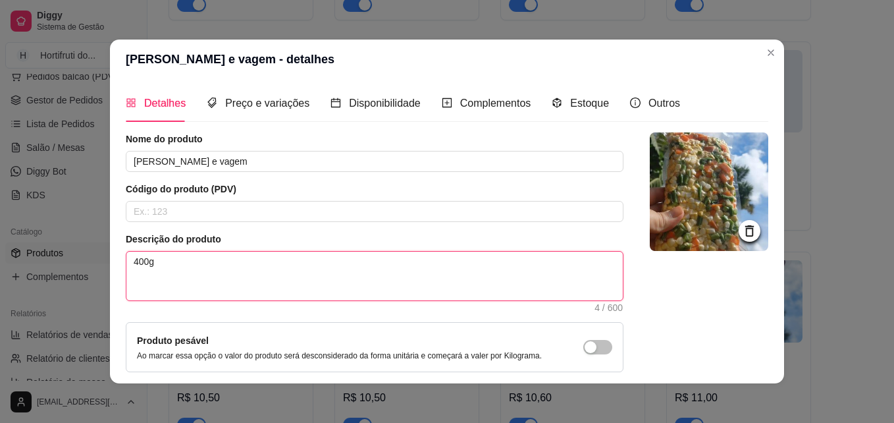
click at [189, 267] on textarea "400g" at bounding box center [374, 275] width 496 height 49
paste textarea "lá! Os benefícios do mix de legumes cortados a vácuo são ótimos para facilitar …"
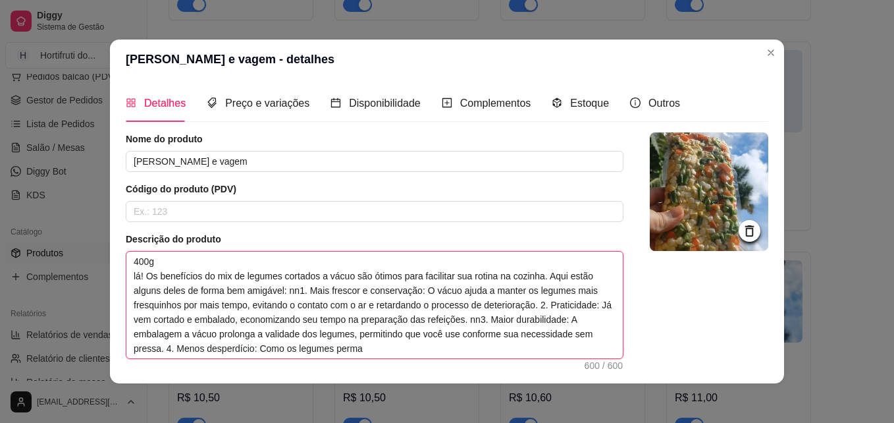
drag, startPoint x: 141, startPoint y: 272, endPoint x: 105, endPoint y: 268, distance: 36.4
click at [110, 268] on div "Detalhes Preço e variações Disponibilidade Complementos Estoque Outros Nome do …" at bounding box center [447, 231] width 674 height 304
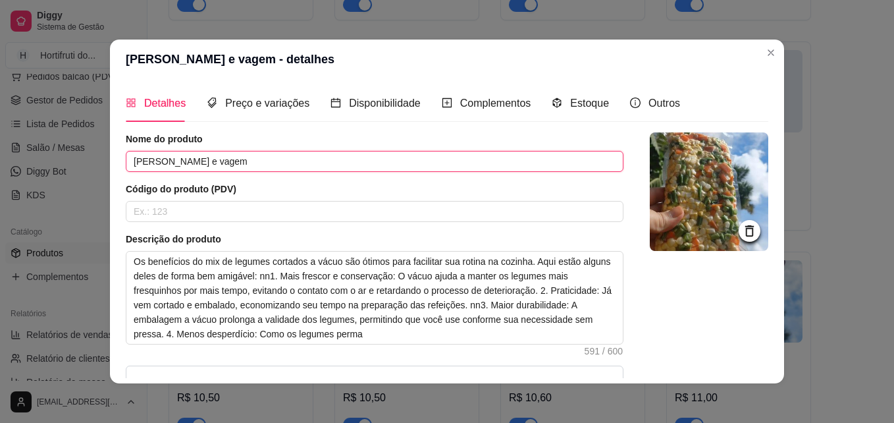
click at [297, 155] on input "[PERSON_NAME] e vagem" at bounding box center [375, 161] width 498 height 21
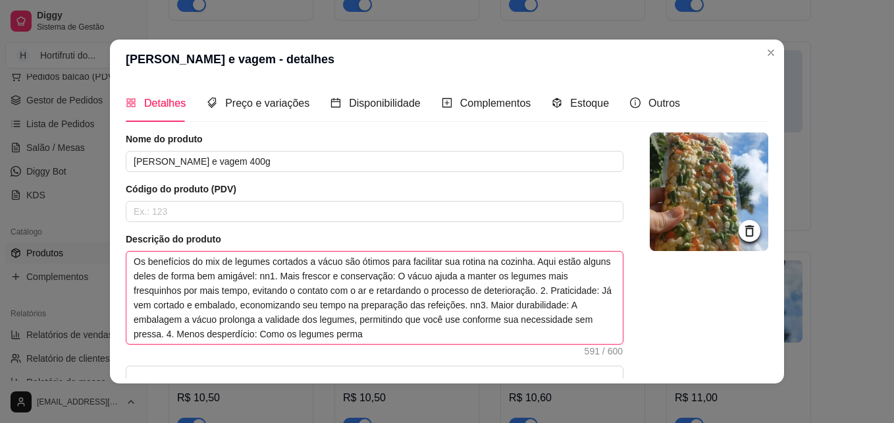
click at [372, 334] on textarea "Os benefícios do mix de legumes cortados a vácuo são ótimos para facilitar sua …" at bounding box center [374, 297] width 496 height 92
drag, startPoint x: 372, startPoint y: 334, endPoint x: 249, endPoint y: 334, distance: 123.1
click at [249, 334] on textarea "Os benefícios do mix de legumes cortados a vácuo são ótimos para facilitar sua …" at bounding box center [374, 297] width 496 height 92
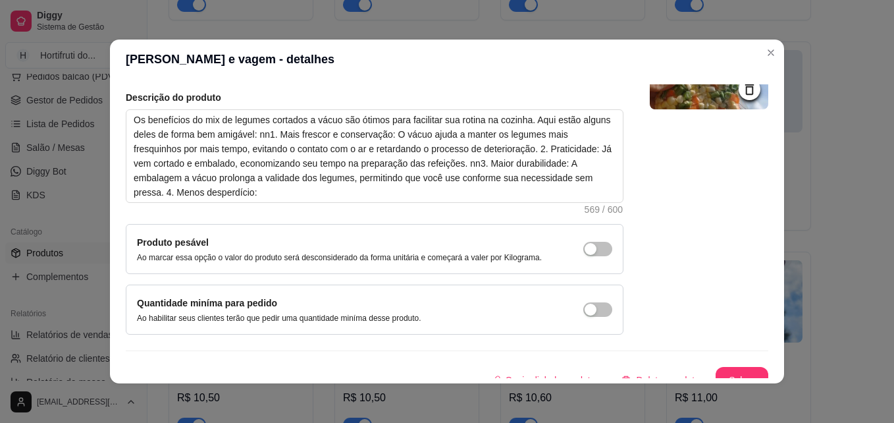
scroll to position [157, 0]
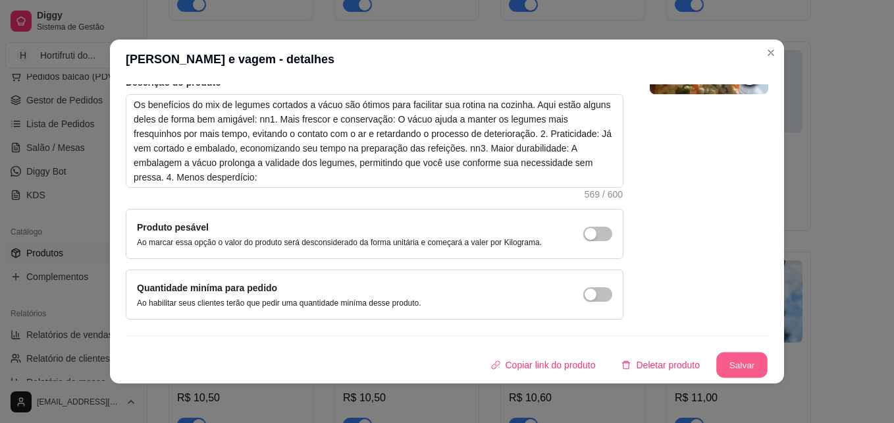
click at [727, 356] on button "Salvar" at bounding box center [741, 365] width 51 height 26
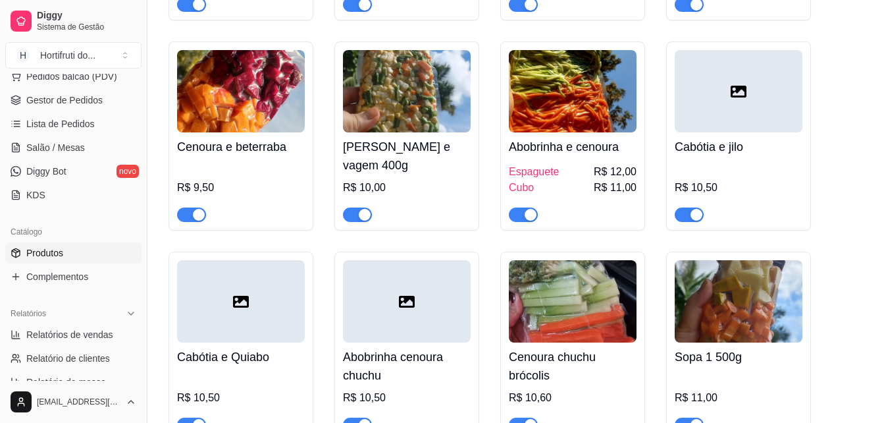
click at [594, 330] on img at bounding box center [573, 301] width 128 height 82
click at [749, 330] on img at bounding box center [739, 301] width 128 height 82
click at [258, 342] on div at bounding box center [241, 301] width 128 height 82
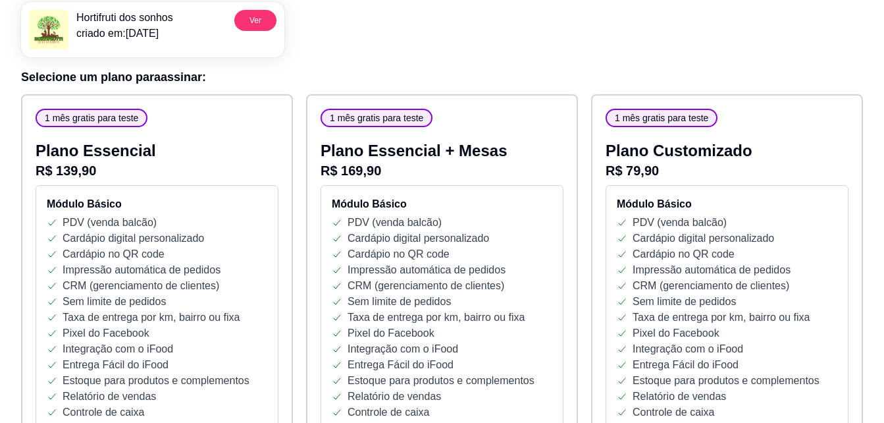
scroll to position [115, 0]
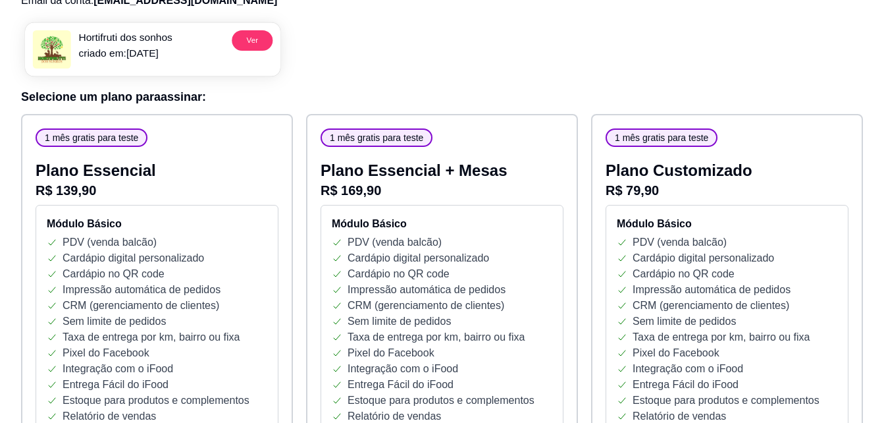
click at [148, 51] on p "criado em: 02/09/25" at bounding box center [124, 52] width 93 height 15
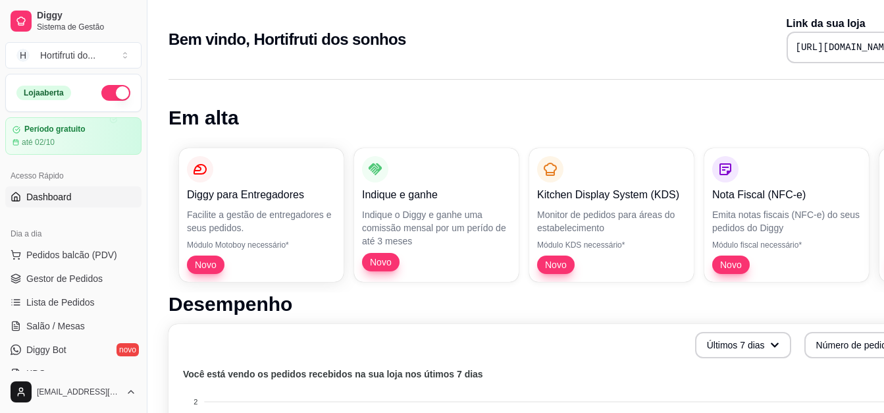
scroll to position [0, 64]
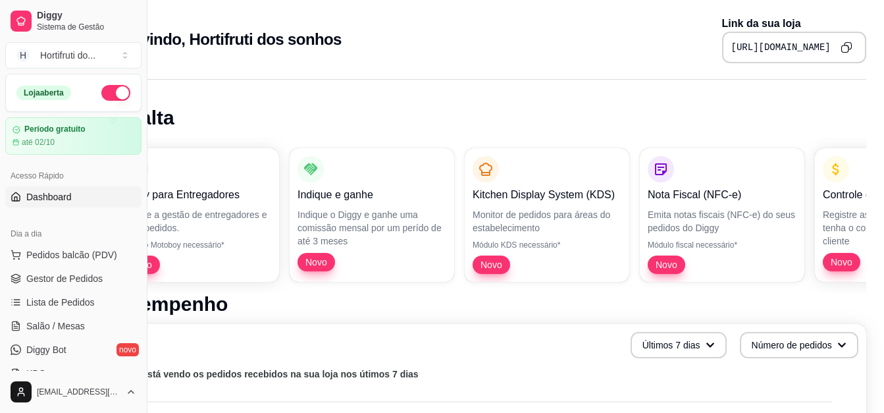
drag, startPoint x: 883, startPoint y: 54, endPoint x: 889, endPoint y: 89, distance: 35.4
click at [819, 89] on html "Diggy Sistema de Gestão H Hortifruti do ... Loja aberta Período gratuito até 02…" at bounding box center [378, 206] width 884 height 413
drag, startPoint x: 141, startPoint y: 158, endPoint x: 141, endPoint y: 165, distance: 6.6
click at [141, 165] on div "Diggy Sistema de Gestão H Hortifruti do ... Loja aberta Período gratuito até 02…" at bounding box center [73, 206] width 147 height 413
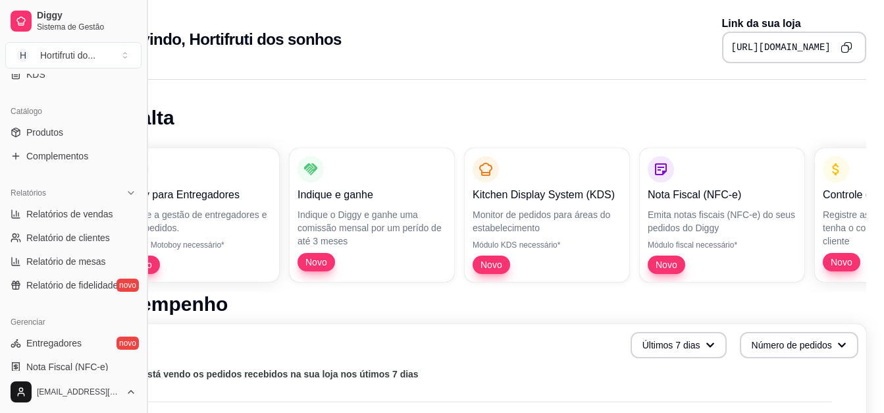
scroll to position [291, 0]
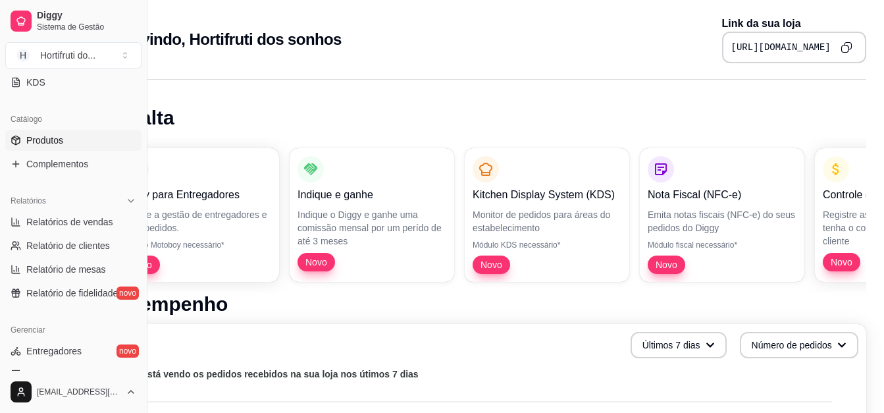
click at [35, 145] on span "Produtos" at bounding box center [44, 140] width 37 height 13
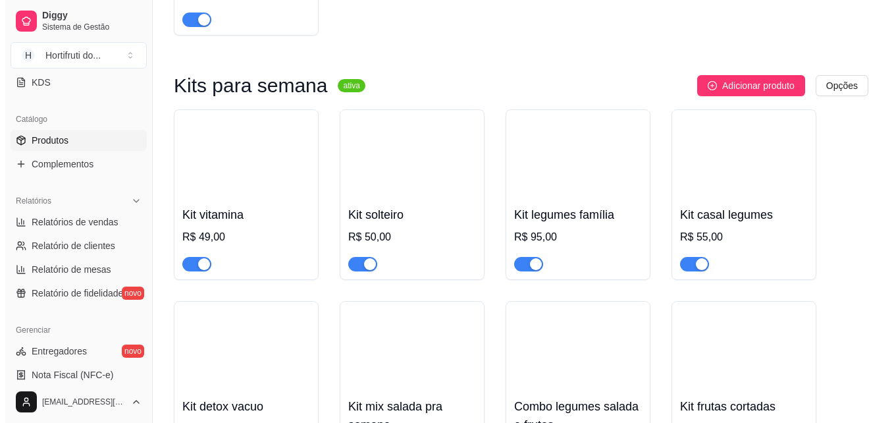
scroll to position [2384, 0]
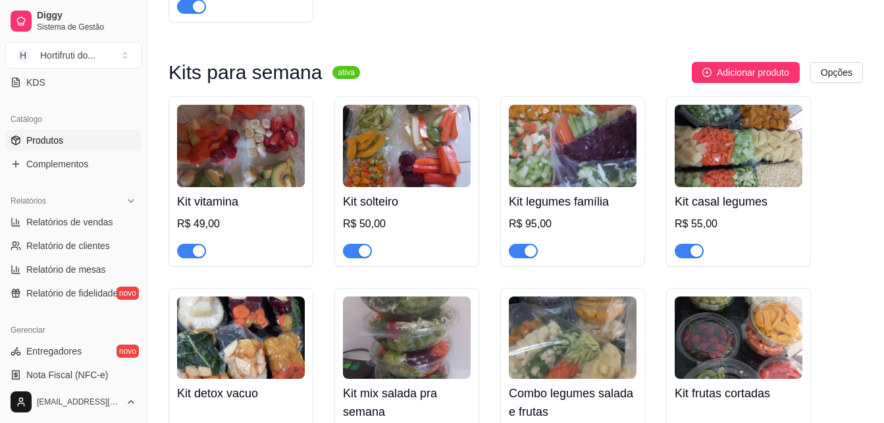
click at [398, 151] on img at bounding box center [407, 146] width 128 height 82
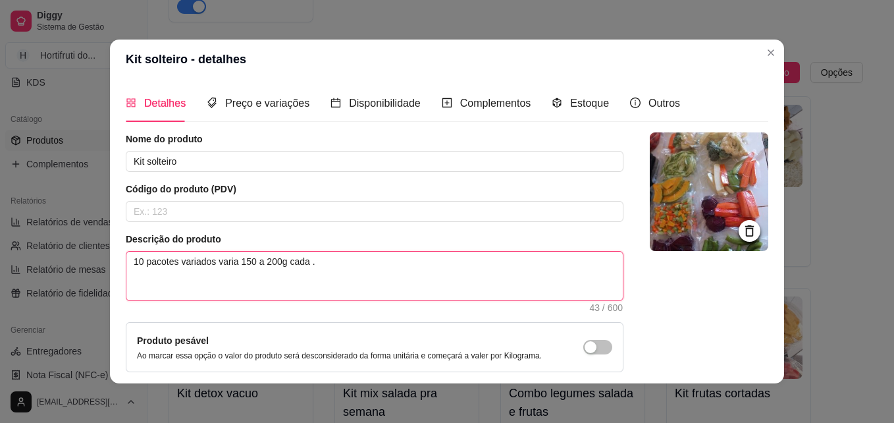
click at [330, 255] on textarea "10 pacotes variados varia 150 a 200g cada ." at bounding box center [374, 275] width 496 height 49
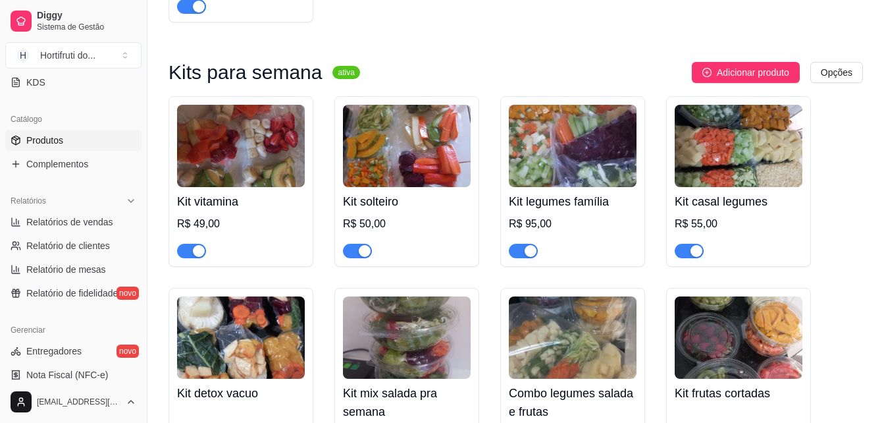
click at [211, 187] on img at bounding box center [241, 146] width 128 height 82
click at [193, 187] on img at bounding box center [241, 146] width 128 height 82
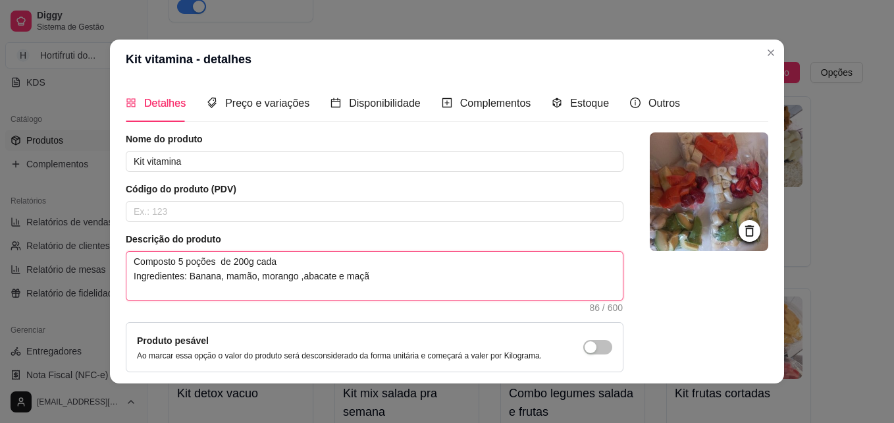
click at [384, 279] on textarea "Composto 5 poções de 200g cada Ingredientes: Banana, mamão, morango ,abacate e …" at bounding box center [374, 275] width 496 height 49
type textarea "Composto 5 poções de 200g cada Ingredientes: Banana, mamão, morango ,abacate e …"
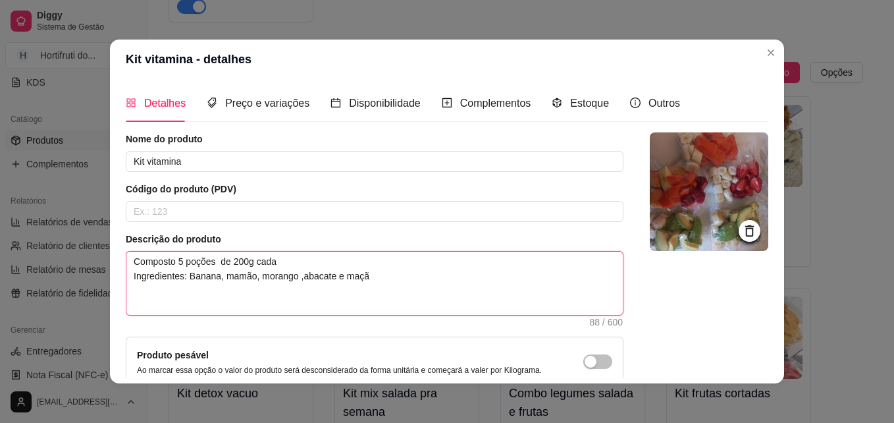
type textarea "Composto 5 poções de 200g cada Ingredientes: Banana, mamão, morango ,abacate e …"
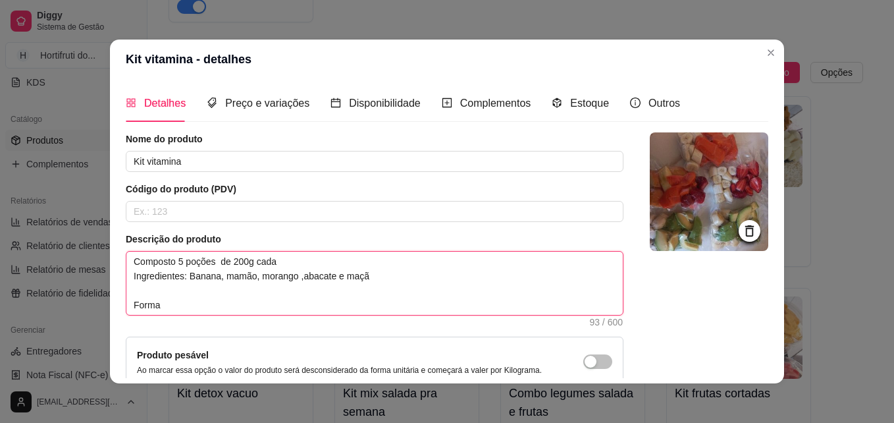
type textarea "Composto 5 poções de 200g cada Ingredientes: Banana, mamão, morango ,abacate e …"
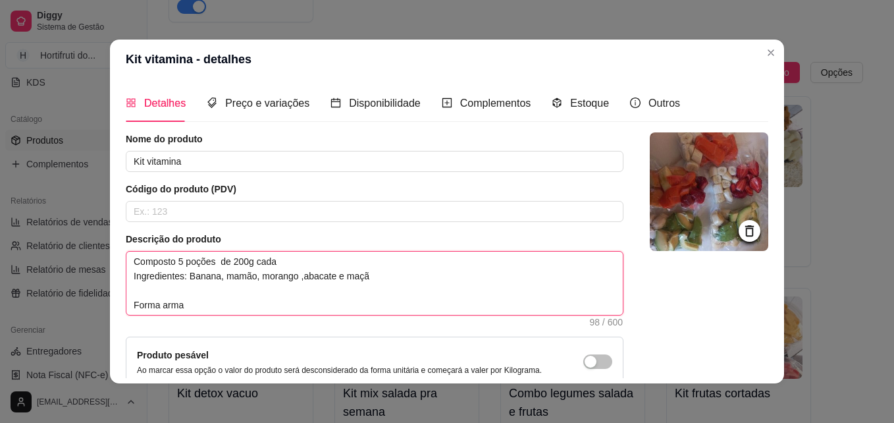
type textarea "Composto 5 poções de 200g cada Ingredientes: Banana, mamão, morango ,abacate e …"
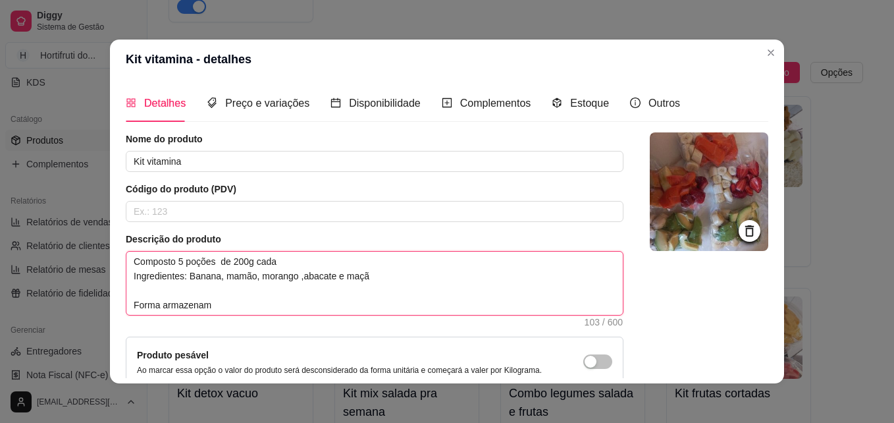
type textarea "Composto 5 poções de 200g cada Ingredientes: Banana, mamão, morango ,abacate e …"
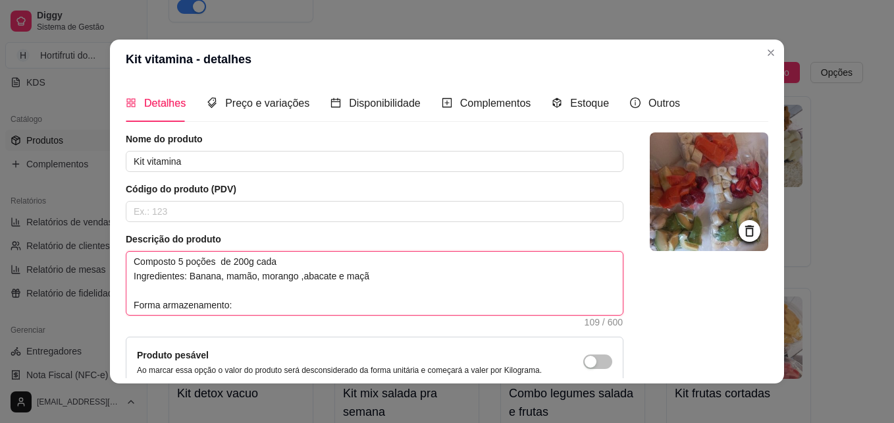
type textarea "Composto 5 poções de 200g cada Ingredientes: Banana, mamão, morango ,abacate e …"
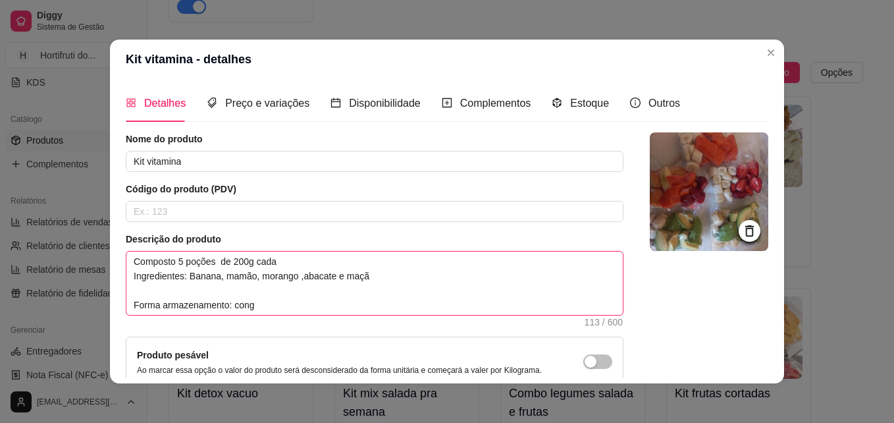
type textarea "Composto 5 poções de 200g cada Ingredientes: Banana, mamão, morango ,abacate e …"
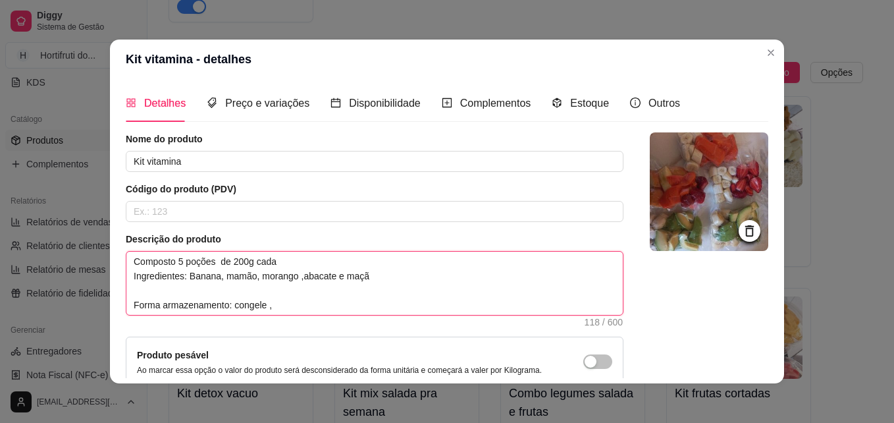
type textarea "Composto 5 poções de 200g cada Ingredientes: Banana, mamão, morango ,abacate e …"
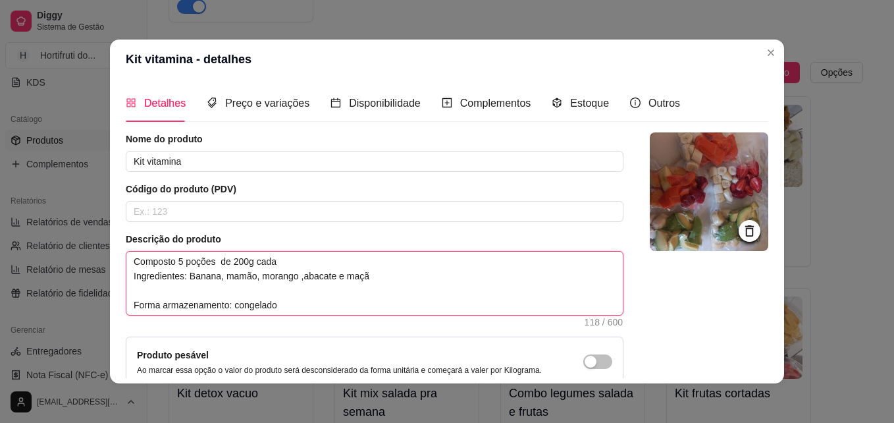
type textarea "Composto 5 poções de 200g cada Ingredientes: Banana, mamão, morango ,abacate e …"
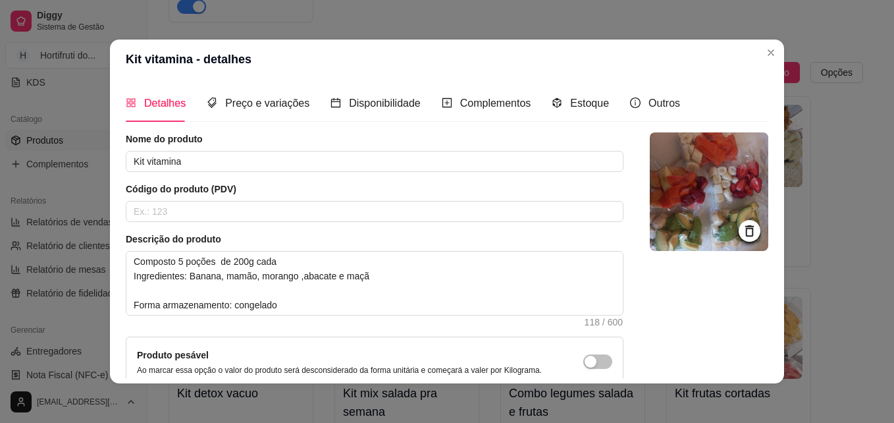
scroll to position [128, 0]
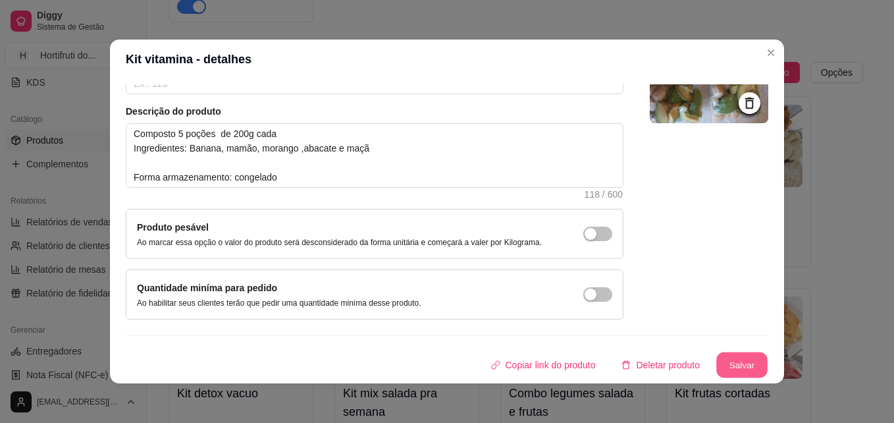
click at [716, 364] on button "Salvar" at bounding box center [741, 365] width 51 height 26
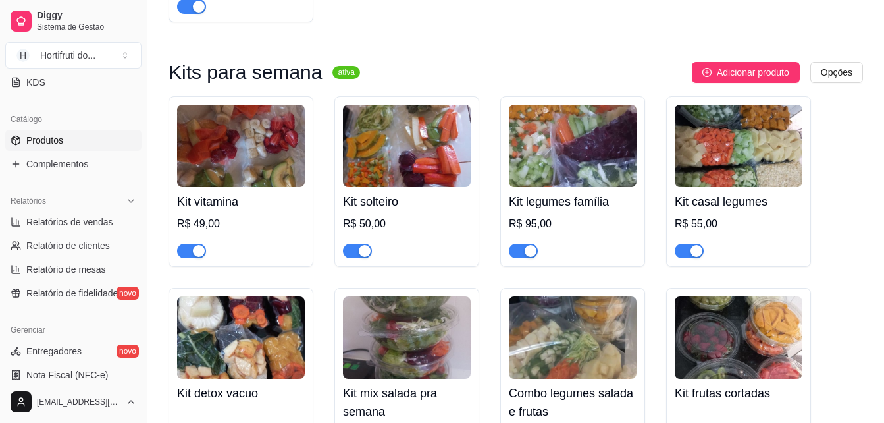
click at [376, 378] on img at bounding box center [407, 337] width 128 height 82
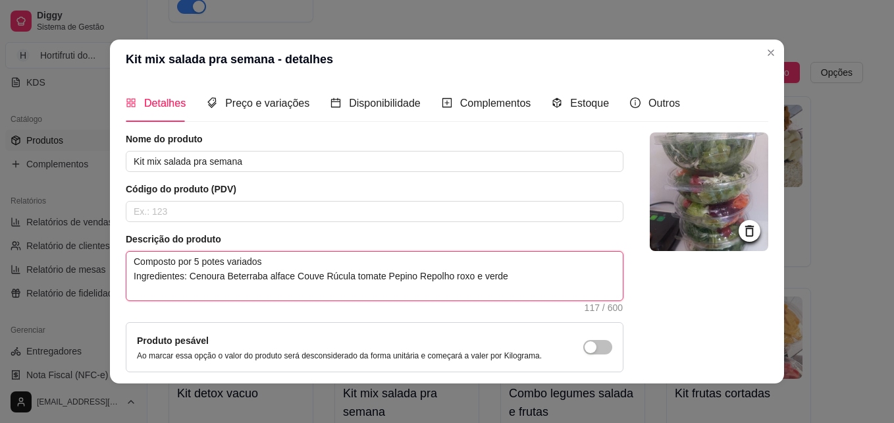
click at [513, 284] on textarea "Composto por 5 potes variados Ingredientes: Cenoura Beterraba alface Couve Rúcu…" at bounding box center [374, 275] width 496 height 49
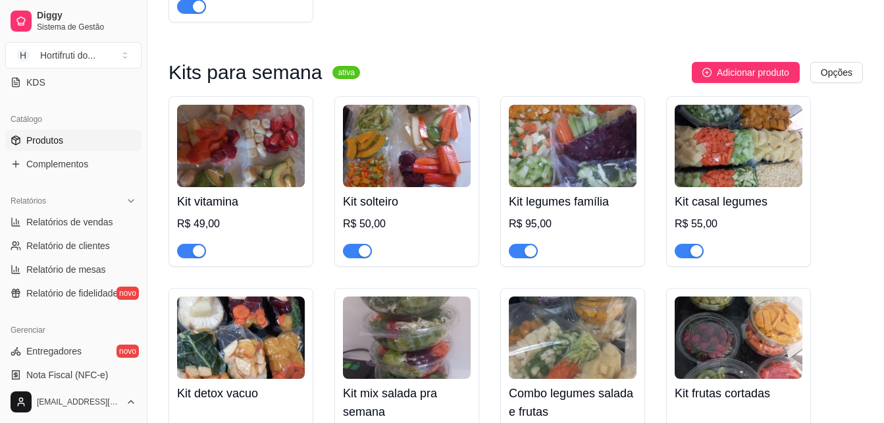
click at [553, 180] on img at bounding box center [573, 146] width 128 height 82
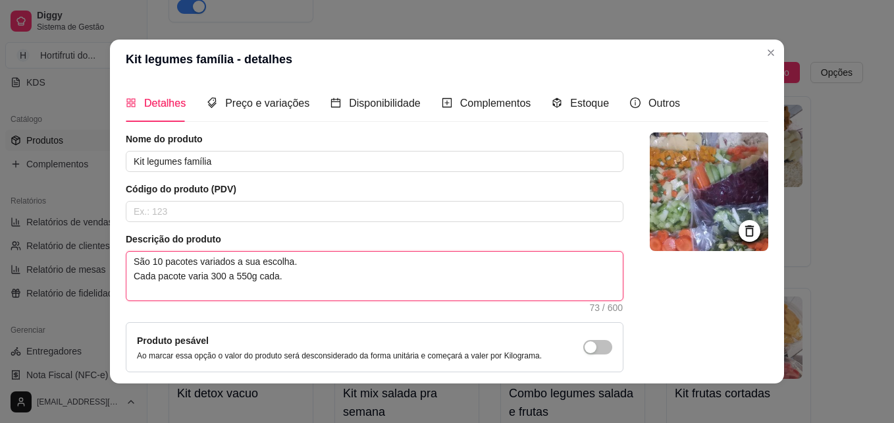
click at [312, 278] on textarea "São 10 pacotes variados a sua escolha. Cada pacote varia 300 a 550g cada." at bounding box center [374, 275] width 496 height 49
type textarea "São 10 pacotes variados a sua escolha. Cada pacote varia 300 a 550g cada."
paste textarea "A validade é 20 dias congelados . Dica do armazenamento dos mine processados: ❤…"
type textarea "São 10 pacotes variados a sua escolha. Cada pacote varia 300 a 550g cada. A val…"
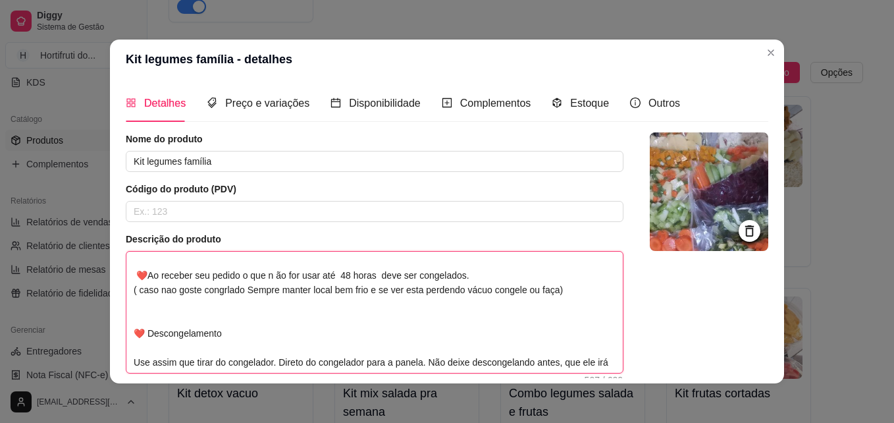
scroll to position [87, 0]
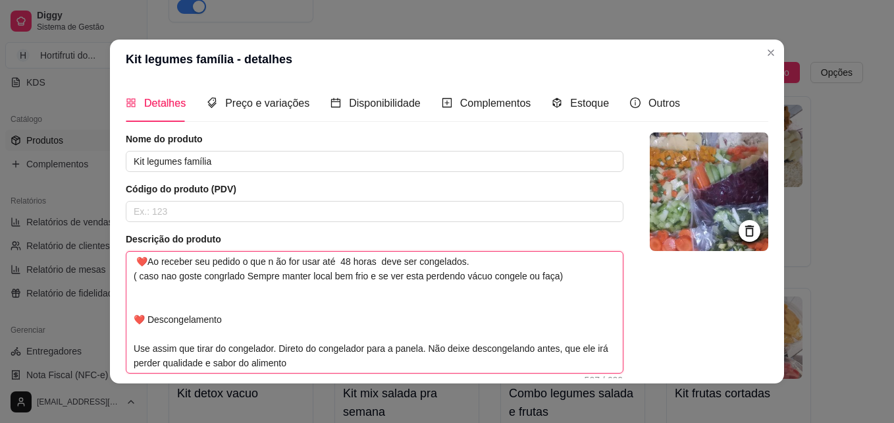
type textarea "São 10 pacotes variados a sua escolha. Cada pacote varia 300 a 550g cada. A val…"
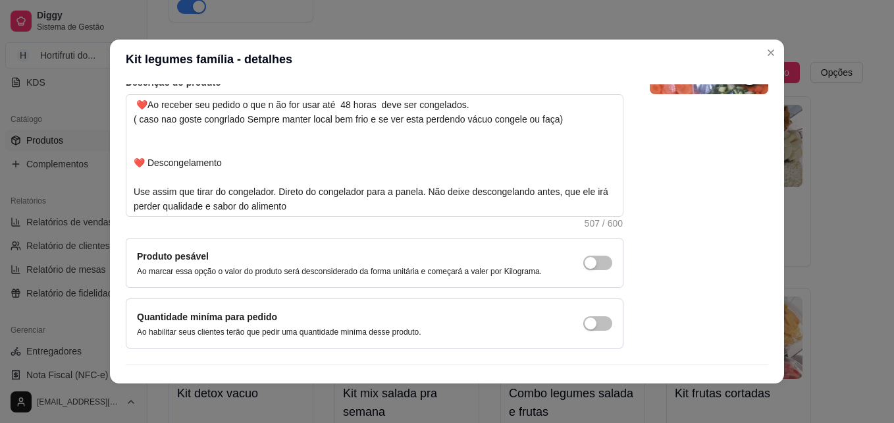
scroll to position [186, 0]
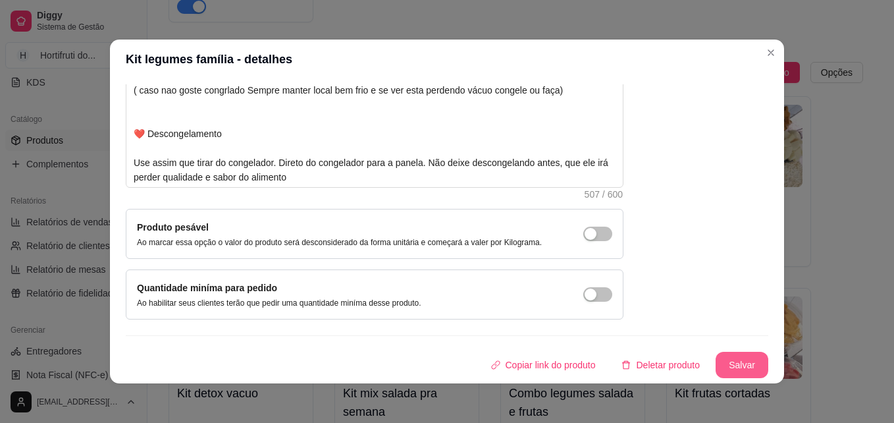
click at [733, 363] on button "Salvar" at bounding box center [741, 364] width 53 height 26
click at [733, 363] on button "Salvar" at bounding box center [741, 365] width 51 height 26
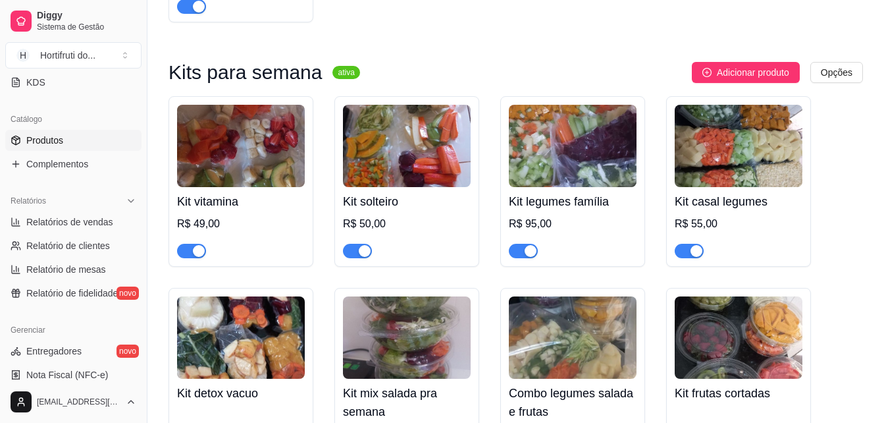
click at [727, 174] on img at bounding box center [739, 146] width 128 height 82
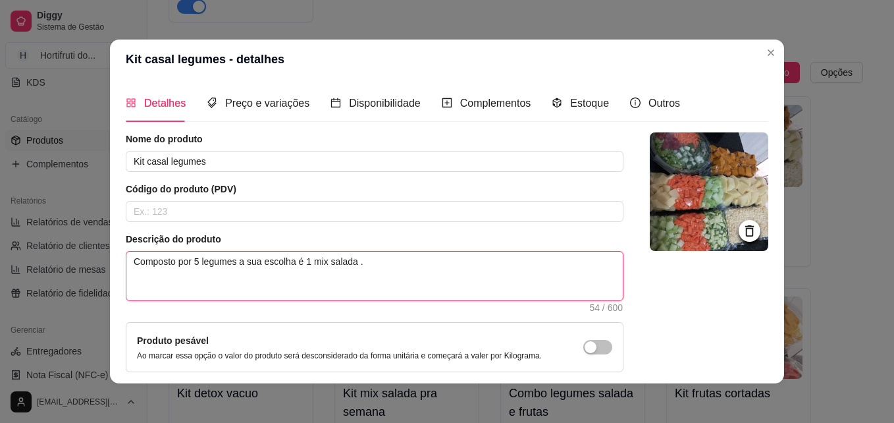
click at [393, 259] on textarea "Composto por 5 legumes a sua escolha é 1 mix salada ." at bounding box center [374, 275] width 496 height 49
type textarea "Composto por 5 legumes a sua escolha é 1 mix salada ."
paste textarea "A validade é 20 dias congelados . Dica do armazenamento dos mine processados: ❤…"
type textarea "Composto por 5 legumes a sua escolha é 1 mix salada . A validade é 20 dias cong…"
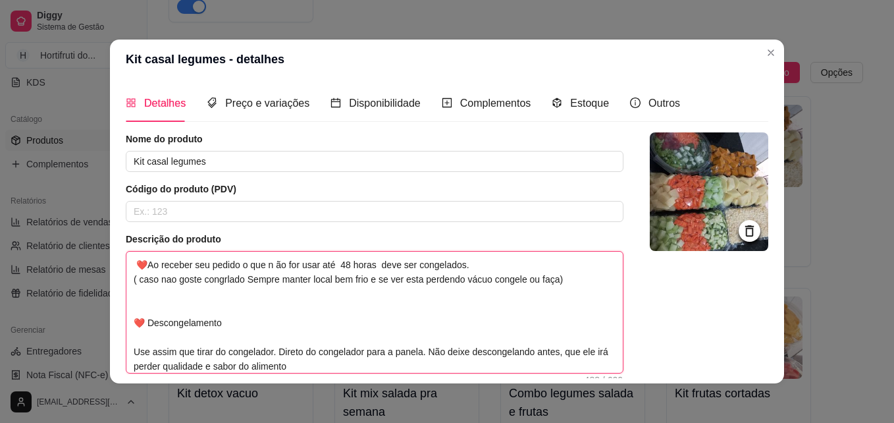
click at [136, 302] on textarea "Composto por 5 legumes a sua escolha é 1 mix salada . A validade é 20 dias cong…" at bounding box center [374, 311] width 496 height 121
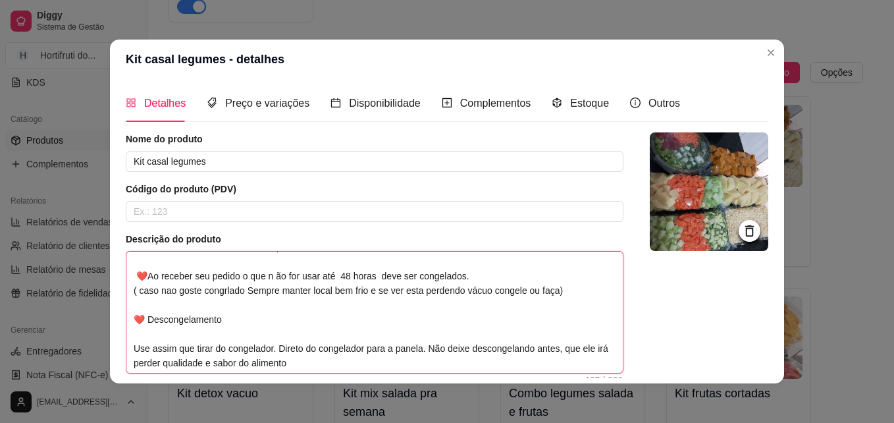
scroll to position [58, 0]
type textarea "Composto por 5 legumes a sua escolha é 1 mix salada . A validade é 20 dias cong…"
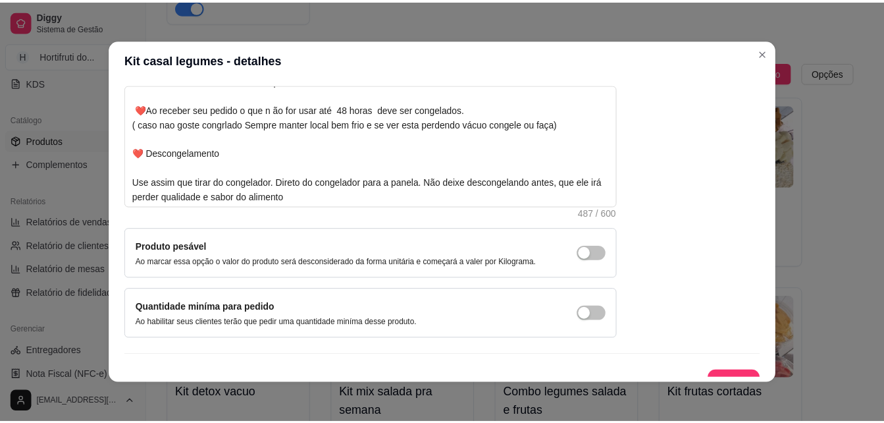
scroll to position [186, 0]
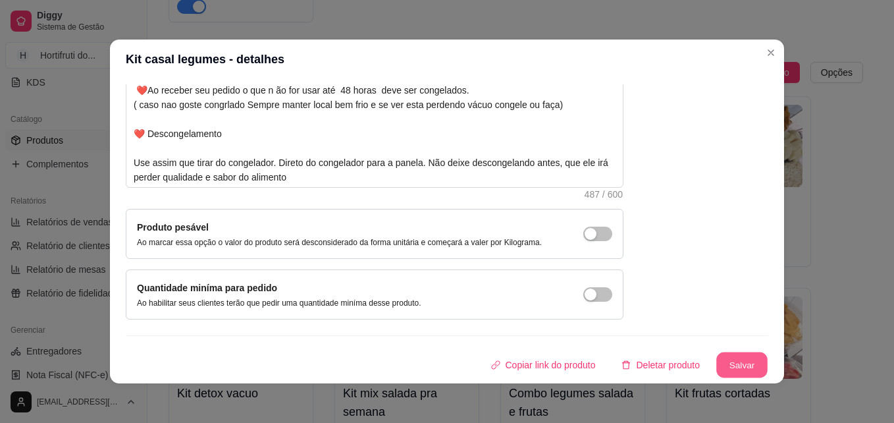
click at [723, 357] on button "Salvar" at bounding box center [741, 365] width 51 height 26
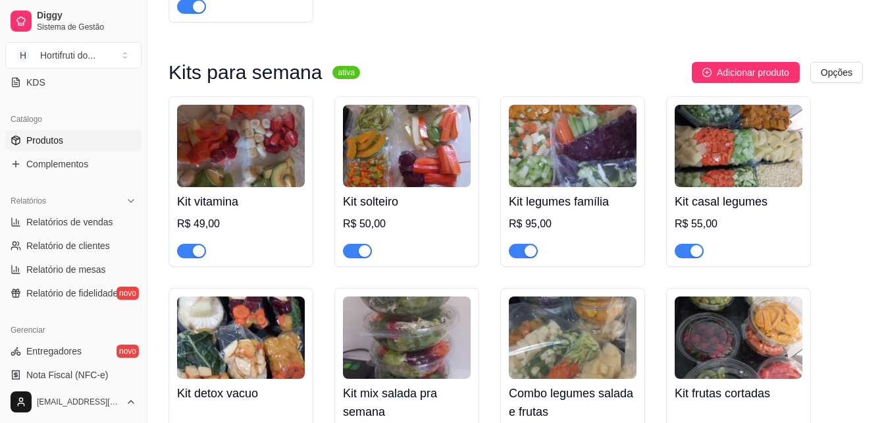
click at [563, 187] on img at bounding box center [573, 146] width 128 height 82
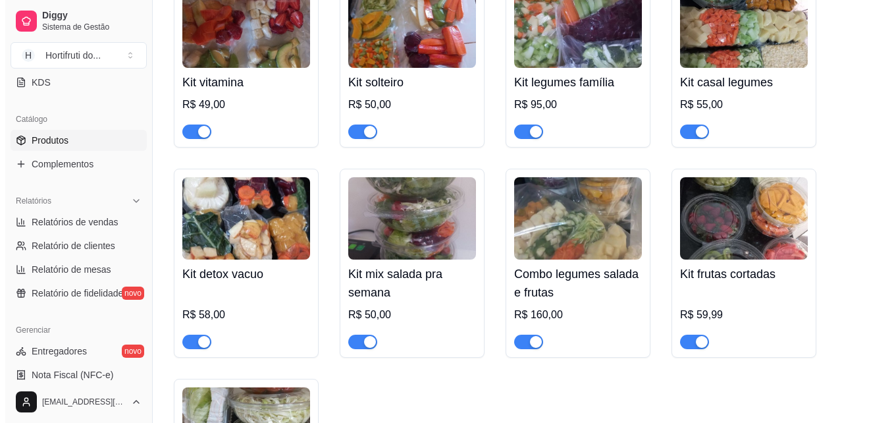
scroll to position [2490, 0]
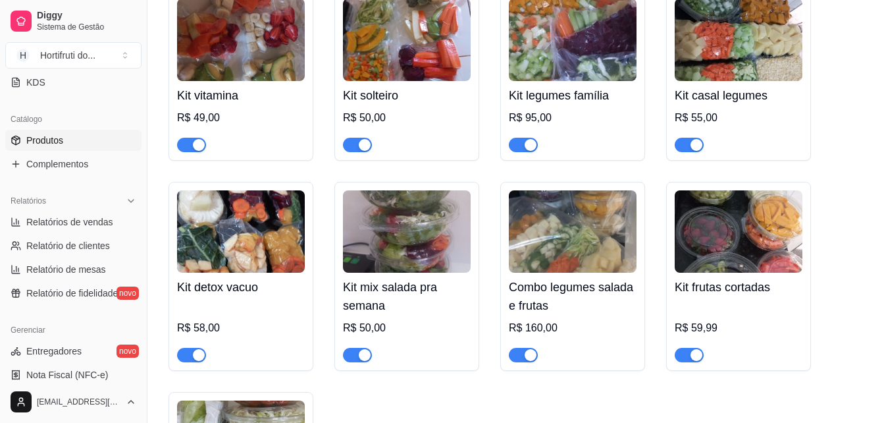
click at [237, 272] on img at bounding box center [241, 231] width 128 height 82
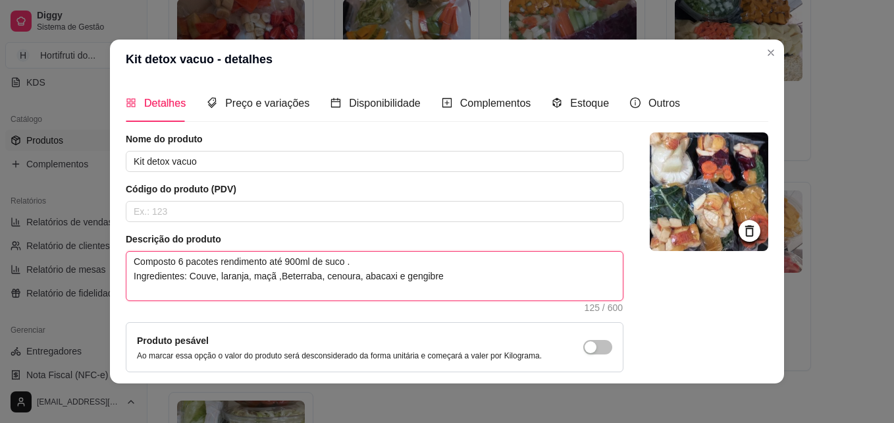
click at [453, 279] on textarea "Composto 6 pacotes rendimento até 900ml de suco . Ingredientes: Couve, laranja,…" at bounding box center [374, 275] width 496 height 49
type textarea "Composto 6 pacotes rendimento até 900ml de suco . Ingredientes: Couve, laranja,…"
paste textarea "A validade é 20 dias congelados . Dica do armazenamento dos mine processados: ❤…"
type textarea "Composto 6 pacotes rendimento até 900ml de suco . Ingredientes: Couve, laranja,…"
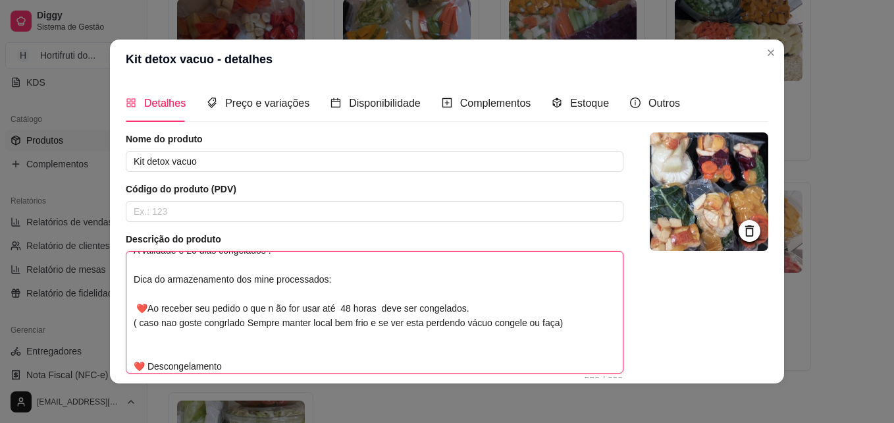
scroll to position [41, 0]
click at [220, 320] on textarea "Composto 6 pacotes rendimento até 900ml de suco . Ingredientes: Couve, laranja,…" at bounding box center [374, 311] width 496 height 121
drag, startPoint x: 128, startPoint y: 321, endPoint x: 609, endPoint y: 319, distance: 481.1
click at [609, 319] on div "Nome do produto Kit detox vacuo Código do produto (PDV) Descrição do produto Co…" at bounding box center [447, 318] width 642 height 372
type textarea "Composto 6 pacotes rendimento até 900ml de suco . Ingredientes: Couve, laranja,…"
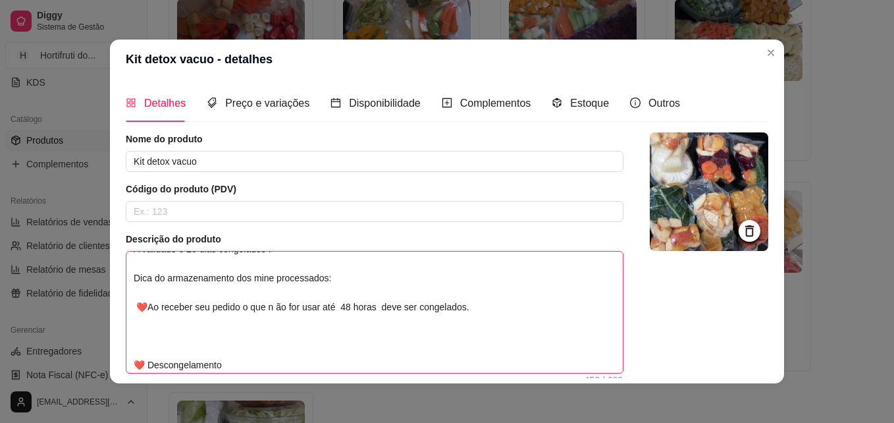
click at [272, 307] on textarea "Composto 6 pacotes rendimento até 900ml de suco . Ingredientes: Couve, laranja,…" at bounding box center [374, 311] width 496 height 121
type textarea "Composto 6 pacotes rendimento até 900ml de suco . Ingredientes: Couve, laranja,…"
click at [342, 305] on textarea "Composto 6 pacotes rendimento até 900ml de suco . Ingredientes: Couve, laranja,…" at bounding box center [374, 311] width 496 height 121
type textarea "Composto 6 pacotes rendimento até 900ml de suco . Ingredientes: Couve, laranja,…"
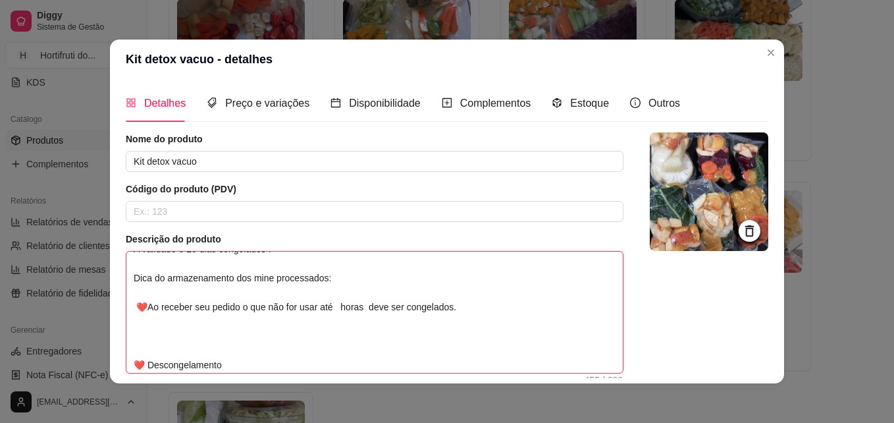
type textarea "Composto 6 pacotes rendimento até 900ml de suco . Ingredientes: Couve, laranja,…"
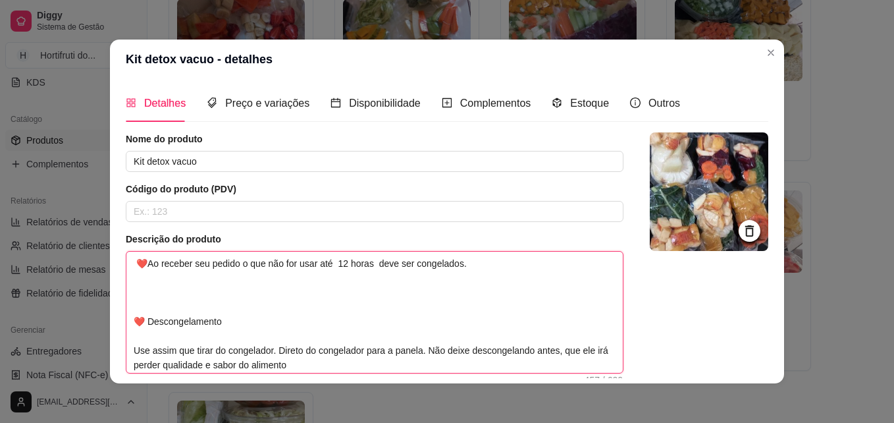
scroll to position [87, 0]
click at [126, 304] on textarea "Composto 6 pacotes rendimento até 900ml de suco . Ingredientes: Couve, laranja,…" at bounding box center [374, 311] width 496 height 121
type textarea "Composto 6 pacotes rendimento até 900ml de suco . Ingredientes: Couve, laranja,…"
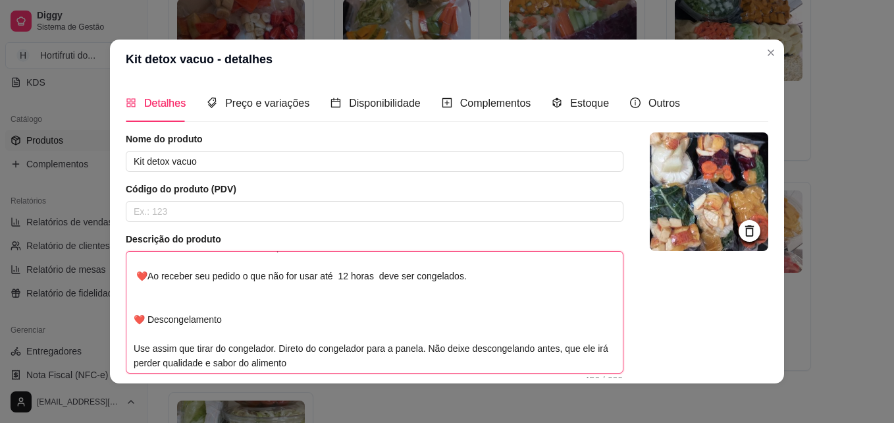
type textarea "Composto 6 pacotes rendimento até 900ml de suco . Ingredientes: Couve, laranja,…"
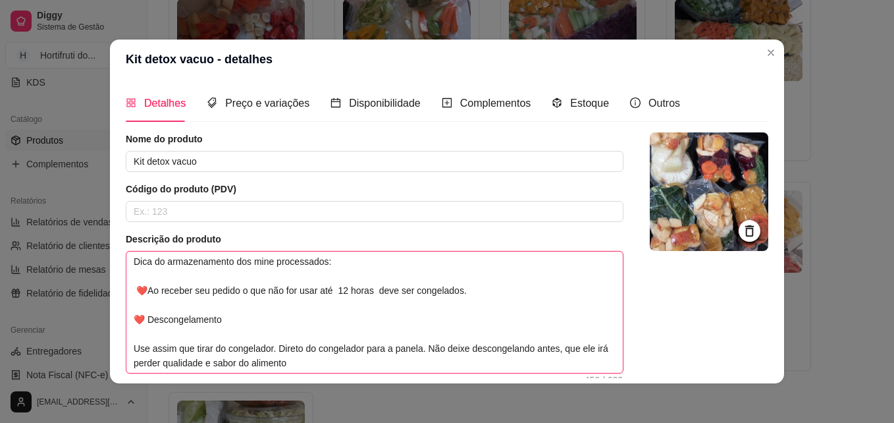
scroll to position [58, 0]
drag, startPoint x: 271, startPoint y: 347, endPoint x: 412, endPoint y: 346, distance: 140.8
click at [412, 346] on textarea "Composto 6 pacotes rendimento até 900ml de suco . Ingredientes: Couve, laranja,…" at bounding box center [374, 311] width 496 height 121
click at [413, 346] on textarea "Composto 6 pacotes rendimento até 900ml de suco . Ingredientes: Couve, laranja,…" at bounding box center [374, 311] width 496 height 121
click at [416, 346] on textarea "Composto 6 pacotes rendimento até 900ml de suco . Ingredientes: Couve, laranja,…" at bounding box center [374, 311] width 496 height 121
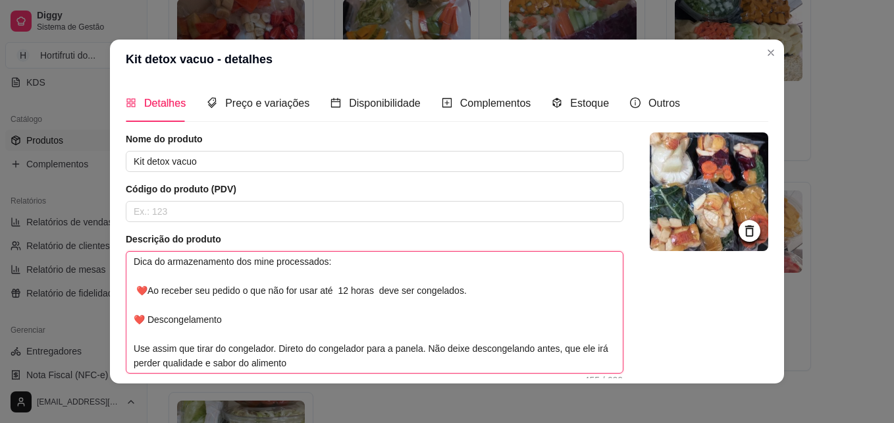
click at [416, 346] on textarea "Composto 6 pacotes rendimento até 900ml de suco . Ingredientes: Couve, laranja,…" at bounding box center [374, 311] width 496 height 121
drag, startPoint x: 417, startPoint y: 347, endPoint x: 384, endPoint y: 341, distance: 32.8
click at [384, 341] on textarea "Composto 6 pacotes rendimento até 900ml de suco . Ingredientes: Couve, laranja,…" at bounding box center [374, 311] width 496 height 121
type textarea "Composto 6 pacotes rendimento até 900ml de suco . Ingredientes: Couve, laranja,…"
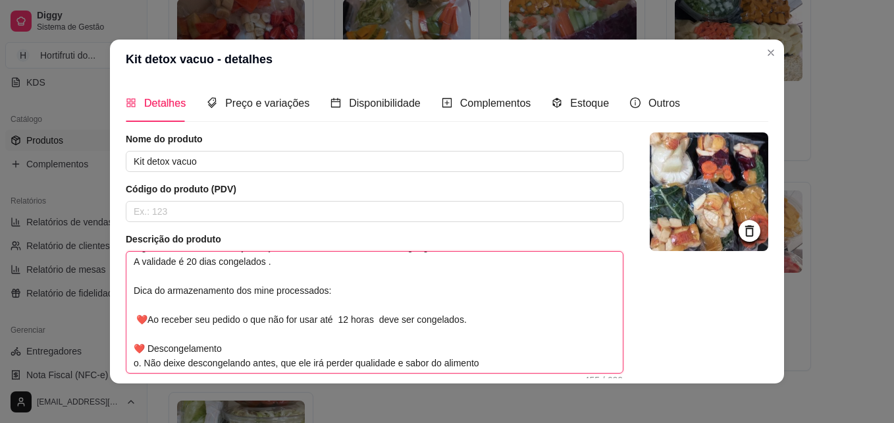
scroll to position [29, 0]
type textarea "Composto 6 pacotes rendimento até 900ml de suco . Ingredientes: Couve, laranja,…"
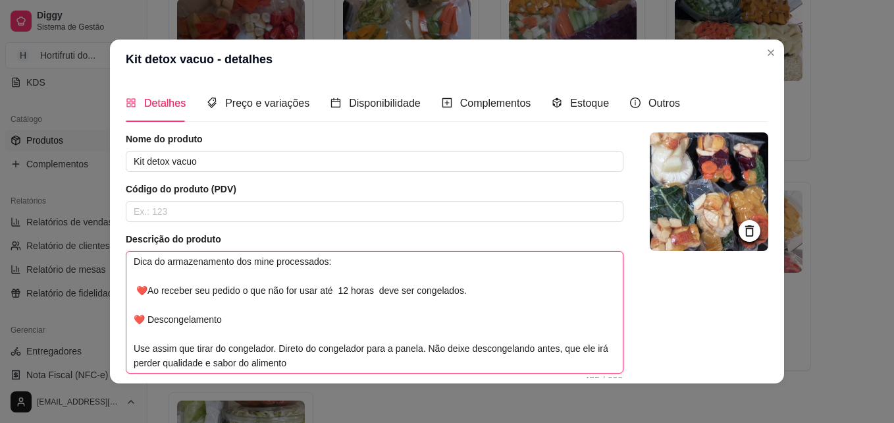
click at [417, 345] on textarea "Composto 6 pacotes rendimento até 900ml de suco . Ingredientes: Couve, laranja,…" at bounding box center [374, 311] width 496 height 121
drag, startPoint x: 417, startPoint y: 345, endPoint x: 384, endPoint y: 348, distance: 32.4
click at [384, 348] on textarea "Composto 6 pacotes rendimento até 900ml de suco . Ingredientes: Couve, laranja,…" at bounding box center [374, 311] width 496 height 121
type textarea "Composto 6 pacotes rendimento até 900ml de suco . Ingredientes: Couve, laranja,…"
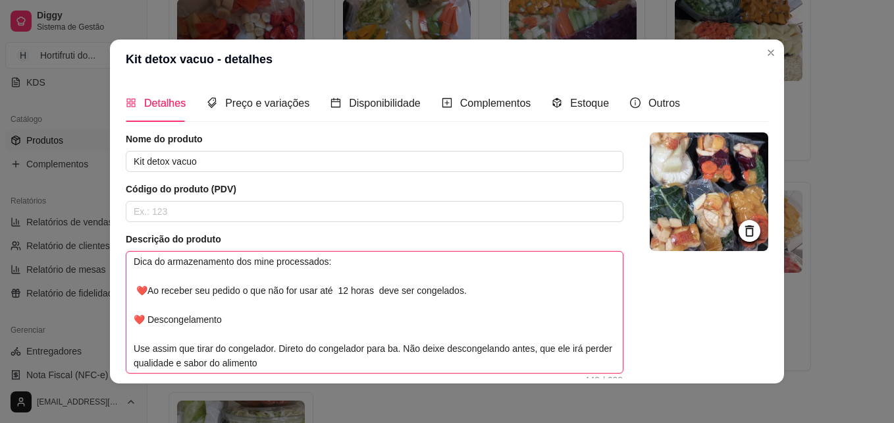
type textarea "Composto 6 pacotes rendimento até 900ml de suco . Ingredientes: Couve, laranja,…"
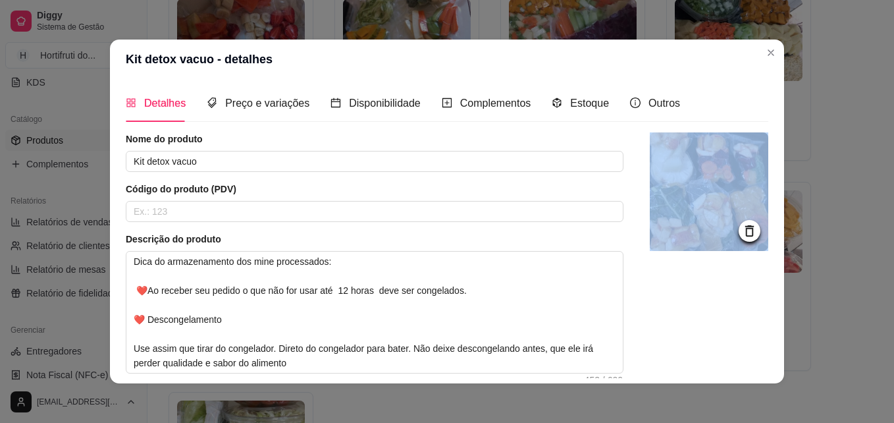
drag, startPoint x: 609, startPoint y: 309, endPoint x: 627, endPoint y: 370, distance: 62.9
click at [627, 370] on div "Nome do produto Kit detox vacuo Código do produto (PDV) Descrição do produto Co…" at bounding box center [447, 318] width 642 height 372
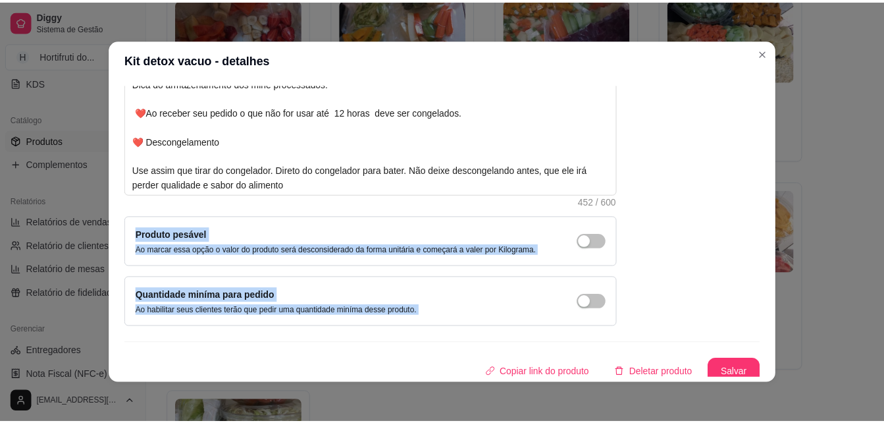
scroll to position [186, 0]
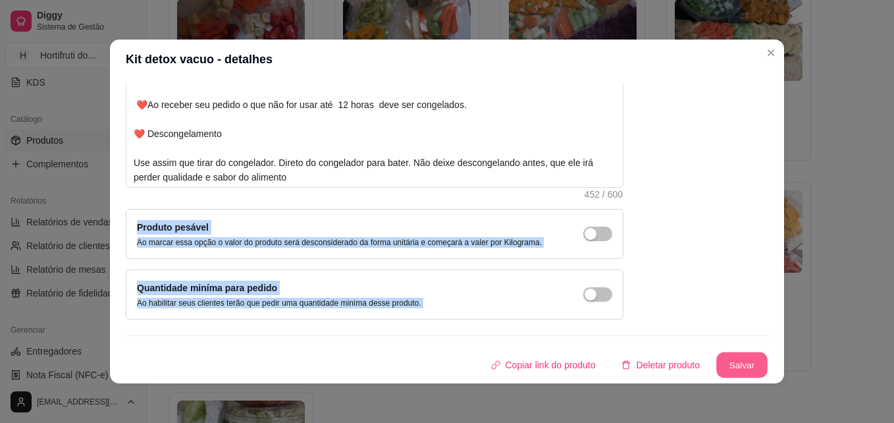
click at [716, 362] on button "Salvar" at bounding box center [741, 365] width 51 height 26
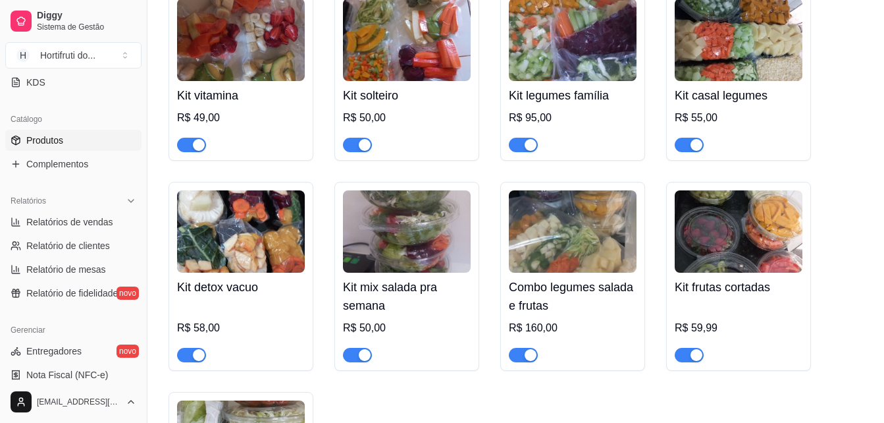
click at [378, 267] on img at bounding box center [407, 231] width 128 height 82
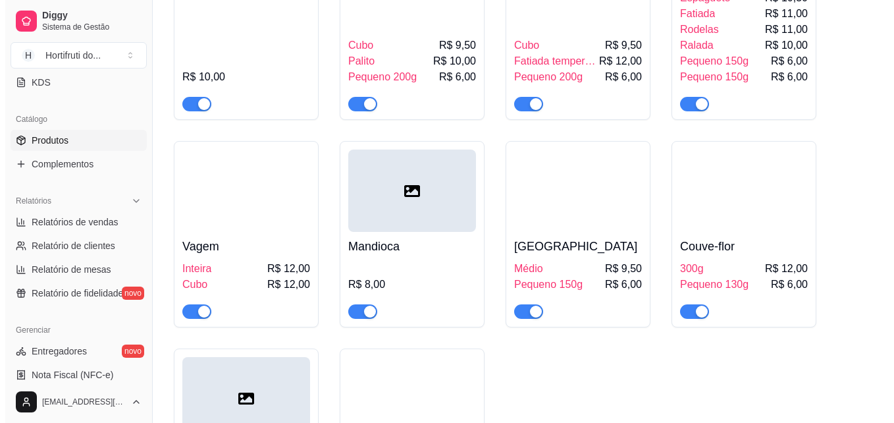
scroll to position [6119, 0]
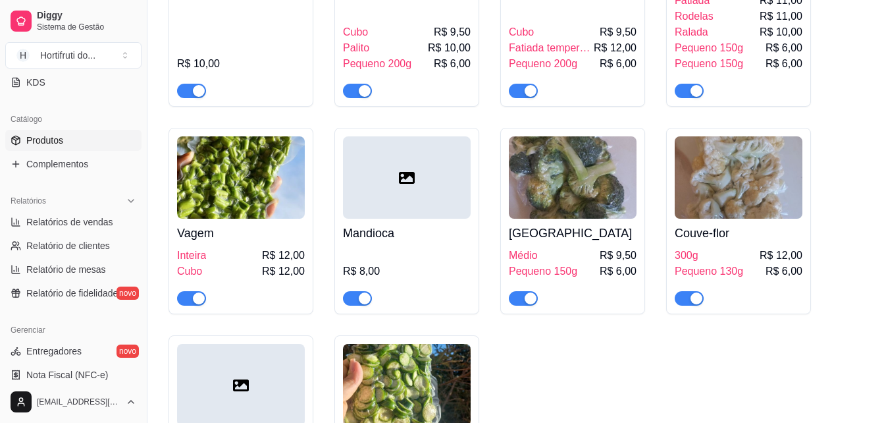
click at [412, 218] on div at bounding box center [407, 177] width 128 height 82
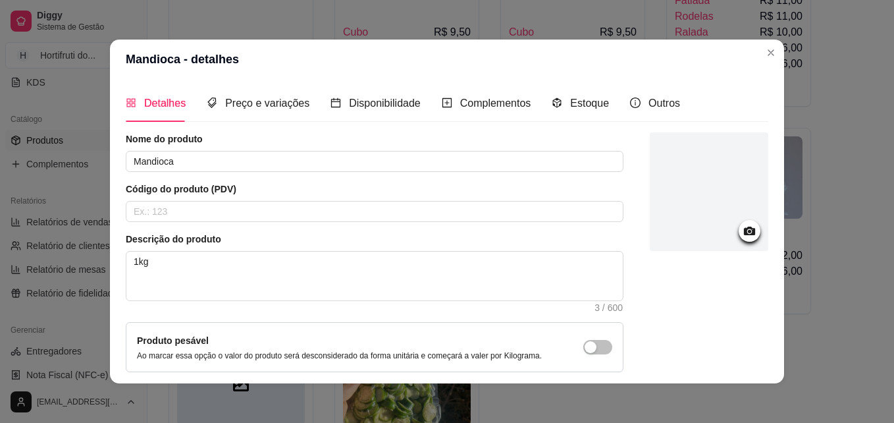
click at [742, 232] on icon at bounding box center [749, 230] width 15 height 15
